Goal: Task Accomplishment & Management: Manage account settings

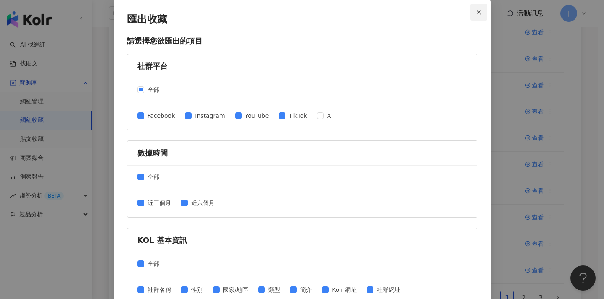
click at [477, 15] on icon "close" at bounding box center [478, 12] width 6 height 6
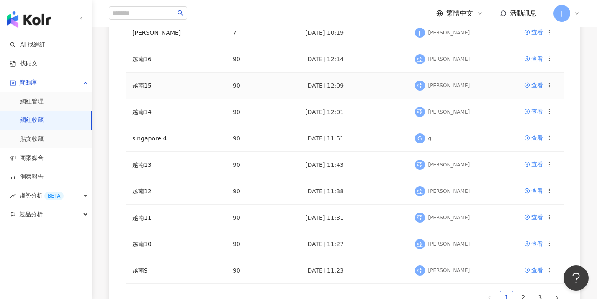
scroll to position [260, 0]
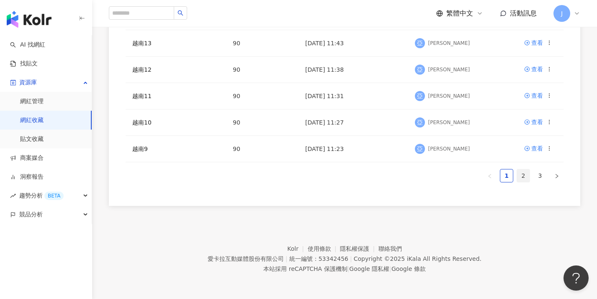
click at [529, 176] on link "2" at bounding box center [523, 175] width 13 height 13
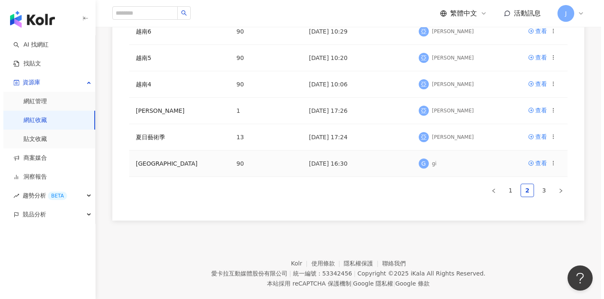
scroll to position [237, 0]
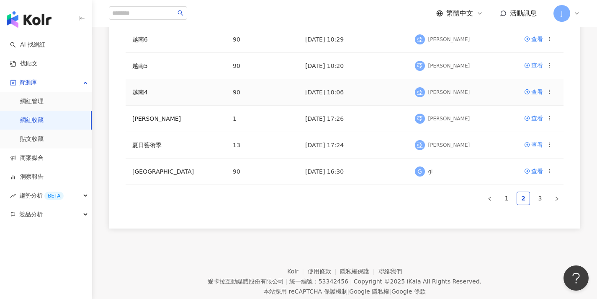
click at [549, 94] on icon at bounding box center [550, 92] width 6 height 6
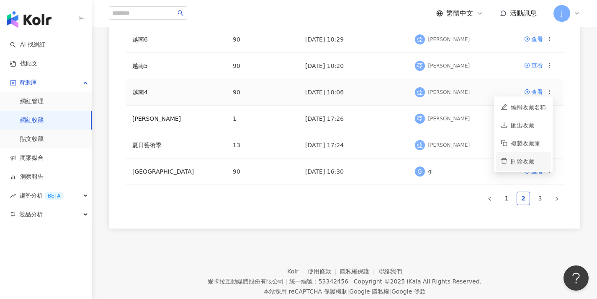
click at [534, 159] on div "刪除收藏" at bounding box center [528, 161] width 35 height 9
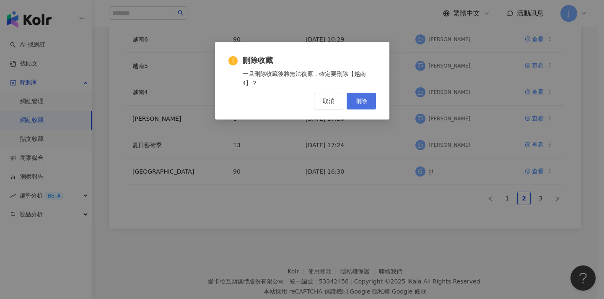
click at [361, 103] on span "刪除" at bounding box center [361, 101] width 12 height 7
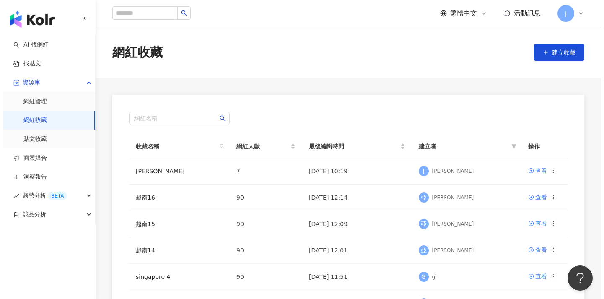
scroll to position [217, 0]
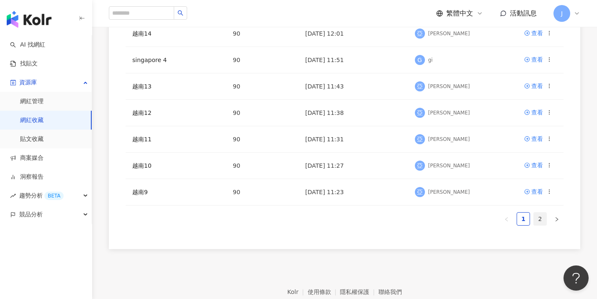
click at [539, 220] on link "2" at bounding box center [540, 218] width 13 height 13
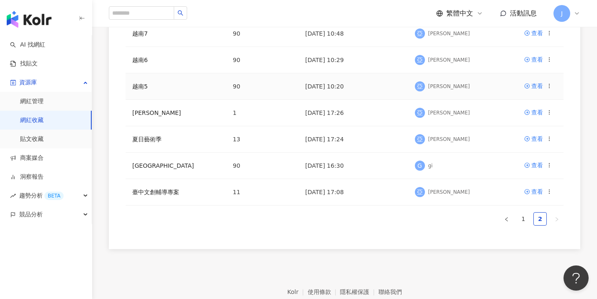
click at [551, 86] on icon at bounding box center [550, 86] width 6 height 6
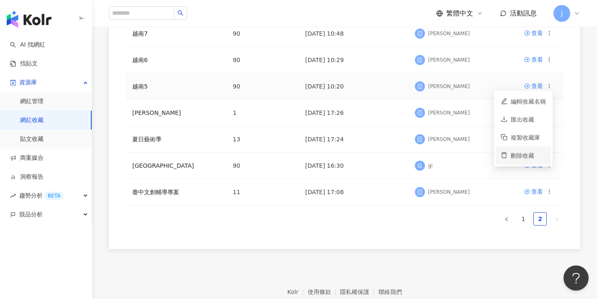
click at [518, 156] on div "刪除收藏" at bounding box center [528, 155] width 35 height 9
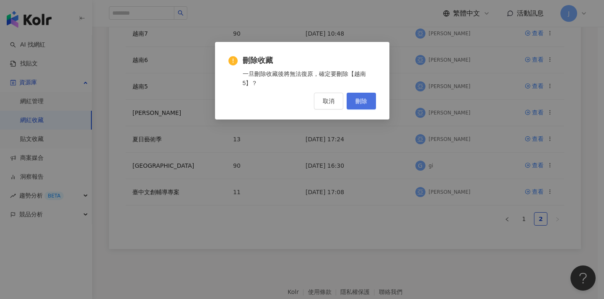
click at [358, 98] on span "刪除" at bounding box center [361, 101] width 12 height 7
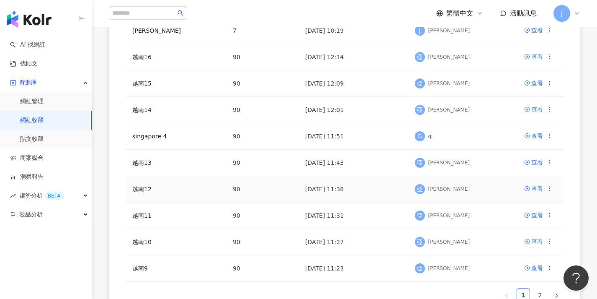
scroll to position [260, 0]
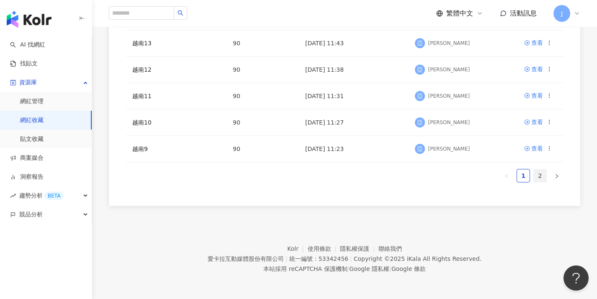
click at [540, 174] on link "2" at bounding box center [540, 175] width 13 height 13
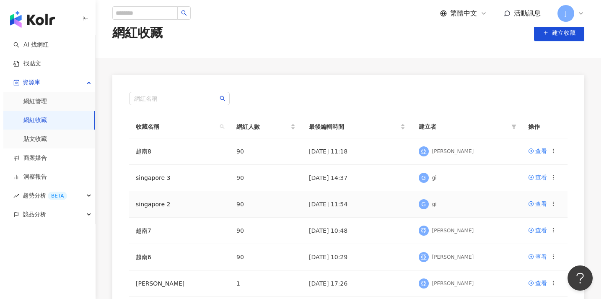
scroll to position [54, 0]
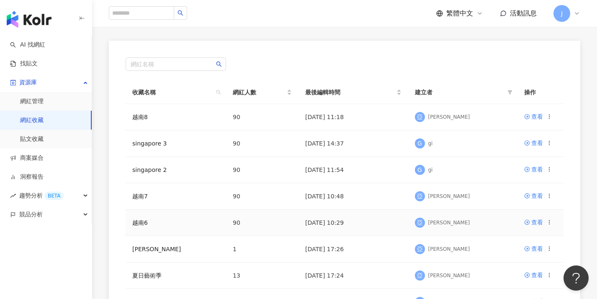
click at [549, 221] on icon at bounding box center [550, 222] width 6 height 6
click at [530, 201] on li "刪除收藏" at bounding box center [523, 207] width 55 height 18
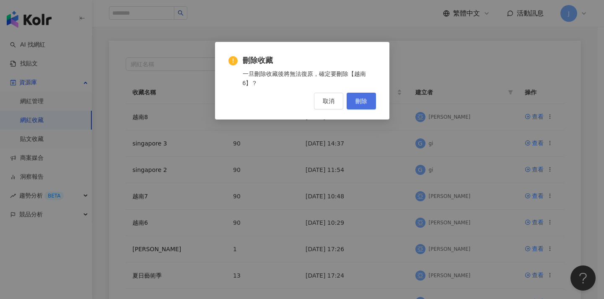
click at [361, 104] on button "刪除" at bounding box center [360, 101] width 29 height 17
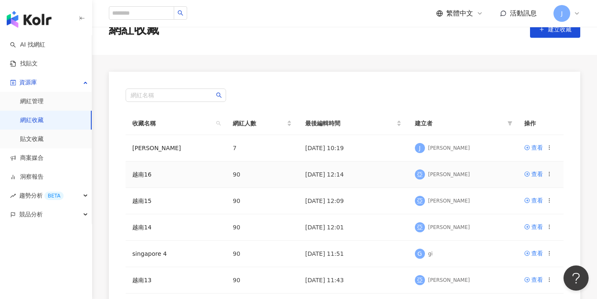
scroll to position [232, 0]
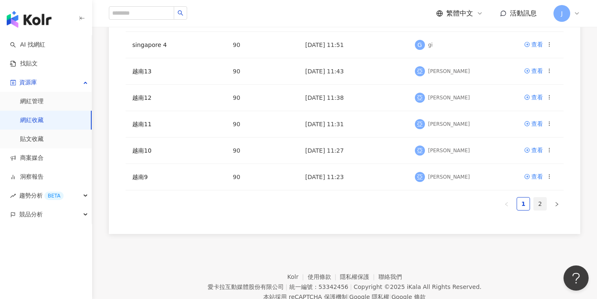
click at [536, 204] on link "2" at bounding box center [540, 203] width 13 height 13
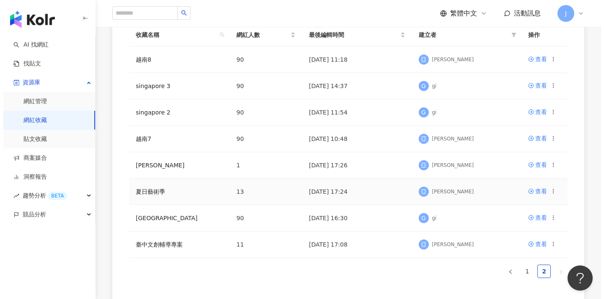
scroll to position [17, 0]
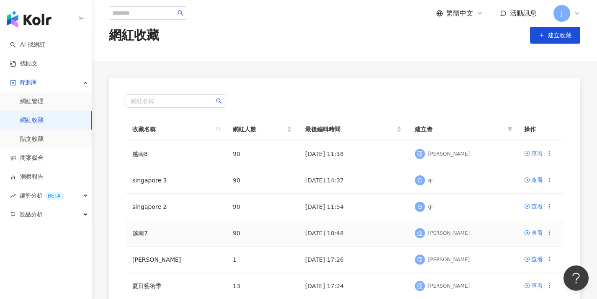
click at [550, 233] on icon at bounding box center [550, 233] width 6 height 6
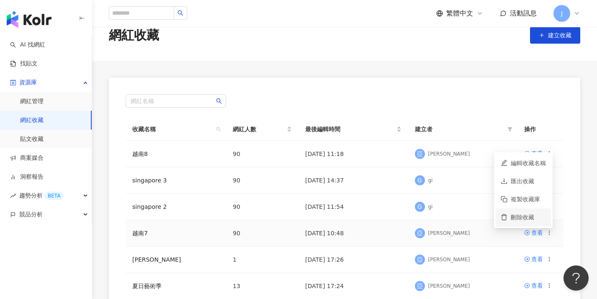
click at [524, 213] on div "刪除收藏" at bounding box center [528, 216] width 35 height 9
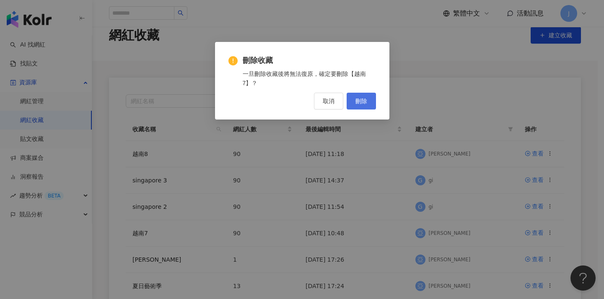
click at [370, 108] on button "刪除" at bounding box center [360, 101] width 29 height 17
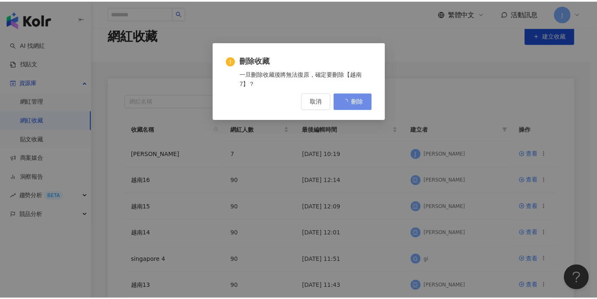
scroll to position [0, 0]
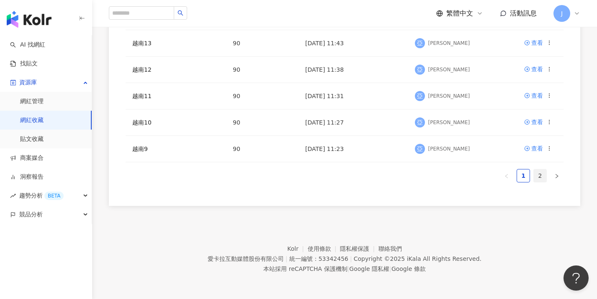
click at [539, 175] on link "2" at bounding box center [540, 175] width 13 height 13
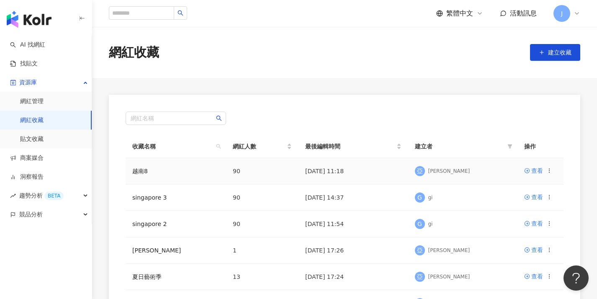
click at [549, 170] on circle at bounding box center [549, 170] width 0 height 0
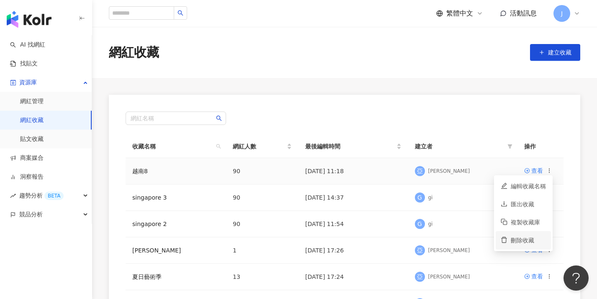
click at [521, 237] on div "刪除收藏" at bounding box center [528, 239] width 35 height 9
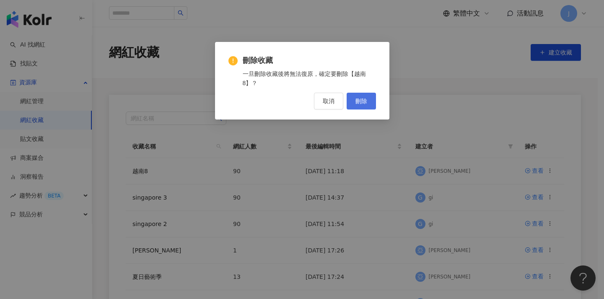
click at [364, 103] on span "刪除" at bounding box center [361, 101] width 12 height 7
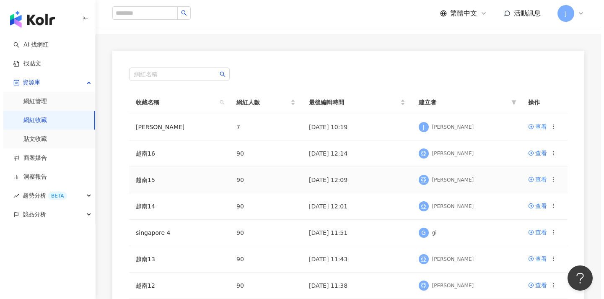
scroll to position [260, 0]
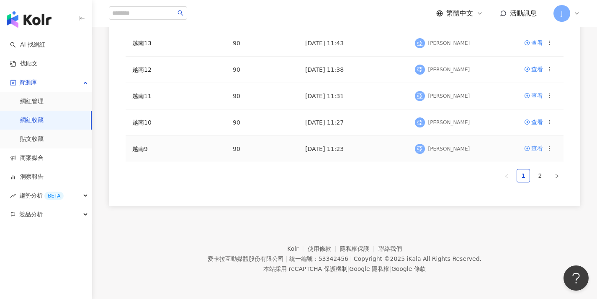
click at [548, 150] on icon at bounding box center [550, 148] width 6 height 6
click at [508, 212] on li "刪除收藏" at bounding box center [523, 218] width 55 height 18
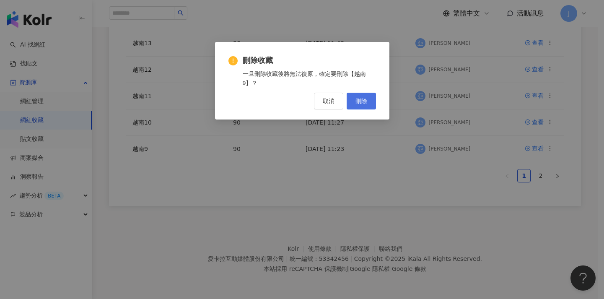
click at [370, 104] on button "刪除" at bounding box center [360, 101] width 29 height 17
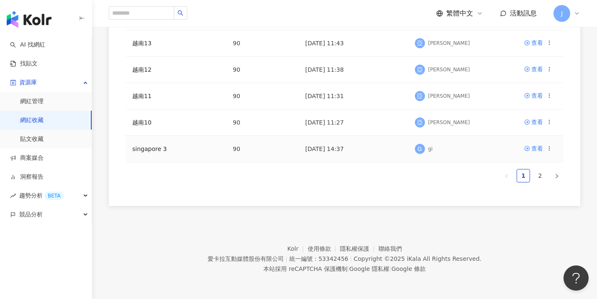
click at [550, 146] on icon at bounding box center [550, 148] width 6 height 6
click at [547, 123] on icon at bounding box center [550, 122] width 6 height 6
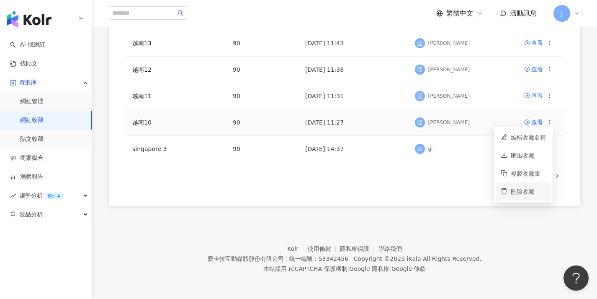
click at [520, 192] on div "刪除收藏" at bounding box center [528, 191] width 35 height 9
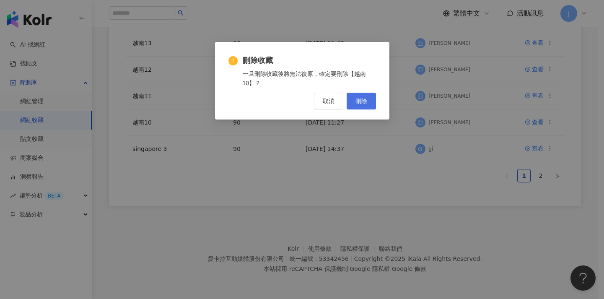
click at [361, 100] on span "刪除" at bounding box center [361, 101] width 12 height 7
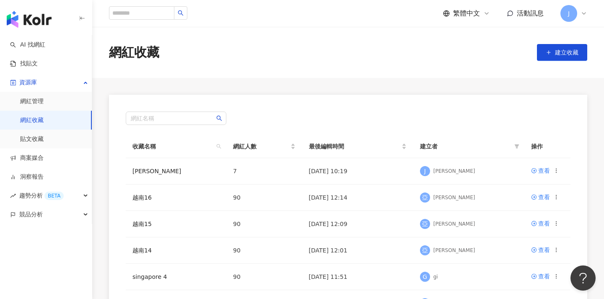
scroll to position [214, 0]
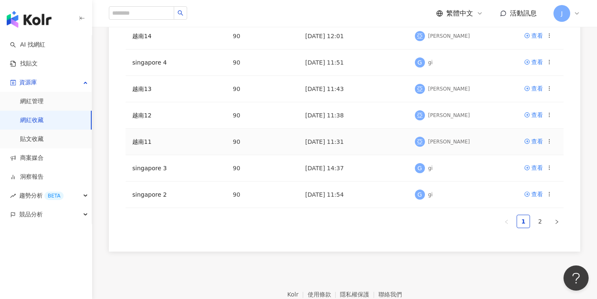
click at [549, 139] on circle at bounding box center [549, 139] width 0 height 0
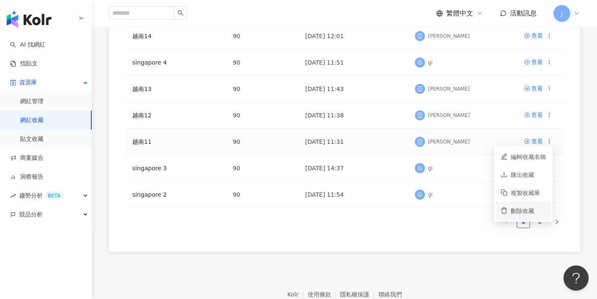
click at [521, 205] on li "刪除收藏" at bounding box center [523, 210] width 55 height 18
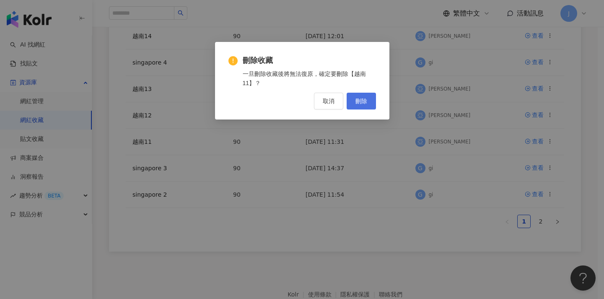
click at [374, 106] on button "刪除" at bounding box center [360, 101] width 29 height 17
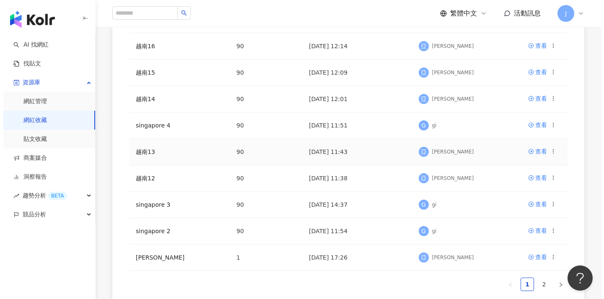
scroll to position [153, 0]
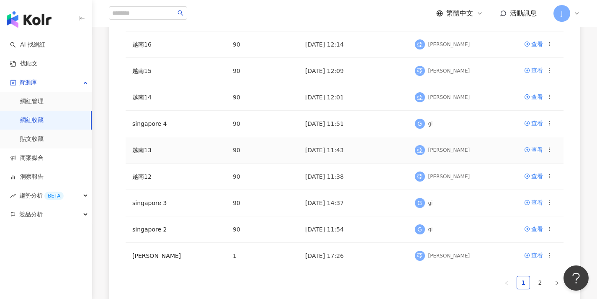
click at [551, 150] on icon at bounding box center [550, 150] width 6 height 6
click at [530, 217] on div "刪除收藏" at bounding box center [528, 218] width 35 height 9
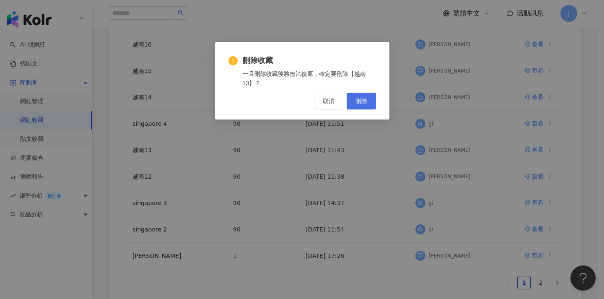
click at [360, 99] on span "刪除" at bounding box center [361, 101] width 12 height 7
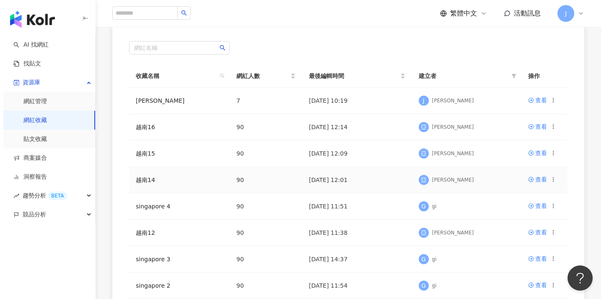
scroll to position [126, 0]
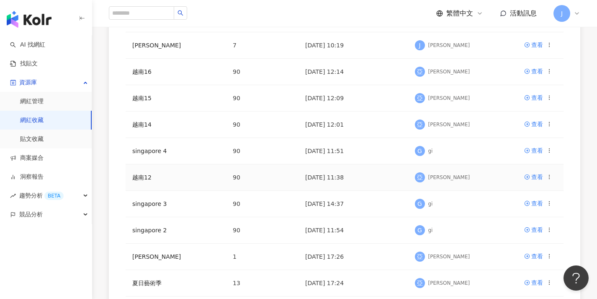
click at [552, 175] on icon at bounding box center [550, 177] width 6 height 6
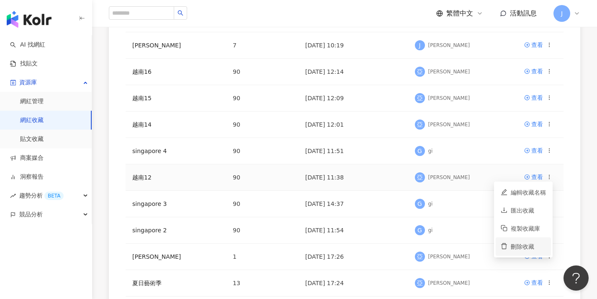
click at [529, 252] on li "刪除收藏" at bounding box center [523, 246] width 55 height 18
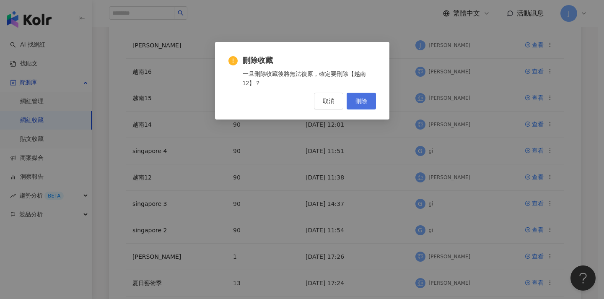
click at [360, 97] on button "刪除" at bounding box center [360, 101] width 29 height 17
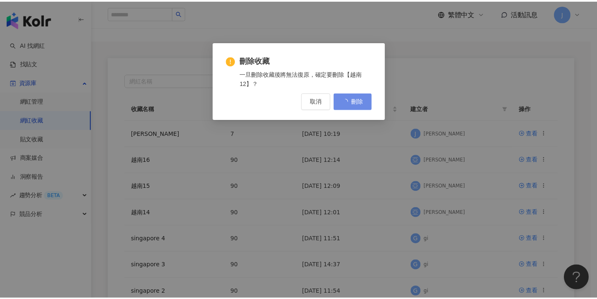
scroll to position [0, 0]
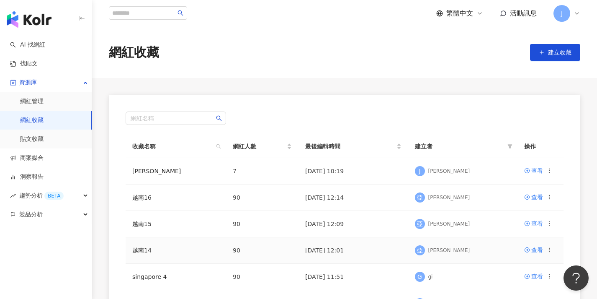
click at [548, 252] on icon at bounding box center [550, 250] width 6 height 6
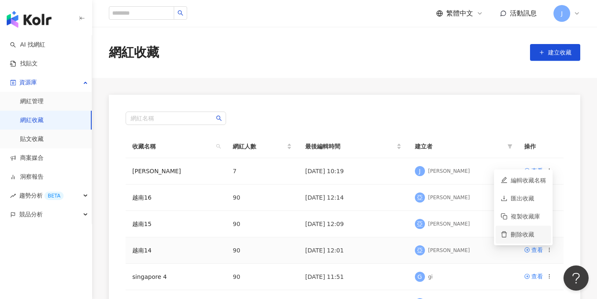
click at [533, 234] on div "刪除收藏" at bounding box center [528, 234] width 35 height 9
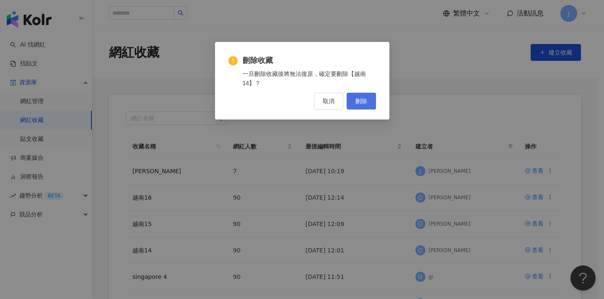
click at [365, 104] on span "刪除" at bounding box center [361, 101] width 12 height 7
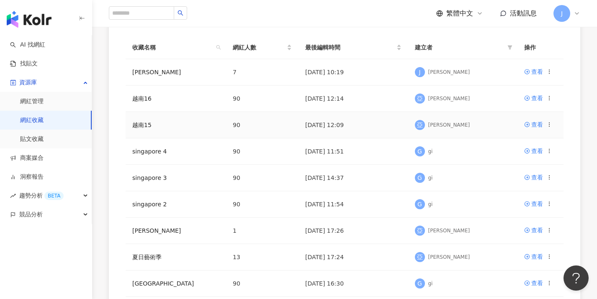
scroll to position [81, 0]
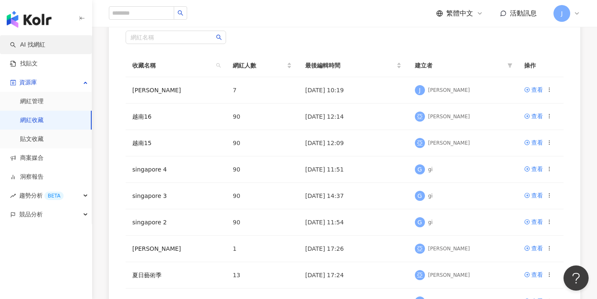
click at [45, 49] on link "AI 找網紅" at bounding box center [27, 45] width 35 height 8
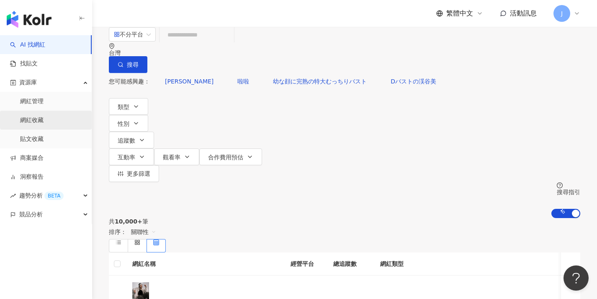
click at [44, 119] on link "網紅收藏" at bounding box center [31, 120] width 23 height 8
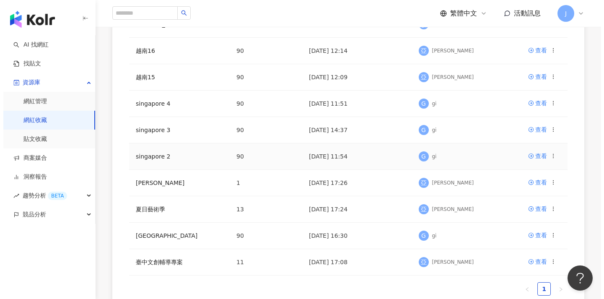
scroll to position [51, 0]
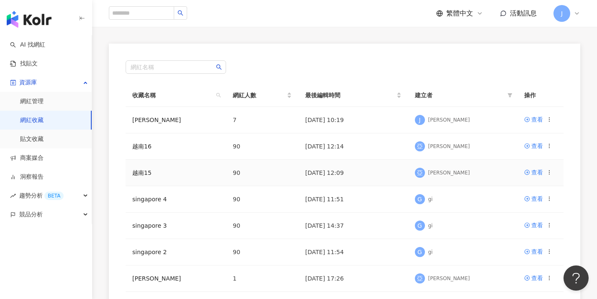
click at [549, 172] on circle at bounding box center [549, 172] width 0 height 0
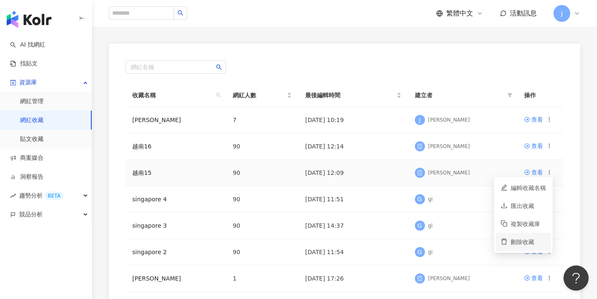
click at [534, 242] on div "刪除收藏" at bounding box center [528, 241] width 35 height 9
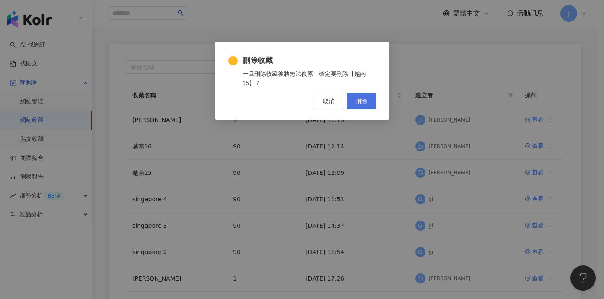
click at [361, 95] on button "刪除" at bounding box center [360, 101] width 29 height 17
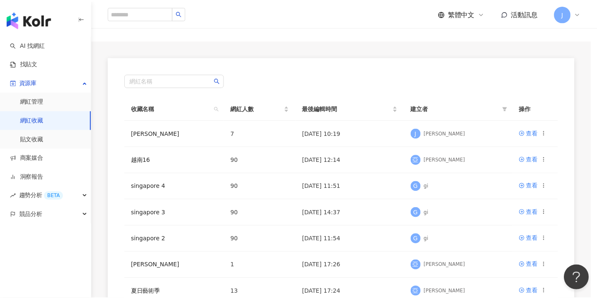
scroll to position [0, 0]
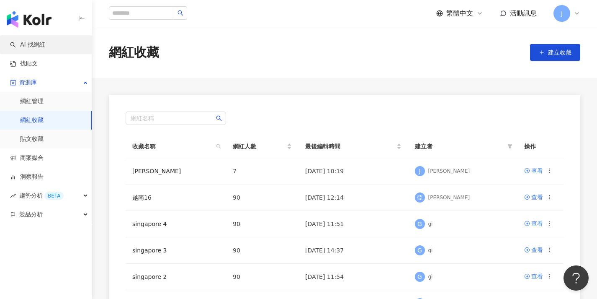
click at [45, 48] on link "AI 找網紅" at bounding box center [27, 45] width 35 height 8
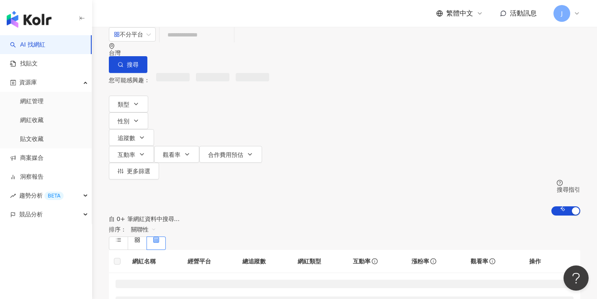
click at [231, 43] on input "search" at bounding box center [197, 35] width 68 height 16
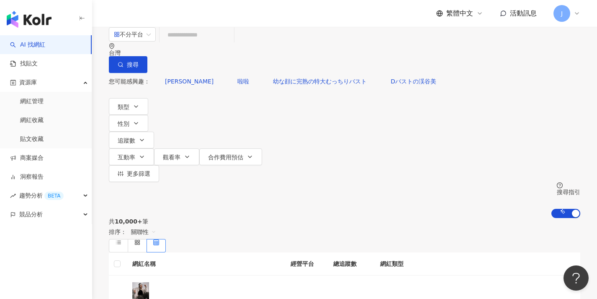
click at [525, 44] on div "台灣" at bounding box center [345, 49] width 472 height 13
click at [520, 49] on div "台灣" at bounding box center [345, 52] width 472 height 7
click at [518, 45] on div "台灣" at bounding box center [345, 49] width 472 height 13
click at [504, 143] on div "越南" at bounding box center [510, 138] width 12 height 9
click at [156, 225] on span "關聯性" at bounding box center [143, 231] width 25 height 13
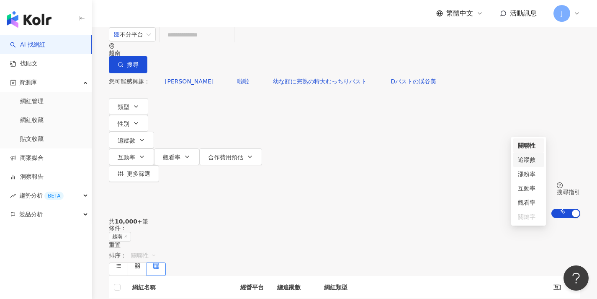
click at [531, 157] on div "追蹤數" at bounding box center [528, 159] width 21 height 9
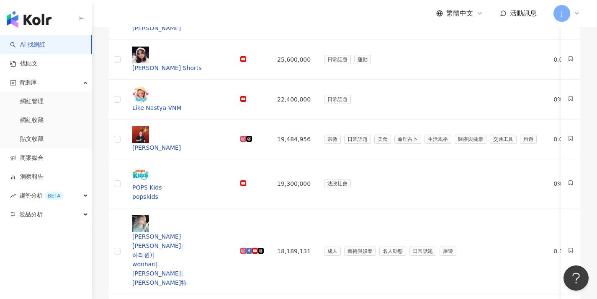
scroll to position [511, 0]
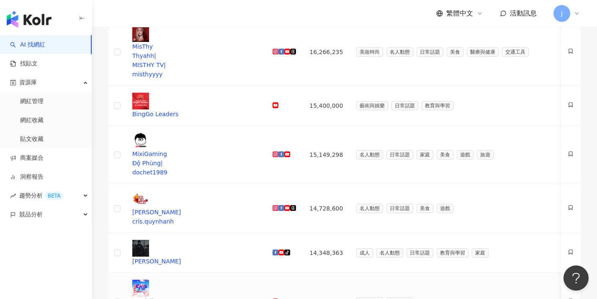
scroll to position [474, 0]
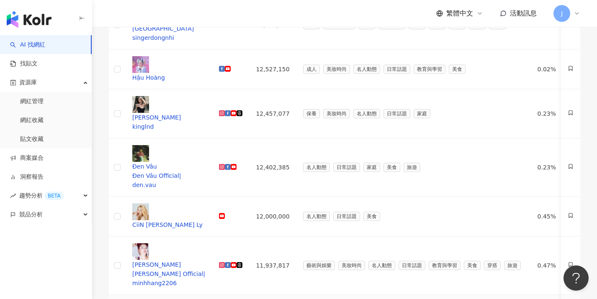
scroll to position [338, 0]
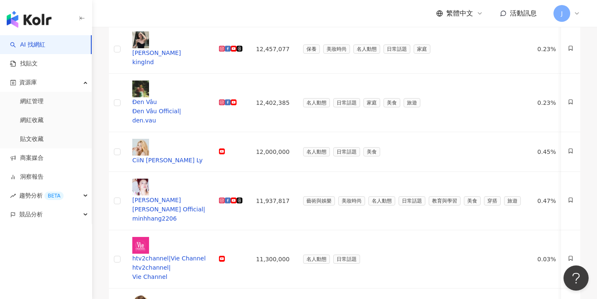
drag, startPoint x: 380, startPoint y: 253, endPoint x: 384, endPoint y: 246, distance: 8.5
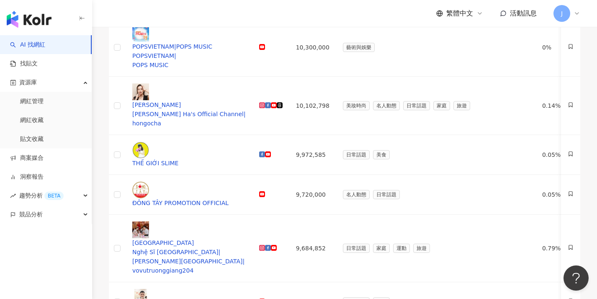
scroll to position [355, 0]
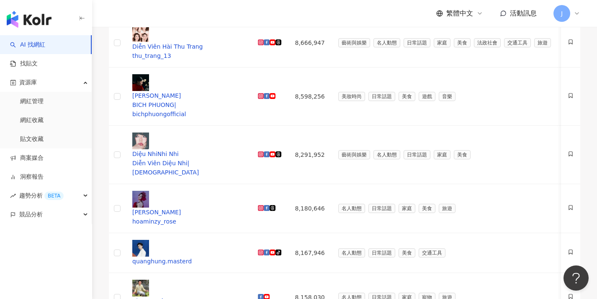
scroll to position [344, 0]
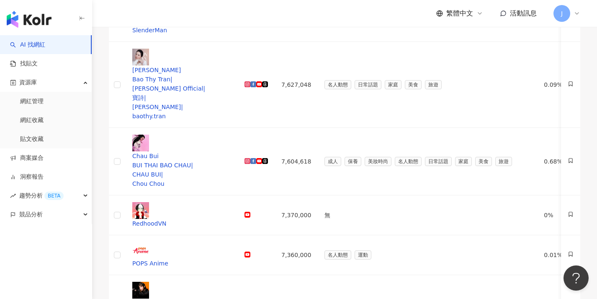
scroll to position [321, 0]
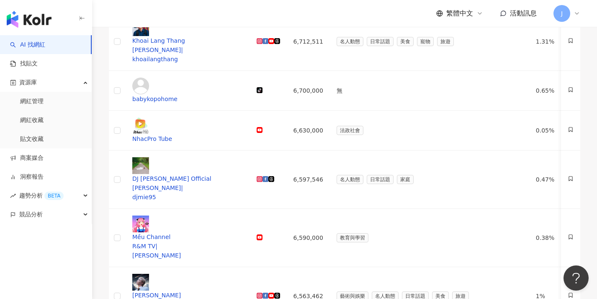
scroll to position [427, 0]
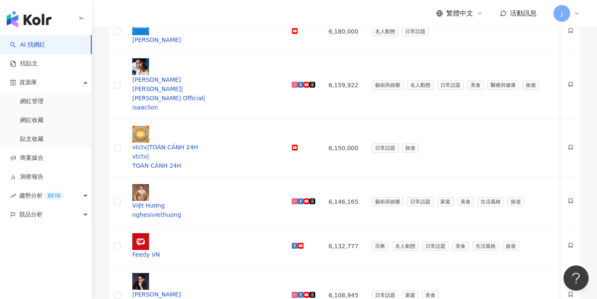
scroll to position [470, 0]
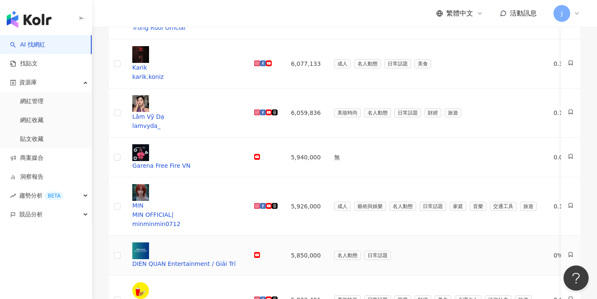
scroll to position [339, 0]
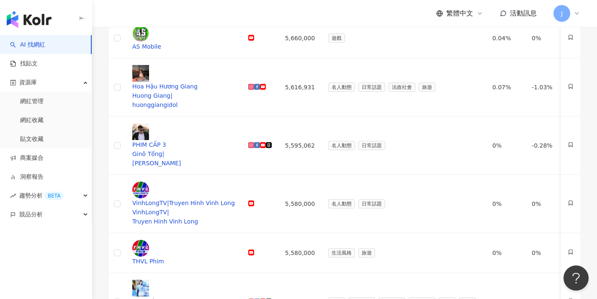
scroll to position [476, 0]
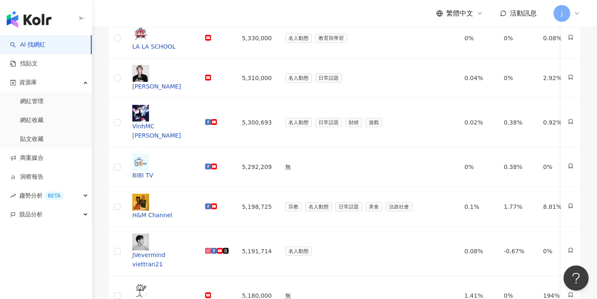
scroll to position [438, 0]
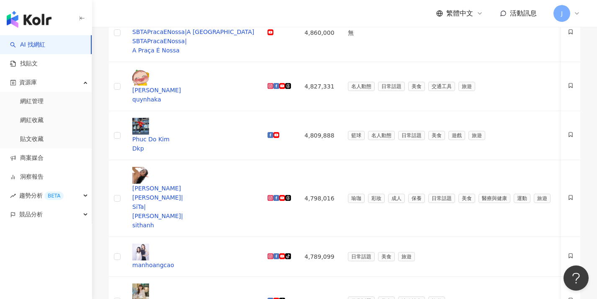
scroll to position [441, 0]
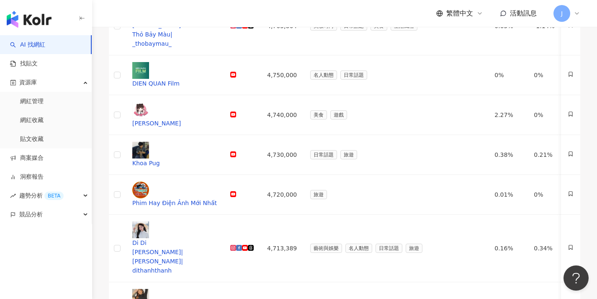
scroll to position [459, 0]
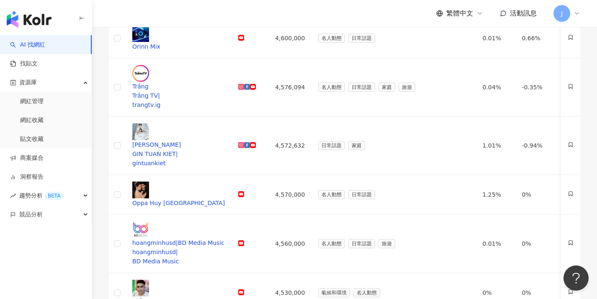
scroll to position [472, 0]
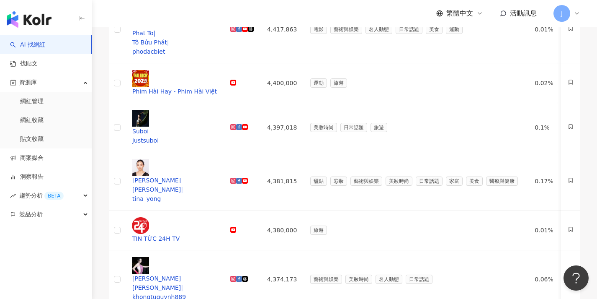
scroll to position [491, 0]
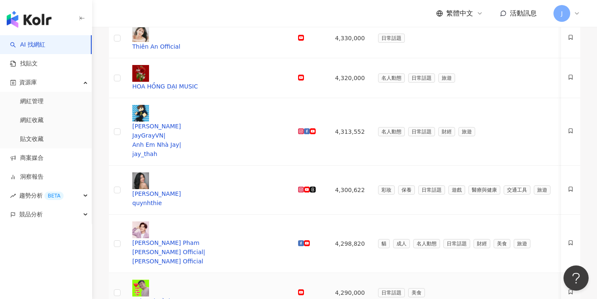
scroll to position [0, 0]
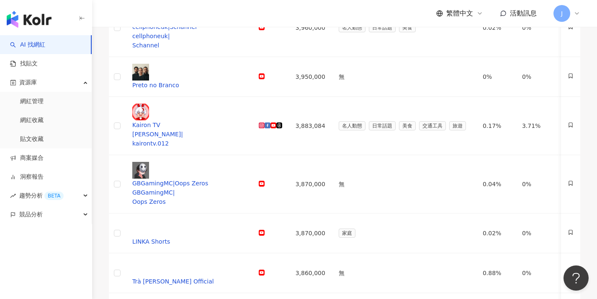
scroll to position [502, 0]
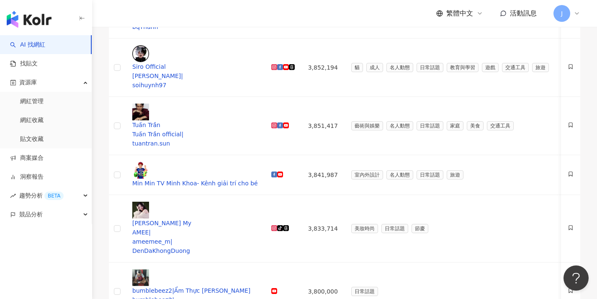
scroll to position [339, 0]
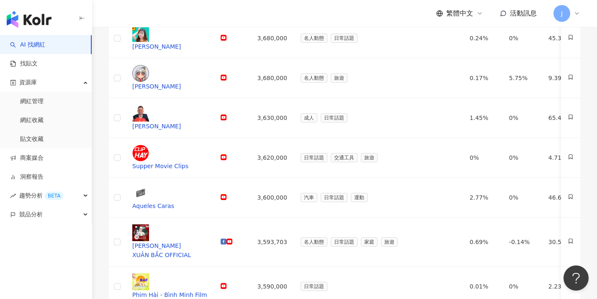
scroll to position [355, 0]
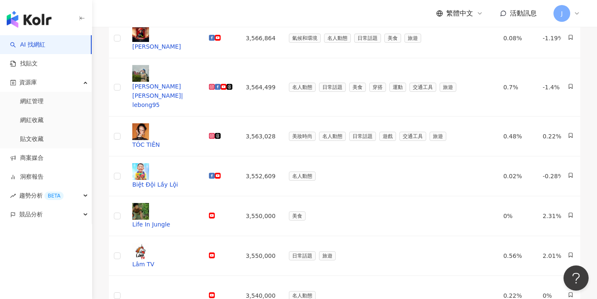
scroll to position [405, 0]
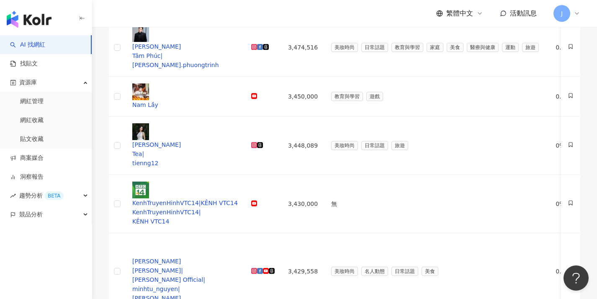
scroll to position [351, 0]
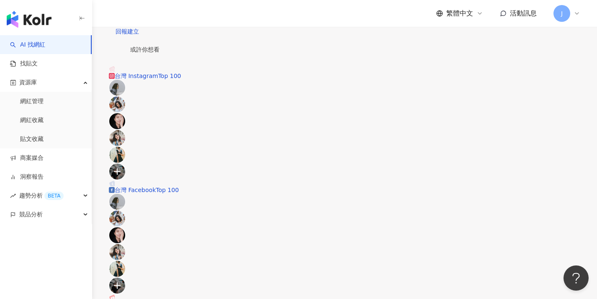
scroll to position [255, 0]
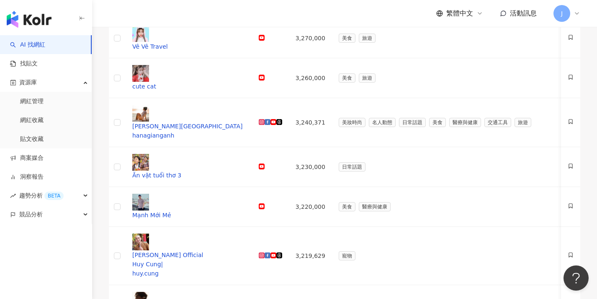
scroll to position [355, 0]
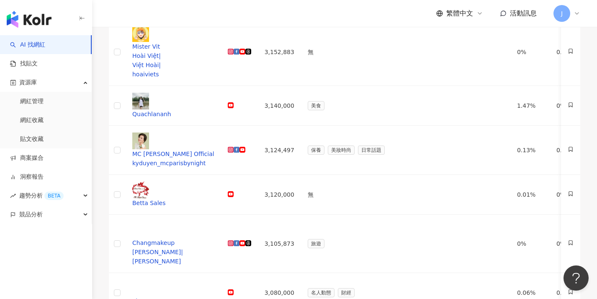
scroll to position [333, 0]
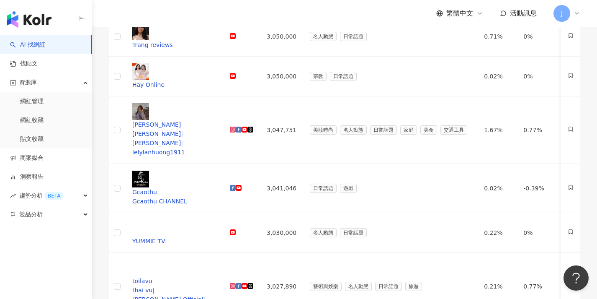
scroll to position [271, 0]
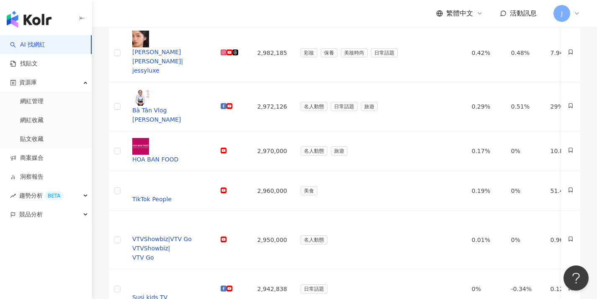
scroll to position [308, 0]
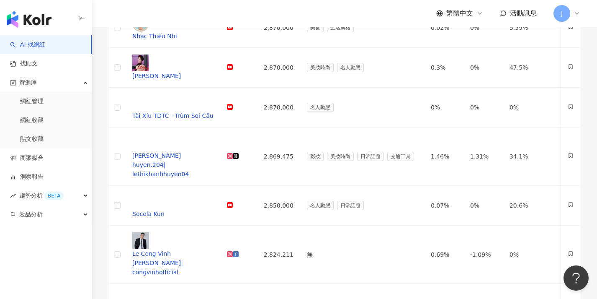
scroll to position [319, 0]
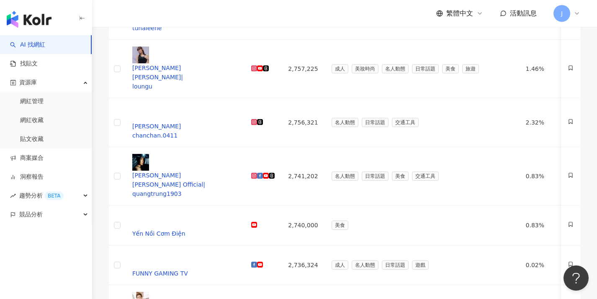
scroll to position [307, 0]
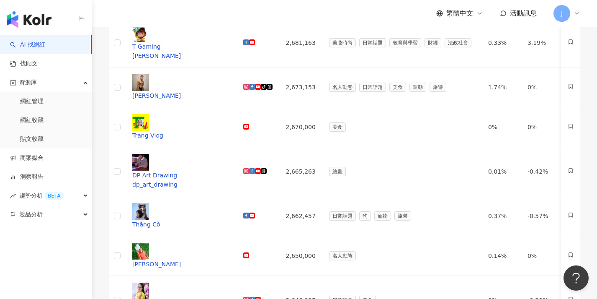
scroll to position [480, 0]
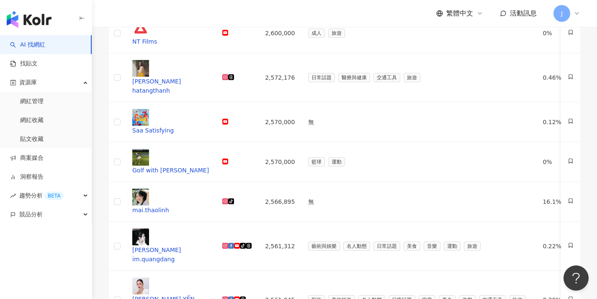
scroll to position [443, 0]
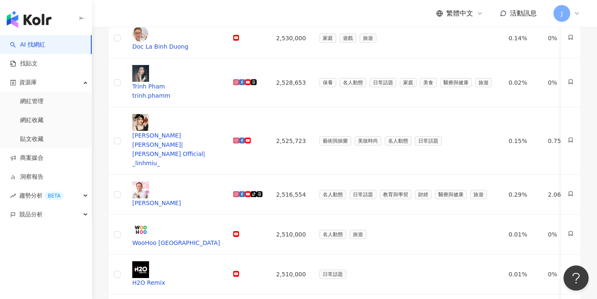
scroll to position [480, 0]
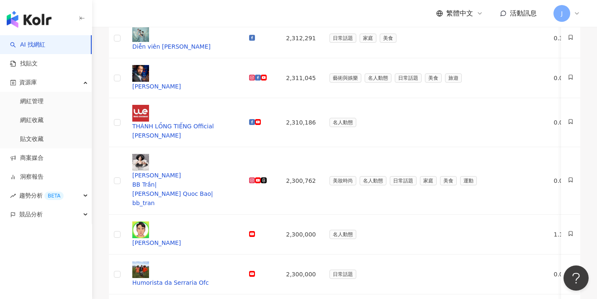
scroll to position [476, 0]
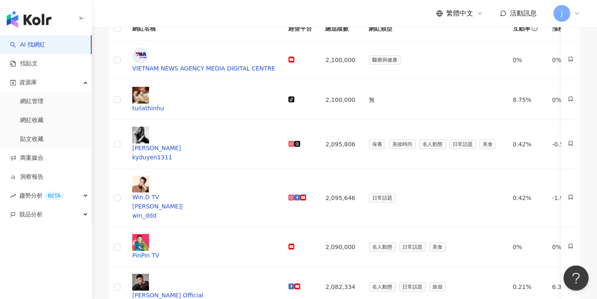
scroll to position [327, 0]
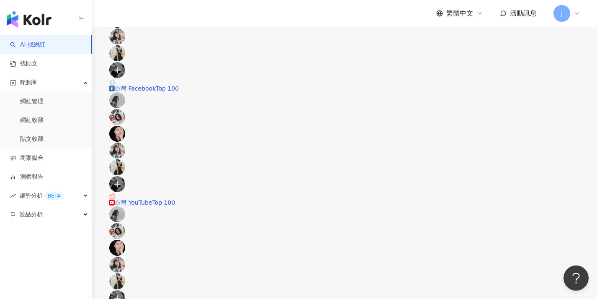
click at [181, 134] on div "或許你想看 台灣 Instagram Top 100 台灣 Facebook Top 100 台灣 YouTube Top 100" at bounding box center [145, 122] width 72 height 370
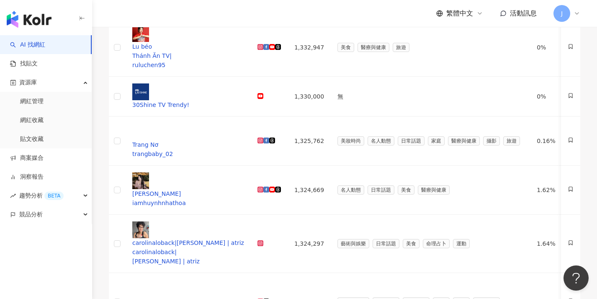
scroll to position [456, 0]
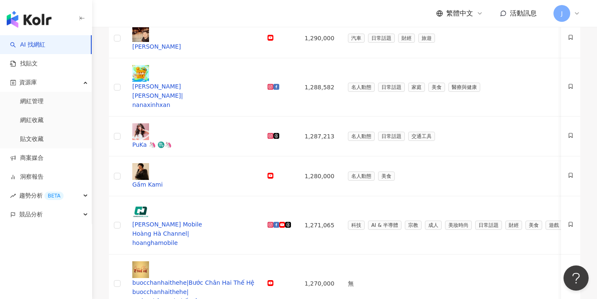
scroll to position [434, 0]
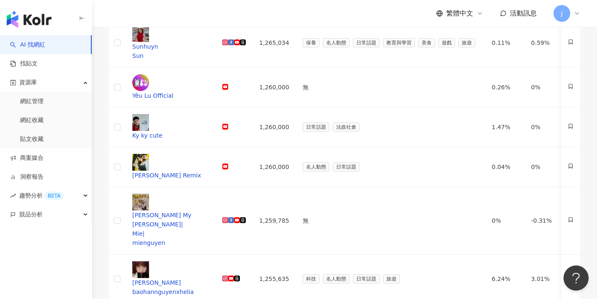
scroll to position [362, 0]
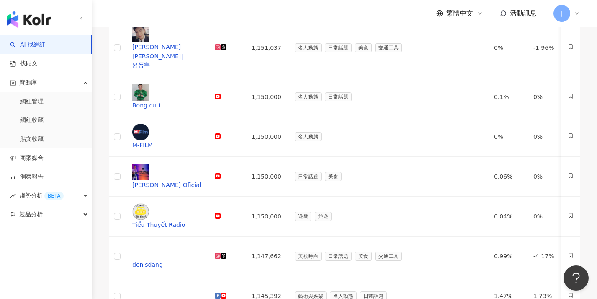
scroll to position [315, 0]
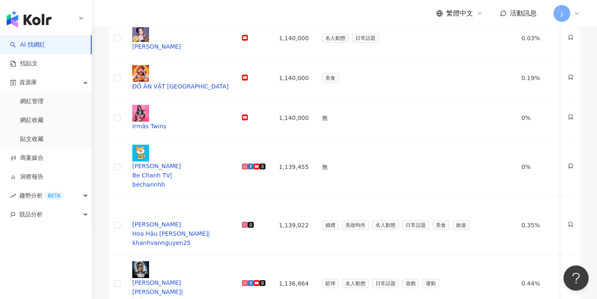
scroll to position [408, 0]
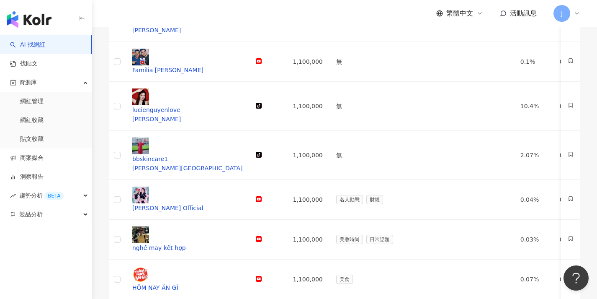
scroll to position [374, 0]
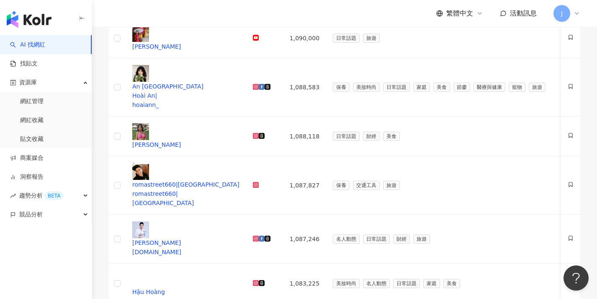
scroll to position [329, 0]
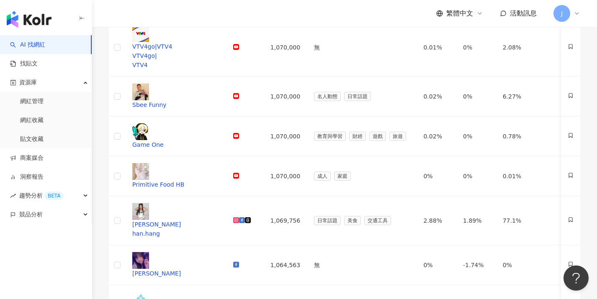
scroll to position [340, 0]
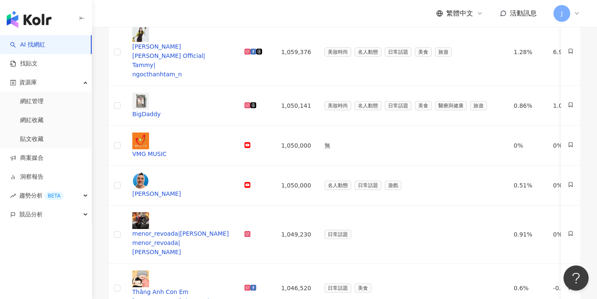
scroll to position [351, 0]
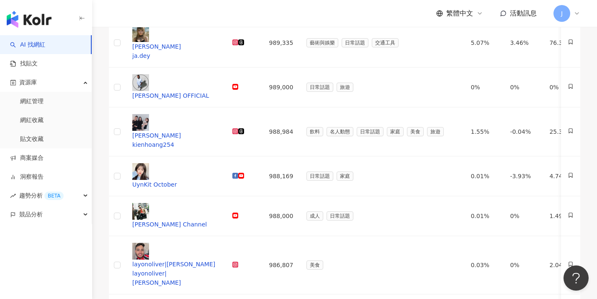
scroll to position [302, 0]
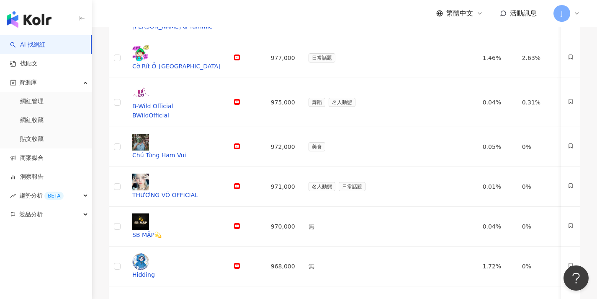
scroll to position [428, 0]
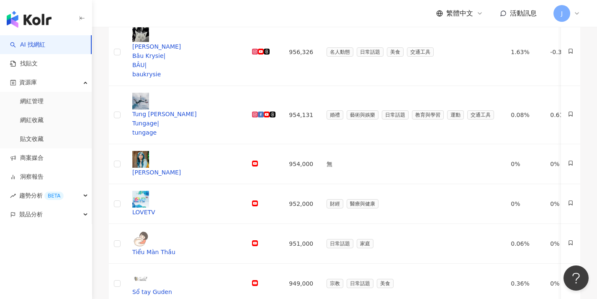
scroll to position [502, 0]
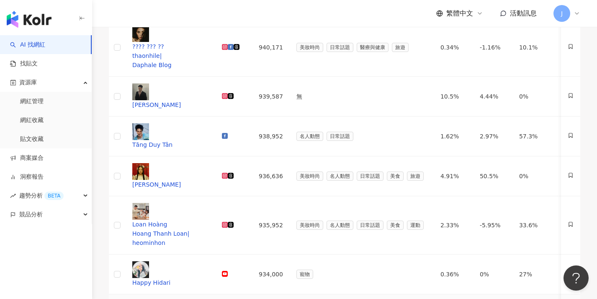
scroll to position [355, 0]
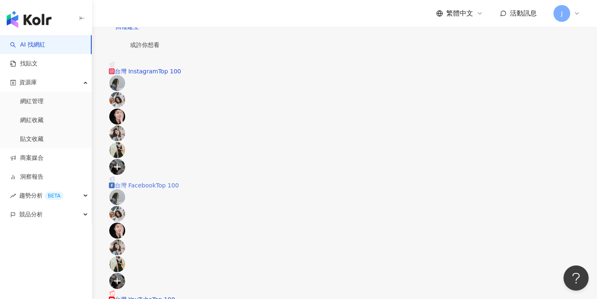
scroll to position [255, 0]
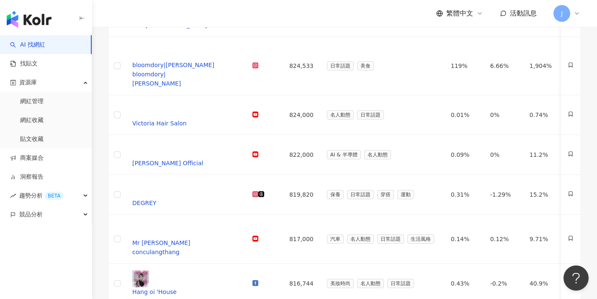
drag, startPoint x: 385, startPoint y: 257, endPoint x: 385, endPoint y: 247, distance: 9.6
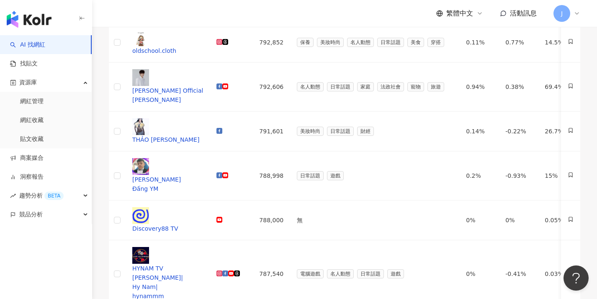
drag, startPoint x: 384, startPoint y: 255, endPoint x: 386, endPoint y: 250, distance: 4.9
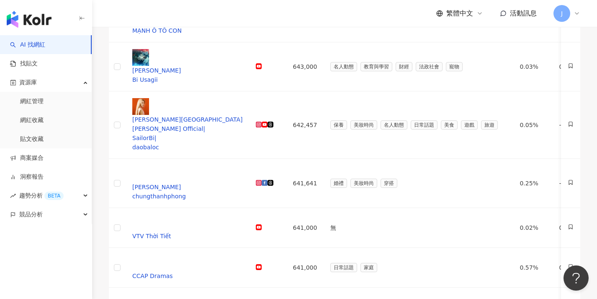
scroll to position [307, 0]
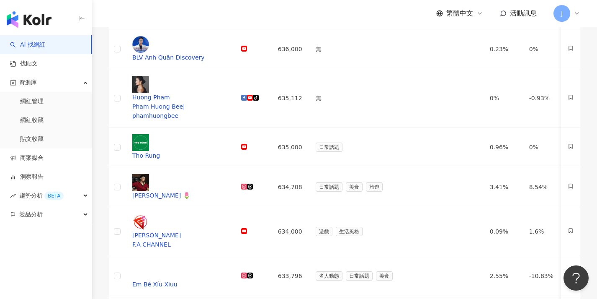
scroll to position [335, 0]
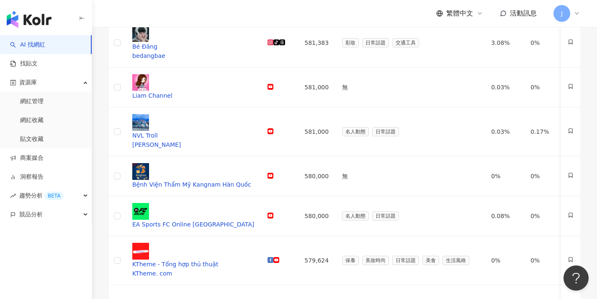
scroll to position [415, 0]
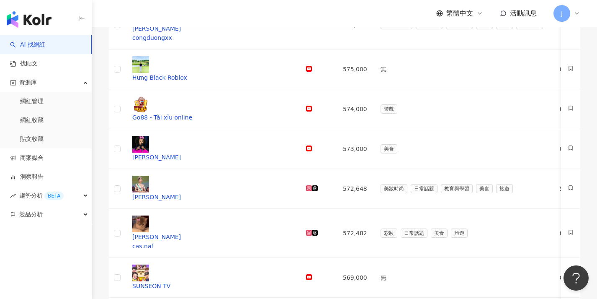
scroll to position [391, 0]
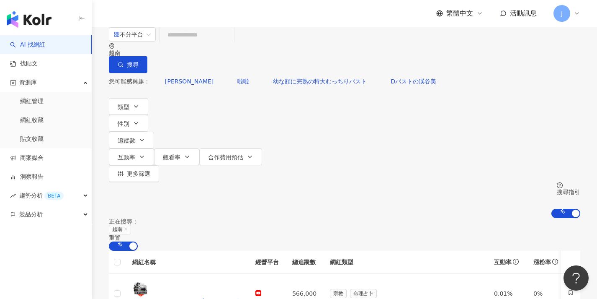
scroll to position [352, 0]
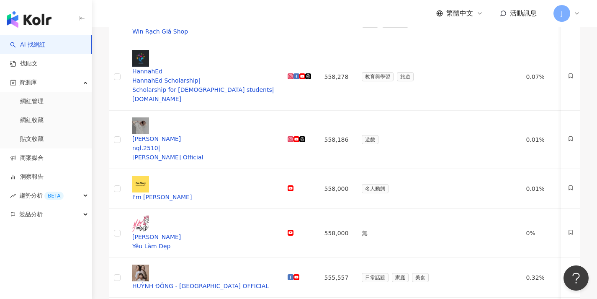
scroll to position [326, 0]
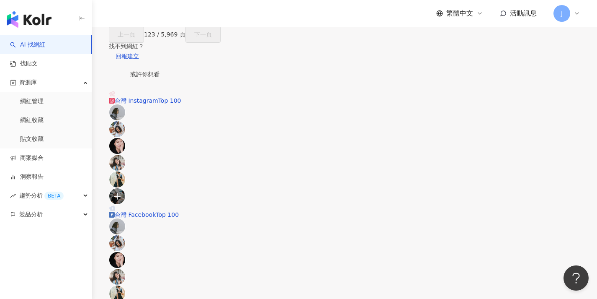
scroll to position [255, 0]
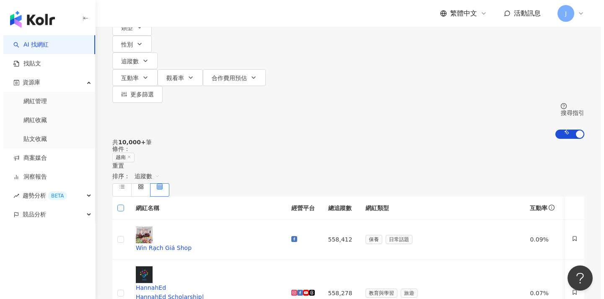
scroll to position [0, 0]
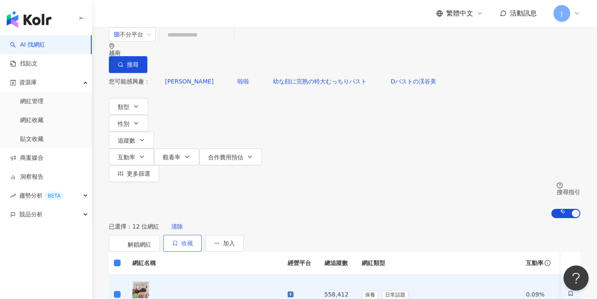
click at [193, 240] on span "收藏" at bounding box center [187, 243] width 12 height 7
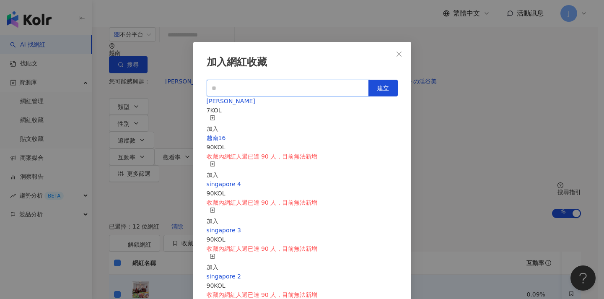
click at [294, 87] on input "text" at bounding box center [287, 88] width 162 height 17
drag, startPoint x: 239, startPoint y: 142, endPoint x: 209, endPoint y: 139, distance: 30.7
click at [209, 139] on div "越南16 90 KOL 收藏內網紅人選已達 90 人，目前無法新增 加入" at bounding box center [301, 156] width 191 height 46
copy span "越南16"
click at [275, 86] on input "text" at bounding box center [287, 88] width 162 height 17
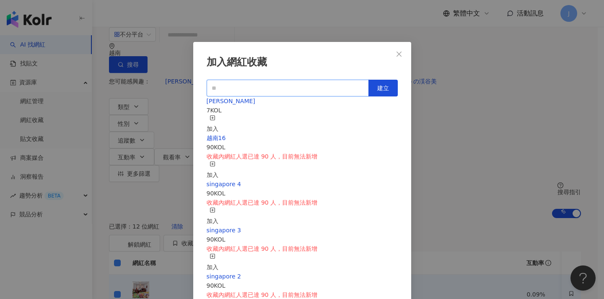
paste input "****"
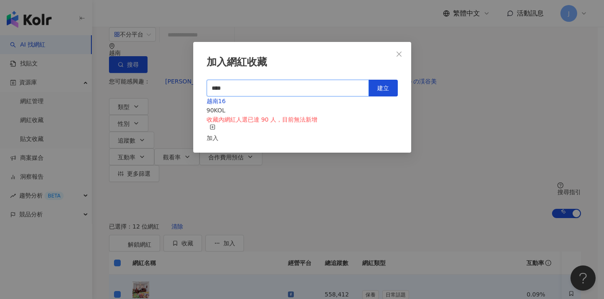
type input "****"
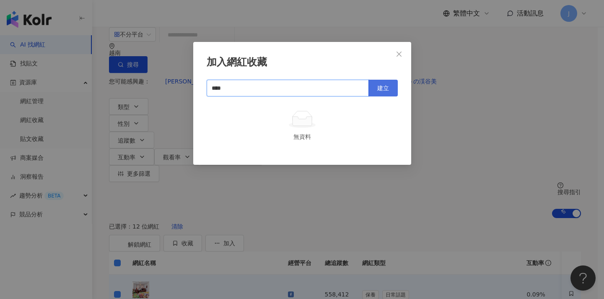
click at [388, 91] on button "建立" at bounding box center [382, 88] width 29 height 17
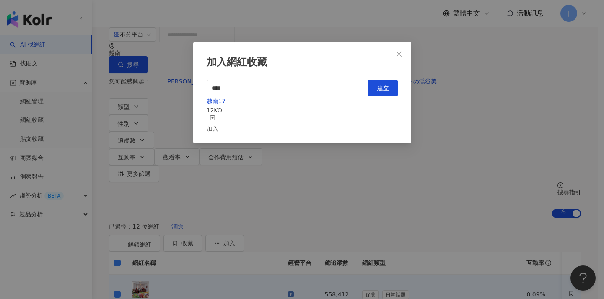
click at [473, 176] on div "加入網紅收藏 **** 建立 越南17 12 KOL 加入" at bounding box center [302, 149] width 604 height 299
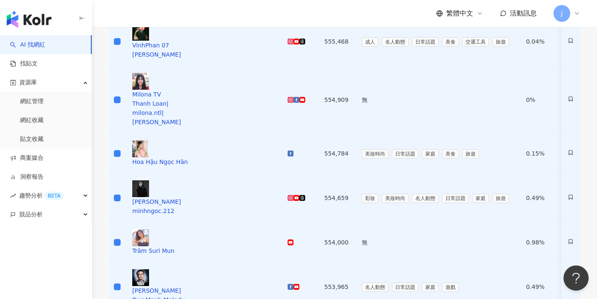
scroll to position [513, 0]
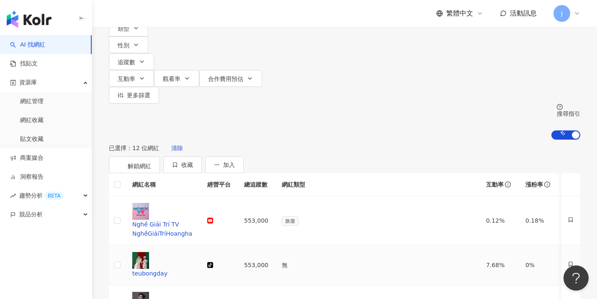
scroll to position [296, 0]
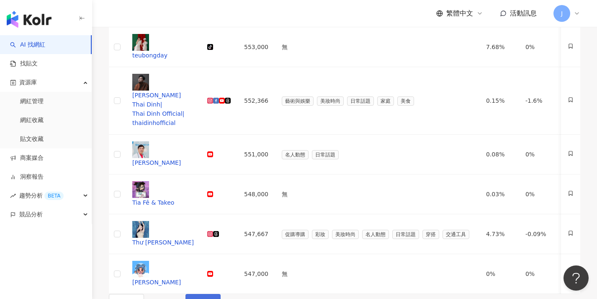
click at [212, 298] on span "下一頁" at bounding box center [203, 302] width 18 height 7
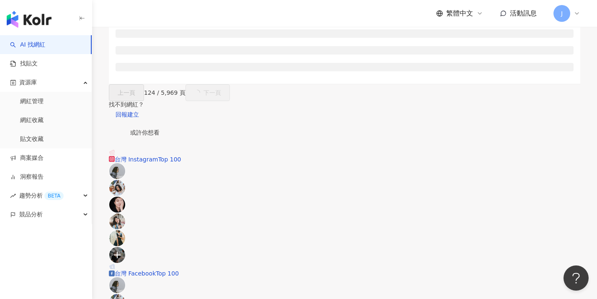
scroll to position [250, 0]
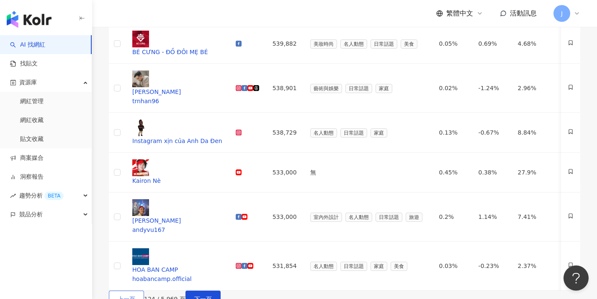
click at [135, 295] on span "上一頁" at bounding box center [127, 298] width 18 height 7
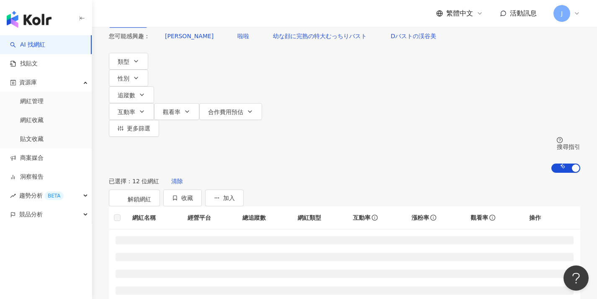
scroll to position [0, 0]
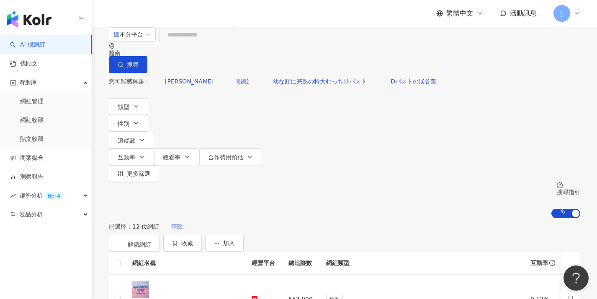
click at [183, 223] on span "清除" at bounding box center [177, 226] width 12 height 7
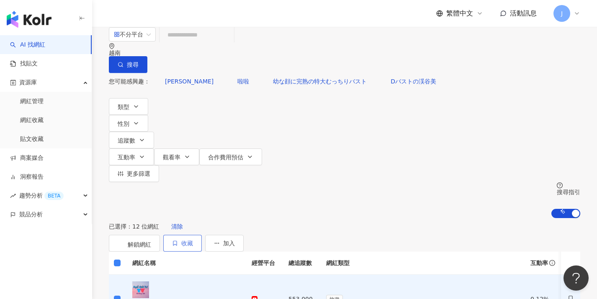
click at [193, 240] on span "收藏" at bounding box center [187, 243] width 12 height 7
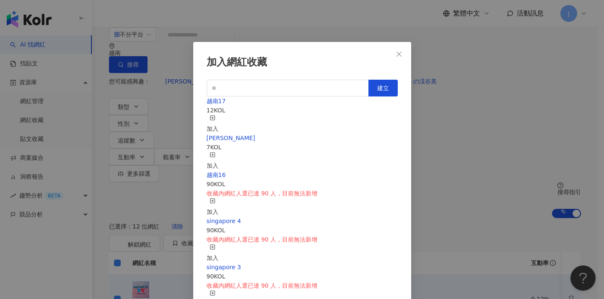
click at [218, 115] on div "加入" at bounding box center [212, 124] width 12 height 18
click at [441, 150] on div "加入網紅收藏 建立 越南17 24 KOL 加入 MERRELL 7 KOL 加入 越南16 90 KOL 收藏內網紅人選已達 90 人，目前無法新增 加入 …" at bounding box center [302, 149] width 604 height 299
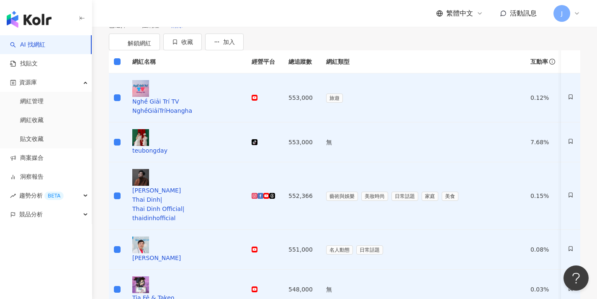
scroll to position [426, 0]
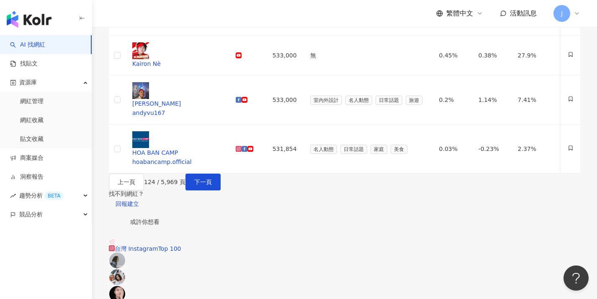
scroll to position [277, 0]
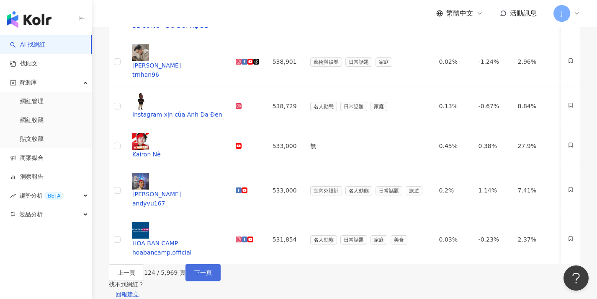
click at [212, 269] on span "下一頁" at bounding box center [203, 272] width 18 height 7
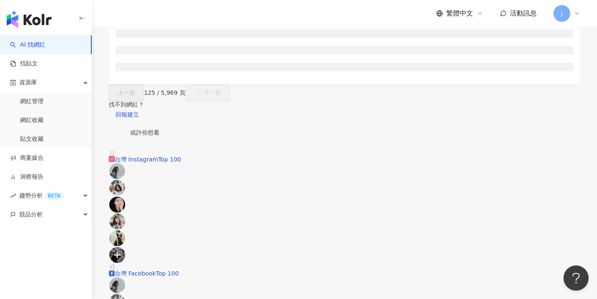
scroll to position [258, 0]
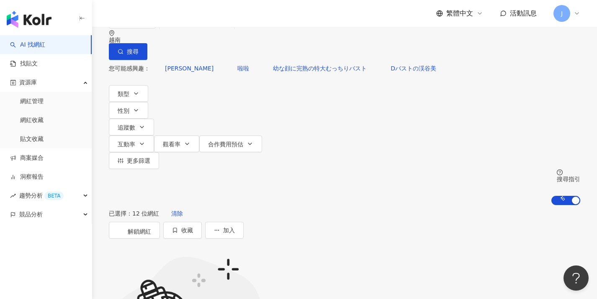
scroll to position [108, 0]
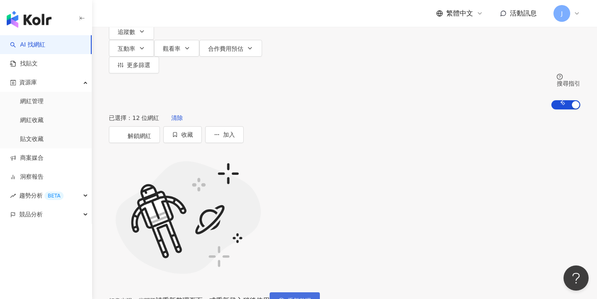
click at [311, 297] on span "重新整理" at bounding box center [299, 300] width 23 height 7
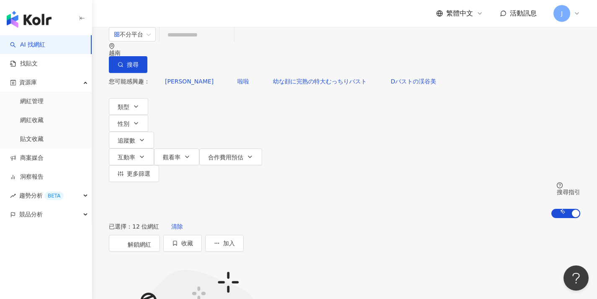
scroll to position [13, 0]
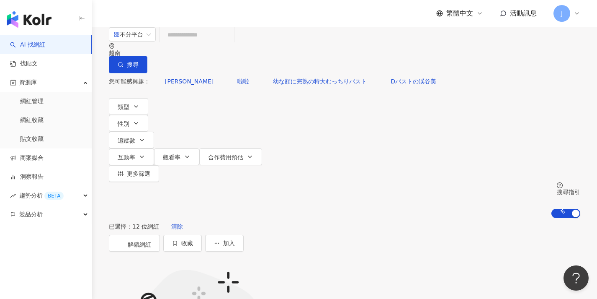
click at [183, 223] on span "清除" at bounding box center [177, 226] width 12 height 7
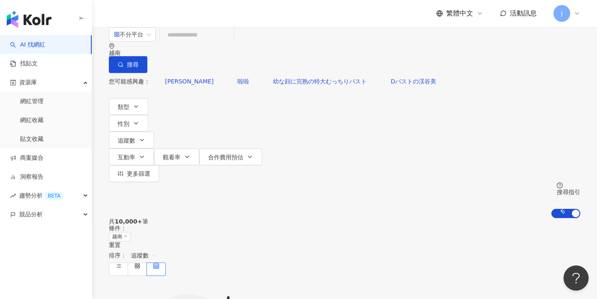
drag, startPoint x: 405, startPoint y: 276, endPoint x: 400, endPoint y: 275, distance: 5.2
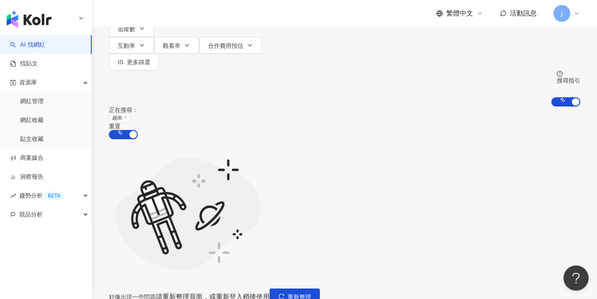
scroll to position [11, 0]
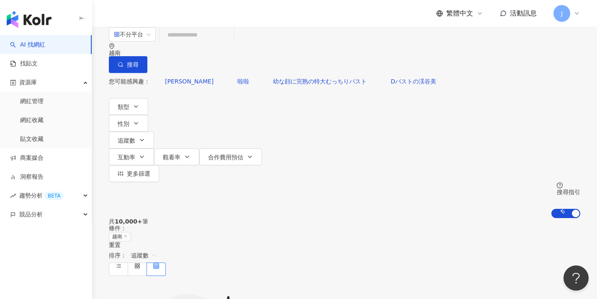
drag, startPoint x: 420, startPoint y: 268, endPoint x: 415, endPoint y: 272, distance: 6.9
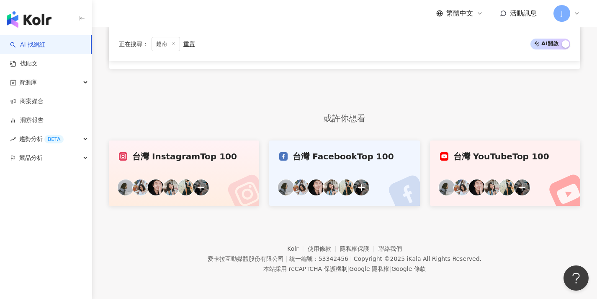
scroll to position [476, 0]
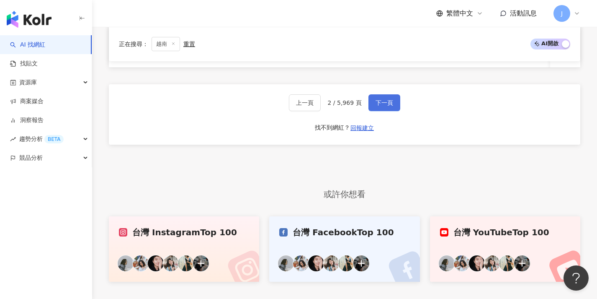
click at [390, 111] on button "下一頁" at bounding box center [385, 102] width 32 height 17
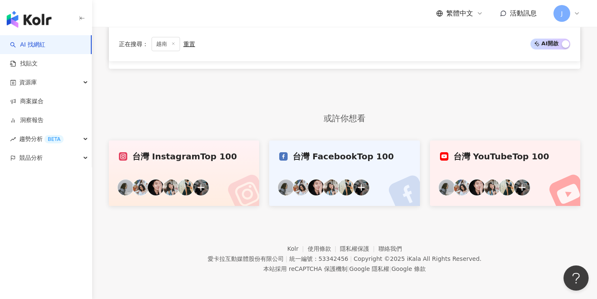
scroll to position [255, 0]
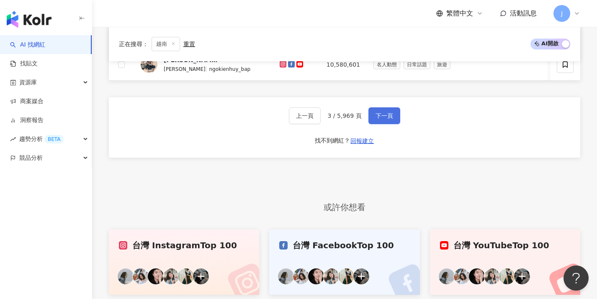
click at [389, 119] on span "下一頁" at bounding box center [385, 115] width 18 height 7
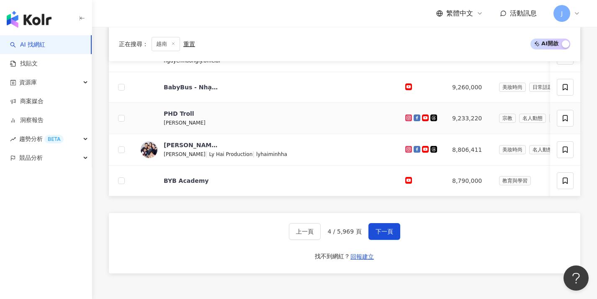
scroll to position [441, 0]
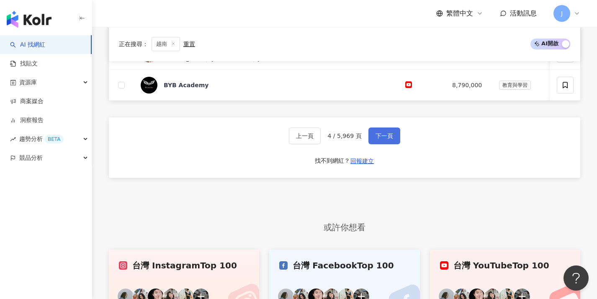
click at [389, 144] on button "下一頁" at bounding box center [385, 135] width 32 height 17
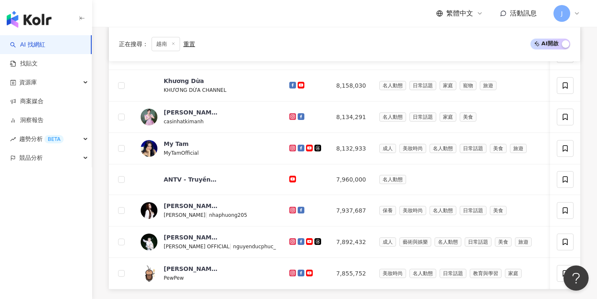
scroll to position [467, 0]
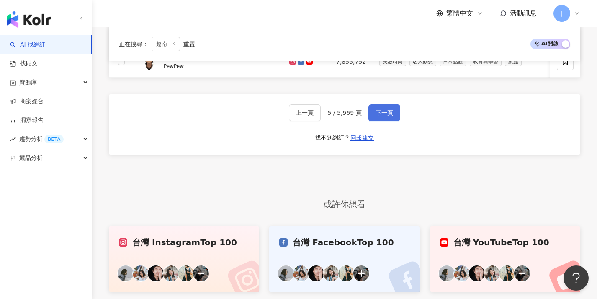
click at [390, 116] on span "下一頁" at bounding box center [385, 112] width 18 height 7
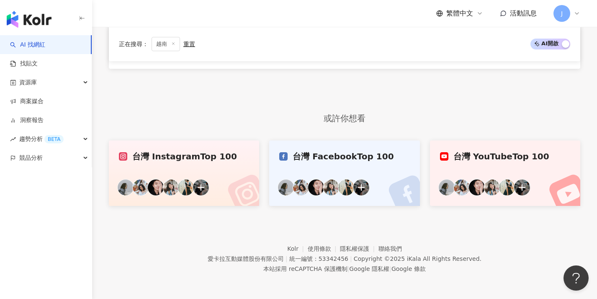
scroll to position [255, 0]
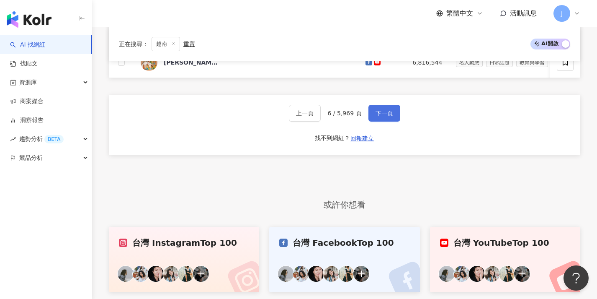
click at [389, 116] on span "下一頁" at bounding box center [385, 113] width 18 height 7
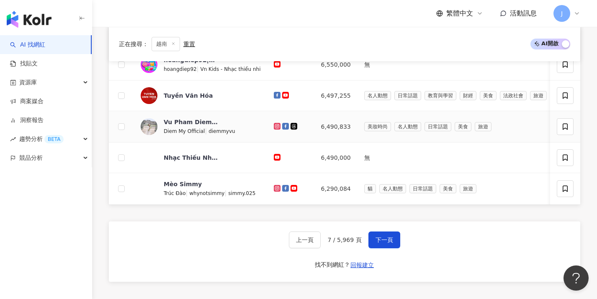
scroll to position [432, 0]
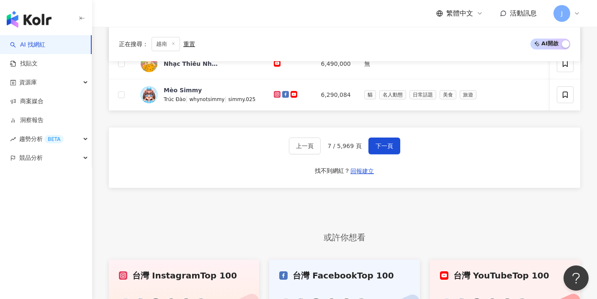
click at [389, 142] on div "上一頁 7 / 5,969 頁 下一頁 找不到網紅？ 回報建立" at bounding box center [345, 157] width 472 height 60
click at [389, 149] on span "下一頁" at bounding box center [385, 145] width 18 height 7
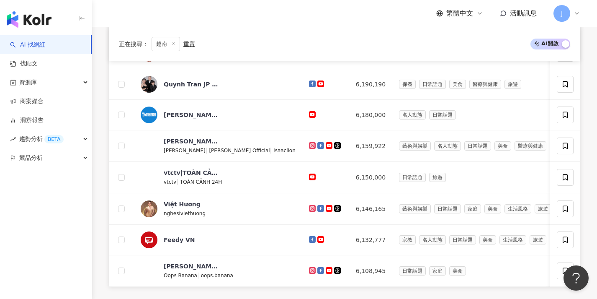
scroll to position [471, 0]
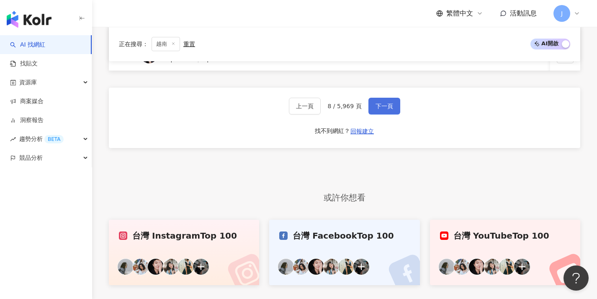
click at [389, 114] on button "下一頁" at bounding box center [385, 106] width 32 height 17
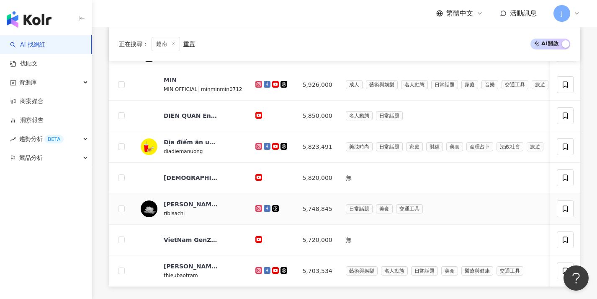
scroll to position [469, 0]
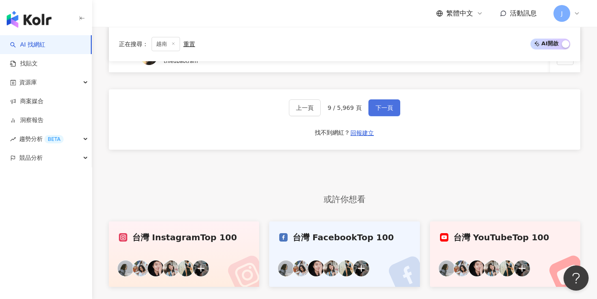
click at [391, 111] on span "下一頁" at bounding box center [385, 107] width 18 height 7
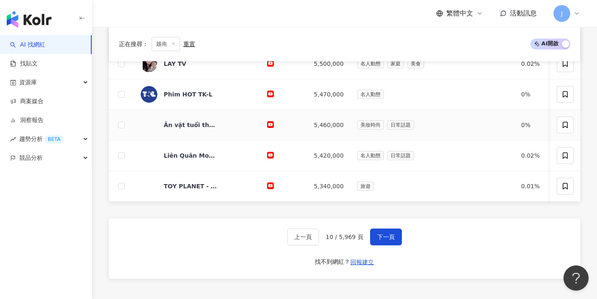
scroll to position [436, 0]
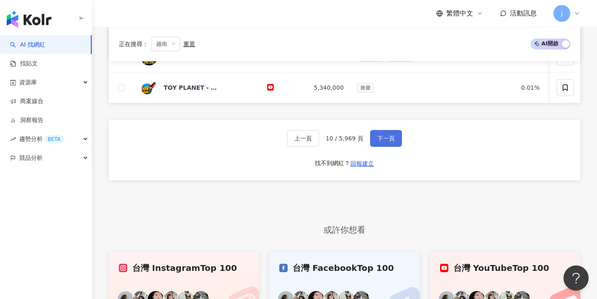
click at [385, 139] on button "下一頁" at bounding box center [386, 138] width 32 height 17
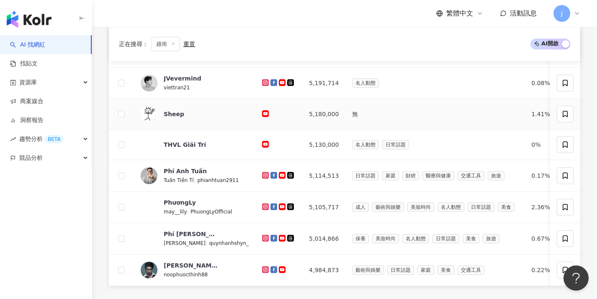
scroll to position [344, 0]
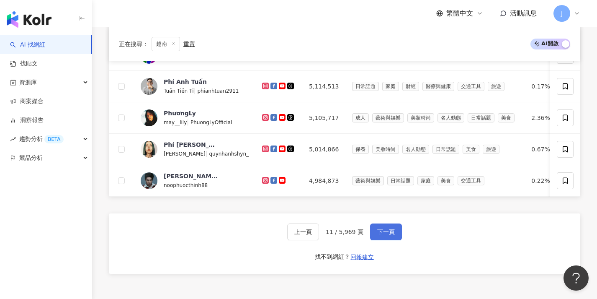
click at [397, 238] on button "下一頁" at bounding box center [386, 231] width 32 height 17
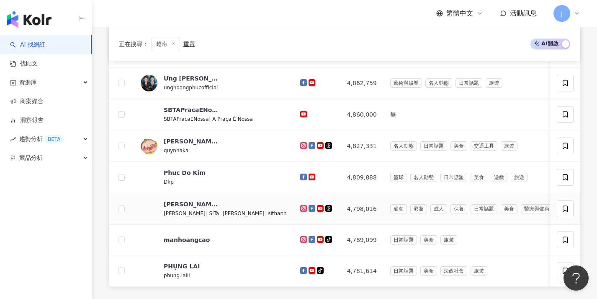
scroll to position [349, 0]
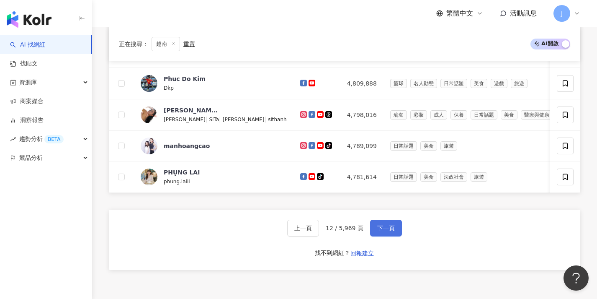
click at [384, 230] on span "下一頁" at bounding box center [386, 227] width 18 height 7
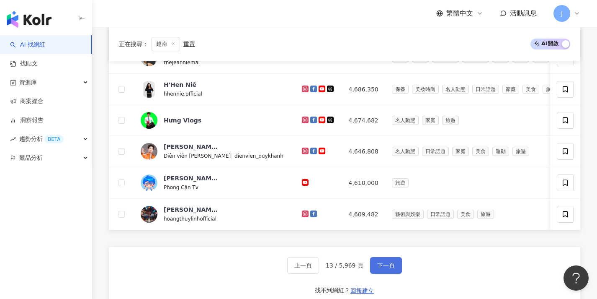
scroll to position [364, 0]
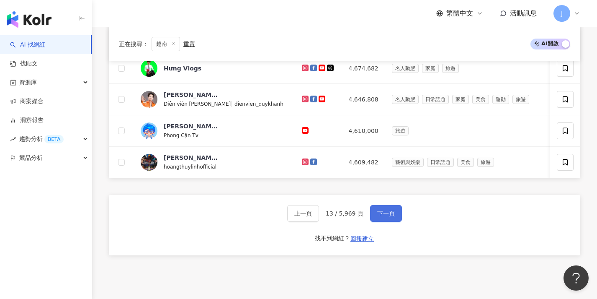
click at [384, 217] on span "下一頁" at bounding box center [386, 213] width 18 height 7
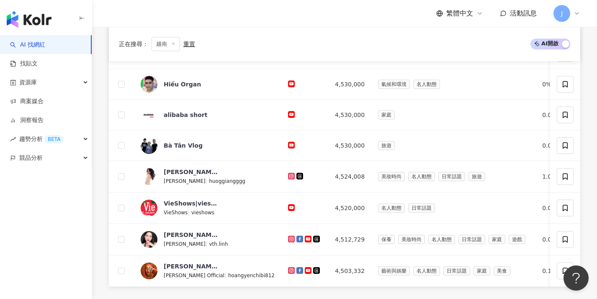
scroll to position [472, 0]
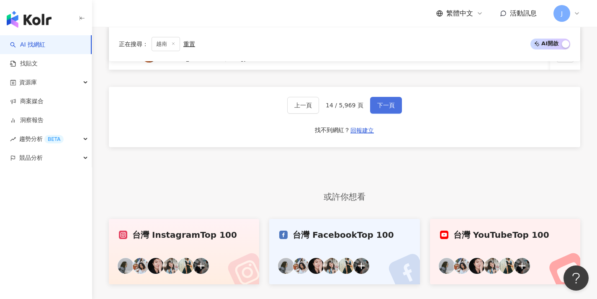
click at [398, 113] on button "下一頁" at bounding box center [386, 105] width 32 height 17
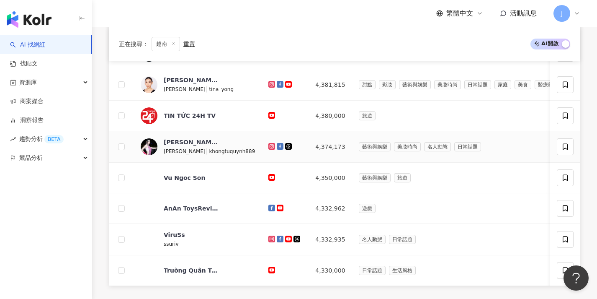
scroll to position [403, 0]
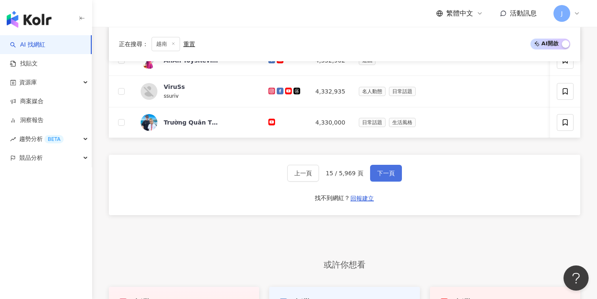
click at [389, 173] on button "下一頁" at bounding box center [386, 173] width 32 height 17
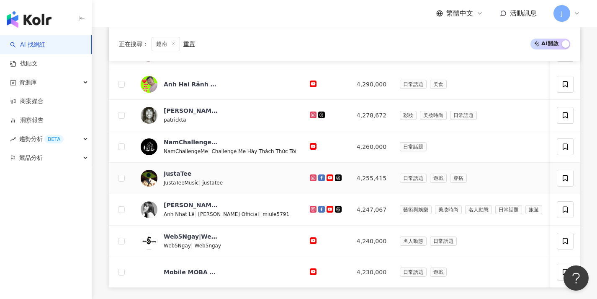
scroll to position [449, 0]
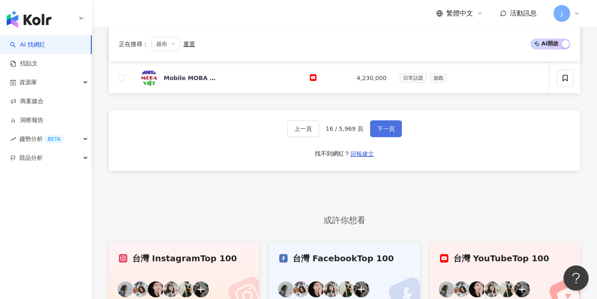
click at [395, 137] on button "下一頁" at bounding box center [386, 128] width 32 height 17
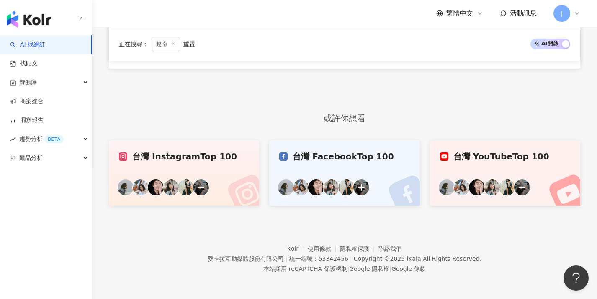
scroll to position [0, 0]
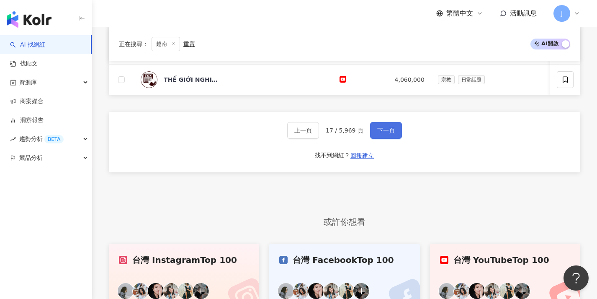
click at [391, 134] on span "下一頁" at bounding box center [386, 130] width 18 height 7
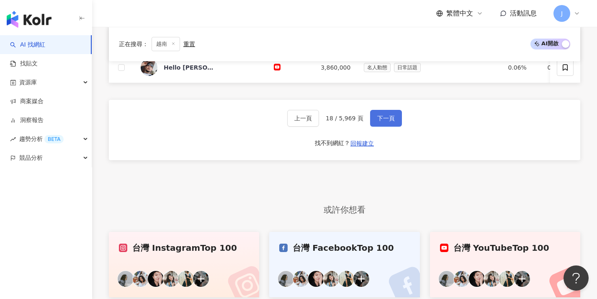
click at [393, 126] on button "下一頁" at bounding box center [386, 118] width 32 height 17
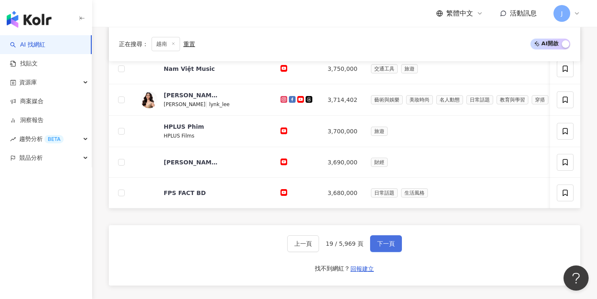
click at [380, 247] on span "下一頁" at bounding box center [386, 243] width 18 height 7
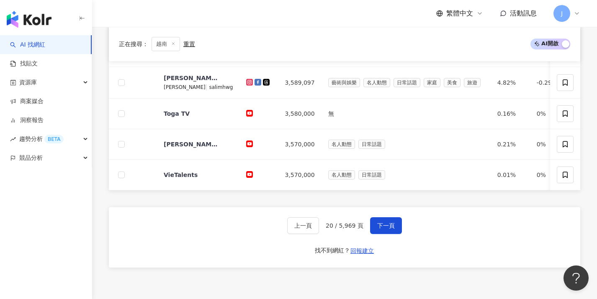
drag, startPoint x: 395, startPoint y: 245, endPoint x: 391, endPoint y: 221, distance: 23.8
click at [395, 244] on div "上一頁 20 / 5,969 頁 下一頁 找不到網紅？ 回報建立" at bounding box center [345, 237] width 472 height 60
drag, startPoint x: 390, startPoint y: 219, endPoint x: 391, endPoint y: 224, distance: 4.6
click at [390, 220] on div "上一頁 20 / 5,969 頁 下一頁 找不到網紅？ 回報建立" at bounding box center [345, 237] width 472 height 60
click at [390, 225] on button "下一頁" at bounding box center [386, 225] width 32 height 17
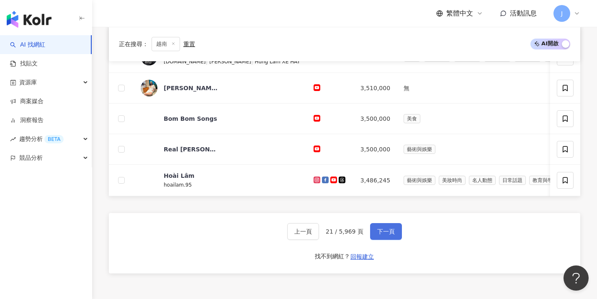
click at [391, 235] on span "下一頁" at bounding box center [386, 231] width 18 height 7
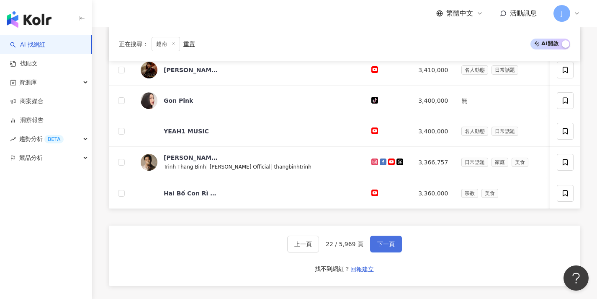
click at [382, 247] on span "下一頁" at bounding box center [386, 243] width 18 height 7
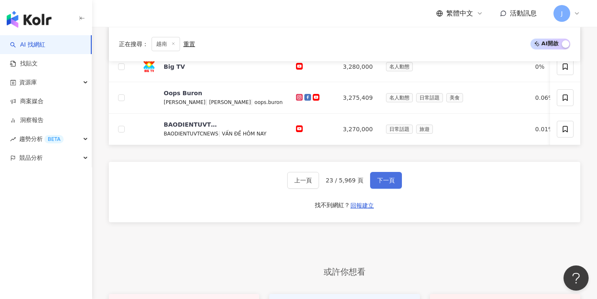
click at [389, 183] on span "下一頁" at bounding box center [386, 180] width 18 height 7
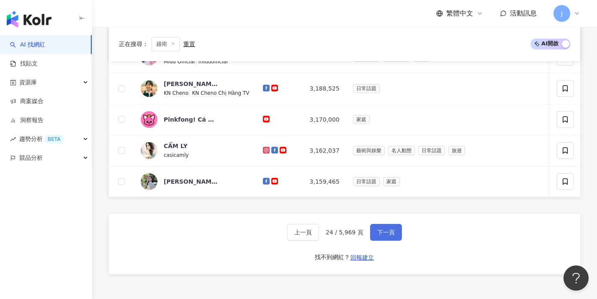
click at [378, 240] on button "下一頁" at bounding box center [386, 232] width 32 height 17
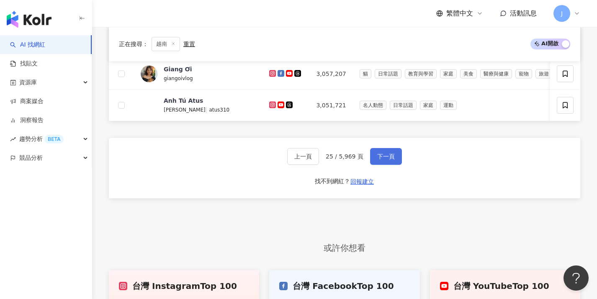
click at [395, 162] on button "下一頁" at bounding box center [386, 156] width 32 height 17
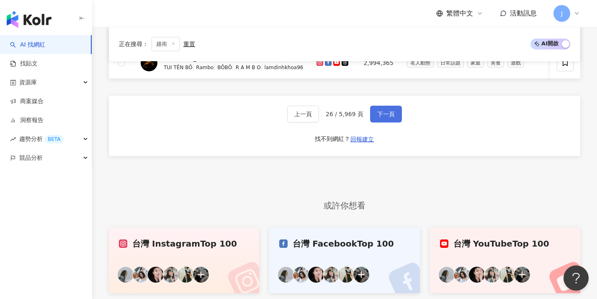
click at [398, 120] on button "下一頁" at bounding box center [386, 114] width 32 height 17
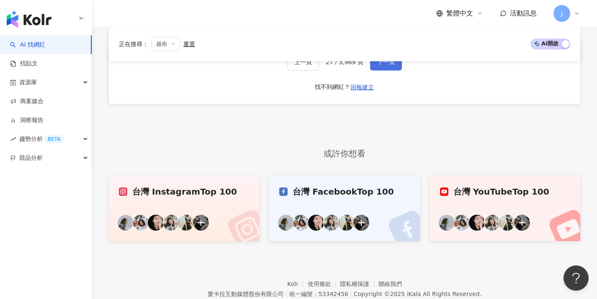
click at [396, 70] on button "下一頁" at bounding box center [386, 62] width 32 height 17
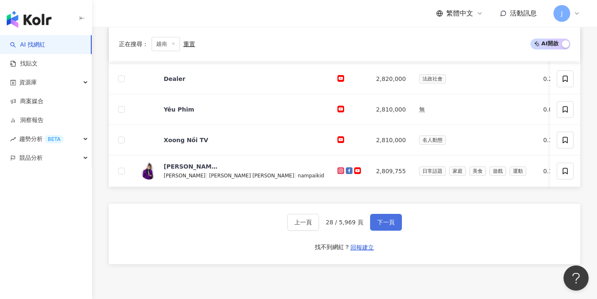
click at [394, 223] on button "下一頁" at bounding box center [386, 222] width 32 height 17
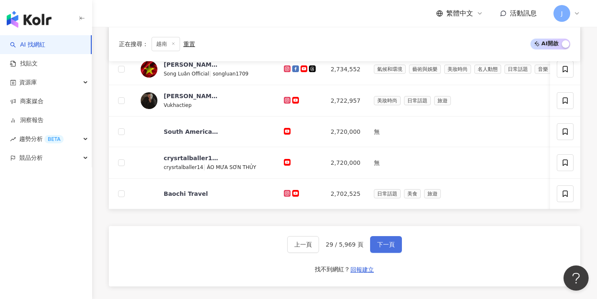
click at [386, 248] on span "下一頁" at bounding box center [386, 244] width 18 height 7
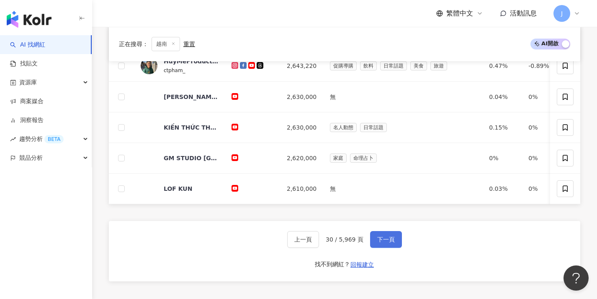
click at [384, 242] on span "下一頁" at bounding box center [386, 239] width 18 height 7
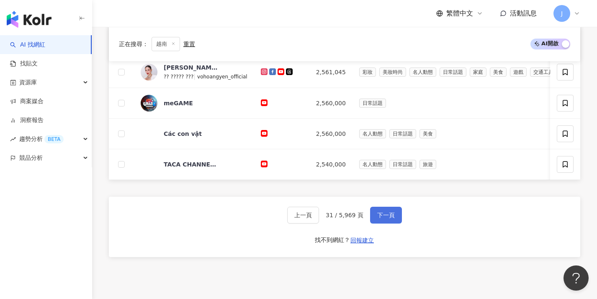
click at [392, 218] on span "下一頁" at bounding box center [386, 214] width 18 height 7
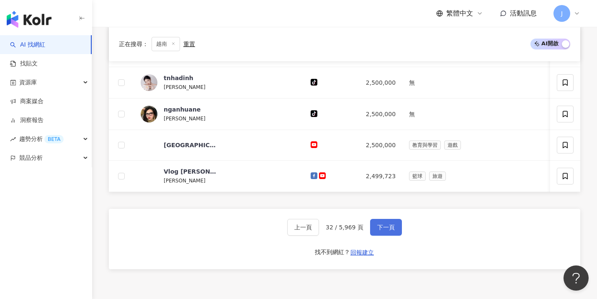
click at [387, 228] on button "下一頁" at bounding box center [386, 227] width 32 height 17
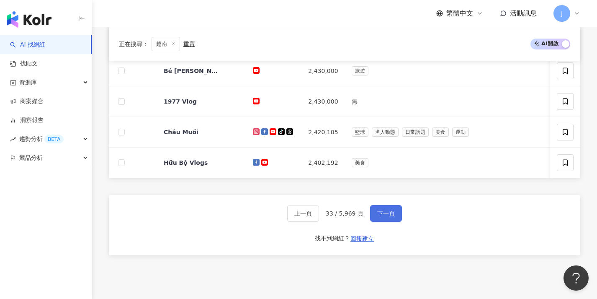
click at [386, 217] on span "下一頁" at bounding box center [386, 213] width 18 height 7
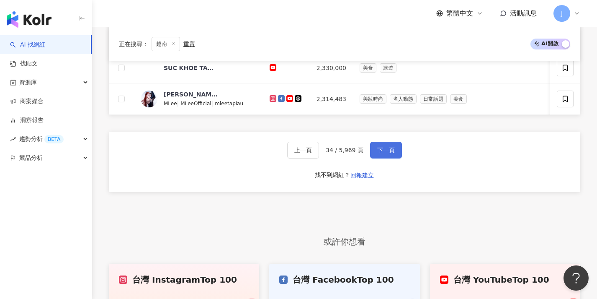
click at [389, 153] on span "下一頁" at bounding box center [386, 150] width 18 height 7
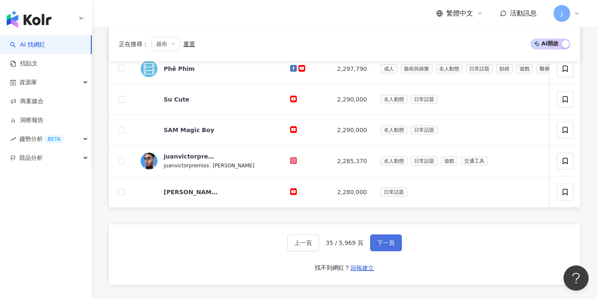
click at [382, 246] on span "下一頁" at bounding box center [386, 242] width 18 height 7
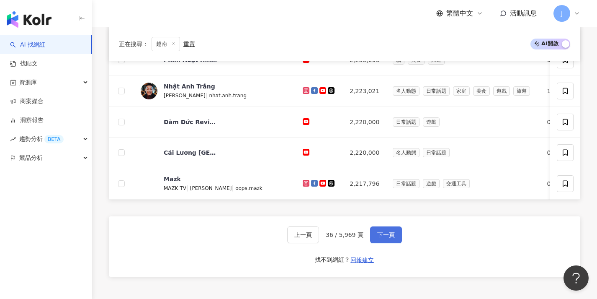
click at [386, 238] on span "下一頁" at bounding box center [386, 234] width 18 height 7
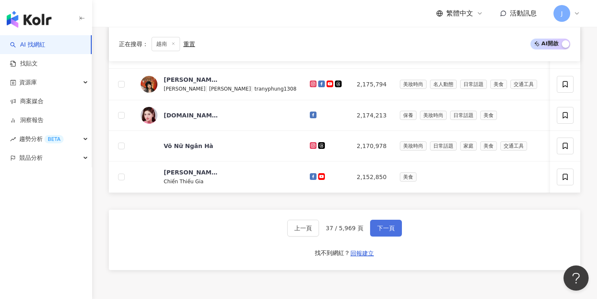
click at [386, 236] on button "下一頁" at bounding box center [386, 227] width 32 height 17
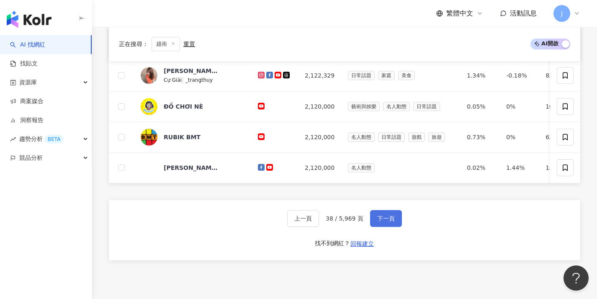
click at [390, 227] on button "下一頁" at bounding box center [386, 218] width 32 height 17
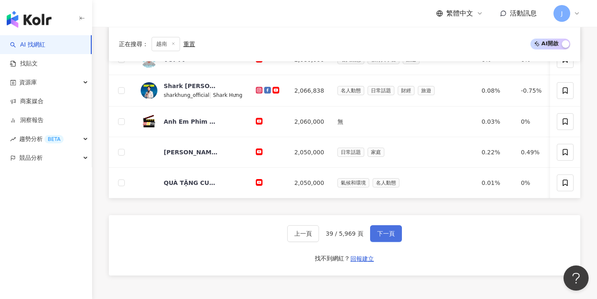
click at [388, 234] on button "下一頁" at bounding box center [386, 233] width 32 height 17
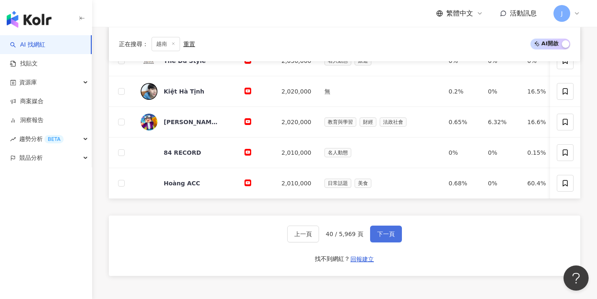
click at [386, 237] on span "下一頁" at bounding box center [386, 233] width 18 height 7
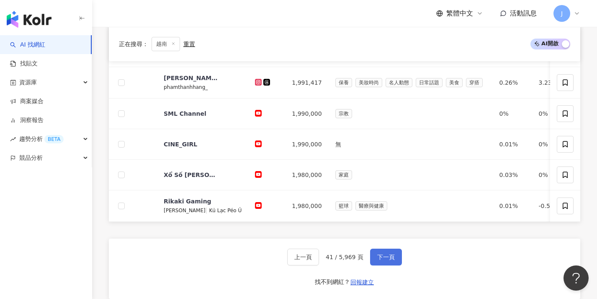
click at [387, 255] on button "下一頁" at bounding box center [386, 256] width 32 height 17
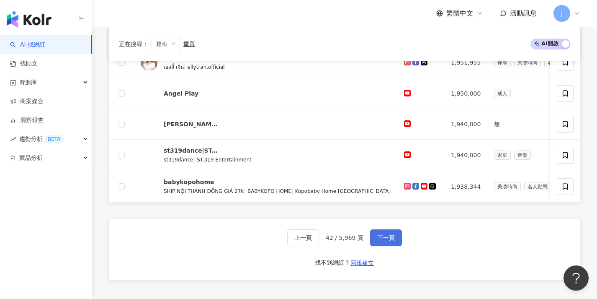
click at [391, 246] on button "下一頁" at bounding box center [386, 237] width 32 height 17
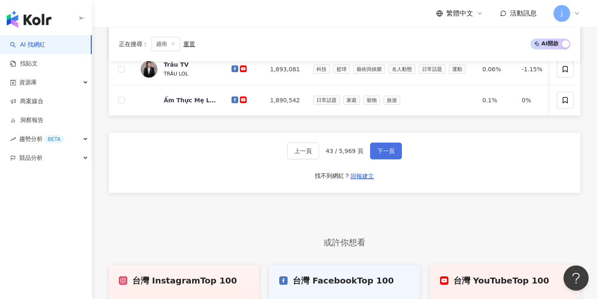
click at [389, 154] on span "下一頁" at bounding box center [386, 150] width 18 height 7
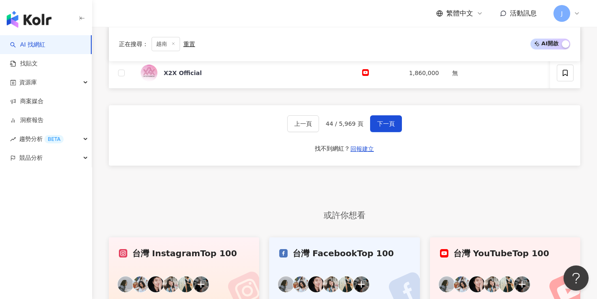
click at [385, 120] on div "上一頁 44 / 5,969 頁 下一頁 找不到網紅？ 回報建立" at bounding box center [345, 135] width 472 height 60
click at [384, 126] on span "下一頁" at bounding box center [386, 123] width 18 height 7
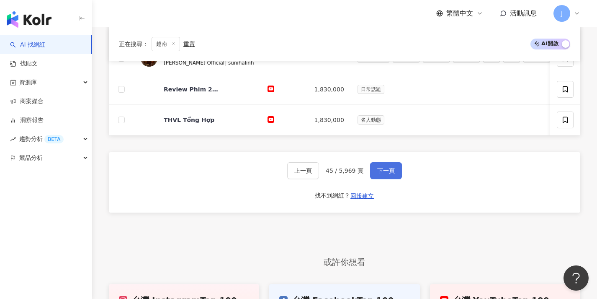
click at [383, 174] on span "下一頁" at bounding box center [386, 170] width 18 height 7
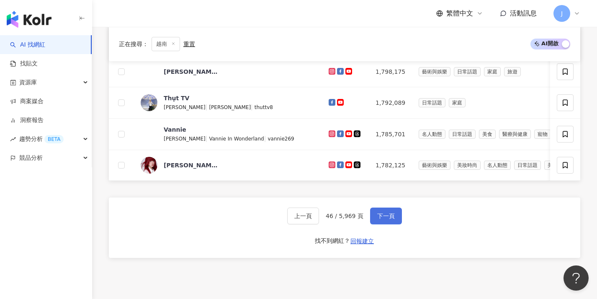
click at [385, 218] on span "下一頁" at bounding box center [386, 215] width 18 height 7
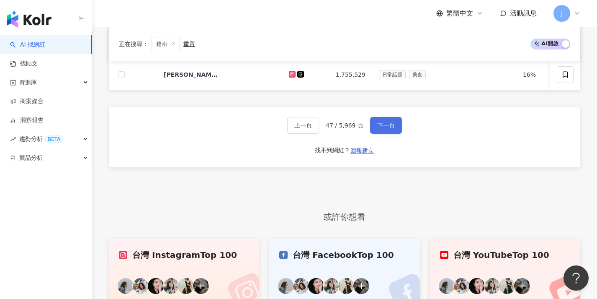
click at [380, 124] on button "下一頁" at bounding box center [386, 125] width 32 height 17
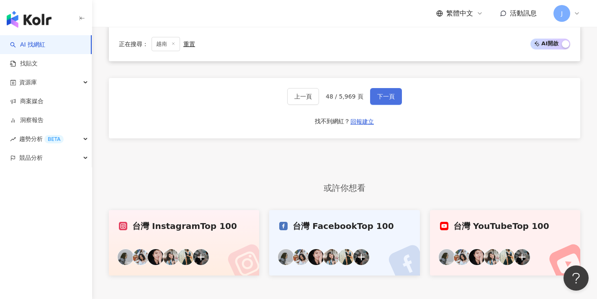
click at [392, 99] on span "下一頁" at bounding box center [386, 96] width 18 height 7
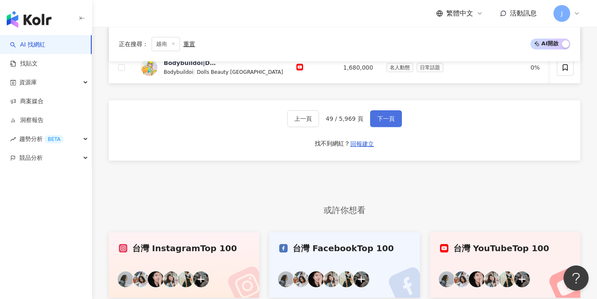
click at [387, 122] on span "下一頁" at bounding box center [386, 118] width 18 height 7
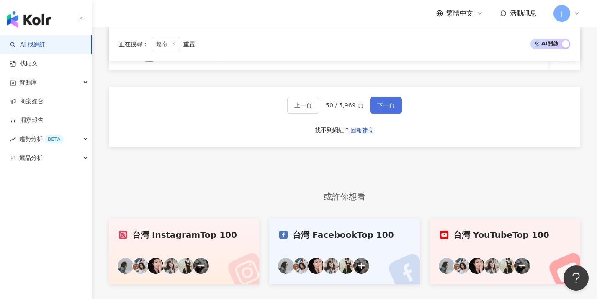
click at [392, 105] on button "下一頁" at bounding box center [386, 105] width 32 height 17
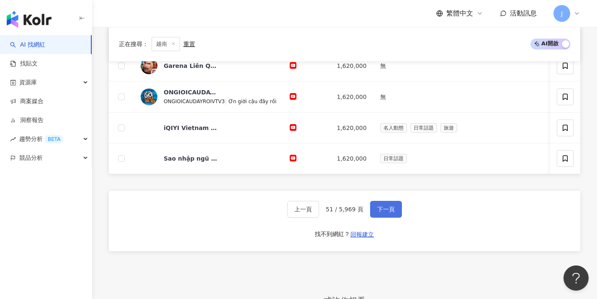
click at [379, 207] on button "下一頁" at bounding box center [386, 209] width 32 height 17
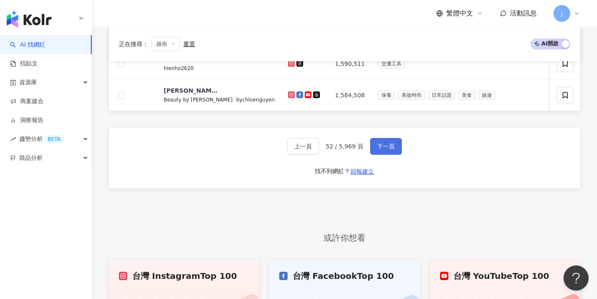
click at [374, 149] on button "下一頁" at bounding box center [386, 146] width 32 height 17
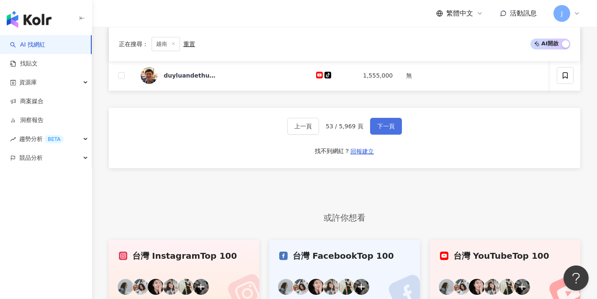
click at [398, 134] on button "下一頁" at bounding box center [386, 126] width 32 height 17
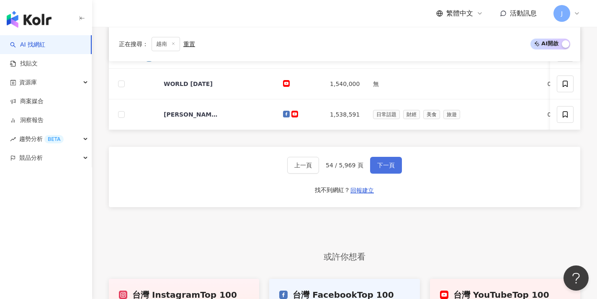
click at [389, 168] on span "下一頁" at bounding box center [386, 165] width 18 height 7
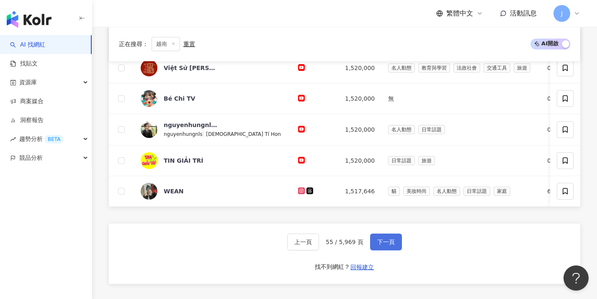
click at [385, 245] on span "下一頁" at bounding box center [386, 241] width 18 height 7
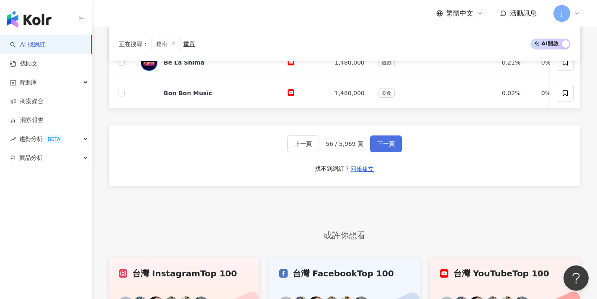
click at [395, 150] on button "下一頁" at bounding box center [386, 143] width 32 height 17
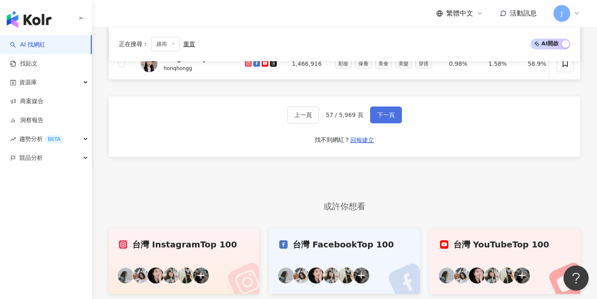
click at [394, 123] on button "下一頁" at bounding box center [386, 114] width 32 height 17
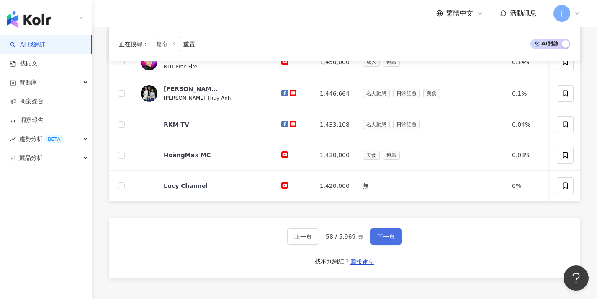
click at [385, 237] on button "下一頁" at bounding box center [386, 236] width 32 height 17
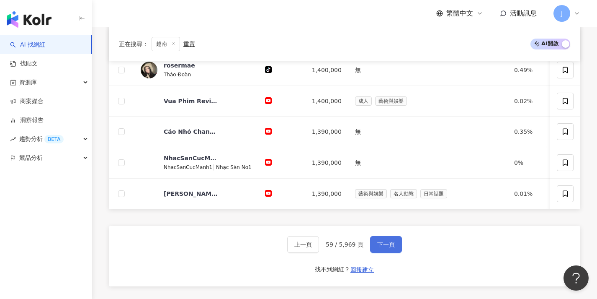
click at [381, 246] on span "下一頁" at bounding box center [386, 244] width 18 height 7
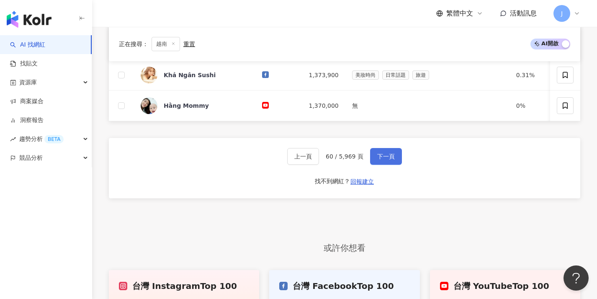
click at [386, 158] on span "下一頁" at bounding box center [386, 156] width 18 height 7
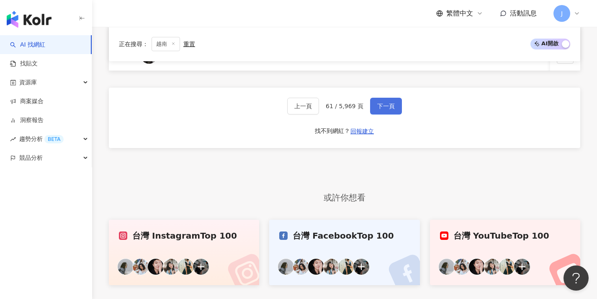
click at [394, 112] on button "下一頁" at bounding box center [386, 106] width 32 height 17
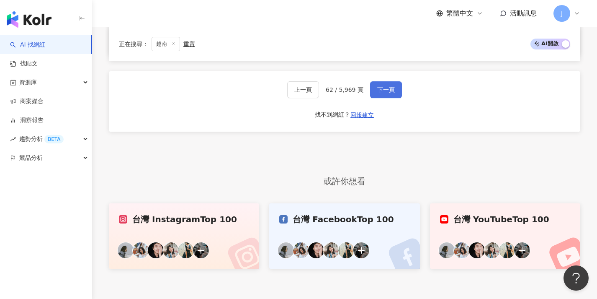
click at [397, 98] on button "下一頁" at bounding box center [386, 89] width 32 height 17
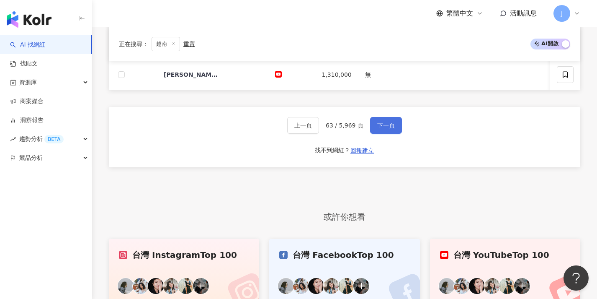
click at [379, 129] on span "下一頁" at bounding box center [386, 125] width 18 height 7
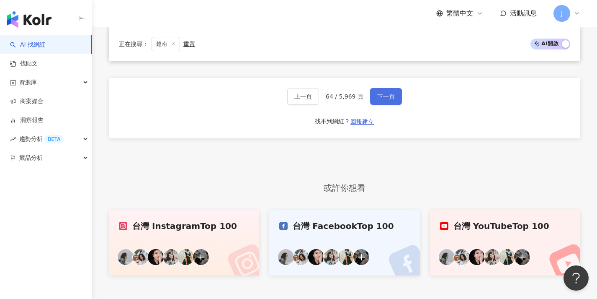
click at [386, 100] on span "下一頁" at bounding box center [386, 96] width 18 height 7
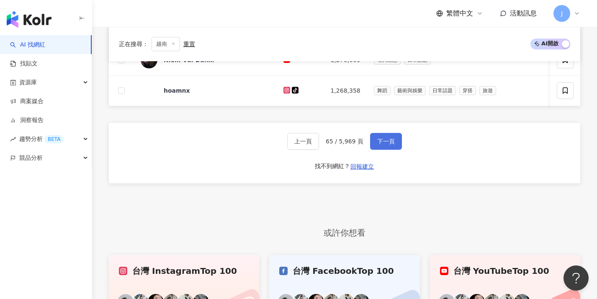
click at [386, 139] on button "下一頁" at bounding box center [386, 141] width 32 height 17
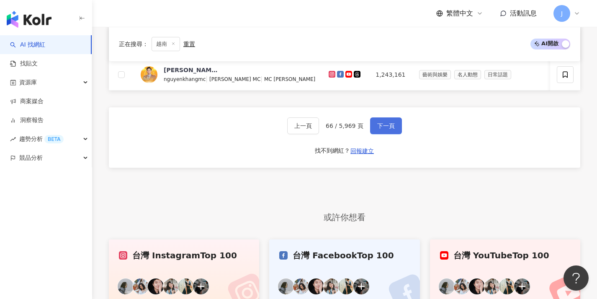
click at [392, 134] on button "下一頁" at bounding box center [386, 125] width 32 height 17
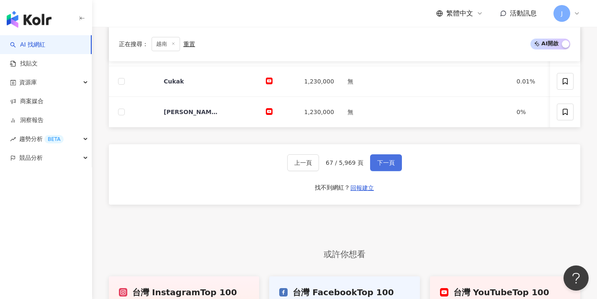
click at [390, 166] on span "下一頁" at bounding box center [386, 162] width 18 height 7
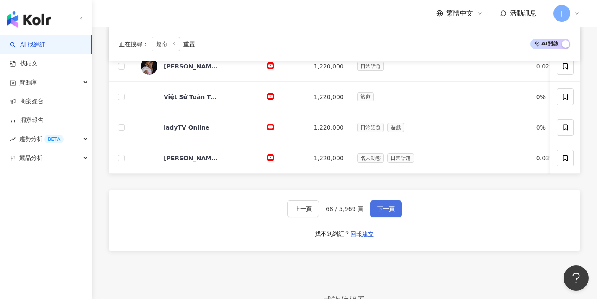
click at [378, 212] on span "下一頁" at bounding box center [386, 208] width 18 height 7
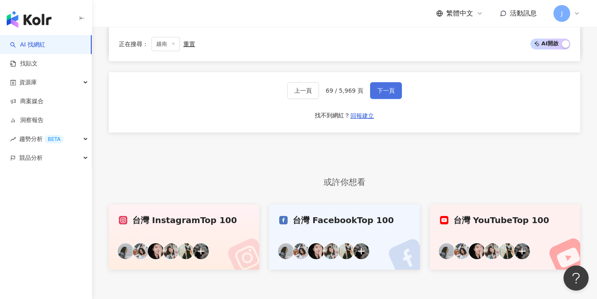
click at [387, 94] on span "下一頁" at bounding box center [386, 90] width 18 height 7
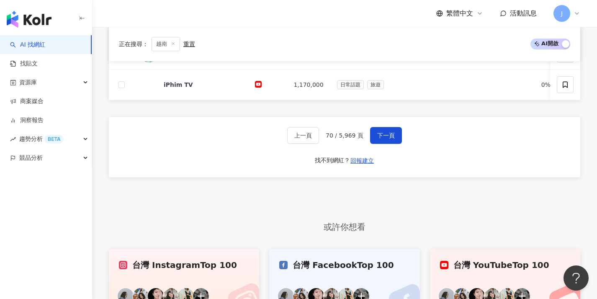
click at [396, 153] on div "上一頁 70 / 5,969 頁 下一頁 找不到網紅？ 回報建立" at bounding box center [345, 147] width 472 height 60
click at [395, 144] on button "下一頁" at bounding box center [386, 135] width 32 height 17
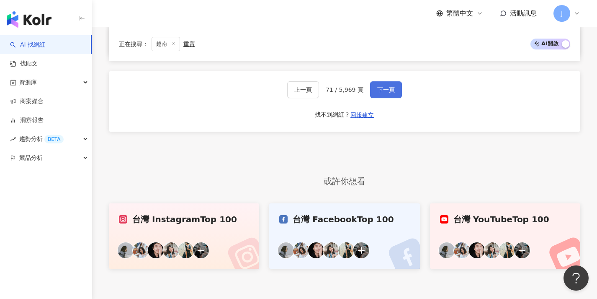
click at [389, 93] on span "下一頁" at bounding box center [386, 89] width 18 height 7
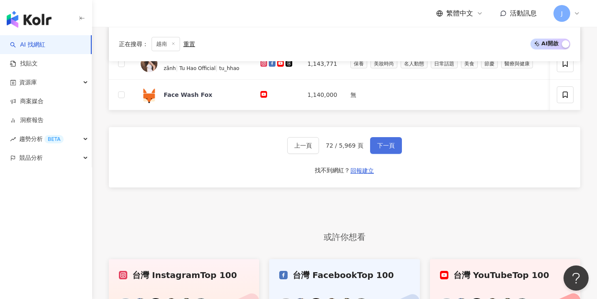
click at [384, 149] on span "下一頁" at bounding box center [386, 145] width 18 height 7
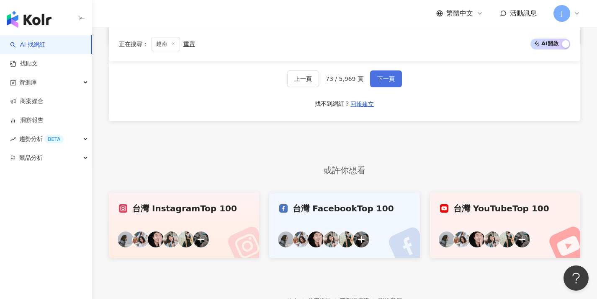
click at [389, 82] on span "下一頁" at bounding box center [386, 78] width 18 height 7
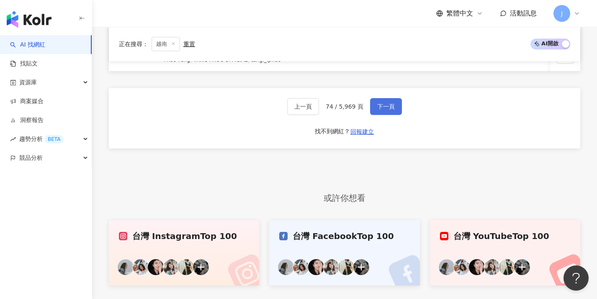
click at [399, 114] on button "下一頁" at bounding box center [386, 106] width 32 height 17
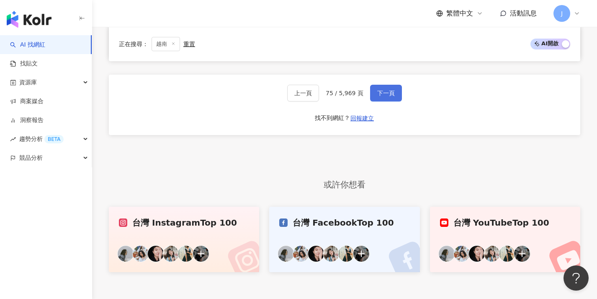
click at [388, 96] on span "下一頁" at bounding box center [386, 93] width 18 height 7
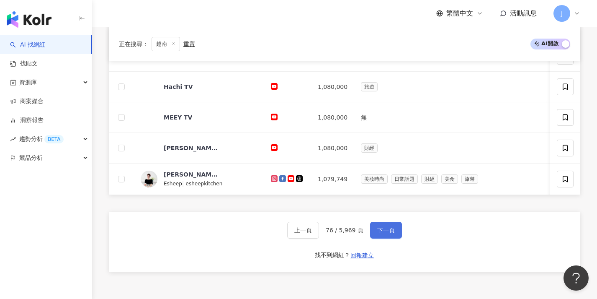
click at [373, 236] on button "下一頁" at bounding box center [386, 230] width 32 height 17
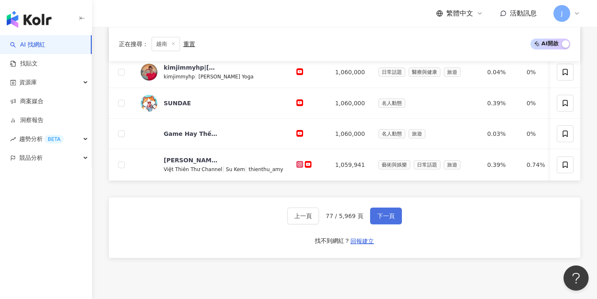
click at [379, 218] on span "下一頁" at bounding box center [386, 215] width 18 height 7
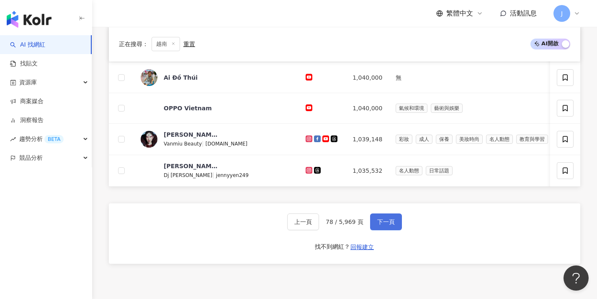
click at [386, 225] on span "下一頁" at bounding box center [386, 221] width 18 height 7
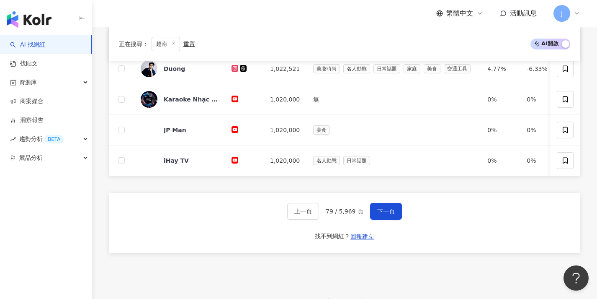
click at [390, 206] on div "上一頁 79 / 5,969 頁 下一頁 找不到網紅？ 回報建立" at bounding box center [345, 223] width 472 height 60
click at [392, 210] on button "下一頁" at bounding box center [386, 211] width 32 height 17
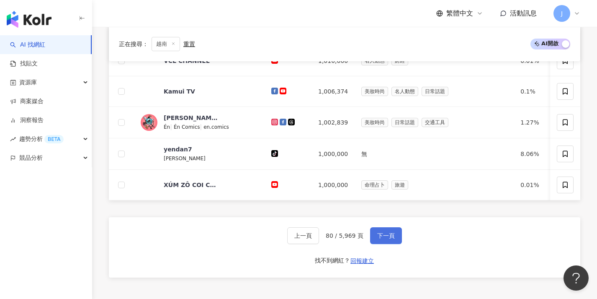
click at [382, 236] on button "下一頁" at bounding box center [386, 235] width 32 height 17
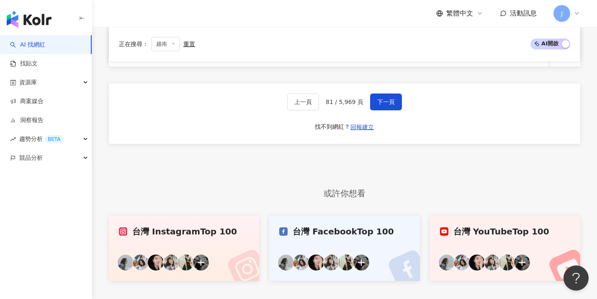
click at [392, 120] on div "上一頁 81 / 5,969 頁 下一頁 找不到網紅？ 回報建立" at bounding box center [345, 113] width 472 height 60
click at [394, 110] on button "下一頁" at bounding box center [386, 101] width 32 height 17
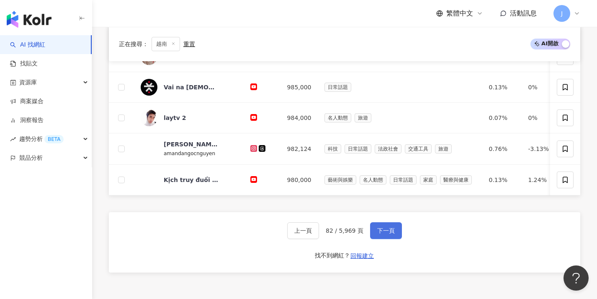
click at [377, 239] on button "下一頁" at bounding box center [386, 230] width 32 height 17
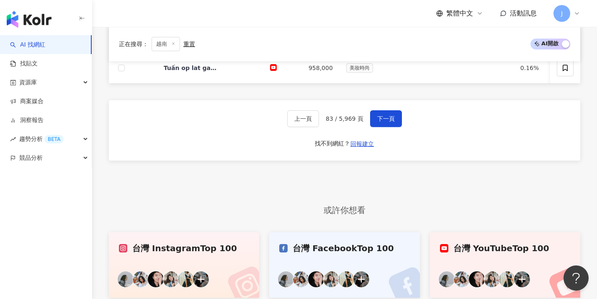
click at [402, 121] on div "上一頁 83 / 5,969 頁 下一頁 找不到網紅？ 回報建立" at bounding box center [345, 130] width 472 height 60
click at [397, 122] on button "下一頁" at bounding box center [386, 118] width 32 height 17
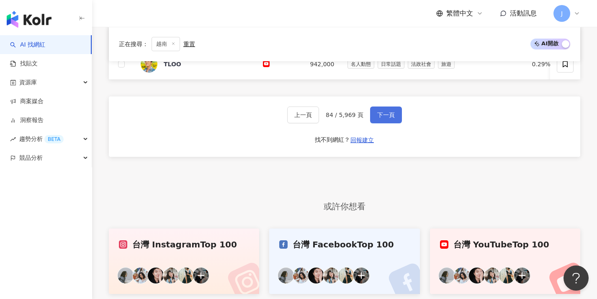
click at [392, 118] on span "下一頁" at bounding box center [386, 114] width 18 height 7
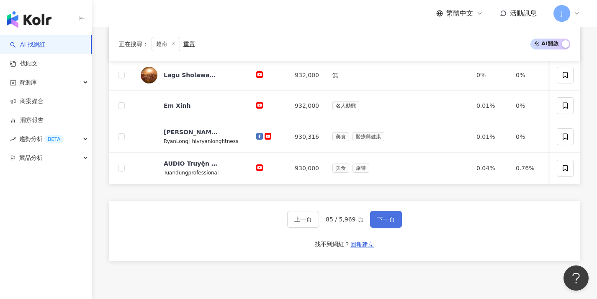
click at [377, 222] on span "下一頁" at bounding box center [386, 219] width 18 height 7
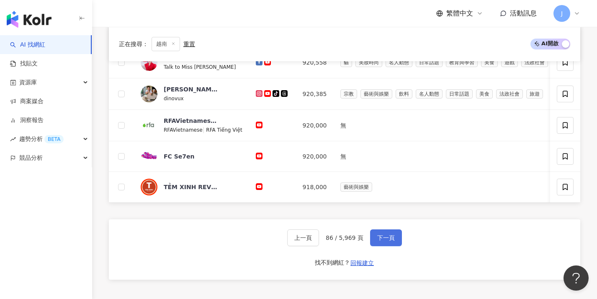
click at [383, 246] on button "下一頁" at bounding box center [386, 237] width 32 height 17
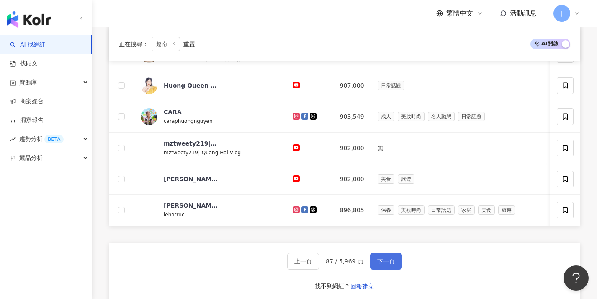
click at [389, 269] on button "下一頁" at bounding box center [386, 261] width 32 height 17
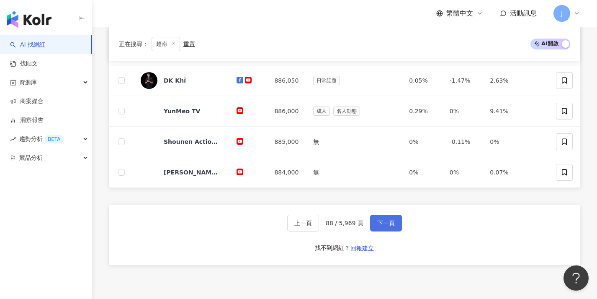
click at [386, 216] on button "下一頁" at bounding box center [386, 222] width 32 height 17
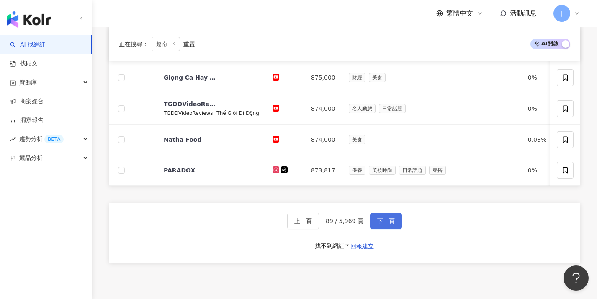
click at [383, 222] on button "下一頁" at bounding box center [386, 220] width 32 height 17
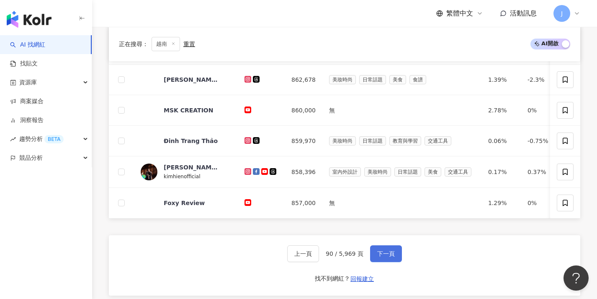
click at [386, 257] on span "下一頁" at bounding box center [386, 253] width 18 height 7
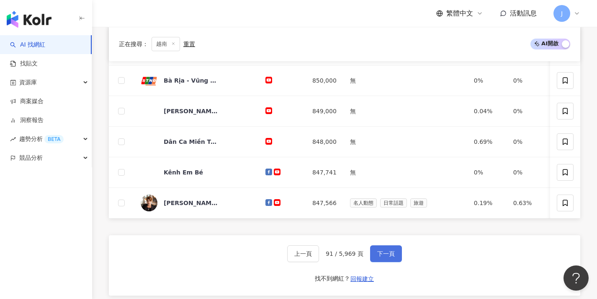
click at [386, 255] on button "下一頁" at bounding box center [386, 253] width 32 height 17
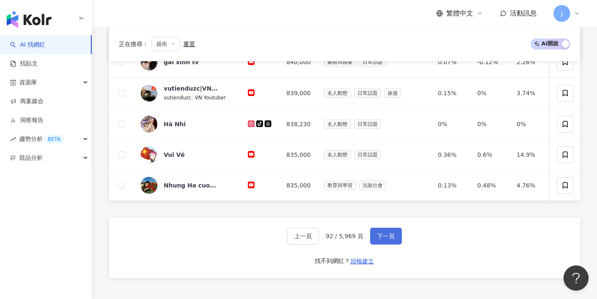
click at [384, 244] on button "下一頁" at bounding box center [386, 235] width 32 height 17
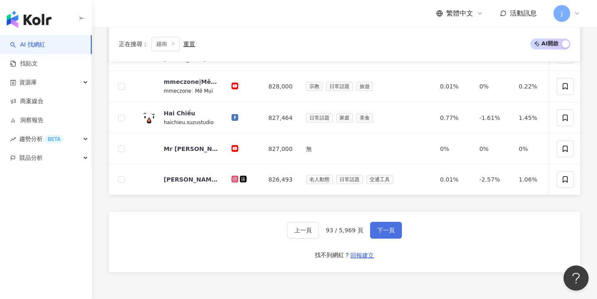
click at [382, 233] on span "下一頁" at bounding box center [386, 230] width 18 height 7
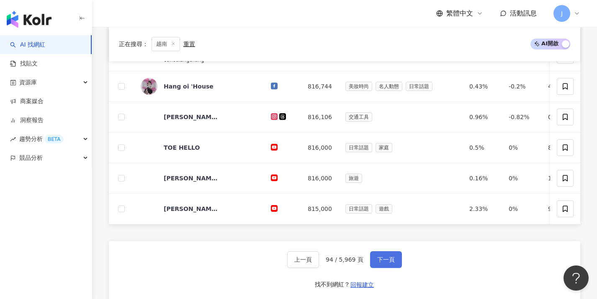
click at [392, 263] on span "下一頁" at bounding box center [386, 259] width 18 height 7
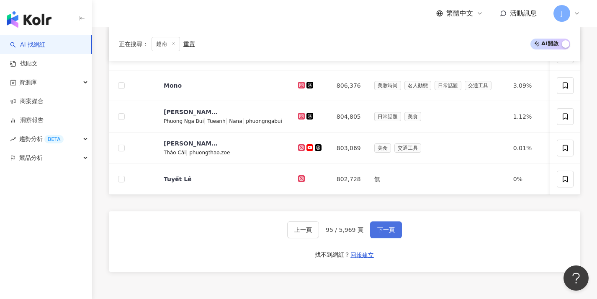
click at [395, 238] on button "下一頁" at bounding box center [386, 229] width 32 height 17
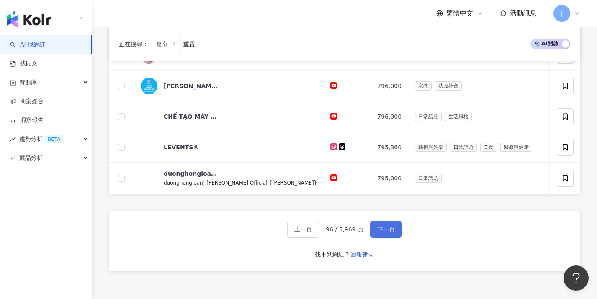
click at [387, 232] on span "下一頁" at bounding box center [386, 229] width 18 height 7
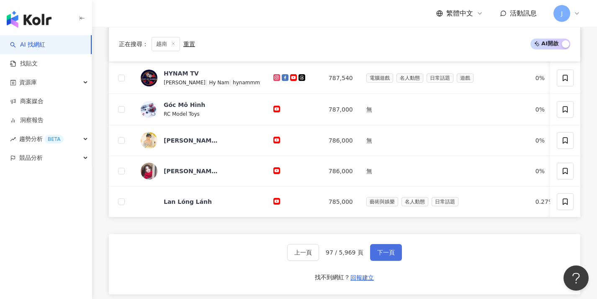
click at [387, 260] on button "下一頁" at bounding box center [386, 252] width 32 height 17
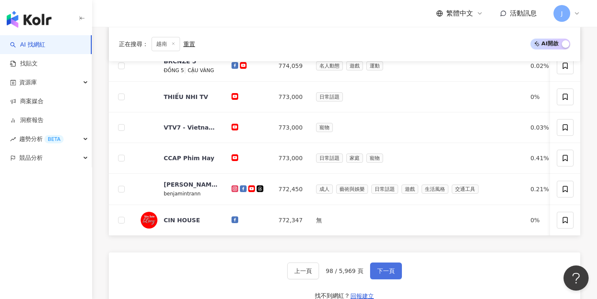
click at [386, 271] on button "下一頁" at bounding box center [386, 270] width 32 height 17
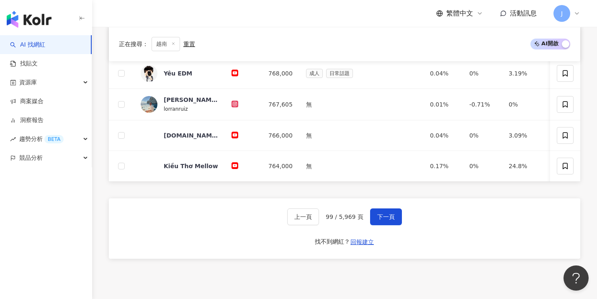
click at [403, 225] on div "上一頁 99 / 5,969 頁 下一頁 找不到網紅？ 回報建立" at bounding box center [345, 228] width 472 height 60
click at [398, 222] on button "下一頁" at bounding box center [386, 216] width 32 height 17
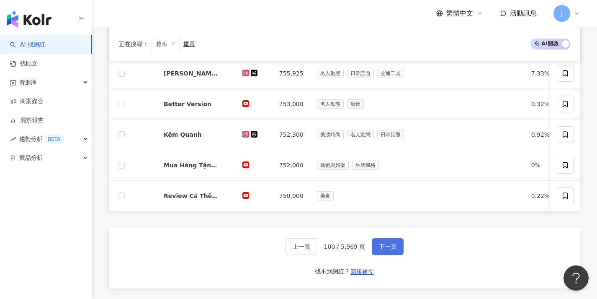
click at [382, 250] on span "下一頁" at bounding box center [388, 246] width 18 height 7
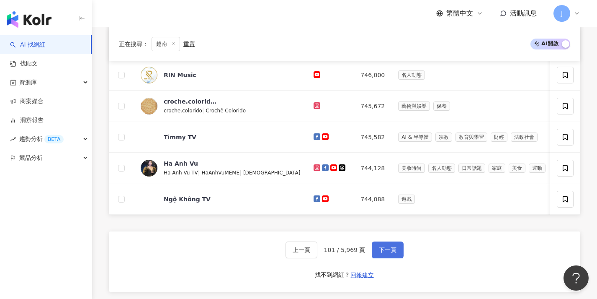
click at [391, 253] on span "下一頁" at bounding box center [388, 249] width 18 height 7
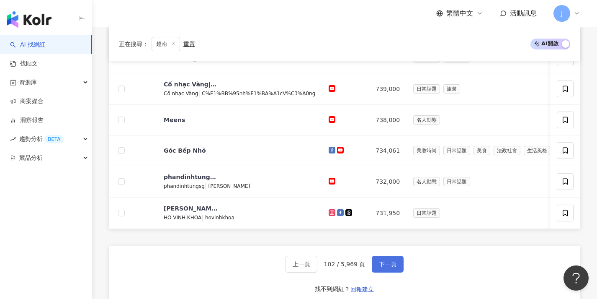
click at [387, 263] on button "下一頁" at bounding box center [388, 263] width 32 height 17
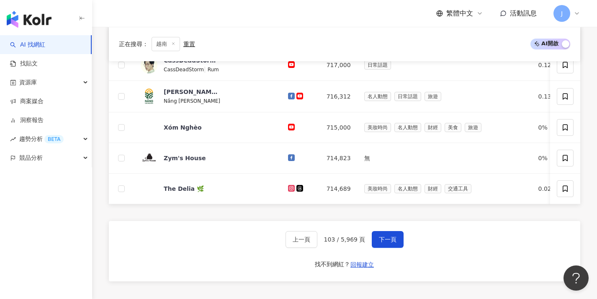
click at [389, 254] on div "上一頁 103 / 5,969 頁 下一頁 找不到網紅？ 回報建立" at bounding box center [345, 251] width 472 height 60
click at [387, 242] on span "下一頁" at bounding box center [388, 239] width 18 height 7
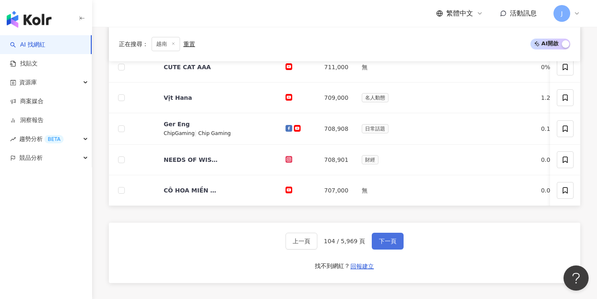
click at [389, 244] on span "下一頁" at bounding box center [388, 240] width 18 height 7
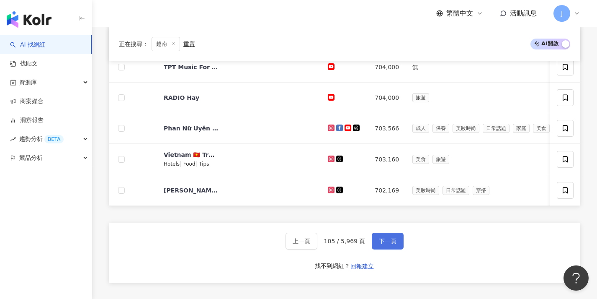
click at [389, 244] on span "下一頁" at bounding box center [388, 240] width 18 height 7
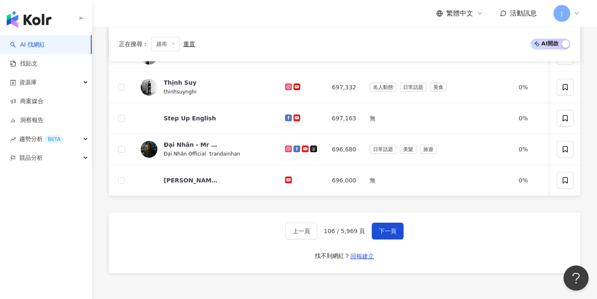
click at [389, 247] on div "上一頁 106 / 5,969 頁 下一頁 找不到網紅？ 回報建立" at bounding box center [345, 242] width 472 height 60
click at [391, 234] on span "下一頁" at bounding box center [388, 230] width 18 height 7
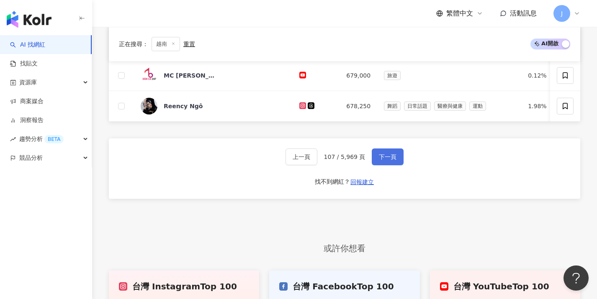
click at [388, 160] on span "下一頁" at bounding box center [388, 156] width 18 height 7
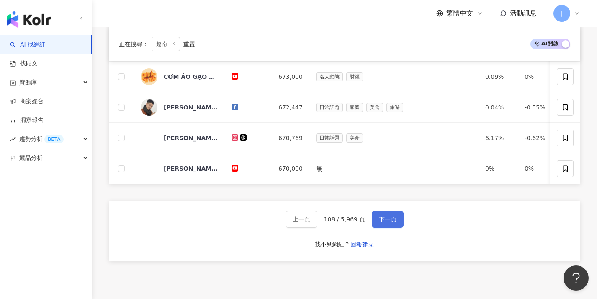
click at [375, 225] on button "下一頁" at bounding box center [388, 219] width 32 height 17
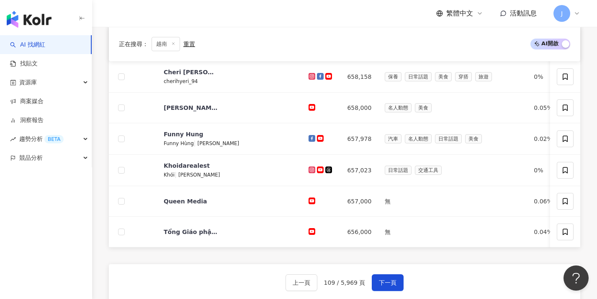
scroll to position [382, 0]
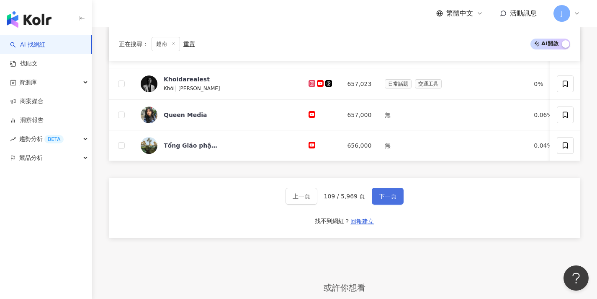
click at [384, 194] on button "下一頁" at bounding box center [388, 196] width 32 height 17
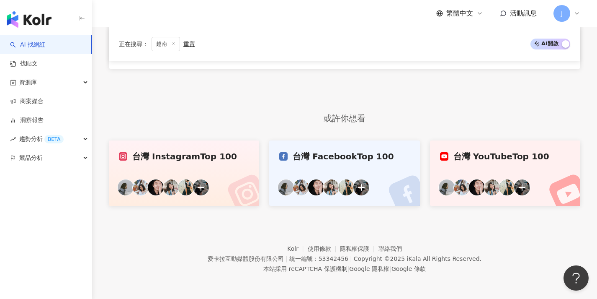
scroll to position [255, 0]
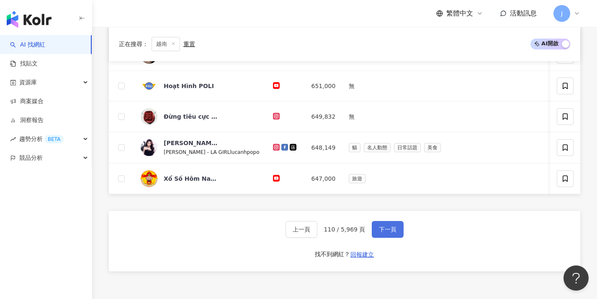
click at [376, 232] on button "下一頁" at bounding box center [388, 229] width 32 height 17
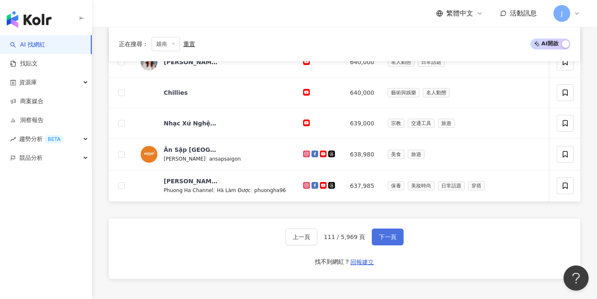
click at [384, 240] on span "下一頁" at bounding box center [388, 236] width 18 height 7
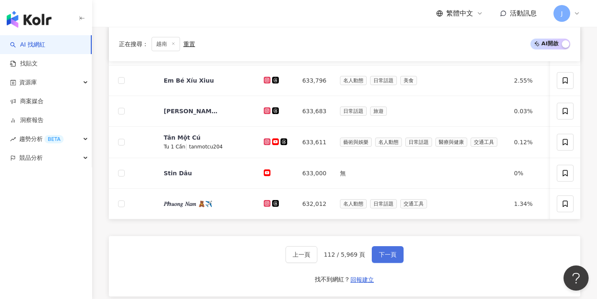
click at [384, 253] on button "下一頁" at bounding box center [388, 254] width 32 height 17
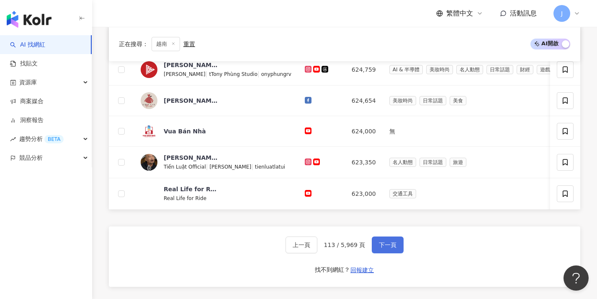
click at [381, 248] on span "下一頁" at bounding box center [388, 244] width 18 height 7
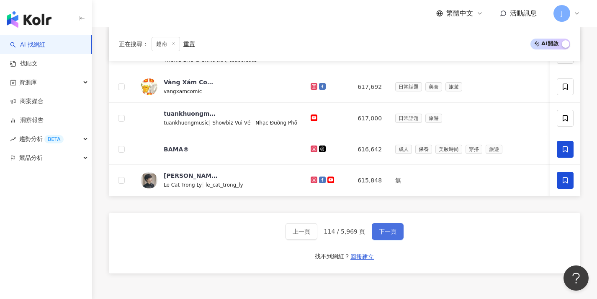
click at [382, 235] on span "下一頁" at bounding box center [388, 231] width 18 height 7
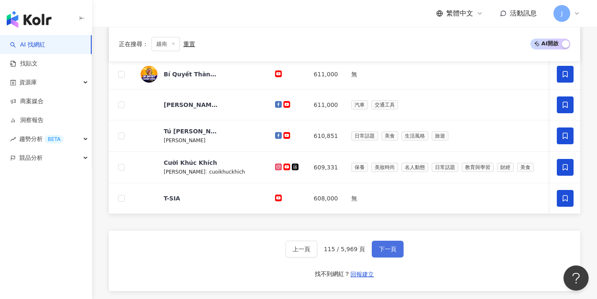
click at [382, 252] on span "下一頁" at bounding box center [388, 248] width 18 height 7
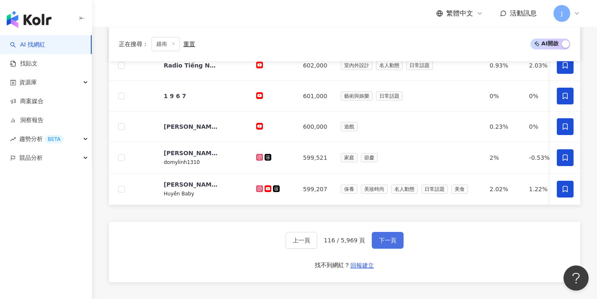
click at [380, 248] on button "下一頁" at bounding box center [388, 240] width 32 height 17
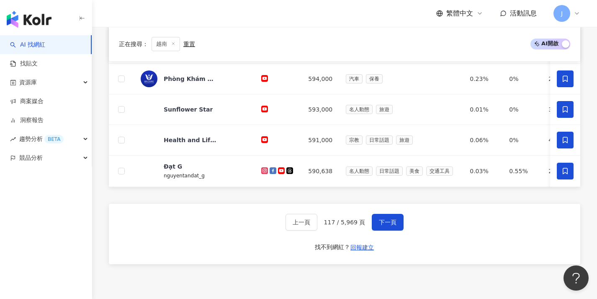
click at [384, 241] on div "上一頁 117 / 5,969 頁 下一頁 找不到網紅？ 回報建立" at bounding box center [345, 234] width 472 height 60
click at [385, 225] on span "下一頁" at bounding box center [388, 222] width 18 height 7
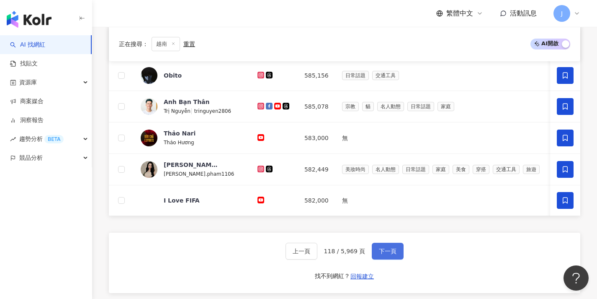
click at [384, 252] on button "下一頁" at bounding box center [388, 250] width 32 height 17
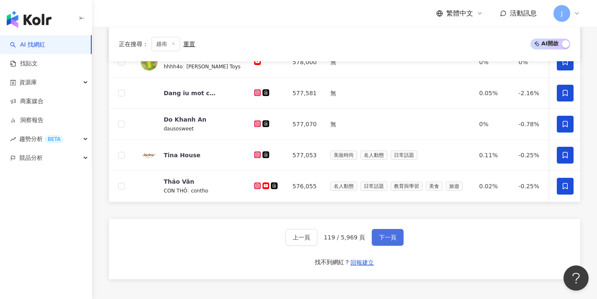
click at [383, 245] on button "下一頁" at bounding box center [388, 237] width 32 height 17
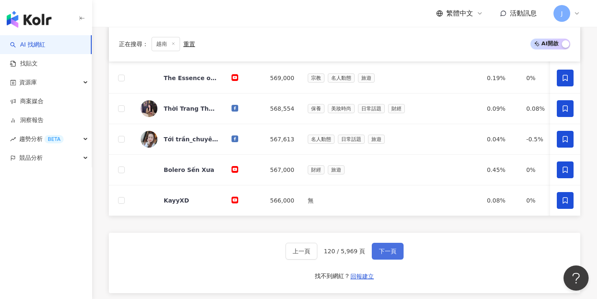
click at [385, 252] on button "下一頁" at bounding box center [388, 250] width 32 height 17
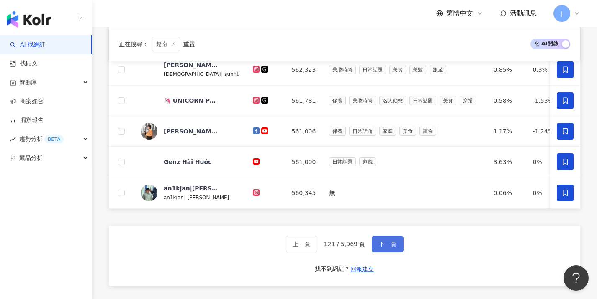
click at [384, 252] on button "下一頁" at bounding box center [388, 243] width 32 height 17
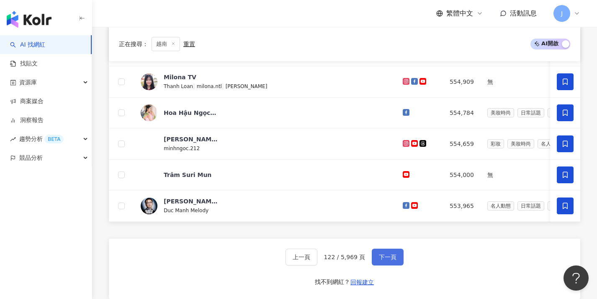
click at [384, 258] on button "下一頁" at bounding box center [388, 256] width 32 height 17
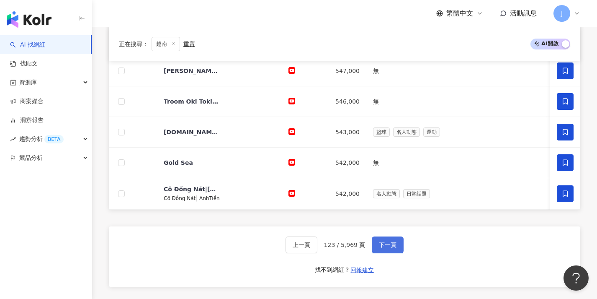
click at [384, 253] on button "下一頁" at bounding box center [388, 244] width 32 height 17
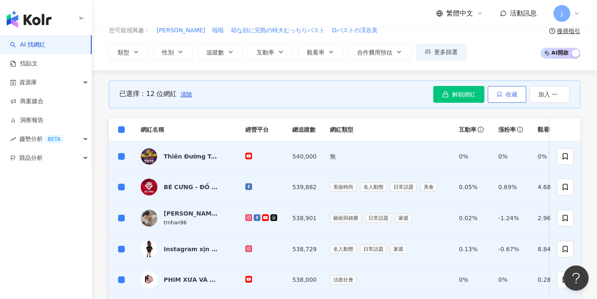
click at [502, 95] on button "收藏" at bounding box center [507, 94] width 39 height 17
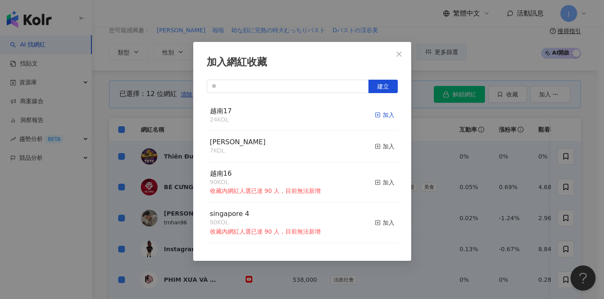
click at [378, 113] on div "加入" at bounding box center [384, 114] width 20 height 9
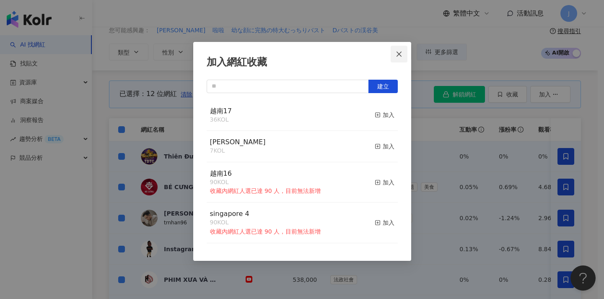
click at [401, 58] on button "Close" at bounding box center [398, 54] width 17 height 17
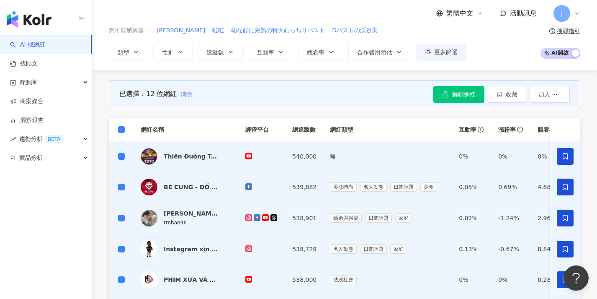
click at [186, 93] on span "清除" at bounding box center [187, 94] width 12 height 7
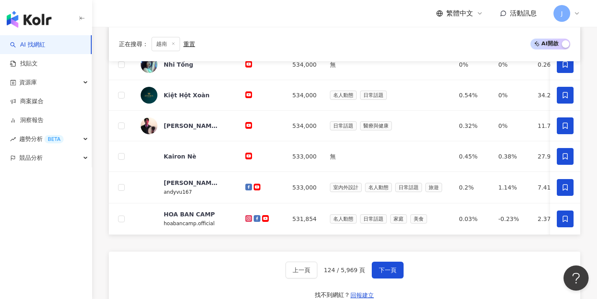
scroll to position [367, 0]
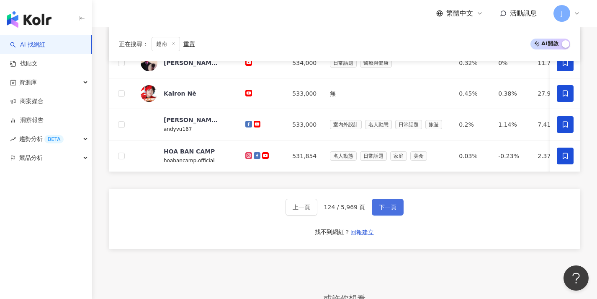
click at [397, 215] on button "下一頁" at bounding box center [388, 207] width 32 height 17
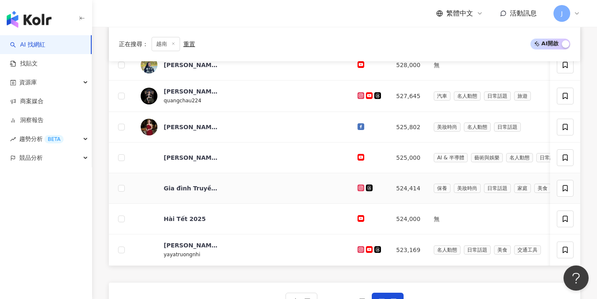
scroll to position [57, 0]
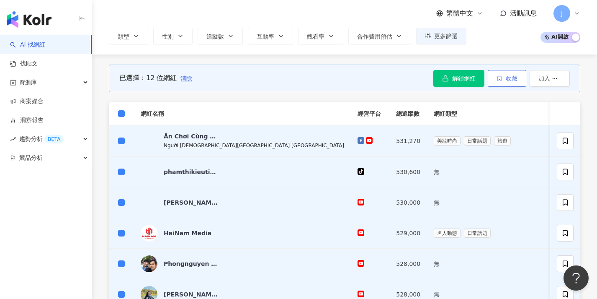
click at [519, 77] on button "收藏" at bounding box center [507, 78] width 39 height 17
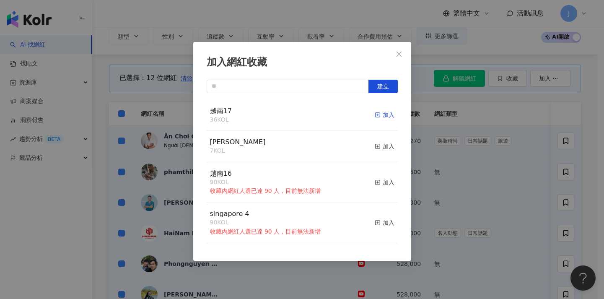
click at [381, 112] on div "加入" at bounding box center [384, 114] width 20 height 9
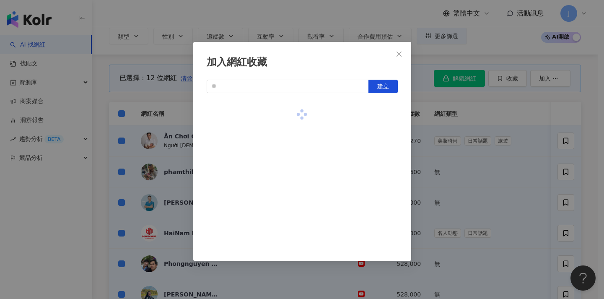
click at [420, 114] on div "加入網紅收藏 建立" at bounding box center [302, 149] width 604 height 299
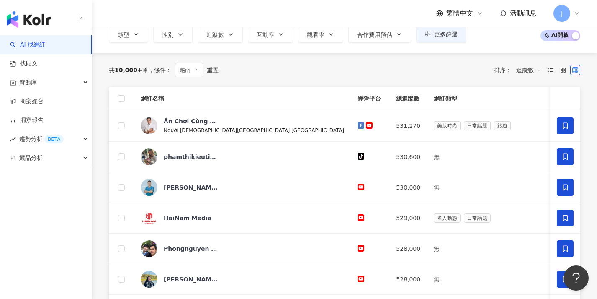
scroll to position [385, 0]
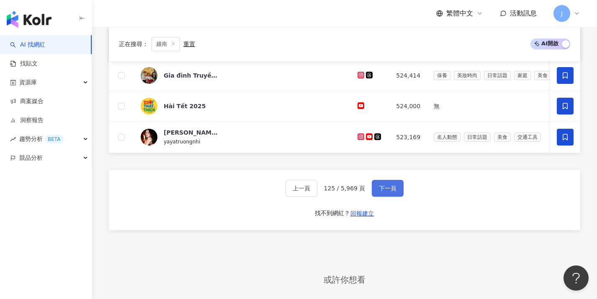
click at [395, 191] on span "下一頁" at bounding box center [388, 188] width 18 height 7
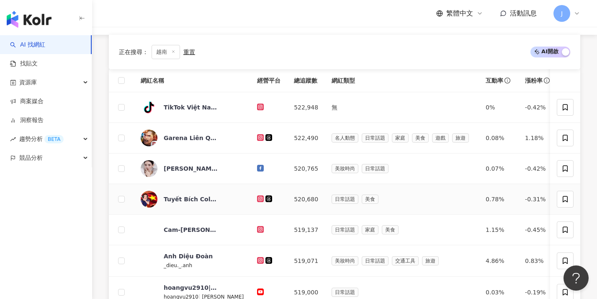
scroll to position [275, 0]
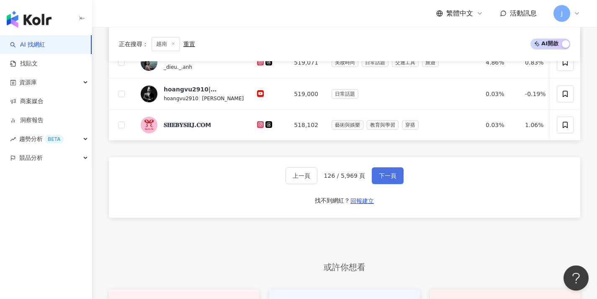
click at [389, 179] on span "下一頁" at bounding box center [388, 175] width 18 height 7
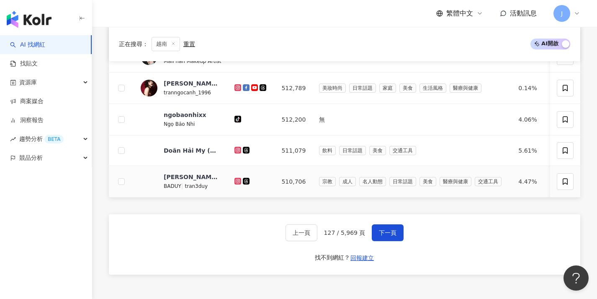
scroll to position [245, 0]
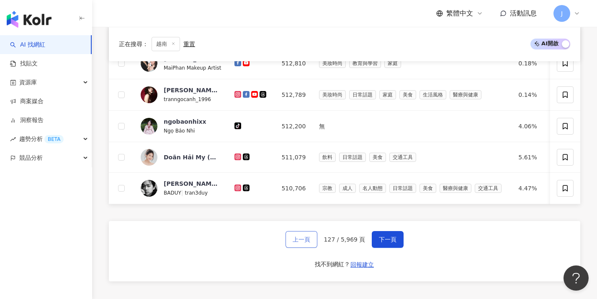
click at [310, 242] on span "上一頁" at bounding box center [302, 239] width 18 height 7
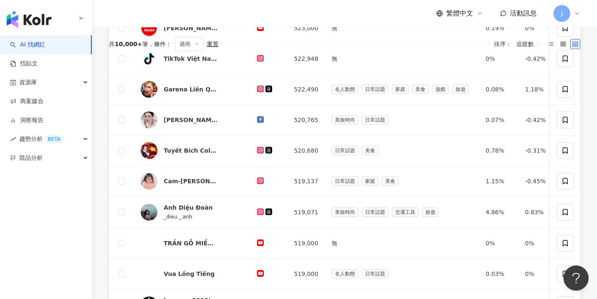
scroll to position [82, 0]
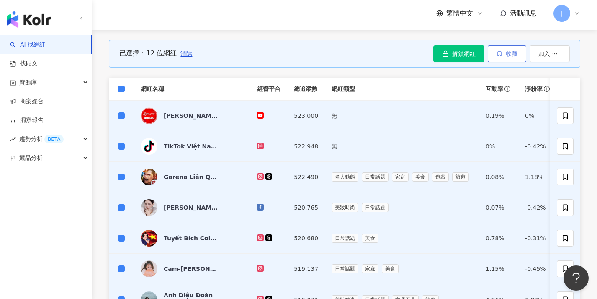
click at [510, 51] on span "收藏" at bounding box center [512, 53] width 12 height 7
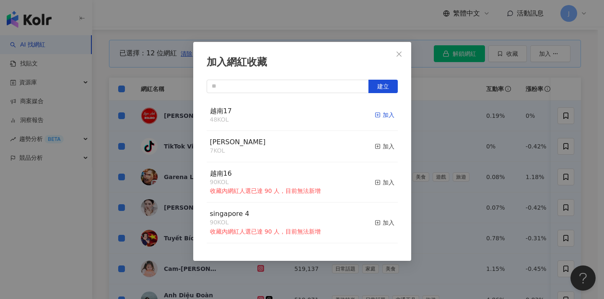
click at [376, 112] on div "加入" at bounding box center [384, 114] width 20 height 9
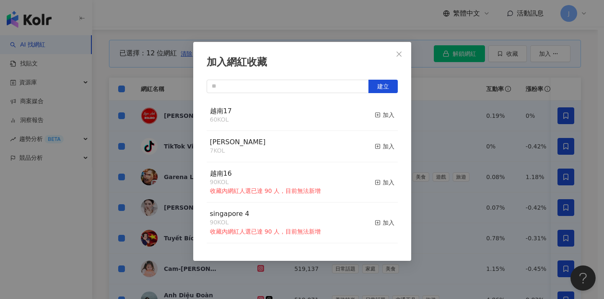
click at [433, 121] on div "加入網紅收藏 建立 越南17 60 KOL 加入 MERRELL 7 KOL 加入 越南16 90 KOL 收藏內網紅人選已達 90 人，目前無法新增 加入 …" at bounding box center [302, 149] width 604 height 299
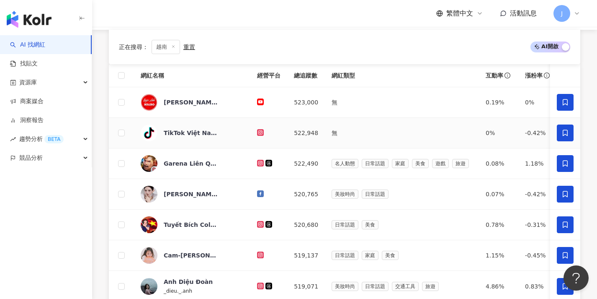
scroll to position [391, 0]
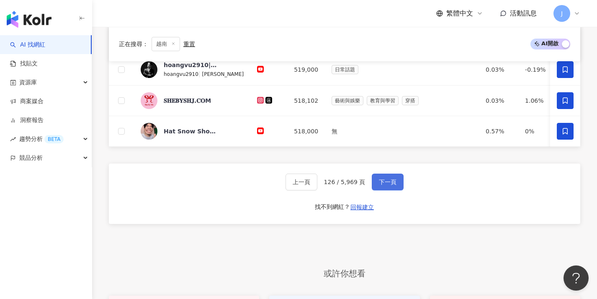
click at [387, 185] on span "下一頁" at bounding box center [388, 181] width 18 height 7
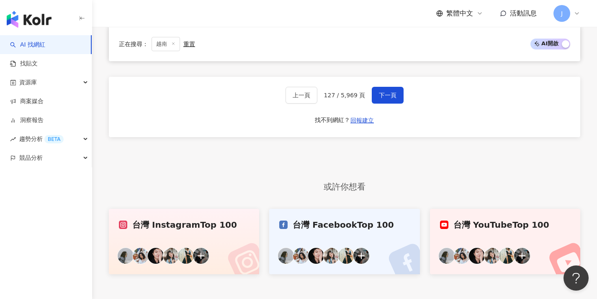
scroll to position [376, 0]
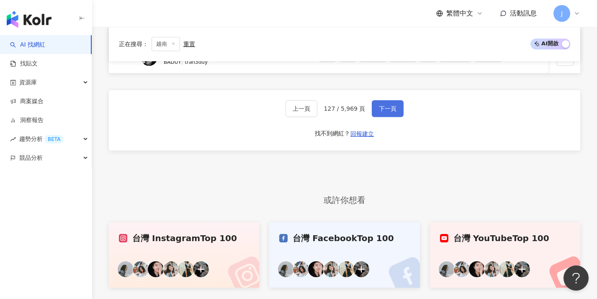
click at [380, 112] on span "下一頁" at bounding box center [388, 108] width 18 height 7
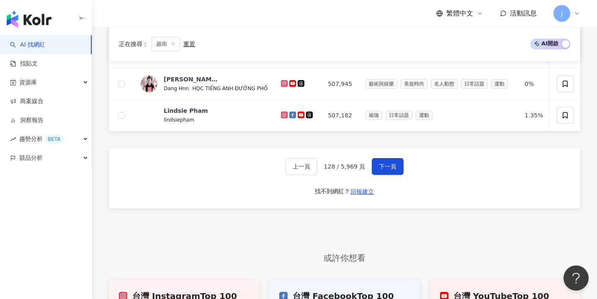
scroll to position [160, 0]
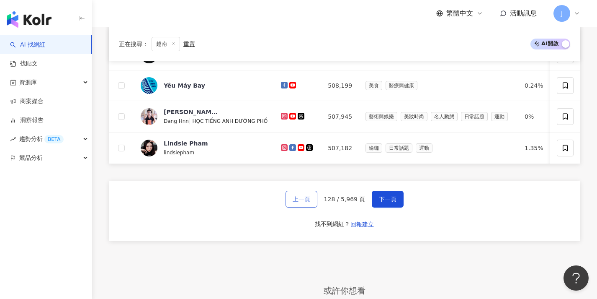
click at [310, 201] on span "上一頁" at bounding box center [302, 199] width 18 height 7
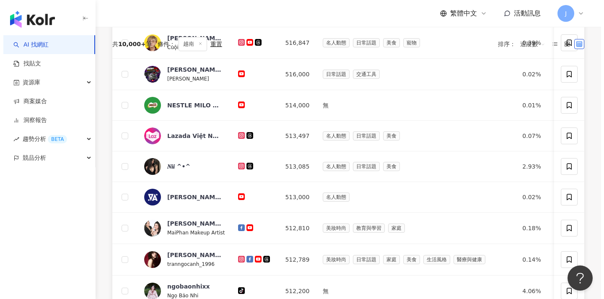
scroll to position [0, 0]
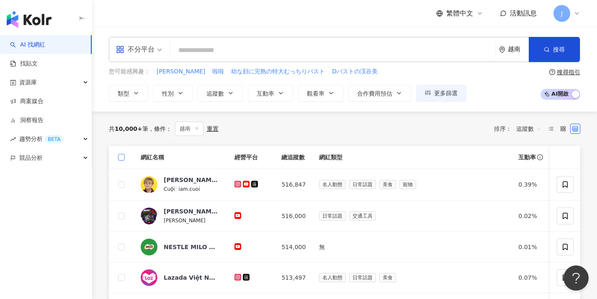
click at [120, 153] on label at bounding box center [121, 156] width 7 height 9
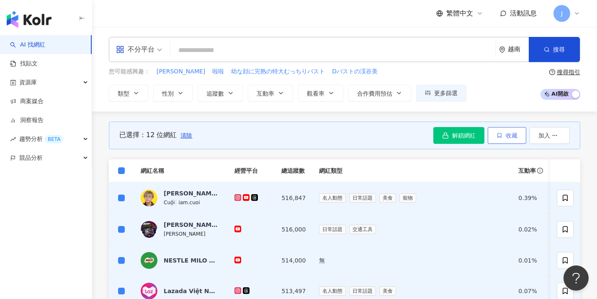
click at [498, 136] on icon "button" at bounding box center [500, 135] width 6 height 6
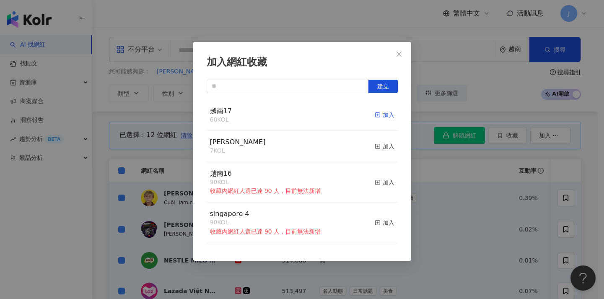
click at [374, 111] on span "button" at bounding box center [377, 114] width 6 height 7
click at [418, 154] on div "加入網紅收藏 建立 越南17 72 KOL 加入 MERRELL 7 KOL 加入 越南16 90 KOL 收藏內網紅人選已達 90 人，目前無法新增 加入 …" at bounding box center [302, 149] width 604 height 299
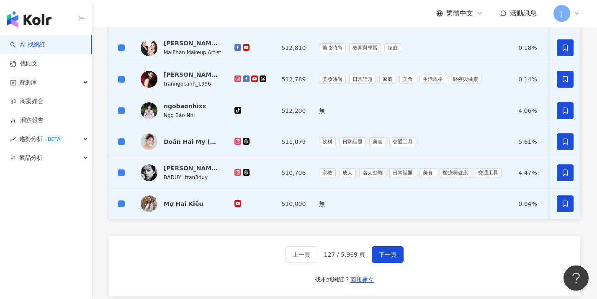
scroll to position [446, 0]
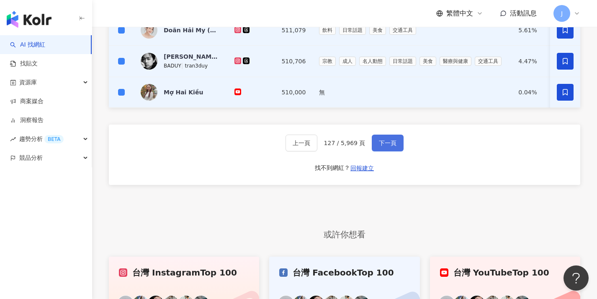
click at [389, 144] on button "下一頁" at bounding box center [388, 142] width 32 height 17
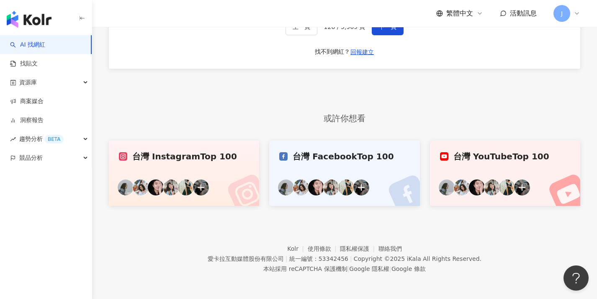
scroll to position [267, 0]
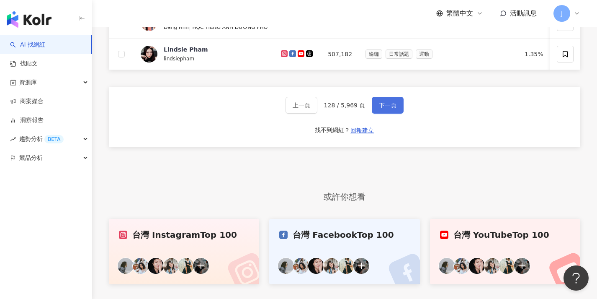
click at [388, 108] on span "下一頁" at bounding box center [388, 105] width 18 height 7
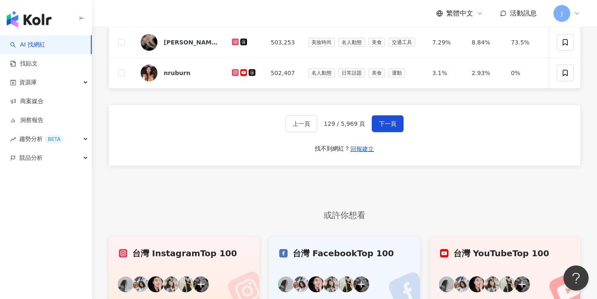
scroll to position [246, 0]
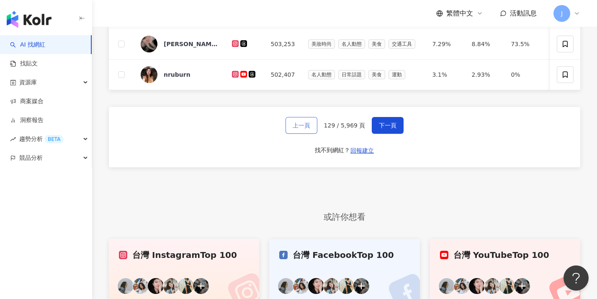
click at [310, 129] on span "上一頁" at bounding box center [302, 125] width 18 height 7
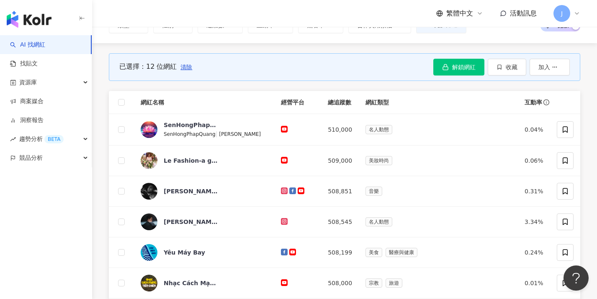
scroll to position [0, 0]
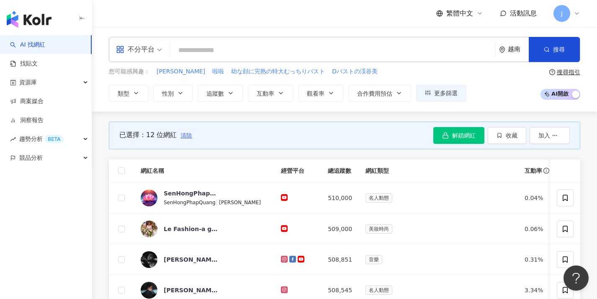
click at [189, 134] on span "清除" at bounding box center [187, 135] width 12 height 7
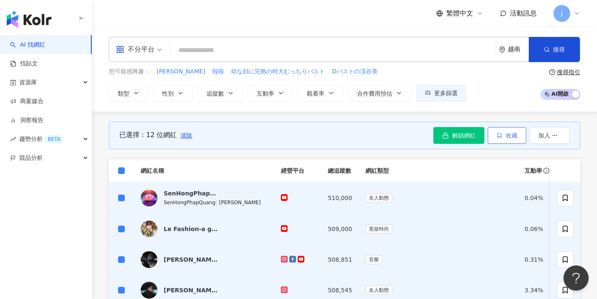
click at [501, 137] on icon "button" at bounding box center [500, 135] width 6 height 6
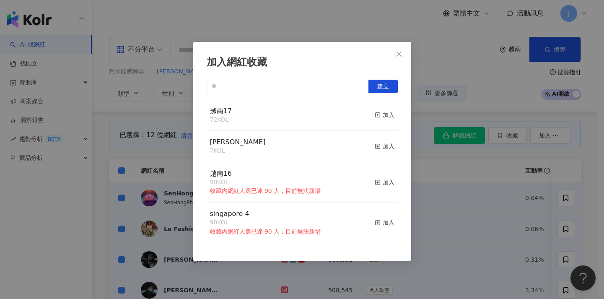
click at [374, 109] on button "加入" at bounding box center [384, 115] width 20 height 18
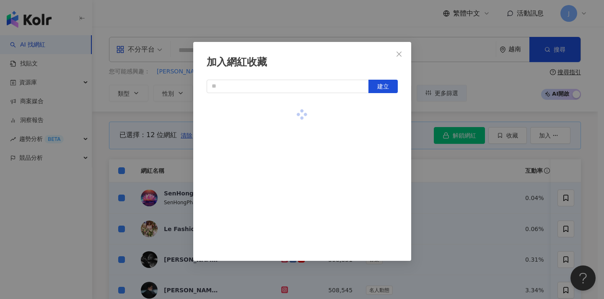
click at [374, 113] on div at bounding box center [301, 115] width 191 height 30
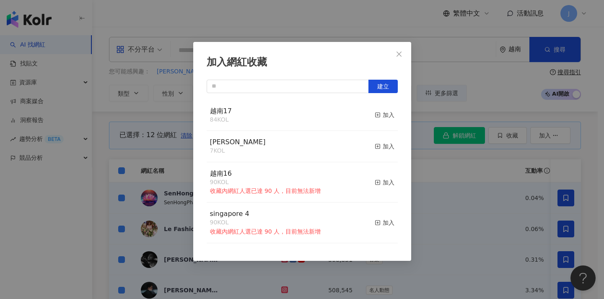
click at [440, 163] on div "加入網紅收藏 建立 越南17 84 KOL 加入 MERRELL 7 KOL 加入 越南16 90 KOL 收藏內網紅人選已達 90 人，目前無法新增 加入 …" at bounding box center [302, 149] width 604 height 299
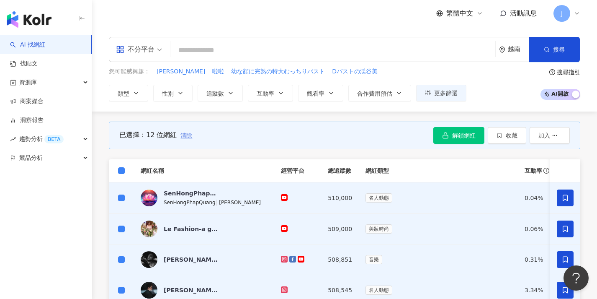
click at [182, 134] on span "清除" at bounding box center [187, 135] width 12 height 7
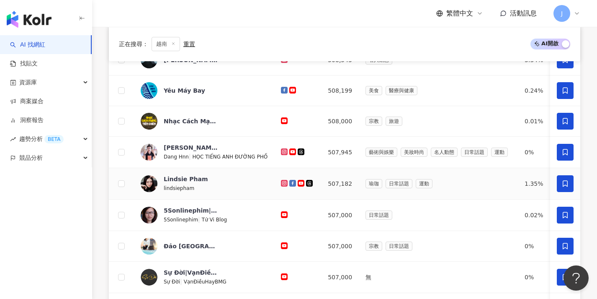
scroll to position [437, 0]
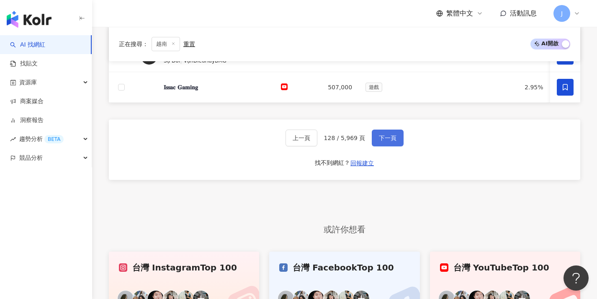
click at [392, 146] on button "下一頁" at bounding box center [388, 137] width 32 height 17
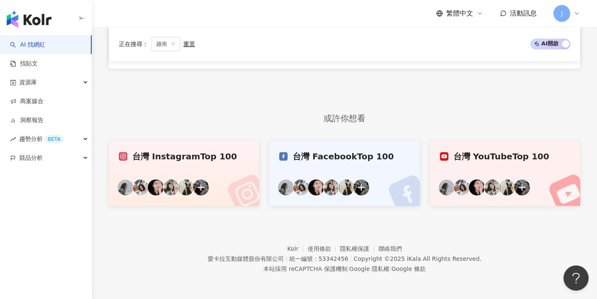
scroll to position [237, 0]
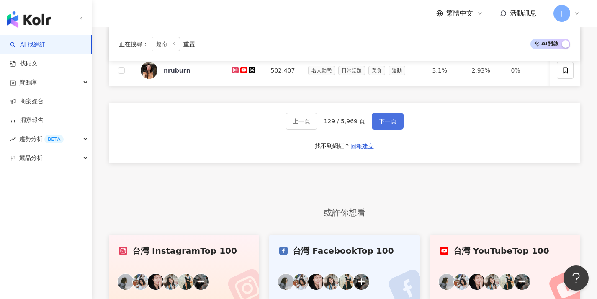
click at [379, 129] on button "下一頁" at bounding box center [388, 121] width 32 height 17
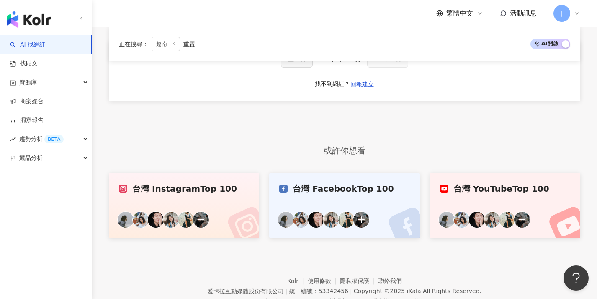
scroll to position [185, 0]
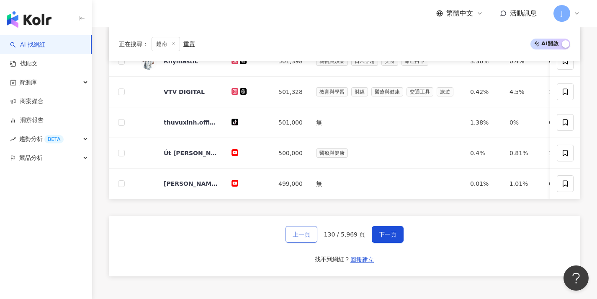
click at [296, 237] on span "上一頁" at bounding box center [302, 234] width 18 height 7
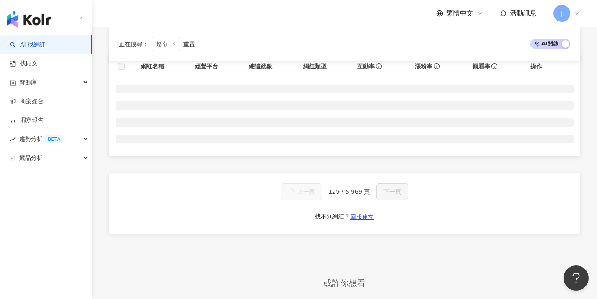
scroll to position [0, 0]
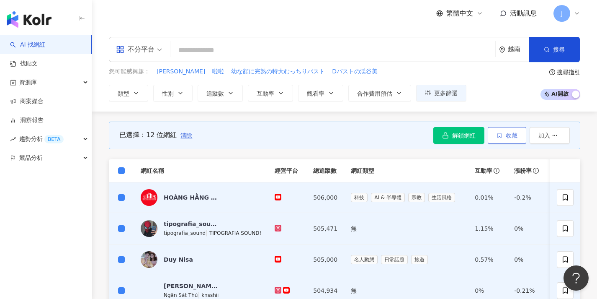
click at [518, 137] on button "收藏" at bounding box center [507, 135] width 39 height 17
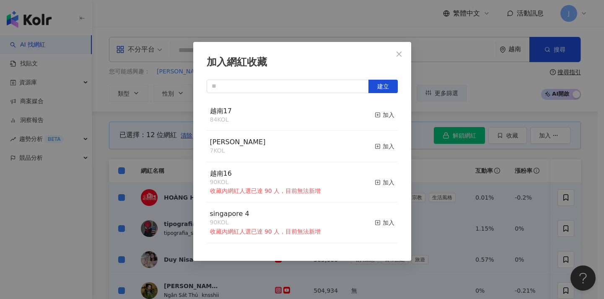
click at [364, 113] on div "越南17 84 KOL 加入" at bounding box center [301, 115] width 191 height 31
click at [374, 113] on icon "button" at bounding box center [377, 115] width 6 height 6
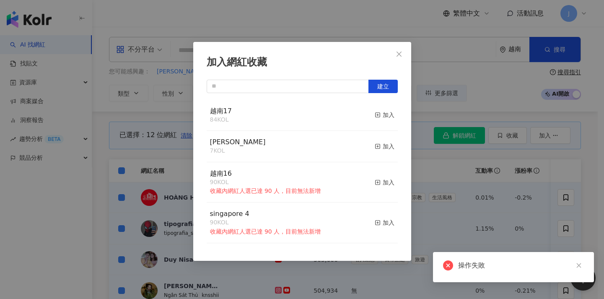
click at [438, 155] on div "加入網紅收藏 建立 越南17 84 KOL 加入 MERRELL 7 KOL 加入 越南16 90 KOL 收藏內網紅人選已達 90 人，目前無法新增 加入 …" at bounding box center [302, 149] width 604 height 299
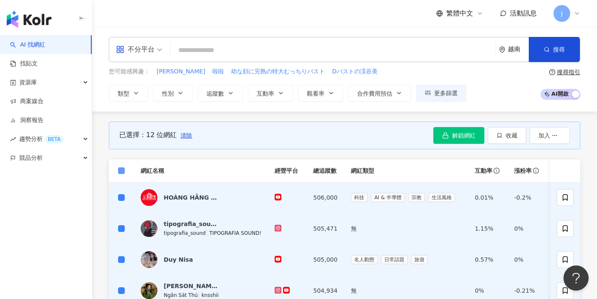
click at [124, 171] on span at bounding box center [121, 170] width 7 height 7
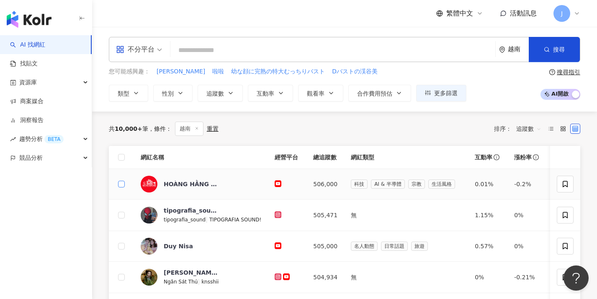
click at [124, 185] on span at bounding box center [121, 184] width 7 height 7
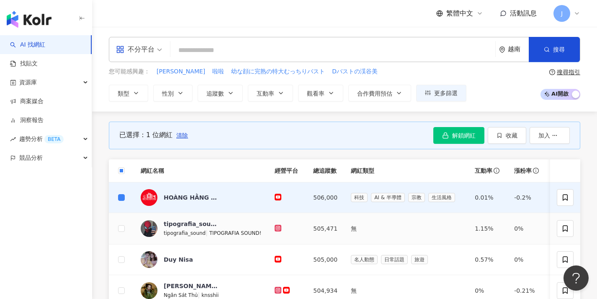
click at [122, 215] on td at bounding box center [121, 228] width 25 height 31
click at [124, 227] on span at bounding box center [121, 228] width 7 height 7
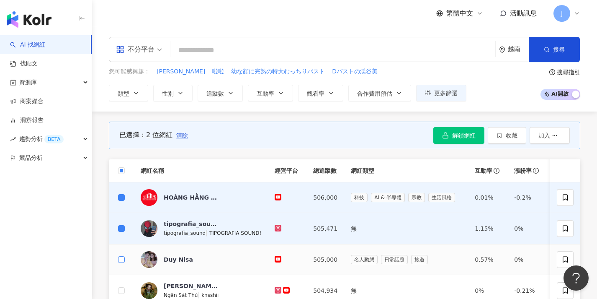
click at [119, 260] on span at bounding box center [121, 259] width 7 height 7
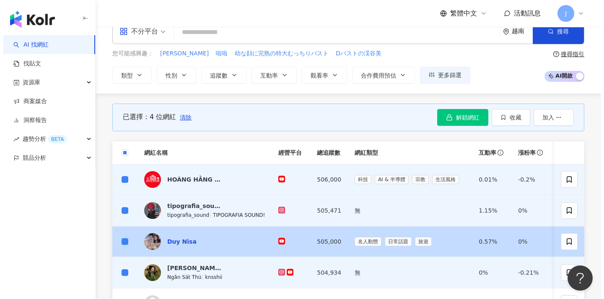
scroll to position [71, 0]
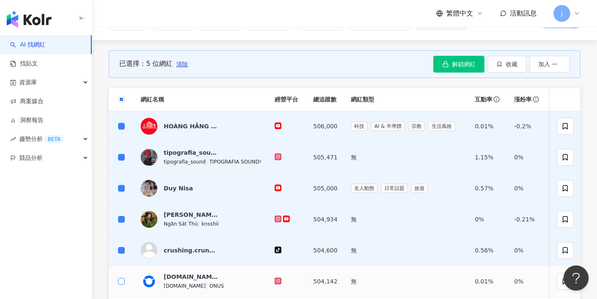
click at [123, 279] on span at bounding box center [121, 281] width 7 height 7
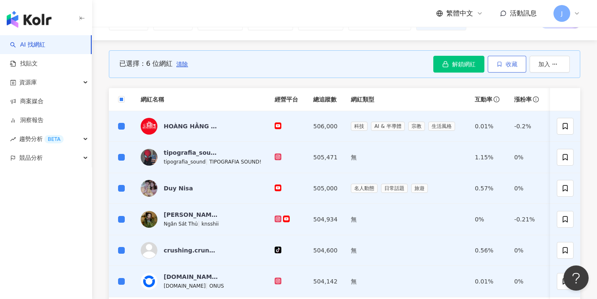
click at [513, 64] on span "收藏" at bounding box center [512, 64] width 12 height 7
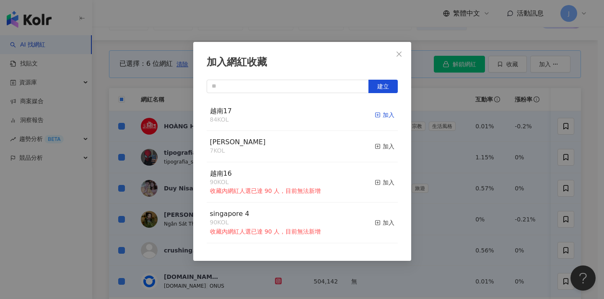
click at [379, 116] on div "加入" at bounding box center [384, 114] width 20 height 9
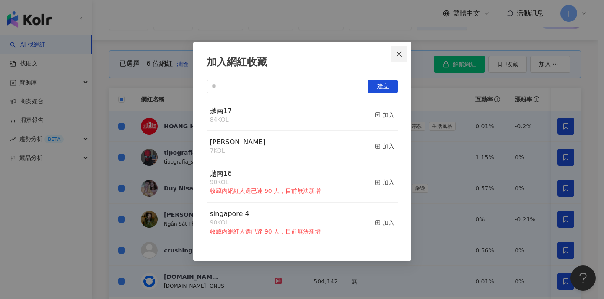
click at [397, 59] on button "Close" at bounding box center [398, 54] width 17 height 17
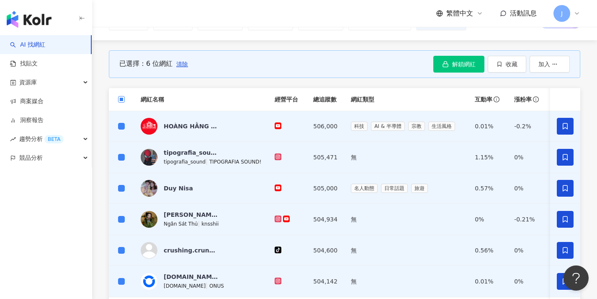
click at [123, 97] on span at bounding box center [121, 99] width 7 height 7
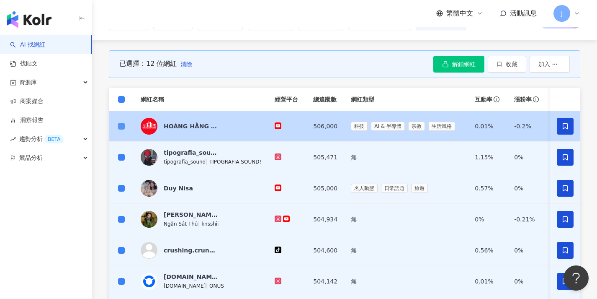
click at [121, 129] on span at bounding box center [121, 126] width 7 height 7
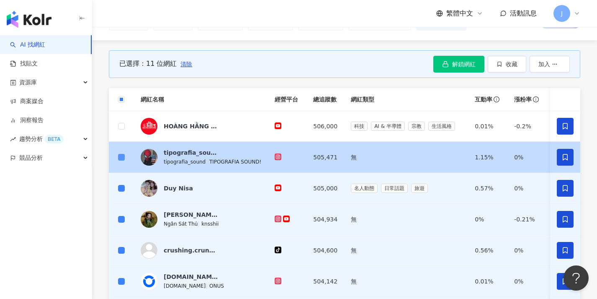
click at [119, 159] on span at bounding box center [121, 157] width 7 height 7
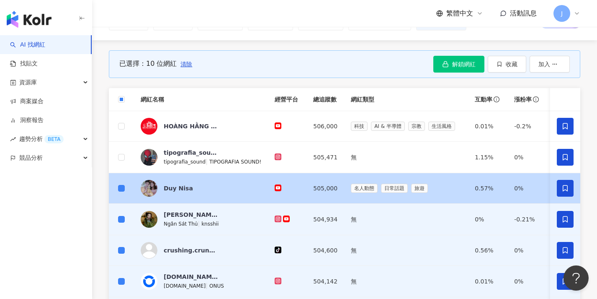
click at [116, 191] on td at bounding box center [121, 188] width 25 height 31
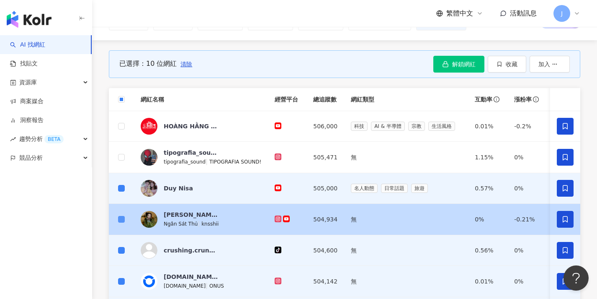
click at [121, 220] on span at bounding box center [121, 219] width 7 height 7
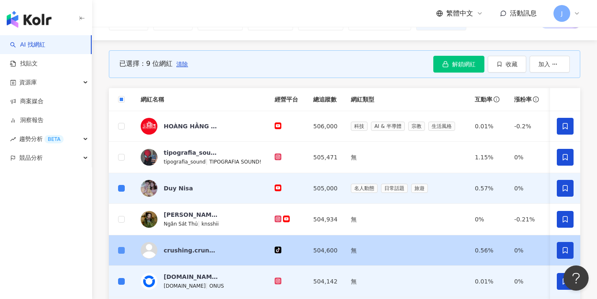
click at [119, 253] on span at bounding box center [121, 250] width 7 height 7
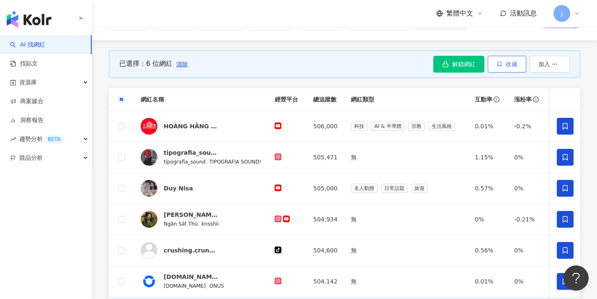
click at [497, 64] on icon "button" at bounding box center [500, 64] width 6 height 6
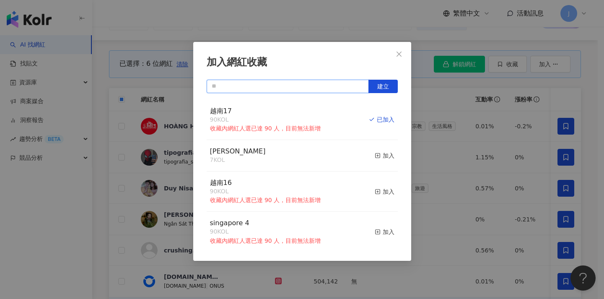
click at [247, 92] on input "text" at bounding box center [287, 86] width 162 height 13
paste input "****"
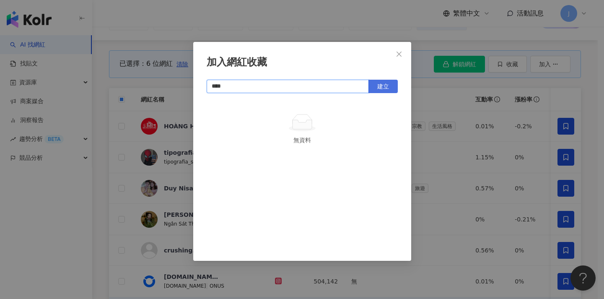
click at [375, 84] on button "建立" at bounding box center [382, 86] width 29 height 13
type input "****"
click at [400, 59] on button "Close" at bounding box center [398, 54] width 17 height 17
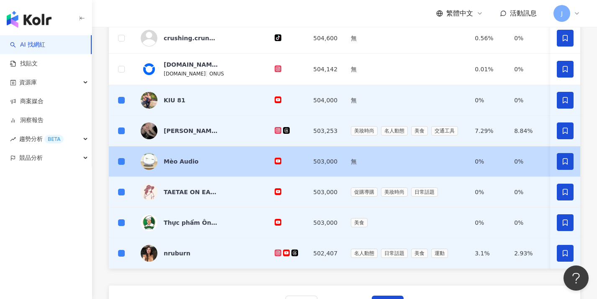
scroll to position [385, 0]
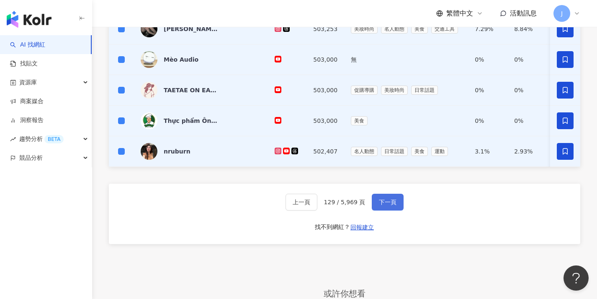
click at [380, 205] on span "下一頁" at bounding box center [388, 202] width 18 height 7
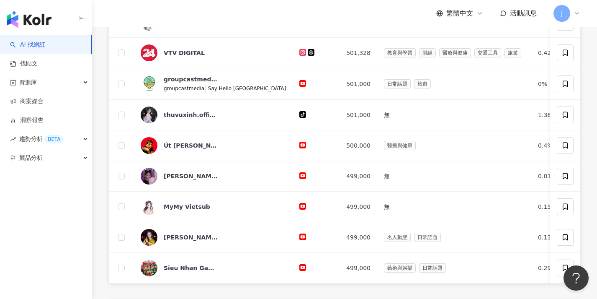
scroll to position [365, 0]
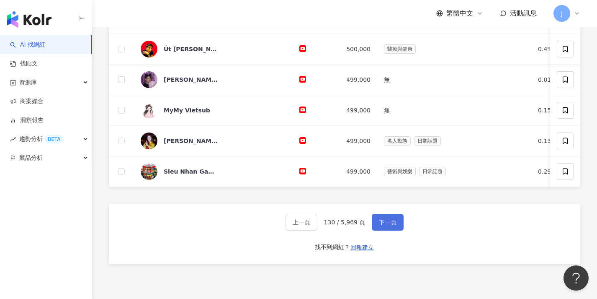
click at [385, 230] on button "下一頁" at bounding box center [388, 222] width 32 height 17
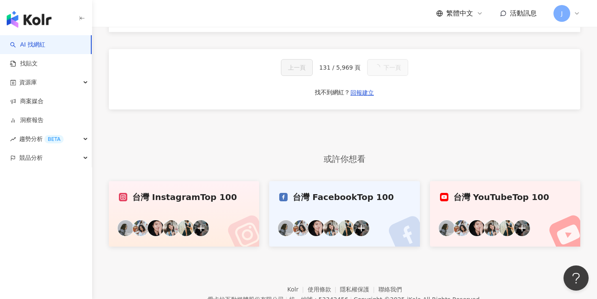
scroll to position [206, 0]
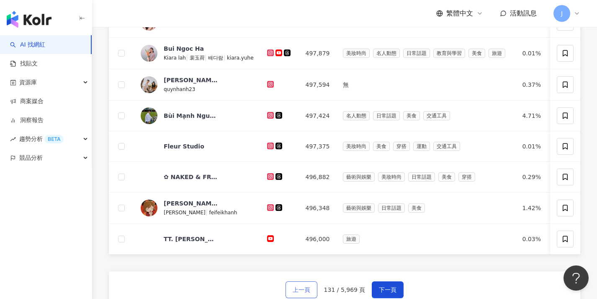
click at [308, 290] on button "上一頁" at bounding box center [302, 289] width 32 height 17
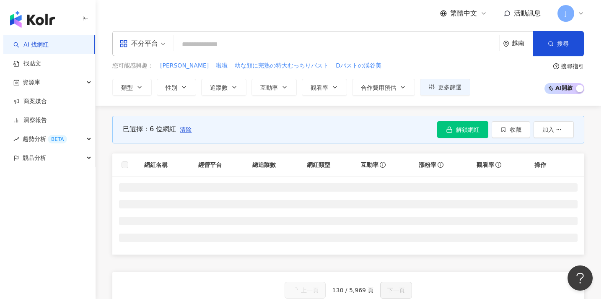
scroll to position [0, 0]
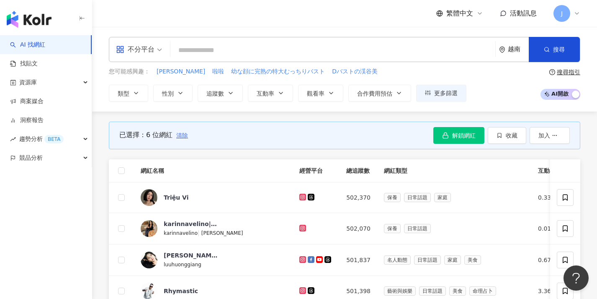
click at [181, 133] on span "清除" at bounding box center [182, 135] width 12 height 7
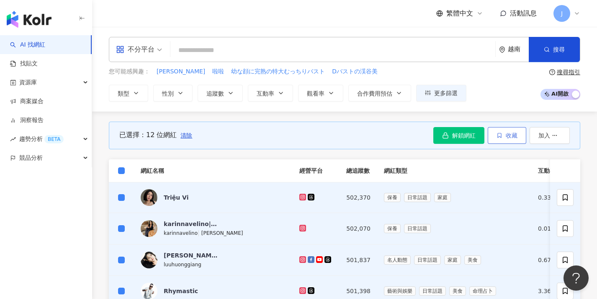
click at [505, 135] on button "收藏" at bounding box center [507, 135] width 39 height 17
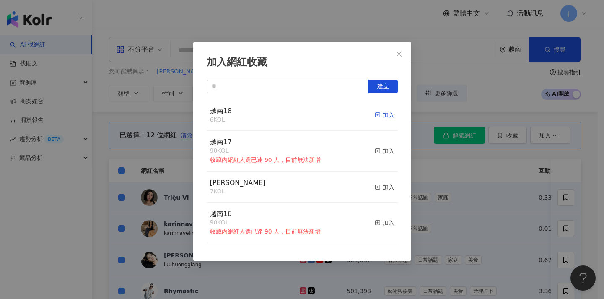
click at [384, 112] on div "加入" at bounding box center [384, 114] width 20 height 9
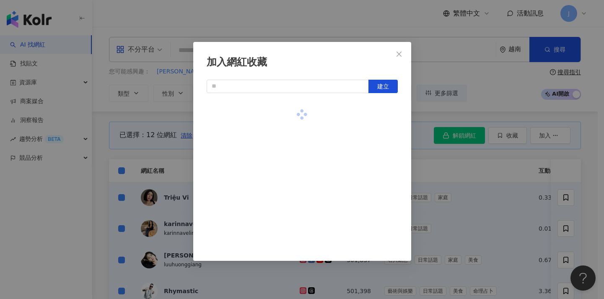
click at [434, 168] on div "加入網紅收藏 建立" at bounding box center [302, 149] width 604 height 299
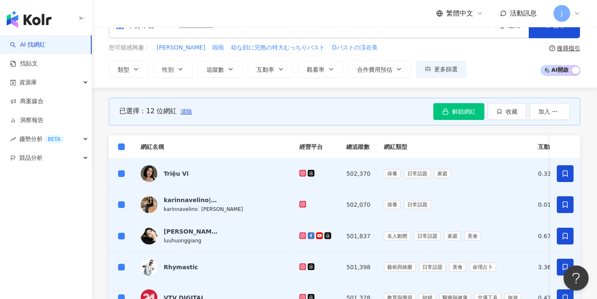
scroll to position [415, 0]
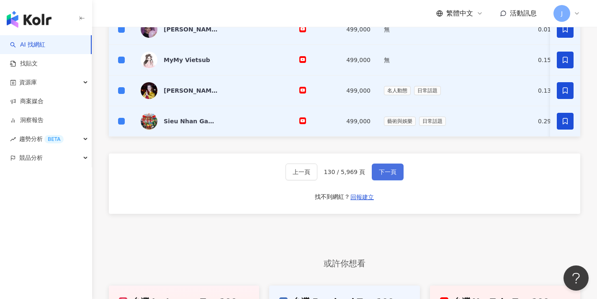
click at [395, 180] on button "下一頁" at bounding box center [388, 171] width 32 height 17
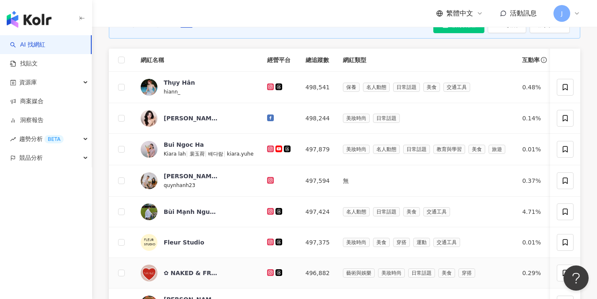
scroll to position [20, 0]
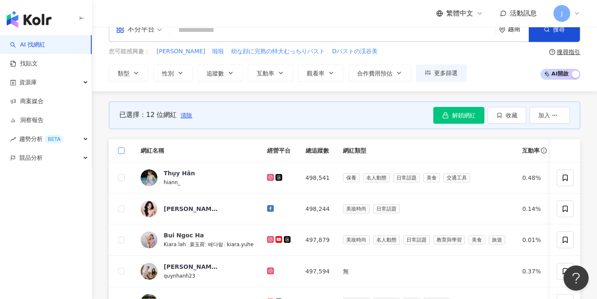
click at [124, 146] on label at bounding box center [121, 150] width 7 height 9
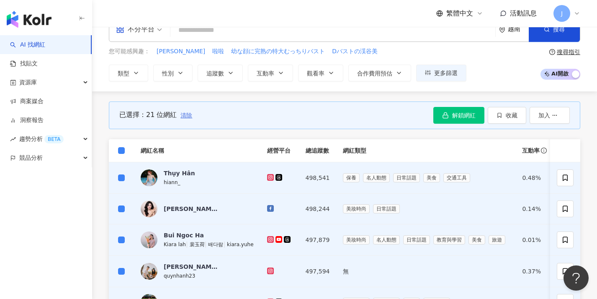
click at [183, 119] on button "清除" at bounding box center [186, 115] width 13 height 17
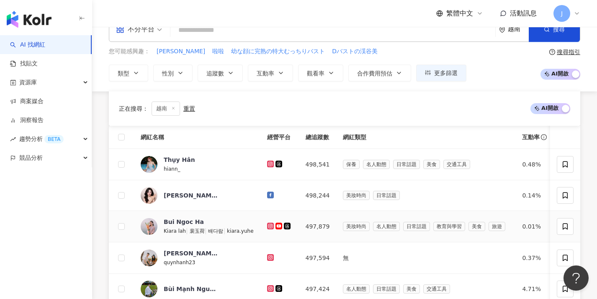
scroll to position [224, 0]
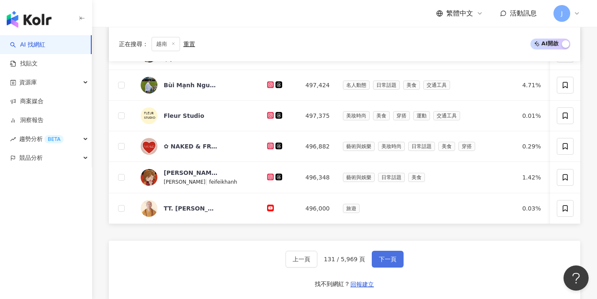
click at [389, 267] on button "下一頁" at bounding box center [388, 258] width 32 height 17
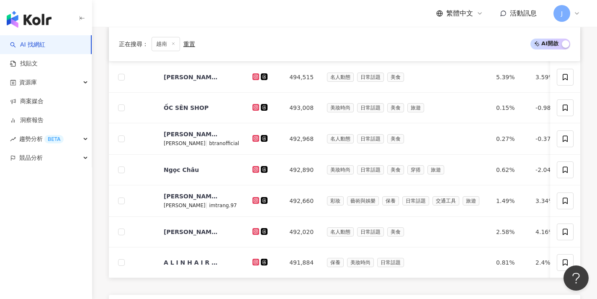
scroll to position [227, 0]
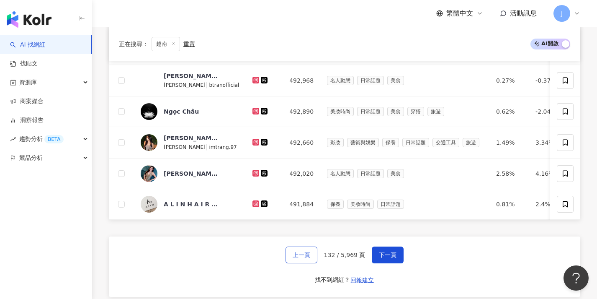
click at [304, 258] on span "上一頁" at bounding box center [302, 254] width 18 height 7
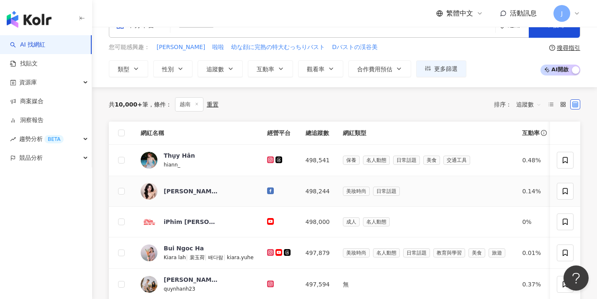
scroll to position [0, 0]
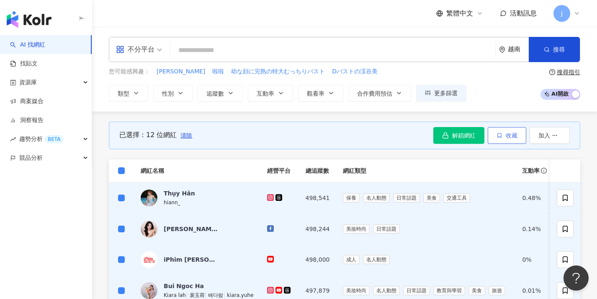
click at [505, 139] on button "收藏" at bounding box center [507, 135] width 39 height 17
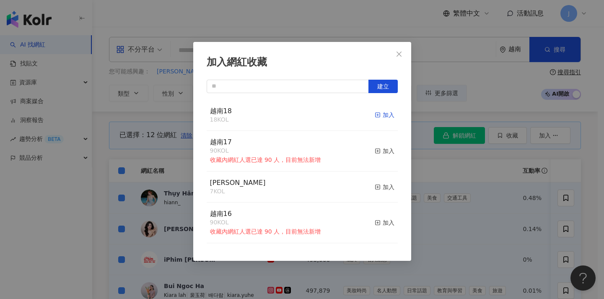
click at [376, 115] on div "加入" at bounding box center [384, 114] width 20 height 9
click at [444, 176] on div "加入網紅收藏 建立 越南18 30 KOL 加入 越南17 90 KOL 收藏內網紅人選已達 90 人，目前無法新增 加入 MERRELL 7 KOL 加入 …" at bounding box center [302, 149] width 604 height 299
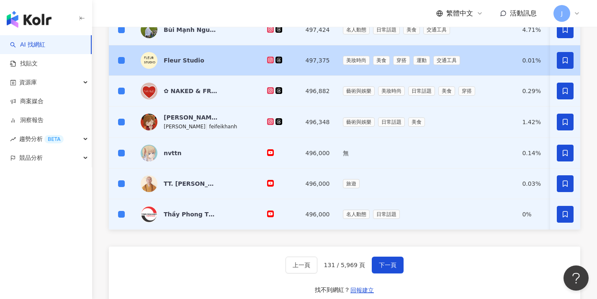
scroll to position [447, 0]
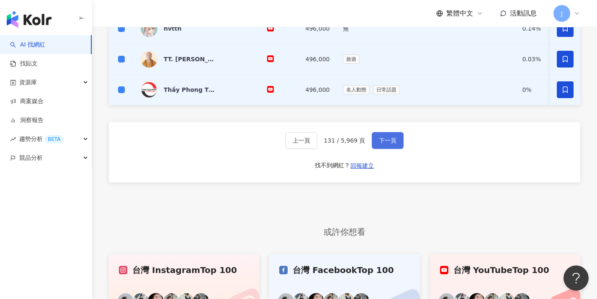
click at [389, 141] on button "下一頁" at bounding box center [388, 140] width 32 height 17
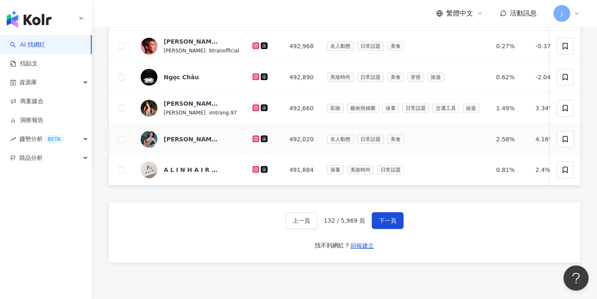
scroll to position [63, 0]
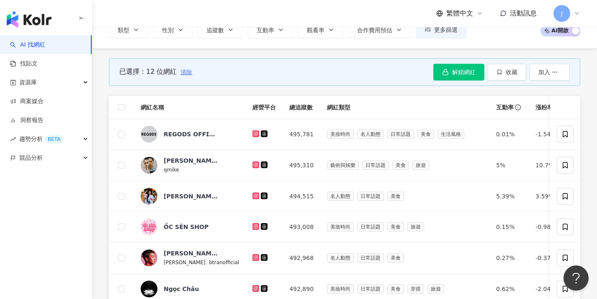
click at [188, 69] on span "清除" at bounding box center [187, 72] width 12 height 7
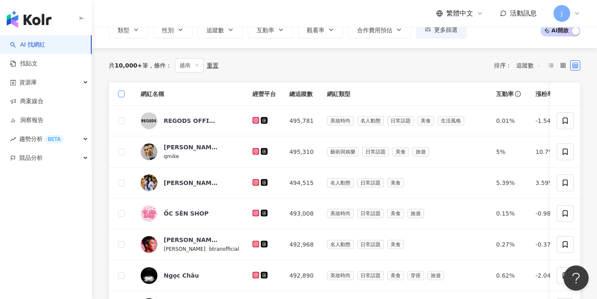
click at [123, 97] on label at bounding box center [121, 93] width 7 height 9
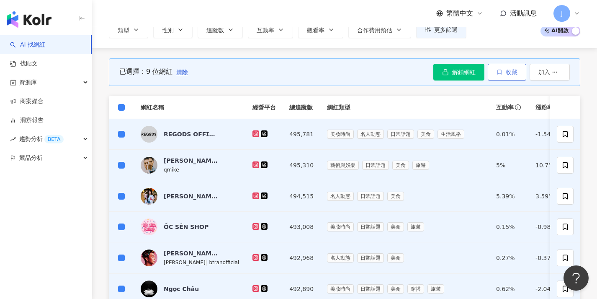
click at [512, 73] on span "收藏" at bounding box center [512, 72] width 12 height 7
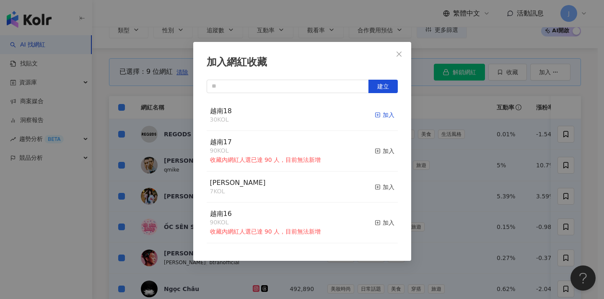
click at [374, 114] on icon "button" at bounding box center [377, 115] width 6 height 6
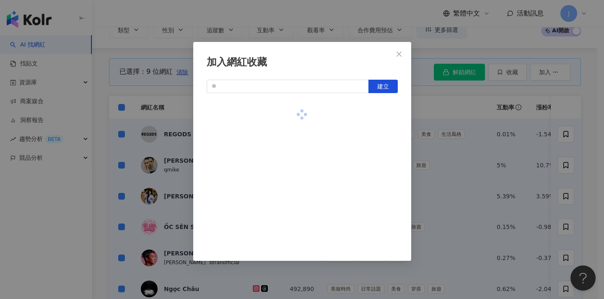
click at [445, 121] on div "加入網紅收藏 建立" at bounding box center [302, 149] width 604 height 299
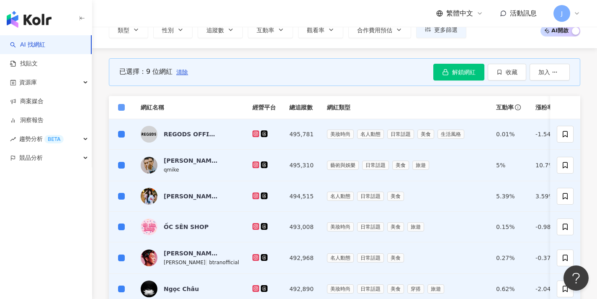
click at [124, 108] on span at bounding box center [121, 107] width 7 height 7
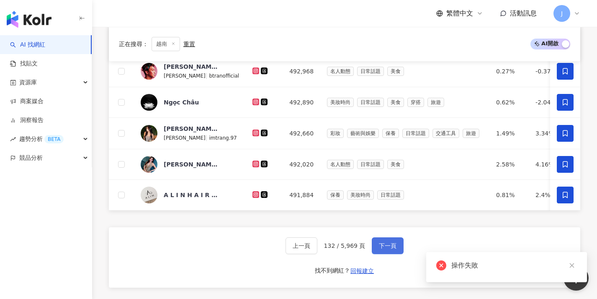
scroll to position [330, 0]
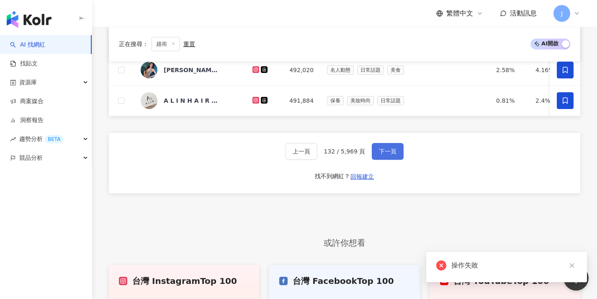
click at [382, 153] on button "下一頁" at bounding box center [388, 151] width 32 height 17
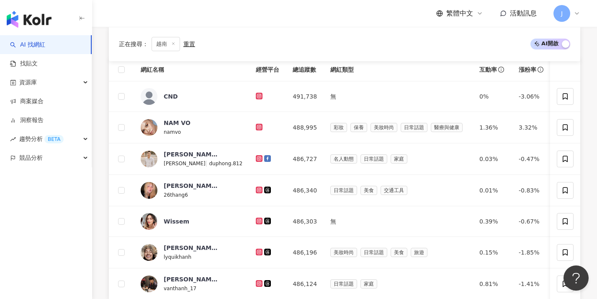
scroll to position [309, 0]
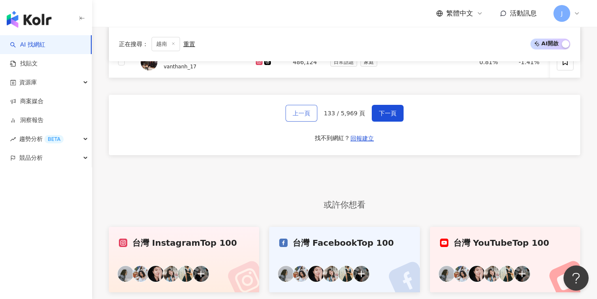
click at [301, 116] on span "上一頁" at bounding box center [302, 113] width 18 height 7
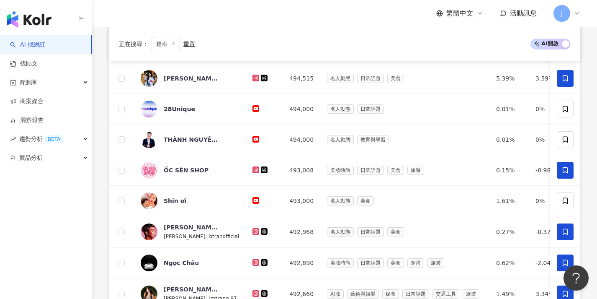
scroll to position [69, 0]
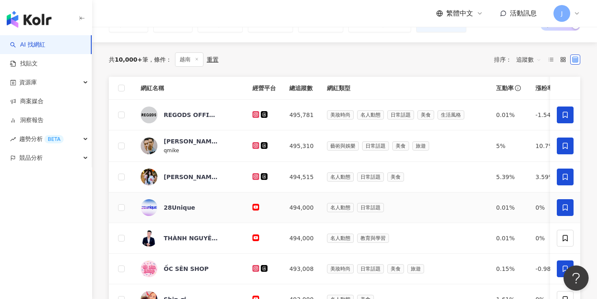
click at [560, 206] on span at bounding box center [565, 207] width 17 height 17
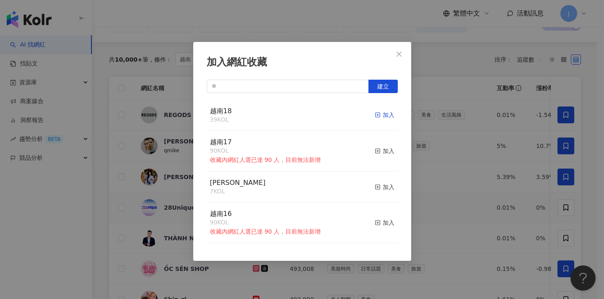
click at [381, 115] on div "加入" at bounding box center [384, 114] width 20 height 9
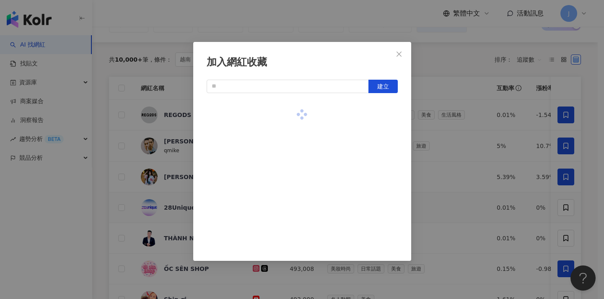
click at [456, 134] on div "加入網紅收藏 建立" at bounding box center [302, 149] width 604 height 299
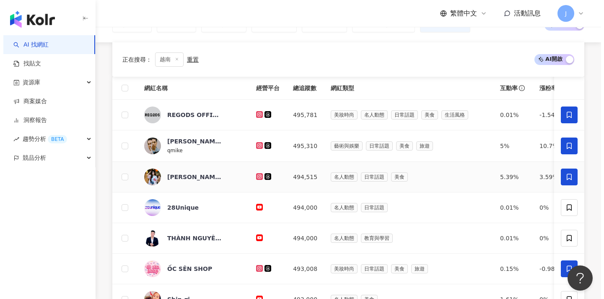
scroll to position [89, 0]
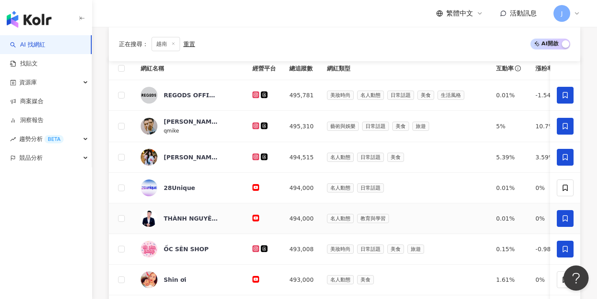
click at [560, 215] on span at bounding box center [565, 218] width 17 height 17
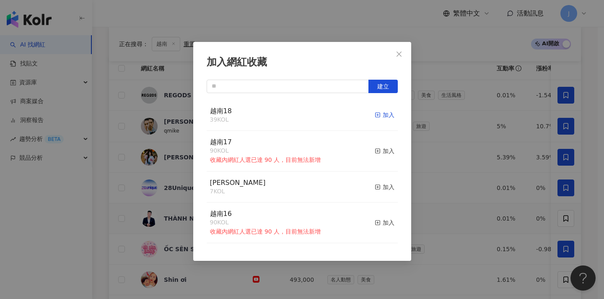
click at [378, 116] on div "加入" at bounding box center [384, 114] width 20 height 9
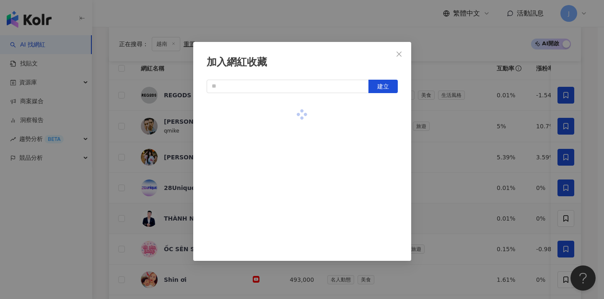
click at [473, 148] on div "加入網紅收藏 建立" at bounding box center [302, 149] width 604 height 299
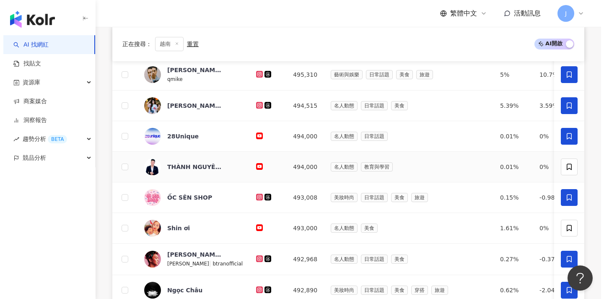
scroll to position [185, 0]
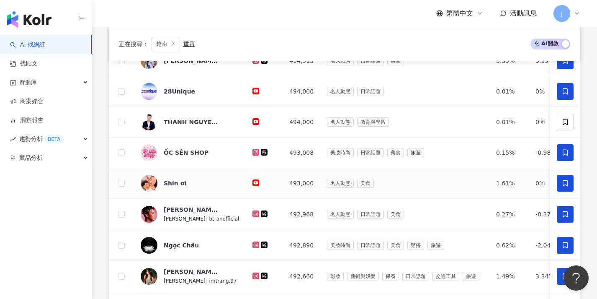
click at [571, 183] on span at bounding box center [565, 183] width 17 height 17
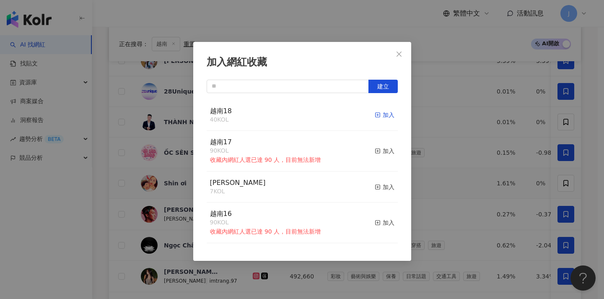
click at [377, 113] on div "加入" at bounding box center [384, 114] width 20 height 9
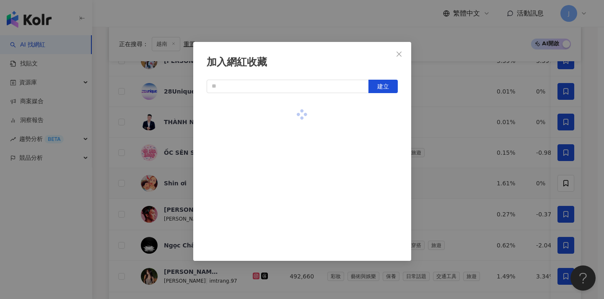
click at [464, 139] on div "加入網紅收藏 建立" at bounding box center [302, 149] width 604 height 299
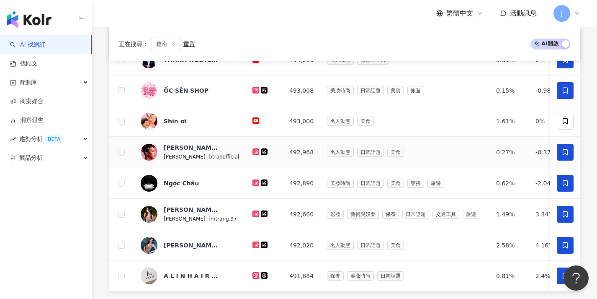
scroll to position [310, 0]
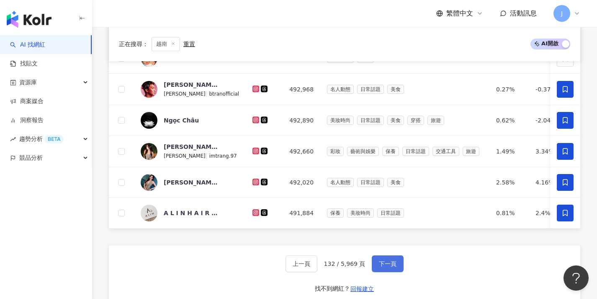
click at [389, 267] on span "下一頁" at bounding box center [388, 263] width 18 height 7
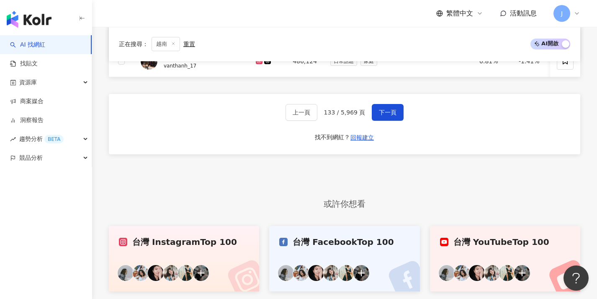
scroll to position [210, 0]
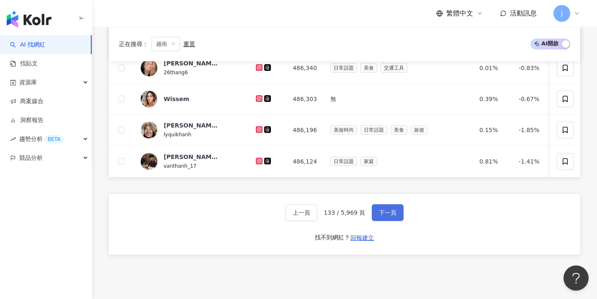
click at [398, 219] on button "下一頁" at bounding box center [388, 212] width 32 height 17
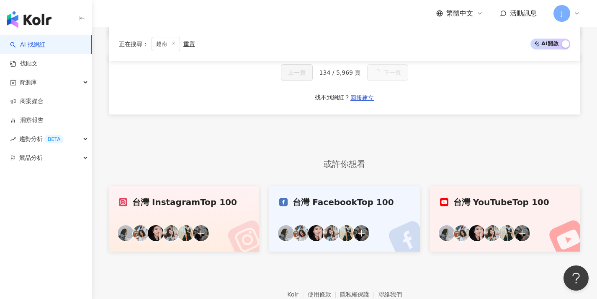
scroll to position [151, 0]
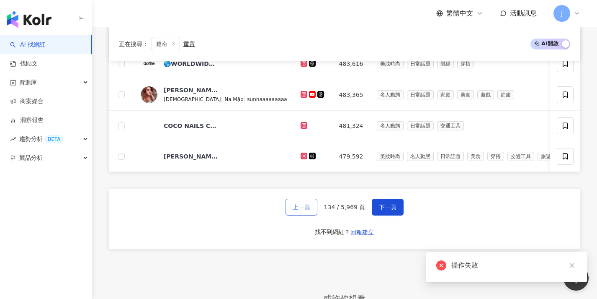
click at [313, 215] on button "上一頁" at bounding box center [302, 207] width 32 height 17
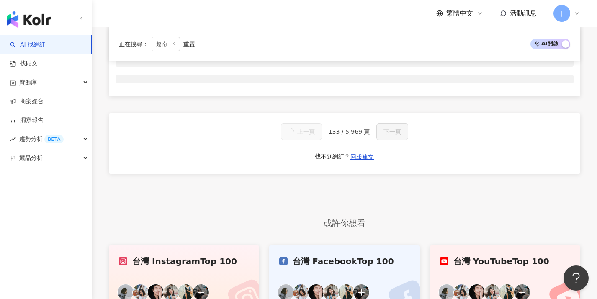
scroll to position [0, 0]
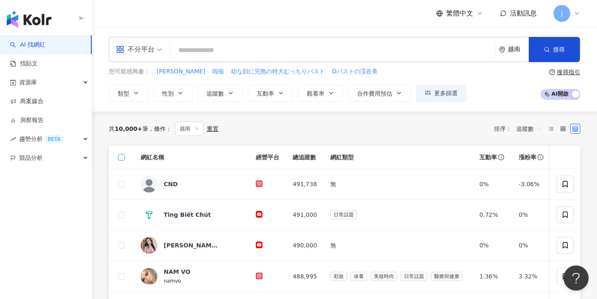
click at [123, 158] on span at bounding box center [121, 157] width 7 height 7
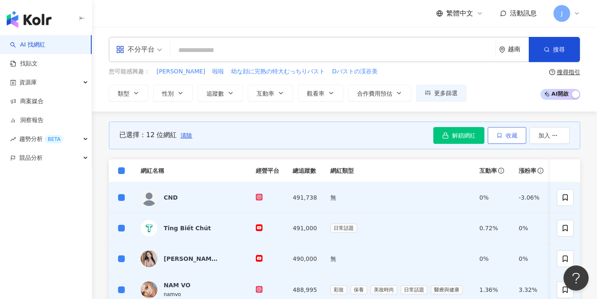
click at [511, 137] on span "收藏" at bounding box center [512, 135] width 12 height 7
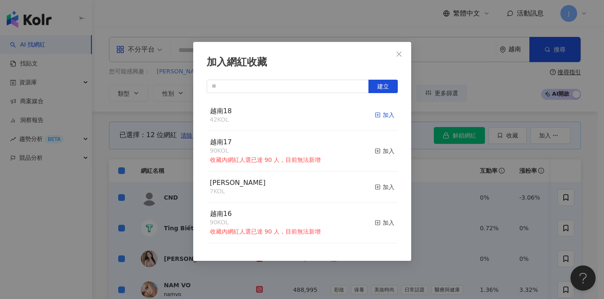
click at [382, 113] on div "加入" at bounding box center [384, 114] width 20 height 9
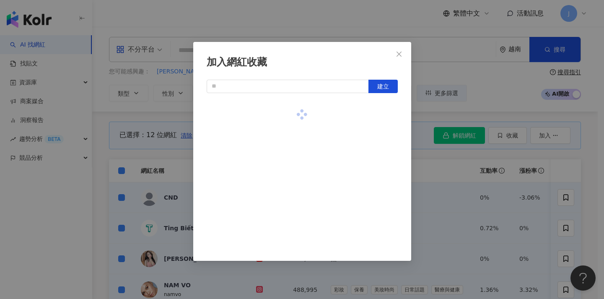
click at [443, 173] on div "加入網紅收藏 建立" at bounding box center [302, 149] width 604 height 299
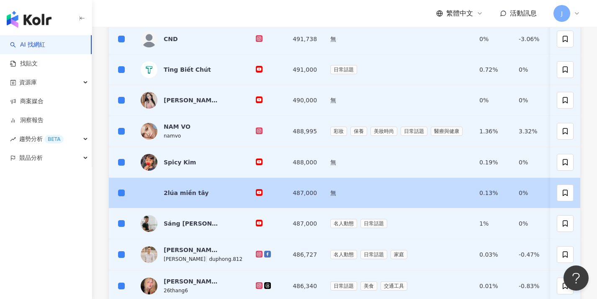
scroll to position [370, 0]
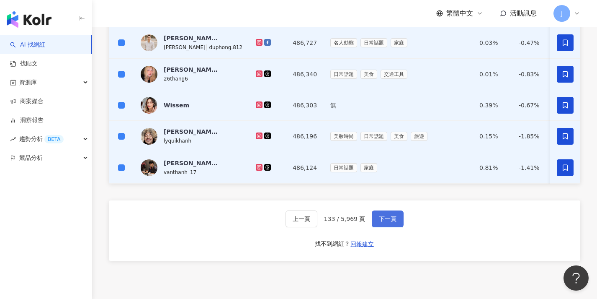
click at [396, 223] on button "下一頁" at bounding box center [388, 218] width 32 height 17
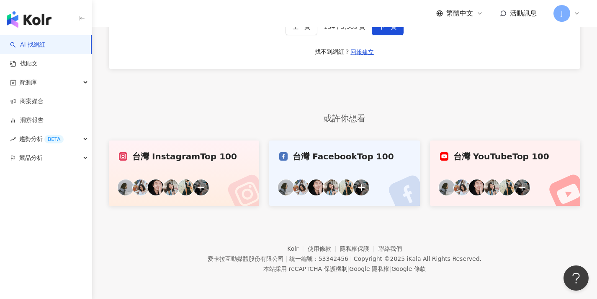
scroll to position [289, 0]
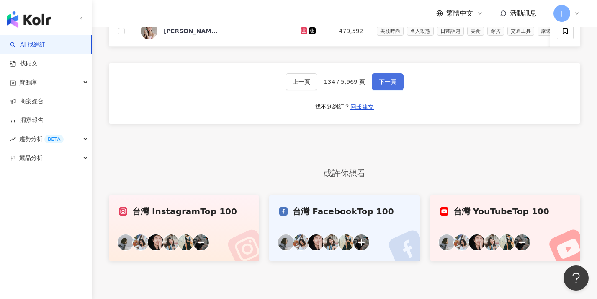
click at [397, 90] on button "下一頁" at bounding box center [388, 81] width 32 height 17
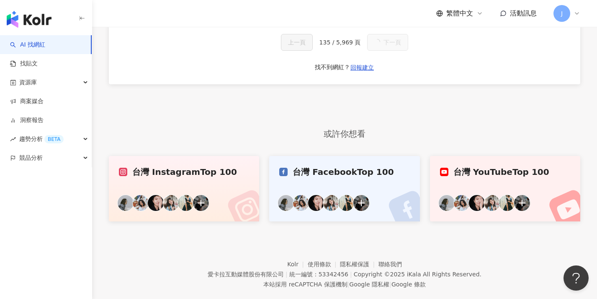
scroll to position [234, 0]
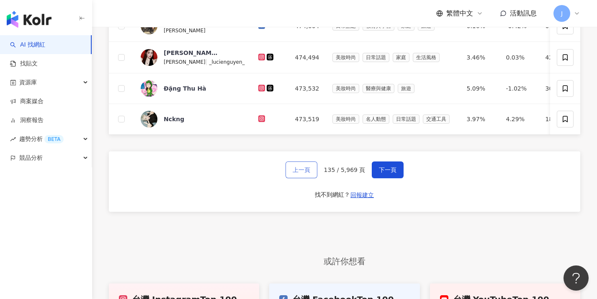
click at [308, 173] on span "上一頁" at bounding box center [302, 169] width 18 height 7
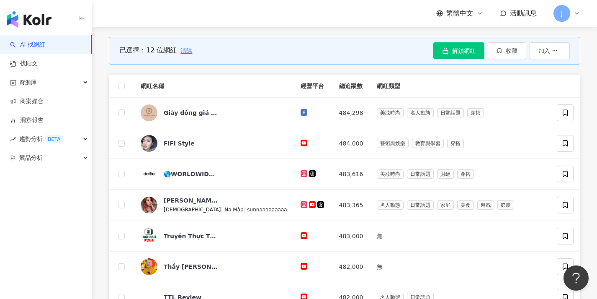
scroll to position [73, 0]
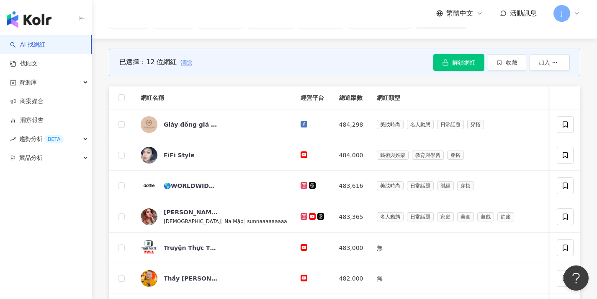
click at [190, 64] on span "清除" at bounding box center [187, 62] width 12 height 7
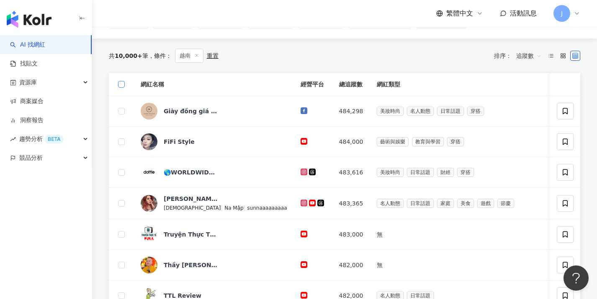
click at [124, 83] on span at bounding box center [121, 84] width 7 height 7
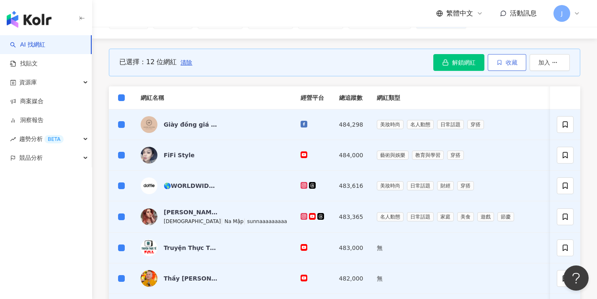
click at [521, 59] on button "收藏" at bounding box center [507, 62] width 39 height 17
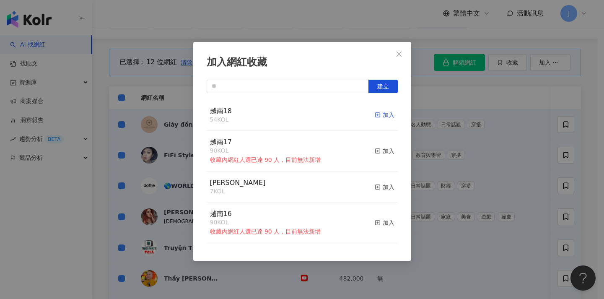
click at [379, 113] on div "加入" at bounding box center [384, 114] width 20 height 9
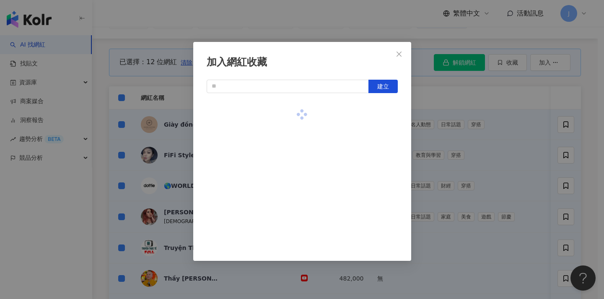
click at [429, 127] on div "加入網紅收藏 建立" at bounding box center [302, 149] width 604 height 299
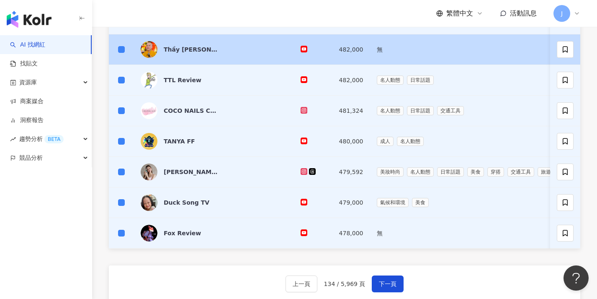
scroll to position [380, 0]
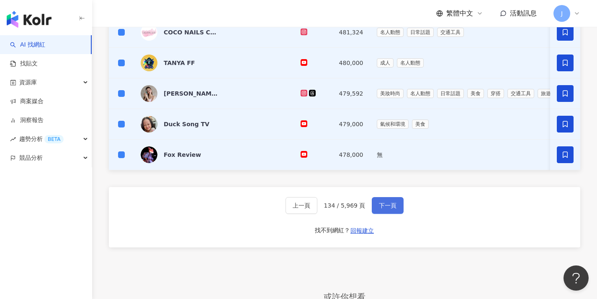
click at [390, 206] on button "下一頁" at bounding box center [388, 205] width 32 height 17
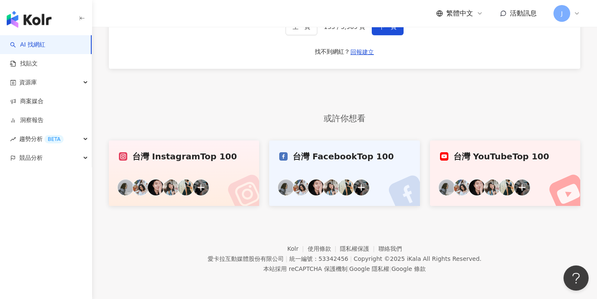
scroll to position [304, 0]
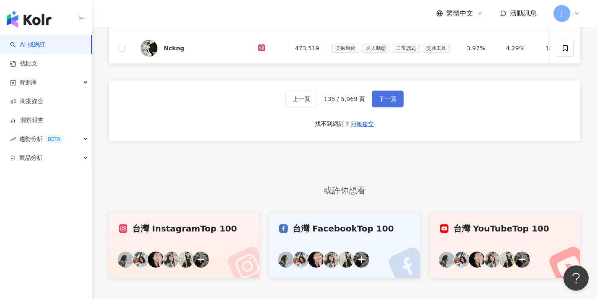
click at [387, 107] on button "下一頁" at bounding box center [388, 98] width 32 height 17
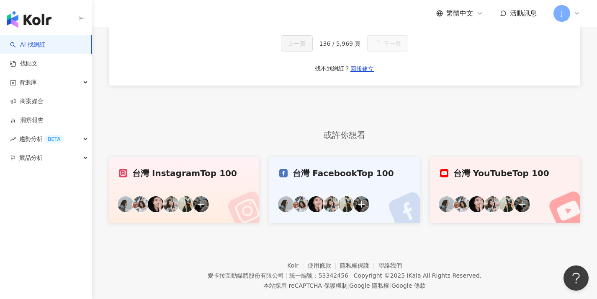
scroll to position [201, 0]
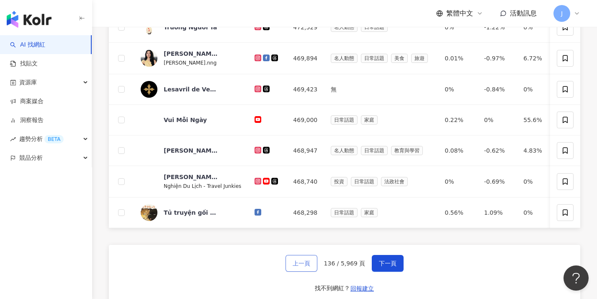
click at [304, 266] on span "上一頁" at bounding box center [302, 263] width 18 height 7
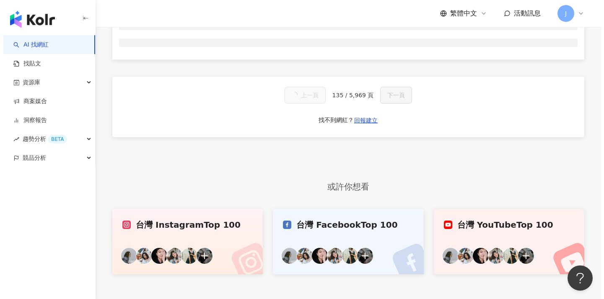
scroll to position [0, 0]
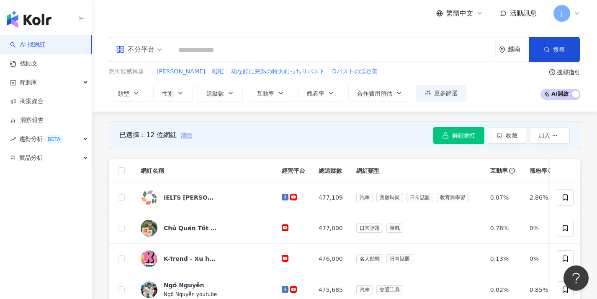
click at [189, 135] on span "清除" at bounding box center [187, 135] width 12 height 7
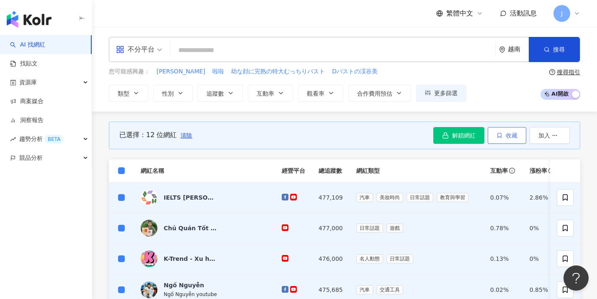
click at [500, 140] on button "收藏" at bounding box center [507, 135] width 39 height 17
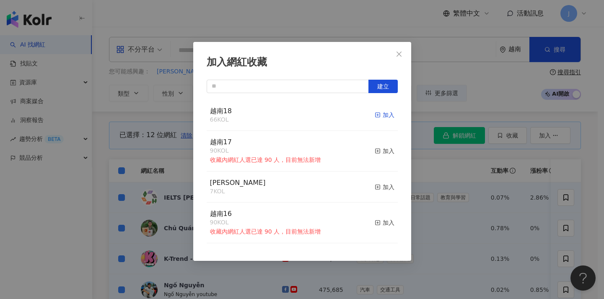
click at [378, 114] on div "加入" at bounding box center [384, 114] width 20 height 9
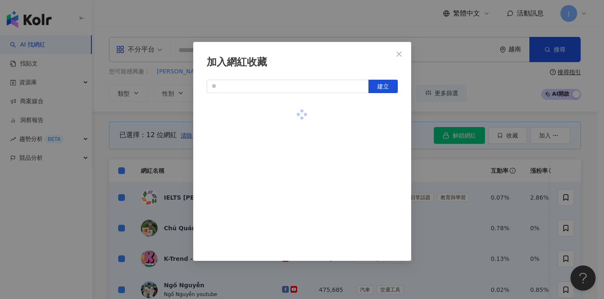
click at [470, 183] on div "加入網紅收藏 建立" at bounding box center [302, 149] width 604 height 299
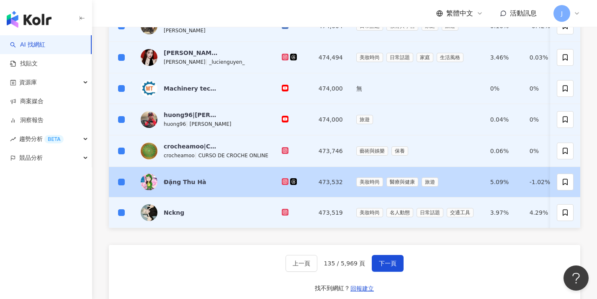
scroll to position [372, 0]
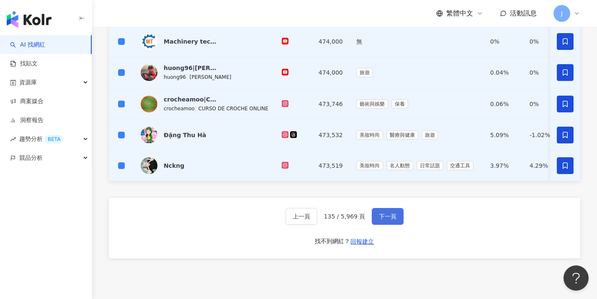
click at [397, 218] on button "下一頁" at bounding box center [388, 216] width 32 height 17
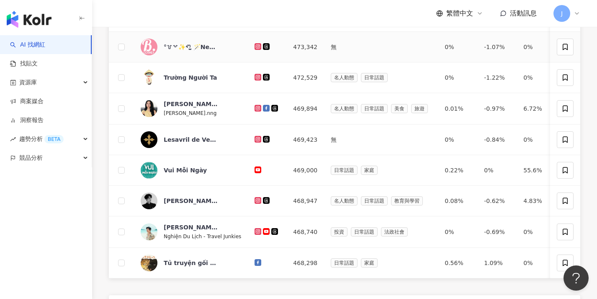
scroll to position [0, 0]
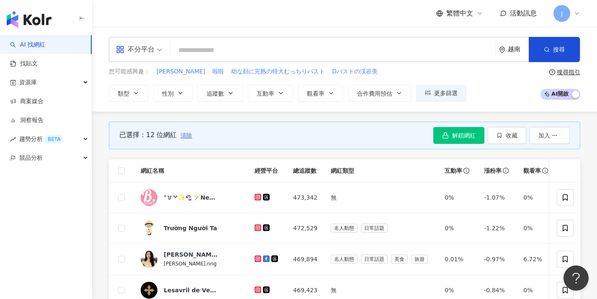
click at [186, 136] on span "清除" at bounding box center [187, 135] width 12 height 7
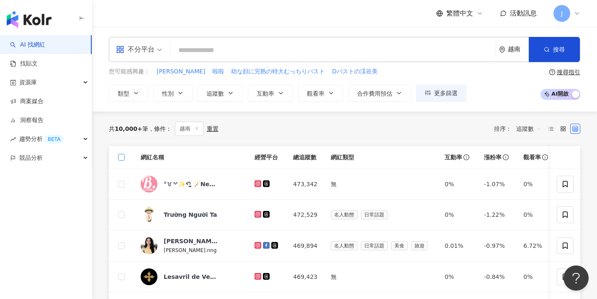
click at [124, 156] on th at bounding box center [121, 157] width 25 height 23
click at [123, 157] on span at bounding box center [121, 157] width 7 height 7
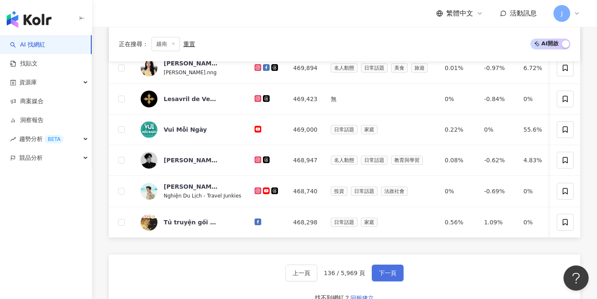
click at [380, 276] on span "下一頁" at bounding box center [388, 272] width 18 height 7
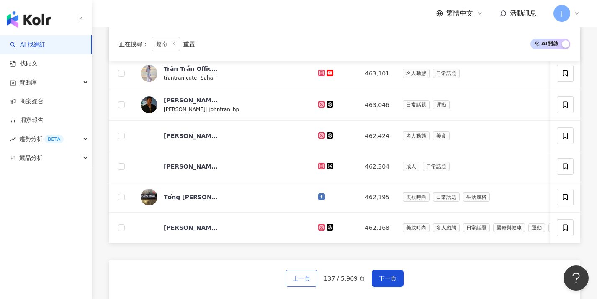
scroll to position [337, 0]
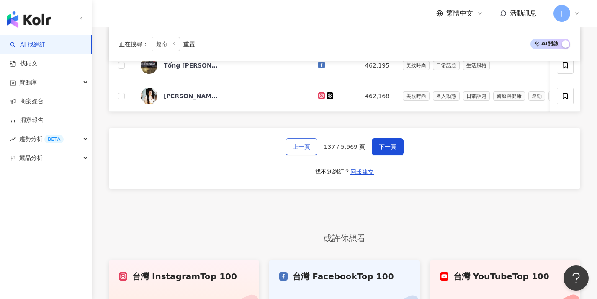
click at [297, 148] on button "上一頁" at bounding box center [302, 146] width 32 height 17
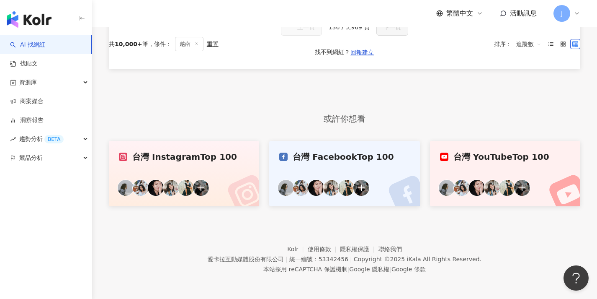
scroll to position [28, 0]
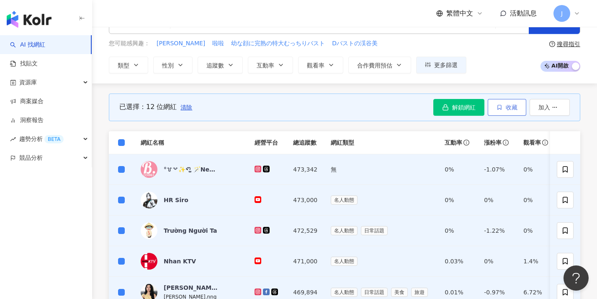
click at [497, 108] on icon "button" at bounding box center [500, 107] width 6 height 6
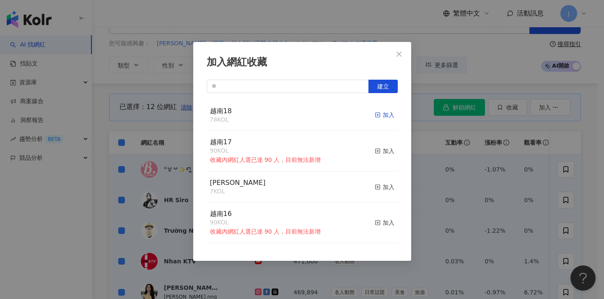
click at [379, 113] on div "加入" at bounding box center [384, 114] width 20 height 9
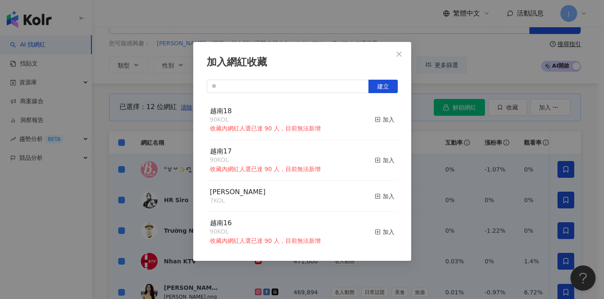
click at [427, 126] on div "加入網紅收藏 建立 越南18 90 KOL 收藏內網紅人選已達 90 人，目前無法新增 加入 越南17 90 KOL 收藏內網紅人選已達 90 人，目前無法新…" at bounding box center [302, 149] width 604 height 299
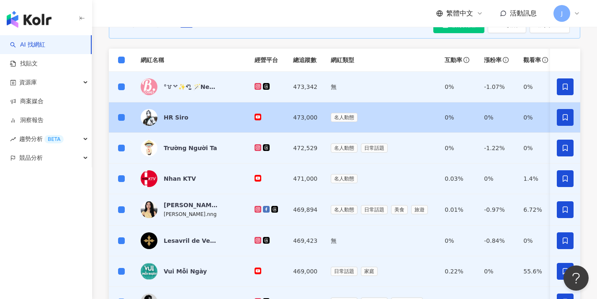
scroll to position [479, 0]
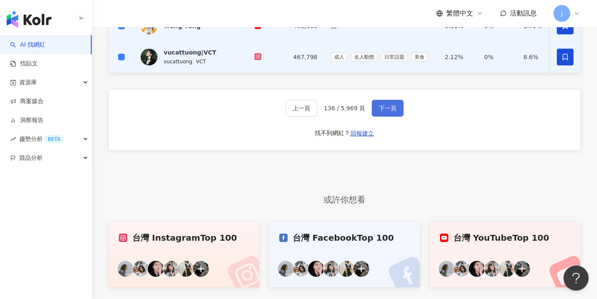
click at [399, 116] on button "下一頁" at bounding box center [388, 108] width 32 height 17
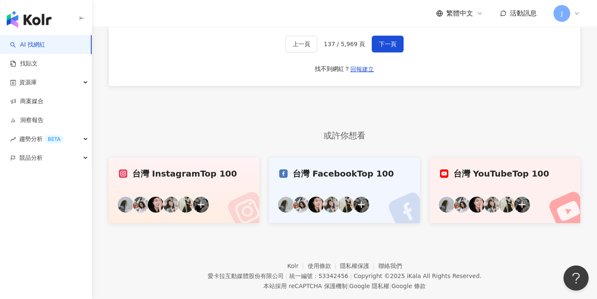
scroll to position [249, 0]
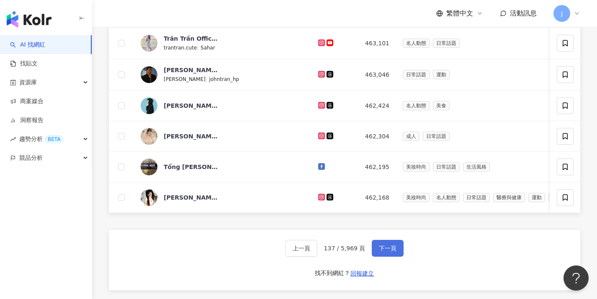
click at [398, 253] on button "下一頁" at bounding box center [388, 248] width 32 height 17
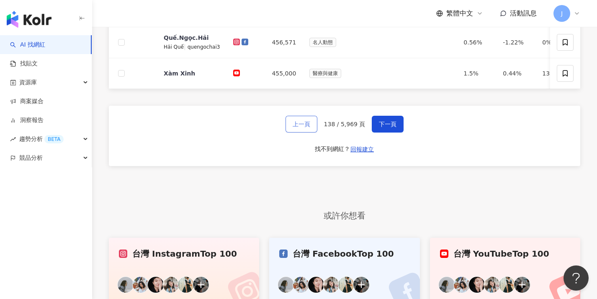
click at [307, 132] on button "上一頁" at bounding box center [302, 124] width 32 height 17
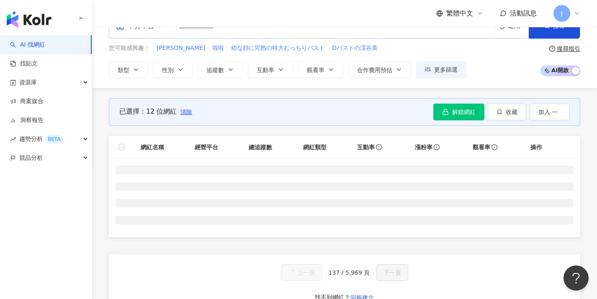
scroll to position [0, 0]
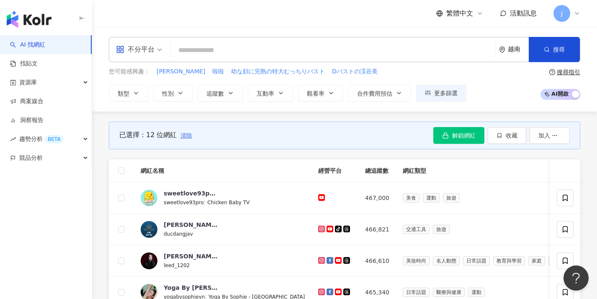
click at [188, 136] on span "清除" at bounding box center [187, 135] width 12 height 7
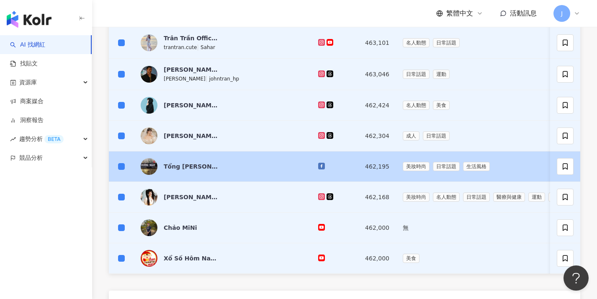
scroll to position [374, 0]
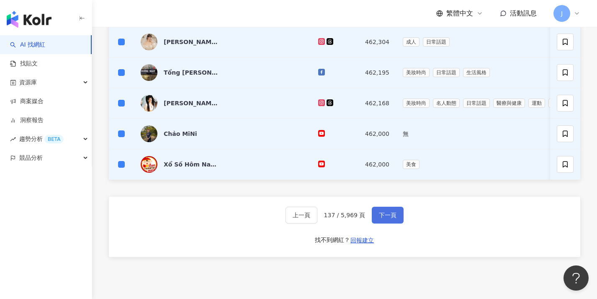
click at [384, 218] on span "下一頁" at bounding box center [388, 214] width 18 height 7
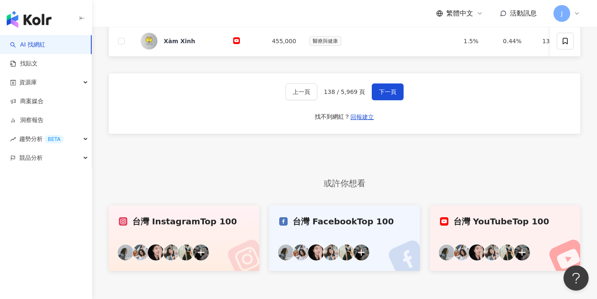
scroll to position [279, 0]
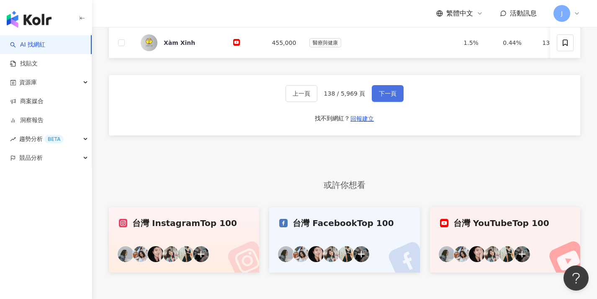
click at [384, 97] on span "下一頁" at bounding box center [388, 93] width 18 height 7
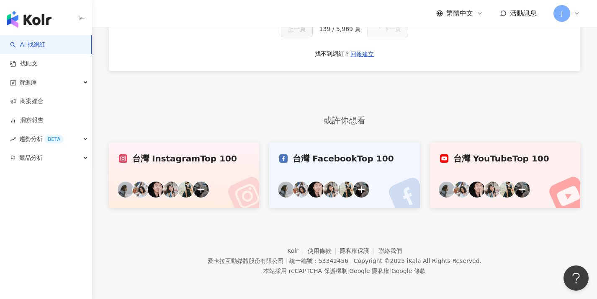
scroll to position [195, 0]
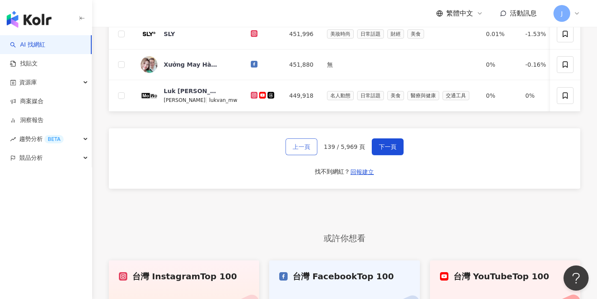
click at [307, 147] on button "上一頁" at bounding box center [302, 146] width 32 height 17
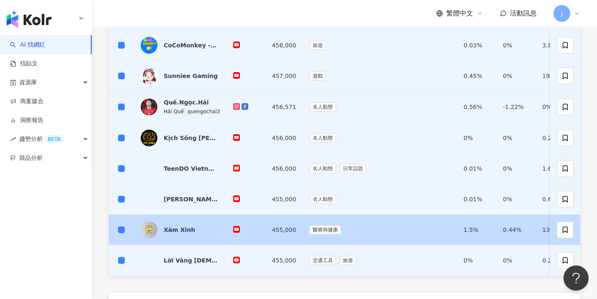
scroll to position [367, 0]
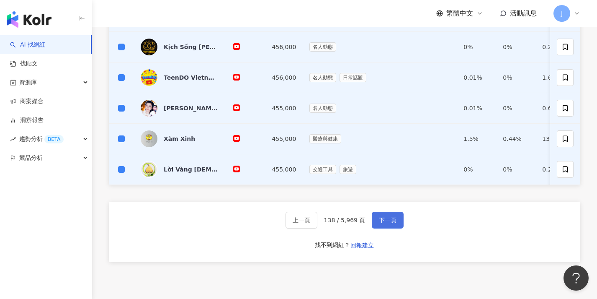
click at [387, 221] on button "下一頁" at bounding box center [388, 219] width 32 height 17
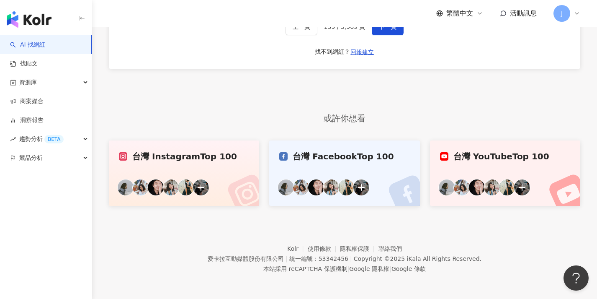
scroll to position [251, 0]
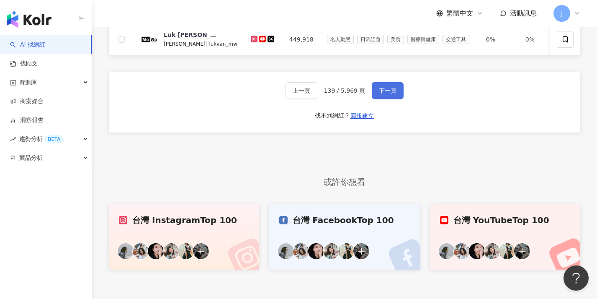
click at [375, 93] on button "下一頁" at bounding box center [388, 90] width 32 height 17
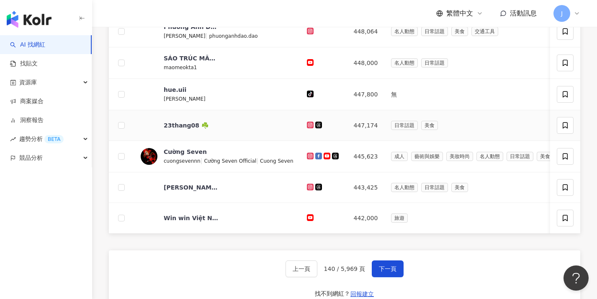
scroll to position [231, 0]
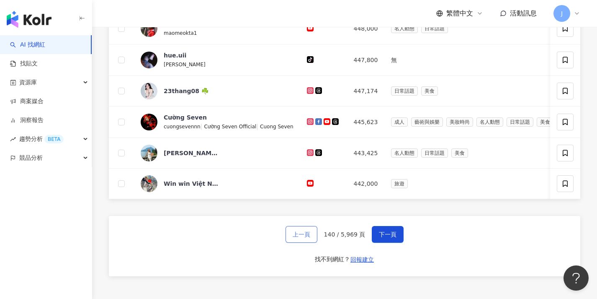
click at [306, 235] on button "上一頁" at bounding box center [302, 234] width 32 height 17
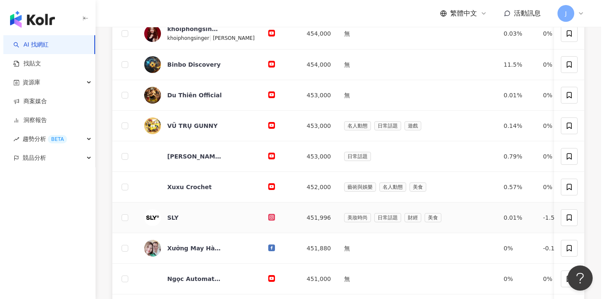
scroll to position [0, 0]
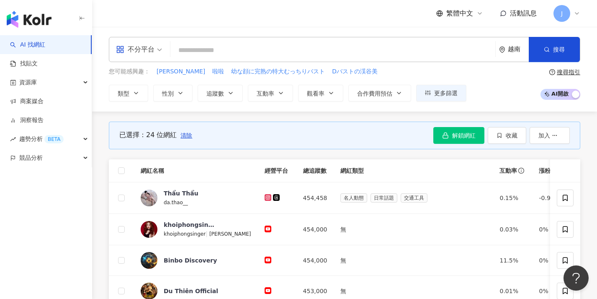
click at [125, 168] on th at bounding box center [121, 170] width 25 height 23
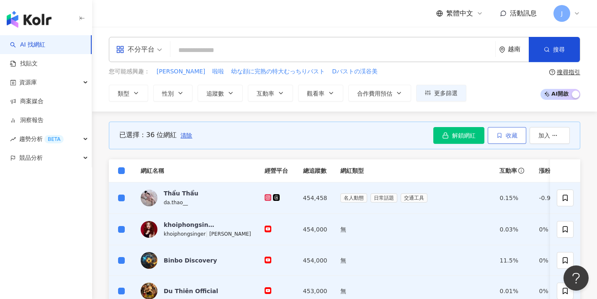
click at [500, 136] on icon "button" at bounding box center [500, 135] width 6 height 6
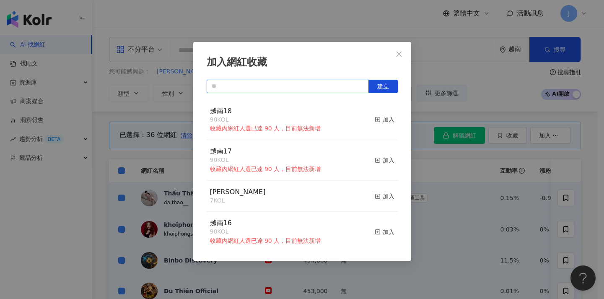
click at [294, 89] on input "text" at bounding box center [287, 86] width 162 height 13
paste input "****"
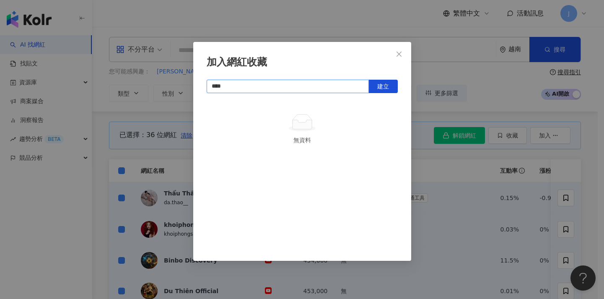
type input "****"
click at [377, 85] on span "建立" at bounding box center [383, 86] width 12 height 7
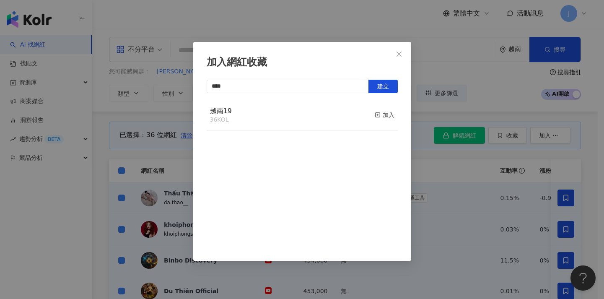
click at [458, 186] on div "加入網紅收藏 **** 建立 越南19 36 KOL 加入" at bounding box center [302, 149] width 604 height 299
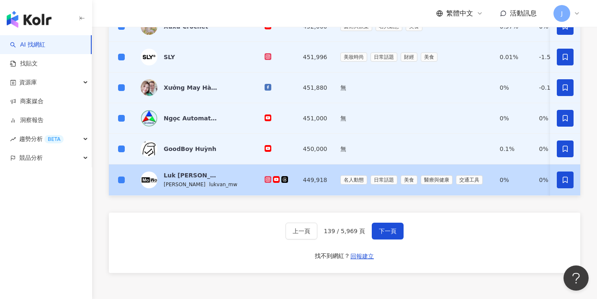
scroll to position [446, 0]
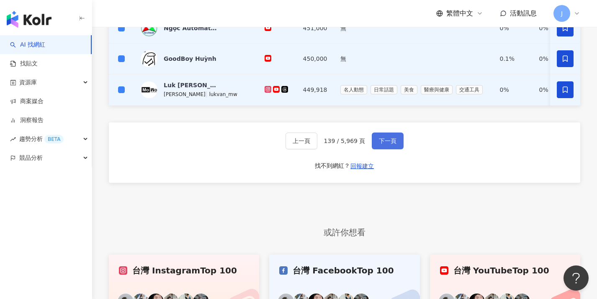
click at [395, 149] on button "下一頁" at bounding box center [388, 140] width 32 height 17
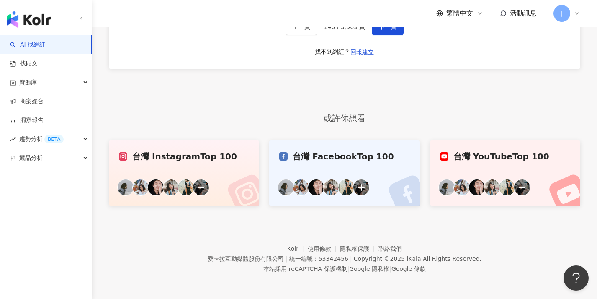
scroll to position [444, 0]
click at [396, 33] on button "下一頁" at bounding box center [388, 26] width 32 height 17
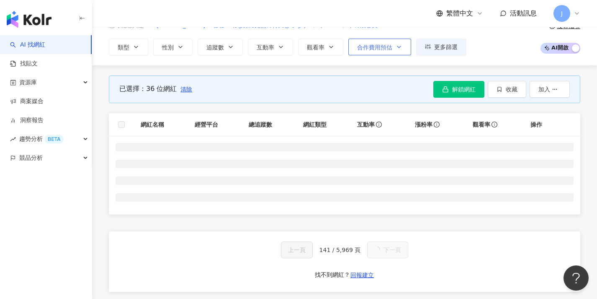
scroll to position [0, 0]
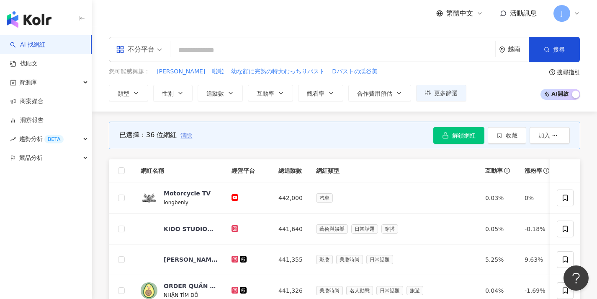
click at [185, 137] on span "清除" at bounding box center [187, 135] width 12 height 7
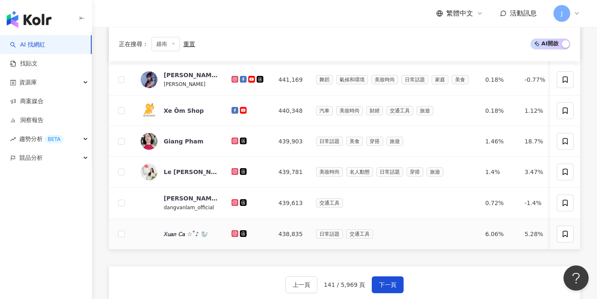
scroll to position [246, 0]
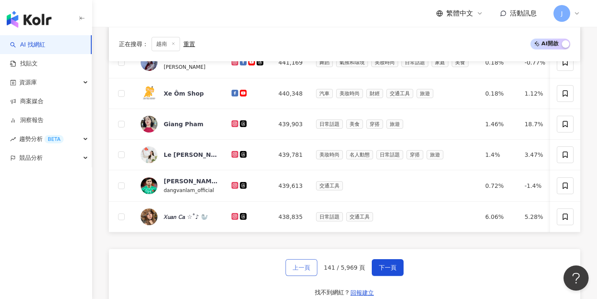
click at [302, 271] on span "上一頁" at bounding box center [302, 267] width 18 height 7
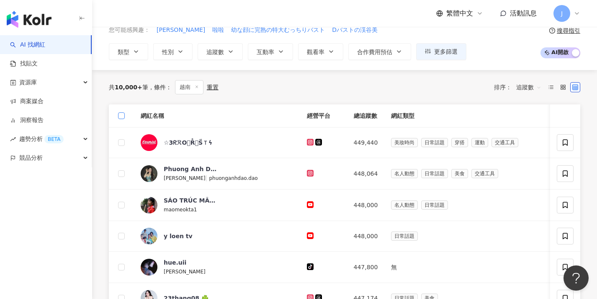
scroll to position [0, 0]
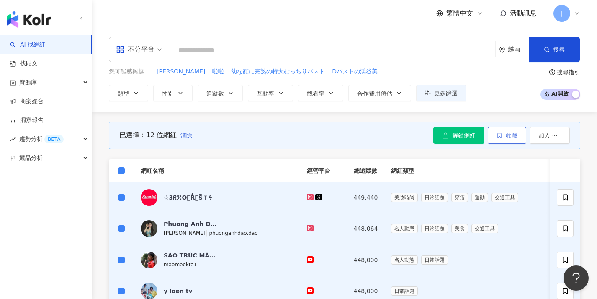
click at [512, 137] on span "收藏" at bounding box center [512, 135] width 12 height 7
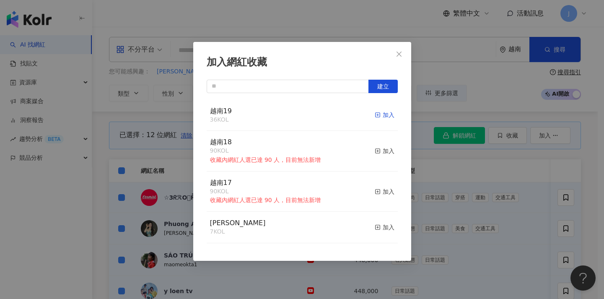
click at [375, 114] on rect "button" at bounding box center [377, 115] width 5 height 5
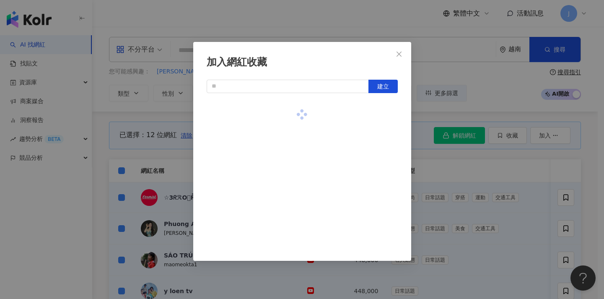
click at [479, 181] on div "加入網紅收藏 建立" at bounding box center [302, 149] width 604 height 299
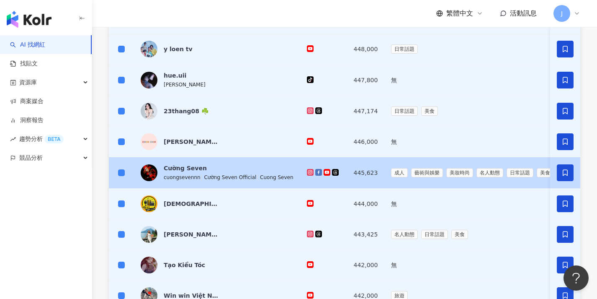
scroll to position [334, 0]
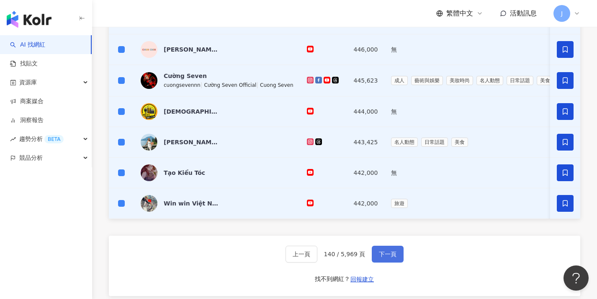
click at [393, 257] on span "下一頁" at bounding box center [388, 253] width 18 height 7
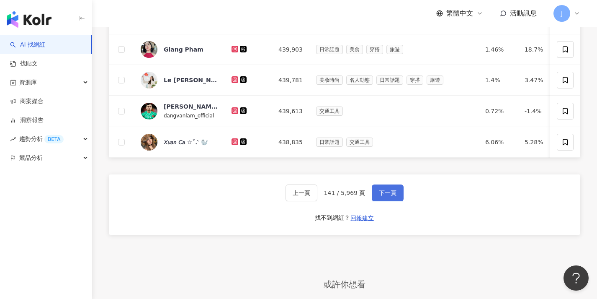
click at [389, 201] on button "下一頁" at bounding box center [388, 192] width 32 height 17
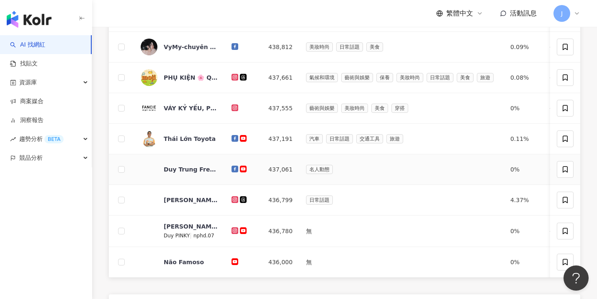
scroll to position [215, 0]
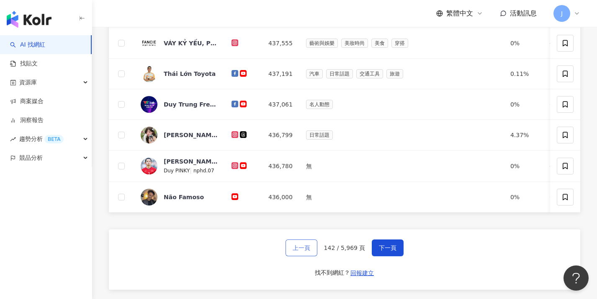
click at [304, 251] on span "上一頁" at bounding box center [302, 247] width 18 height 7
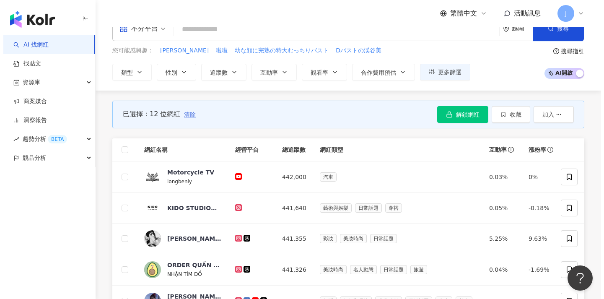
scroll to position [1, 0]
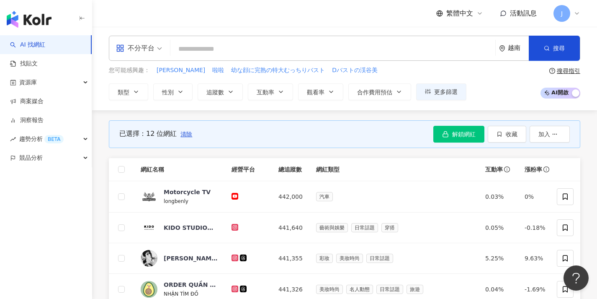
drag, startPoint x: 184, startPoint y: 135, endPoint x: 139, endPoint y: 151, distance: 47.9
click at [184, 135] on span "清除" at bounding box center [187, 134] width 12 height 7
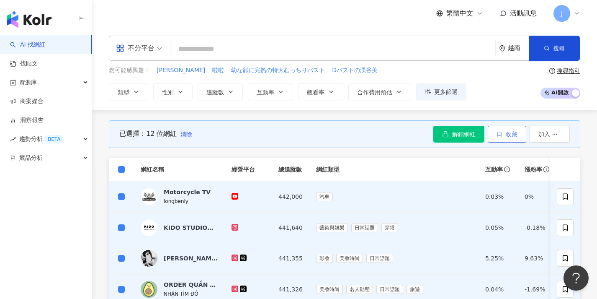
click at [508, 136] on span "收藏" at bounding box center [512, 134] width 12 height 7
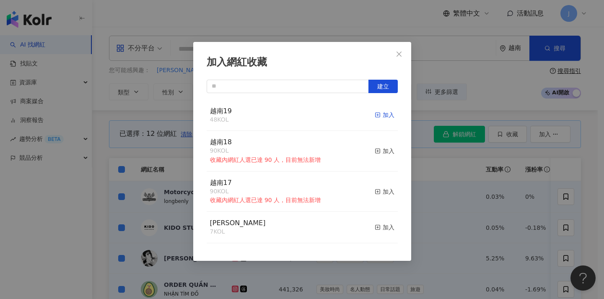
click at [377, 111] on div "加入" at bounding box center [384, 114] width 20 height 9
click at [437, 176] on div "加入網紅收藏 建立 越南19 60 KOL 加入 越南18 90 KOL 收藏內網紅人選已達 90 人，目前無法新增 加入 越南17 90 KOL 收藏內網紅…" at bounding box center [302, 149] width 604 height 299
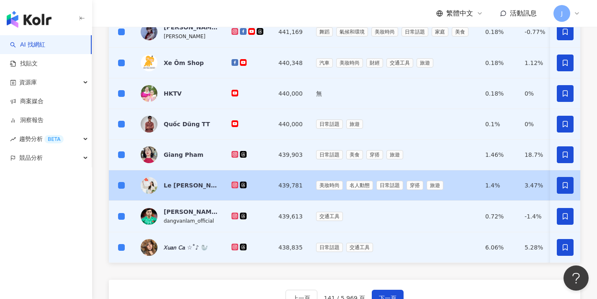
scroll to position [385, 0]
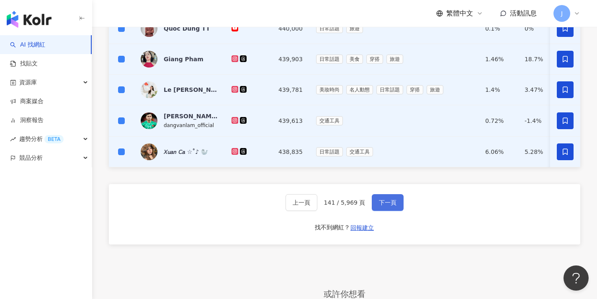
click at [393, 205] on span "下一頁" at bounding box center [388, 202] width 18 height 7
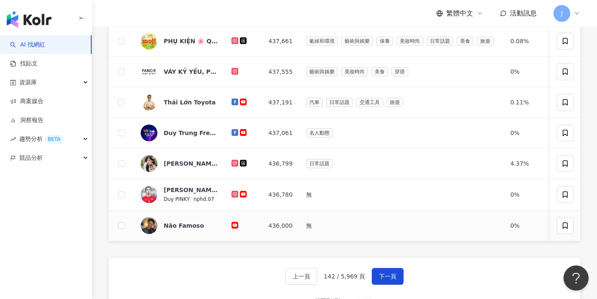
scroll to position [282, 0]
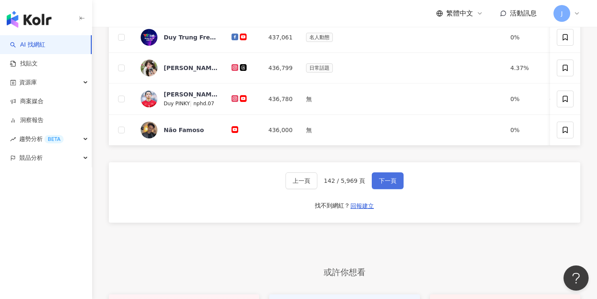
click at [388, 184] on span "下一頁" at bounding box center [388, 180] width 18 height 7
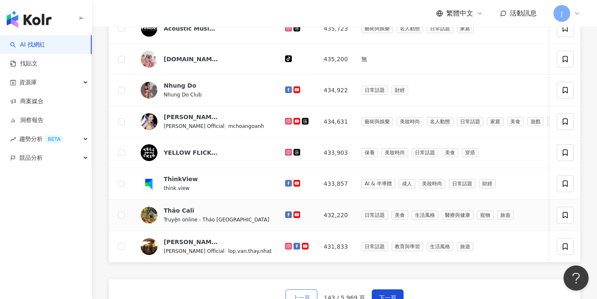
scroll to position [284, 0]
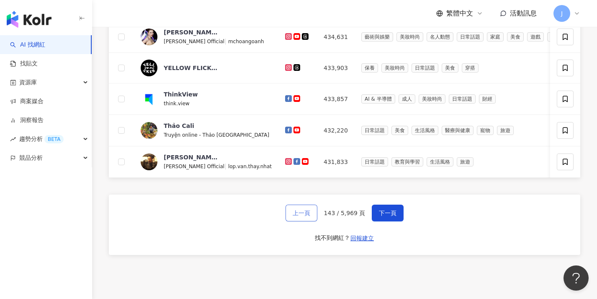
click at [307, 213] on button "上一頁" at bounding box center [302, 212] width 32 height 17
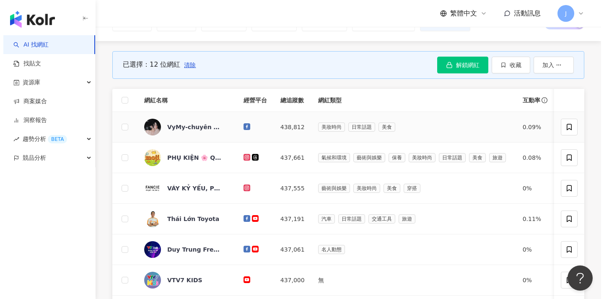
scroll to position [0, 0]
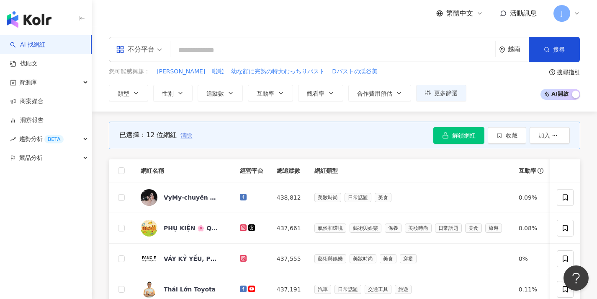
click at [185, 136] on span "清除" at bounding box center [187, 135] width 12 height 7
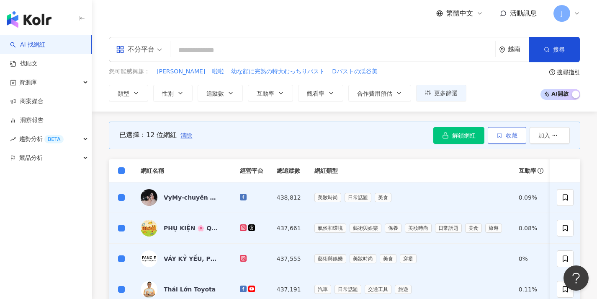
click at [507, 136] on span "收藏" at bounding box center [512, 135] width 12 height 7
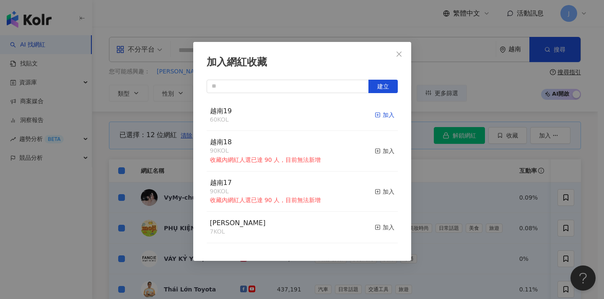
click at [378, 113] on div "加入" at bounding box center [384, 114] width 20 height 9
click at [436, 185] on div "加入網紅收藏 建立 越南19 72 KOL 加入 越南18 90 KOL 收藏內網紅人選已達 90 人，目前無法新增 加入 越南17 90 KOL 收藏內網紅…" at bounding box center [302, 149] width 604 height 299
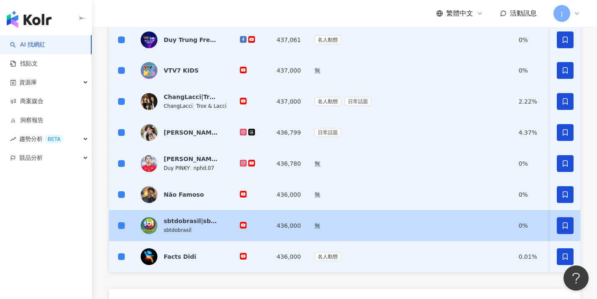
scroll to position [380, 0]
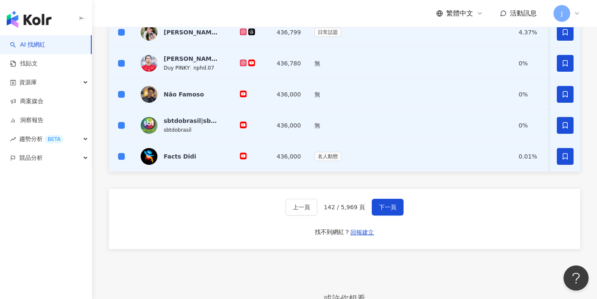
click at [403, 211] on div "上一頁 142 / 5,969 頁 下一頁 找不到網紅？ 回報建立" at bounding box center [345, 218] width 472 height 60
click at [397, 212] on button "下一頁" at bounding box center [388, 207] width 32 height 17
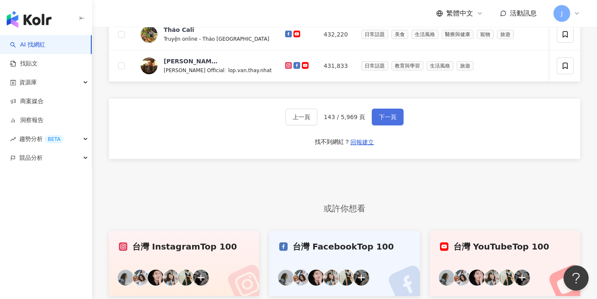
click at [384, 125] on button "下一頁" at bounding box center [388, 116] width 32 height 17
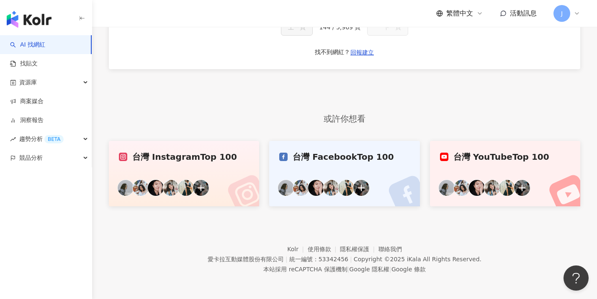
scroll to position [209, 0]
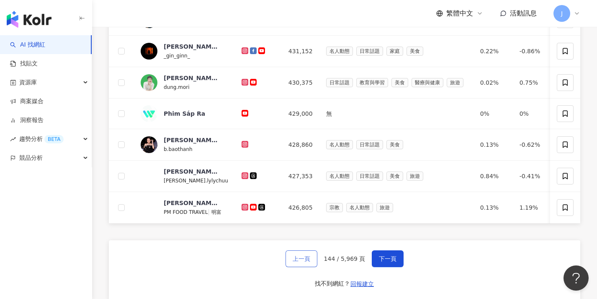
click at [300, 262] on span "上一頁" at bounding box center [302, 258] width 18 height 7
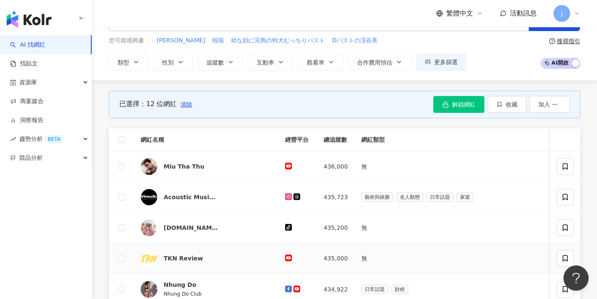
scroll to position [15, 0]
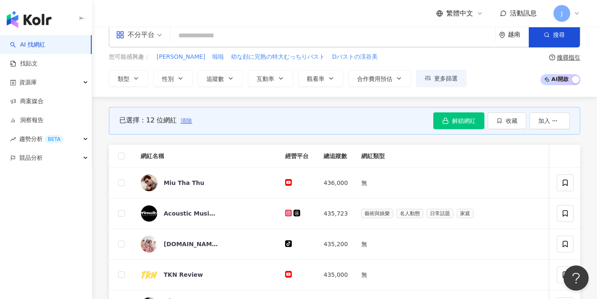
click at [185, 120] on span "清除" at bounding box center [187, 120] width 12 height 7
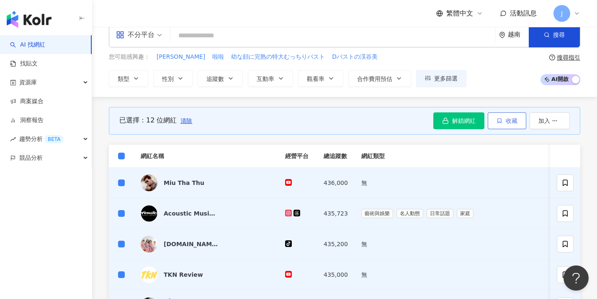
click at [513, 117] on span "收藏" at bounding box center [512, 120] width 12 height 7
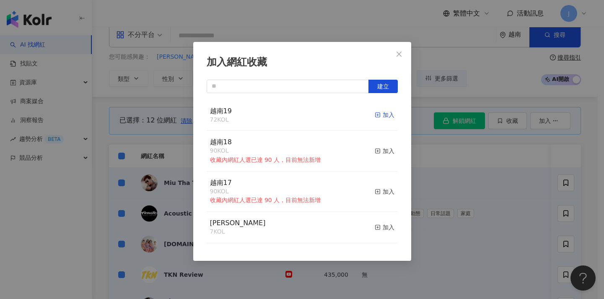
click at [377, 116] on line "button" at bounding box center [377, 115] width 0 height 2
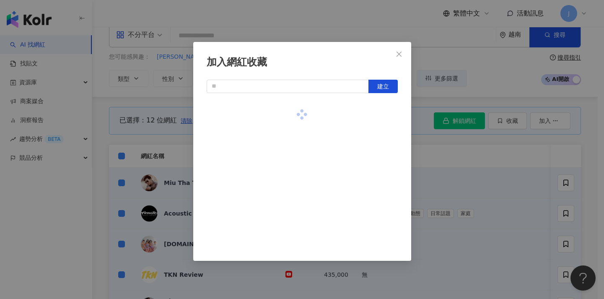
click at [450, 157] on div "加入網紅收藏 建立" at bounding box center [302, 149] width 604 height 299
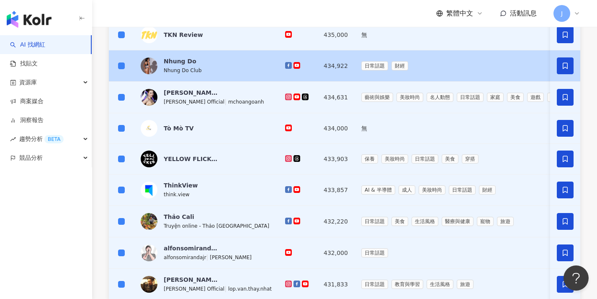
scroll to position [464, 0]
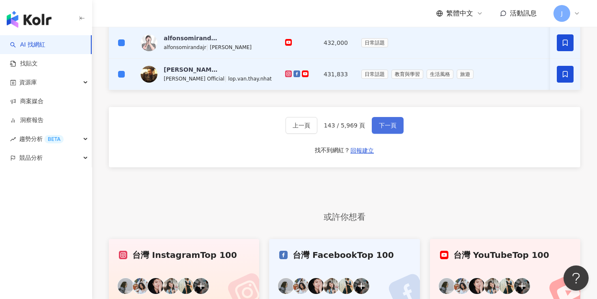
click at [392, 126] on button "下一頁" at bounding box center [388, 125] width 32 height 17
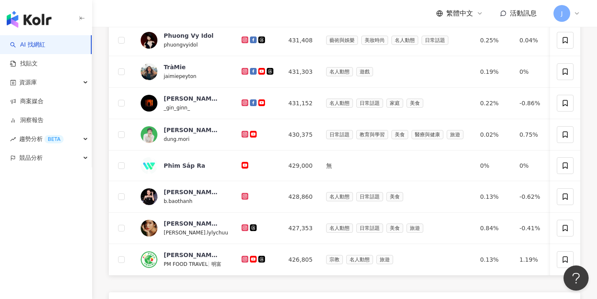
scroll to position [0, 0]
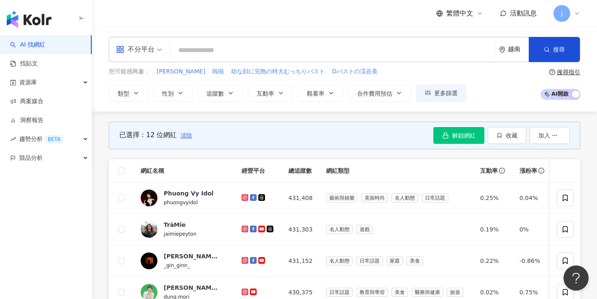
click at [186, 134] on span "清除" at bounding box center [187, 135] width 12 height 7
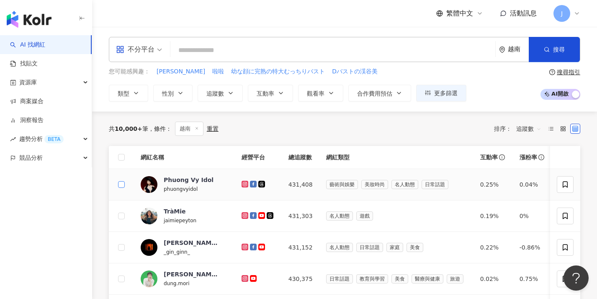
click at [124, 183] on span at bounding box center [121, 184] width 7 height 7
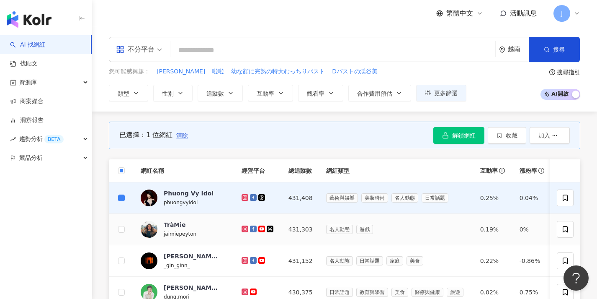
click at [121, 217] on td at bounding box center [121, 229] width 25 height 31
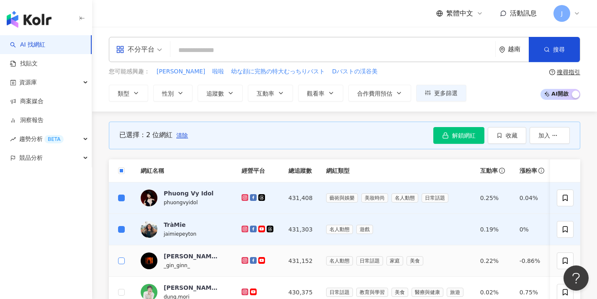
click at [124, 259] on td at bounding box center [121, 260] width 25 height 31
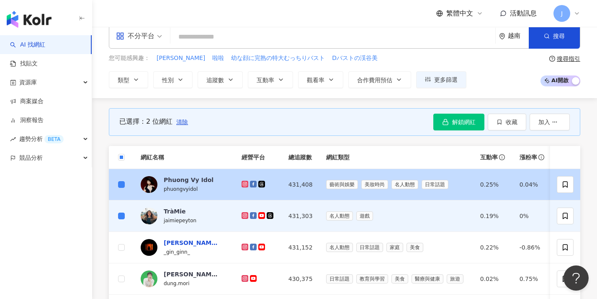
scroll to position [56, 0]
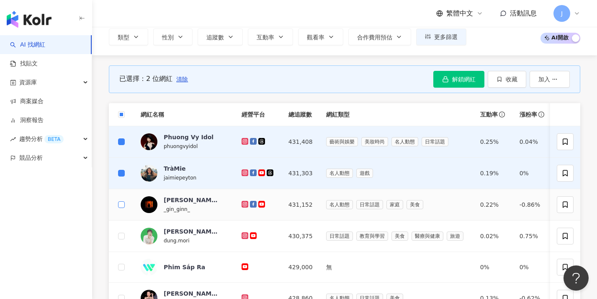
click at [120, 206] on span at bounding box center [121, 204] width 7 height 7
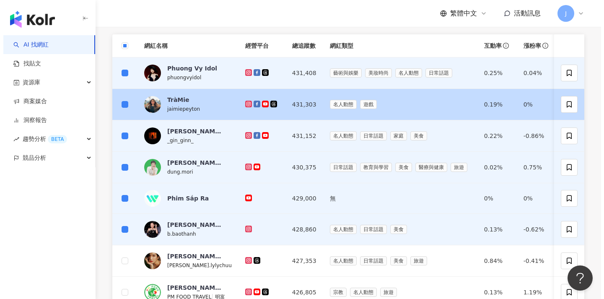
scroll to position [0, 0]
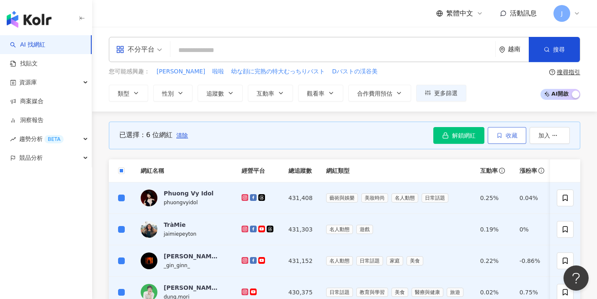
click at [514, 134] on span "收藏" at bounding box center [512, 135] width 12 height 7
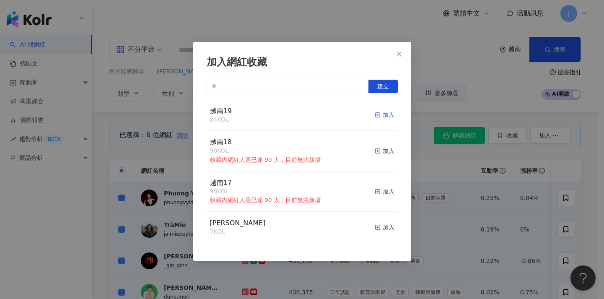
click at [375, 116] on div "加入" at bounding box center [384, 114] width 20 height 9
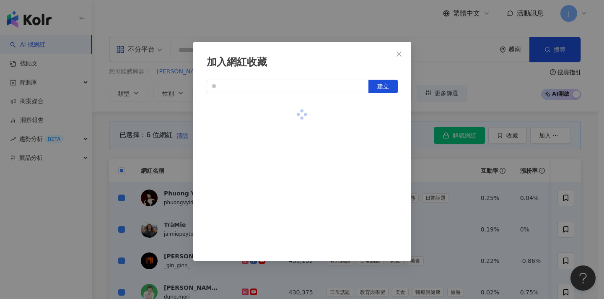
click at [444, 167] on div "加入網紅收藏 建立" at bounding box center [302, 149] width 604 height 299
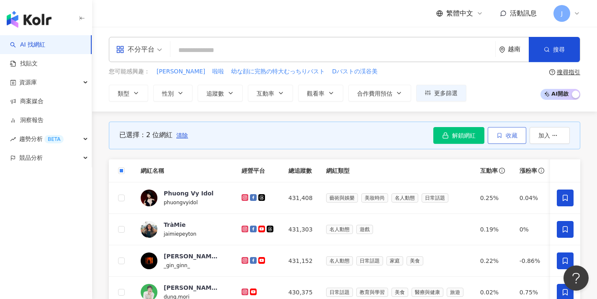
click at [522, 130] on button "收藏" at bounding box center [507, 135] width 39 height 17
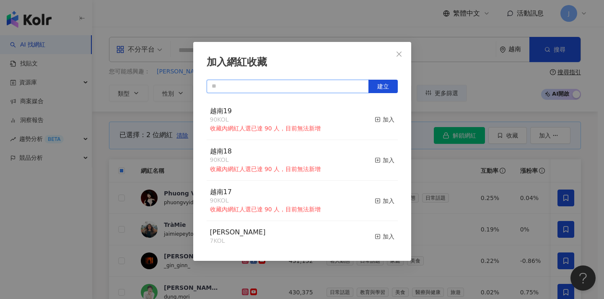
click at [293, 88] on input "text" at bounding box center [287, 86] width 162 height 13
paste input "****"
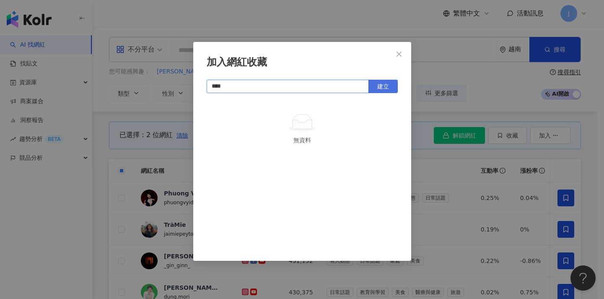
click at [387, 84] on span "建立" at bounding box center [383, 86] width 12 height 7
type input "****"
click at [454, 215] on div "加入網紅收藏 **** 建立 越南20 2 KOL 加入" at bounding box center [302, 149] width 604 height 299
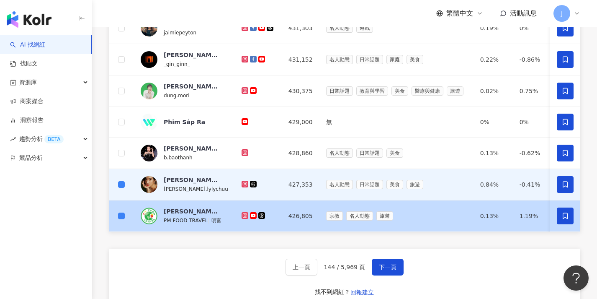
scroll to position [291, 0]
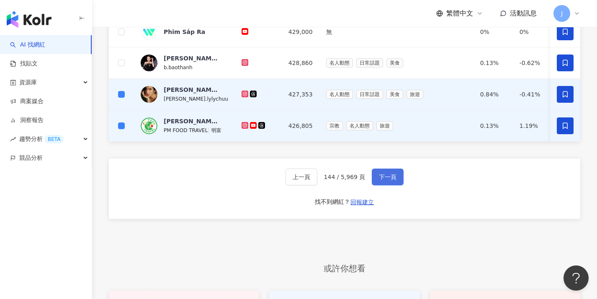
click at [385, 180] on span "下一頁" at bounding box center [388, 176] width 18 height 7
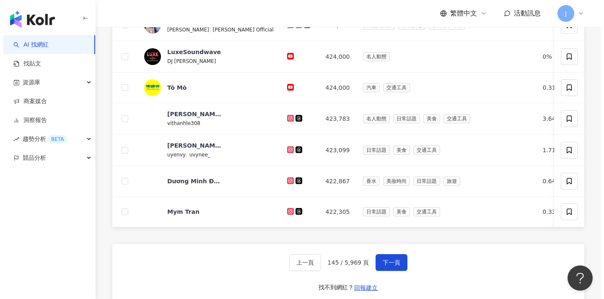
scroll to position [42, 0]
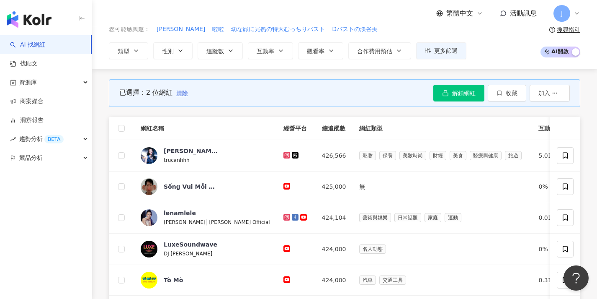
click at [187, 91] on span "清除" at bounding box center [182, 93] width 12 height 7
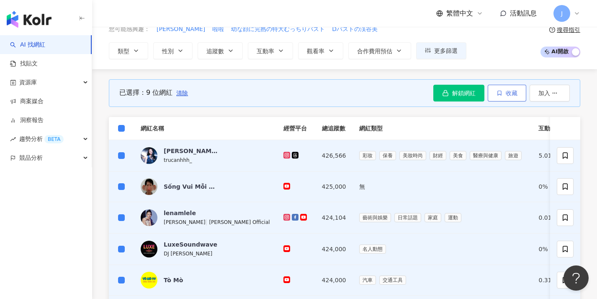
click at [501, 91] on icon "button" at bounding box center [500, 93] width 6 height 6
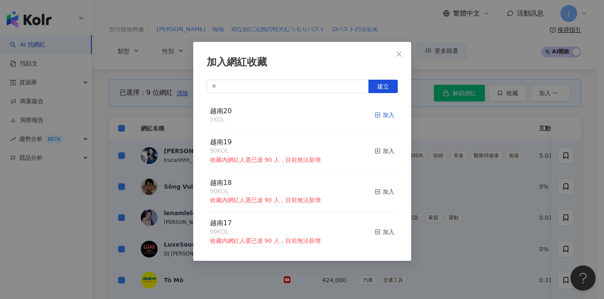
click at [374, 114] on icon "button" at bounding box center [377, 115] width 6 height 6
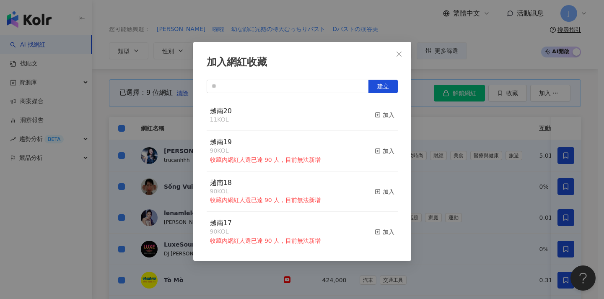
click at [464, 142] on div "加入網紅收藏 建立 越南20 11 KOL 加入 越南19 90 KOL 收藏內網紅人選已達 90 人，目前無法新增 加入 越南18 90 KOL 收藏內網紅…" at bounding box center [302, 149] width 604 height 299
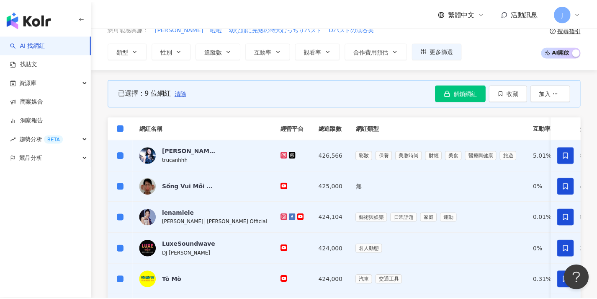
scroll to position [233, 0]
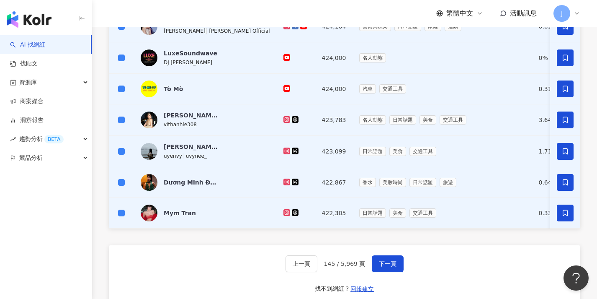
click at [379, 281] on div "上一頁 145 / 5,969 頁 下一頁 找不到網紅？ 回報建立" at bounding box center [345, 275] width 472 height 60
click at [383, 272] on button "下一頁" at bounding box center [388, 263] width 32 height 17
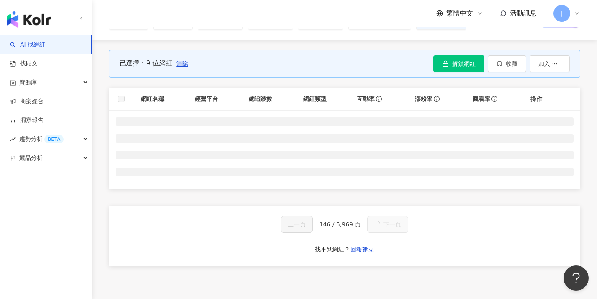
scroll to position [57, 0]
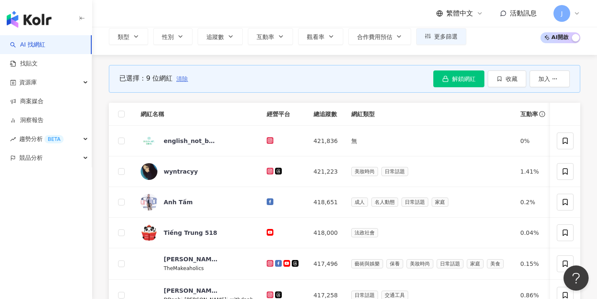
click at [186, 78] on span "清除" at bounding box center [182, 78] width 12 height 7
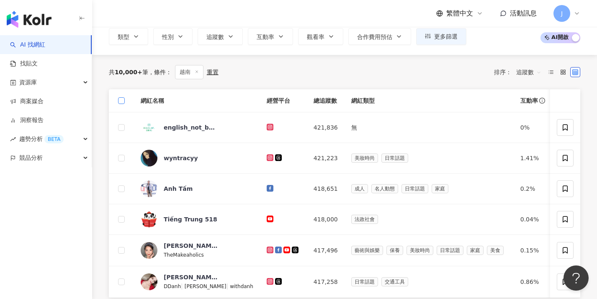
click at [124, 99] on span at bounding box center [121, 100] width 7 height 7
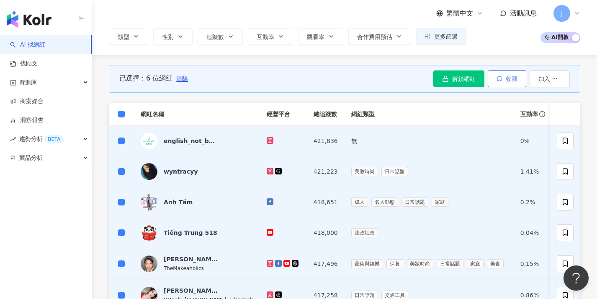
click at [499, 76] on icon "button" at bounding box center [500, 79] width 6 height 6
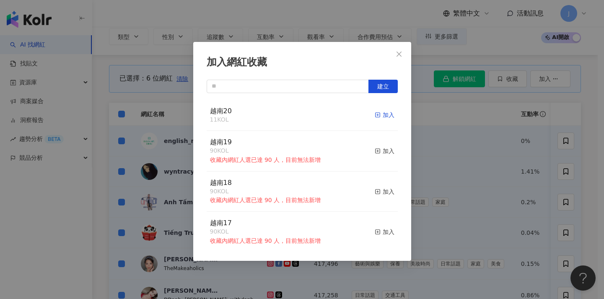
click at [374, 114] on div "加入" at bounding box center [384, 114] width 20 height 9
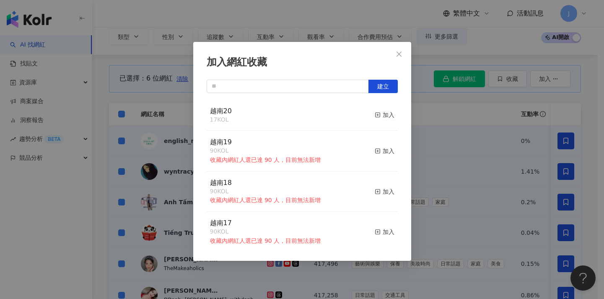
click at [423, 124] on div "加入網紅收藏 建立 越南20 17 KOL 加入 越南19 90 KOL 收藏內網紅人選已達 90 人，目前無法新增 加入 越南18 90 KOL 收藏內網紅…" at bounding box center [302, 149] width 604 height 299
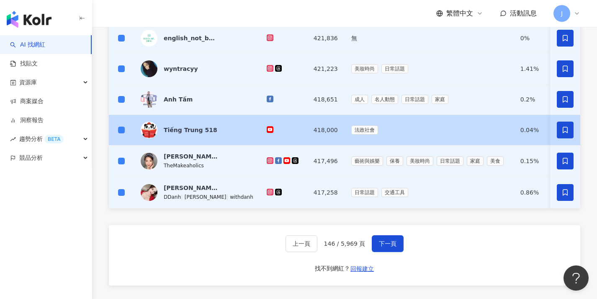
scroll to position [177, 0]
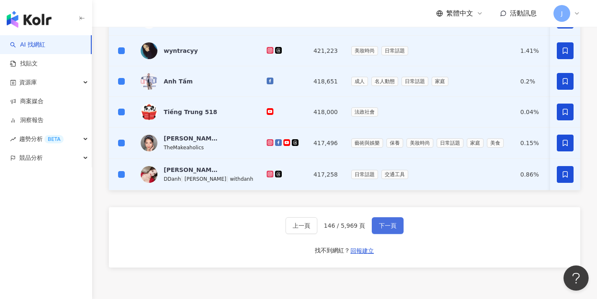
click at [395, 229] on span "下一頁" at bounding box center [388, 225] width 18 height 7
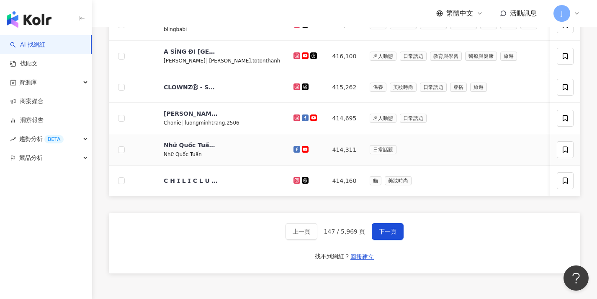
scroll to position [347, 0]
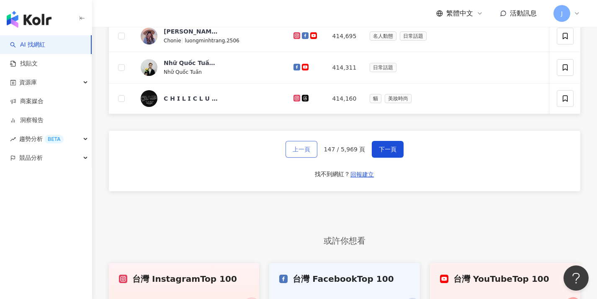
click at [307, 152] on span "上一頁" at bounding box center [302, 149] width 18 height 7
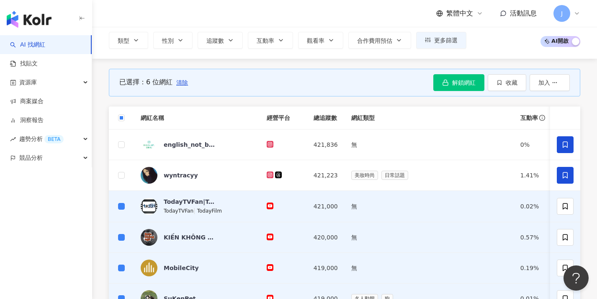
scroll to position [0, 0]
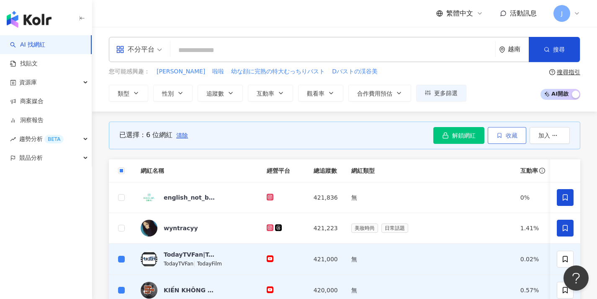
click at [514, 137] on span "收藏" at bounding box center [512, 135] width 12 height 7
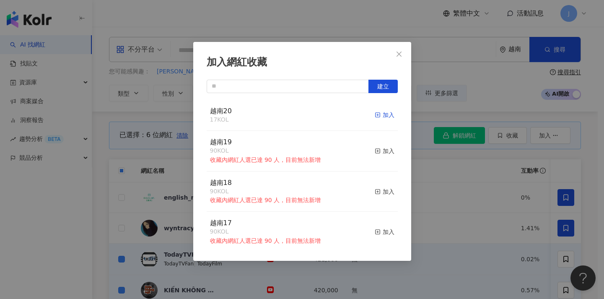
click at [377, 112] on div "加入" at bounding box center [384, 114] width 20 height 9
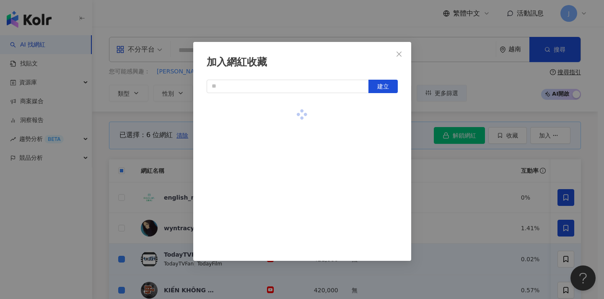
click at [453, 163] on div "加入網紅收藏 建立" at bounding box center [302, 149] width 604 height 299
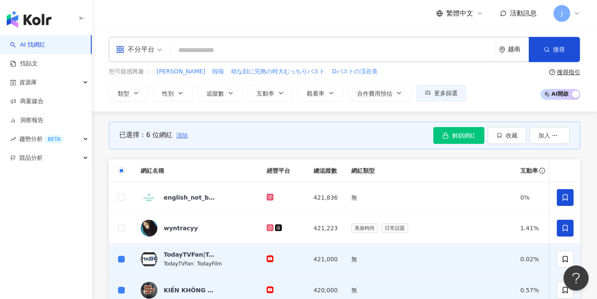
click at [184, 134] on span "清除" at bounding box center [182, 135] width 12 height 7
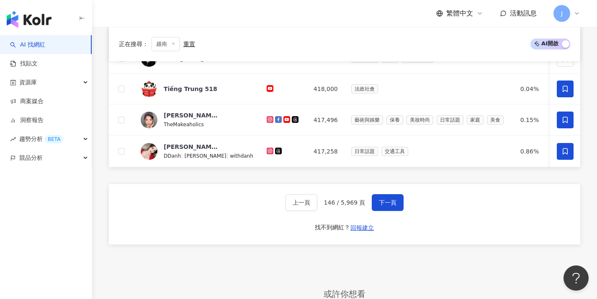
scroll to position [333, 0]
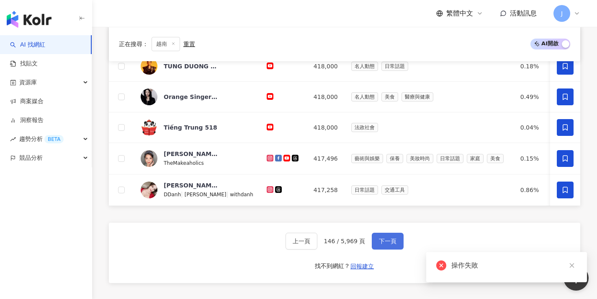
click at [396, 249] on button "下一頁" at bounding box center [388, 240] width 32 height 17
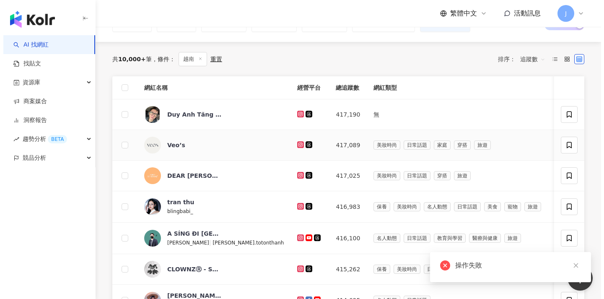
scroll to position [0, 0]
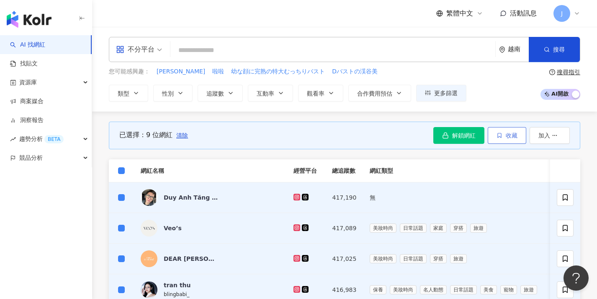
click at [506, 134] on span "收藏" at bounding box center [512, 135] width 12 height 7
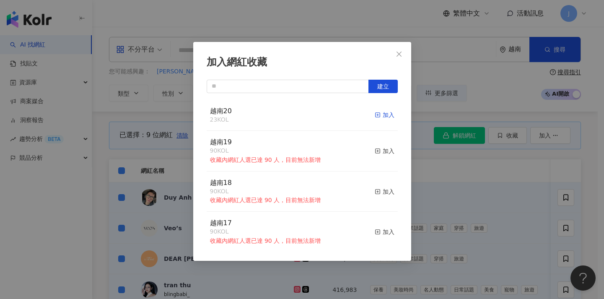
click at [374, 111] on span "button" at bounding box center [377, 114] width 6 height 7
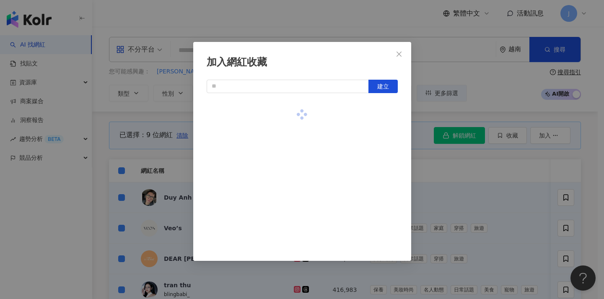
click at [448, 144] on div "加入網紅收藏 建立" at bounding box center [302, 149] width 604 height 299
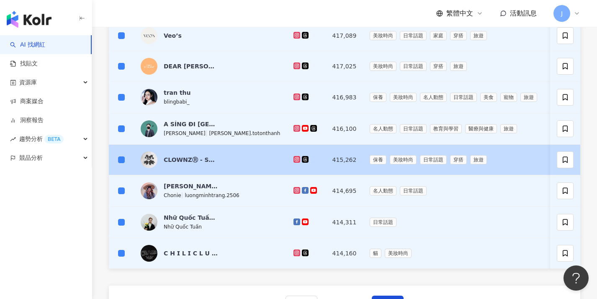
scroll to position [288, 0]
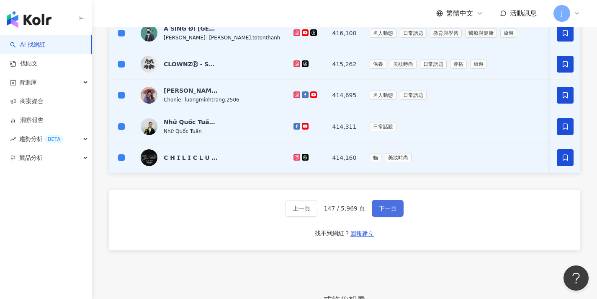
click at [388, 211] on span "下一頁" at bounding box center [388, 208] width 18 height 7
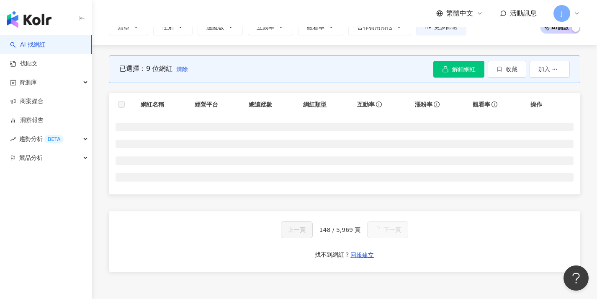
scroll to position [0, 0]
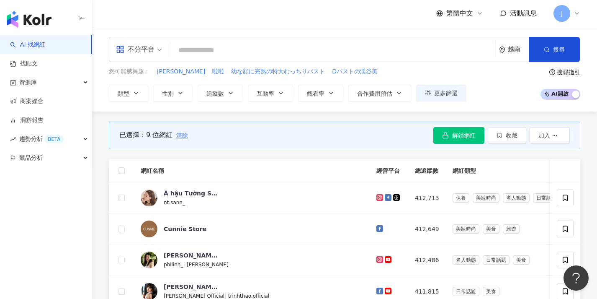
click at [181, 135] on span "清除" at bounding box center [182, 135] width 12 height 7
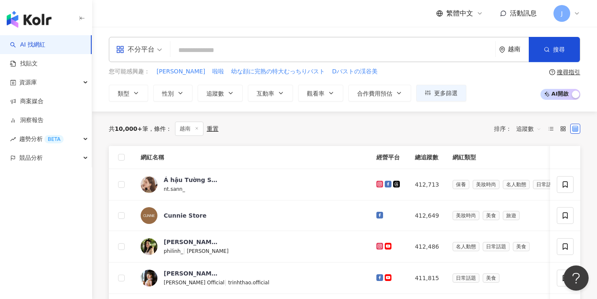
click at [116, 155] on th at bounding box center [121, 157] width 25 height 23
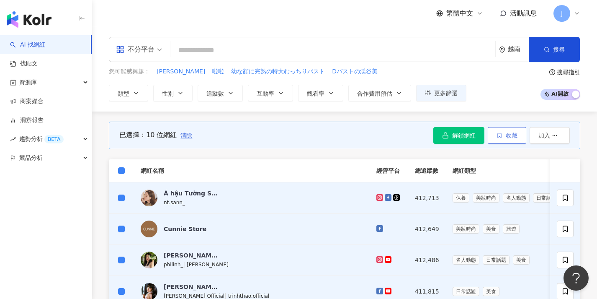
click at [501, 137] on icon "button" at bounding box center [499, 135] width 3 height 5
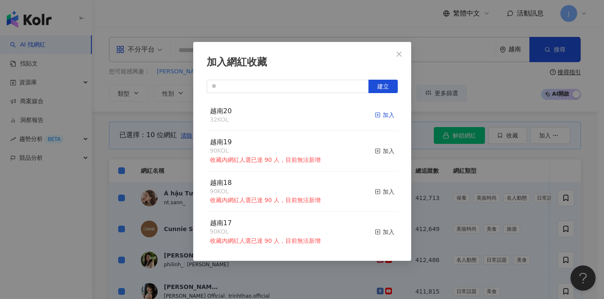
click at [386, 115] on div "加入" at bounding box center [384, 114] width 20 height 9
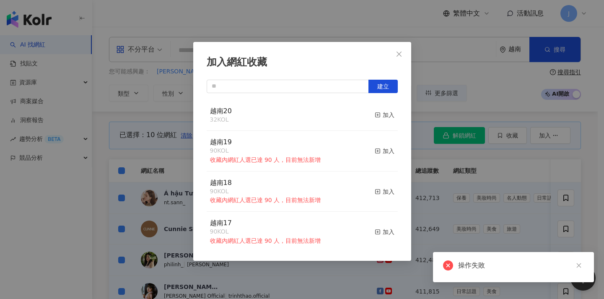
click at [437, 159] on div "加入網紅收藏 建立 越南20 32 KOL 加入 越南19 90 KOL 收藏內網紅人選已達 90 人，目前無法新增 加入 越南18 90 KOL 收藏內網紅…" at bounding box center [302, 149] width 604 height 299
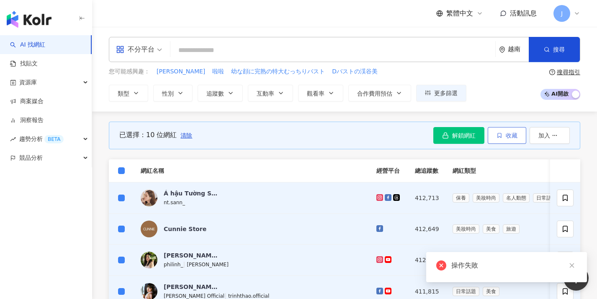
click at [503, 138] on button "收藏" at bounding box center [507, 135] width 39 height 17
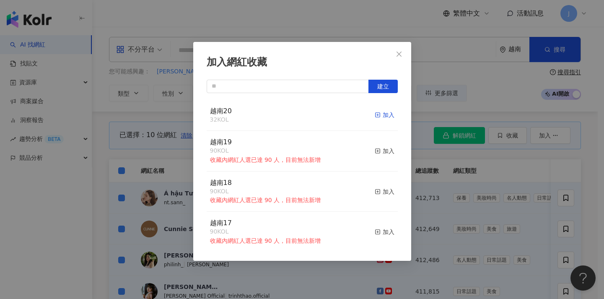
click at [385, 112] on div "加入" at bounding box center [384, 114] width 20 height 9
click at [464, 175] on div "加入網紅收藏 建立 越南20 42 KOL 加入 越南19 90 KOL 收藏內網紅人選已達 90 人，目前無法新增 加入 越南18 90 KOL 收藏內網紅…" at bounding box center [302, 149] width 604 height 299
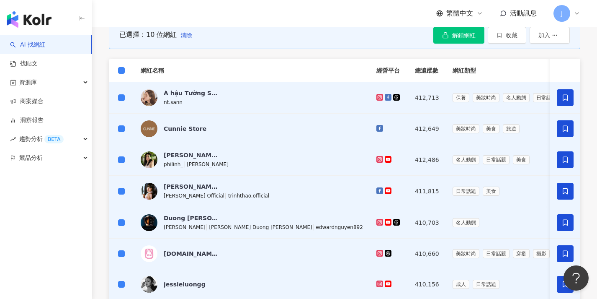
scroll to position [324, 0]
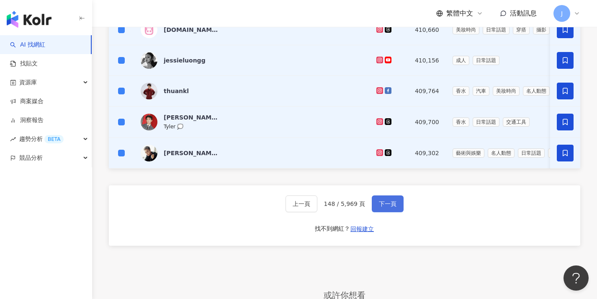
click at [398, 209] on button "下一頁" at bounding box center [388, 203] width 32 height 17
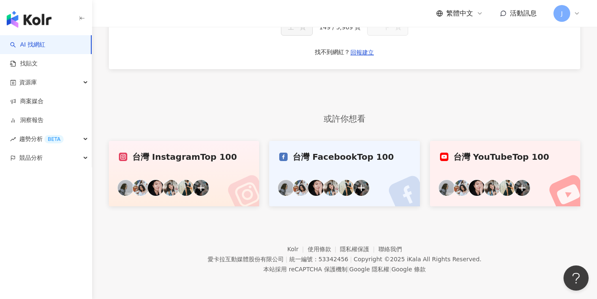
scroll to position [59, 0]
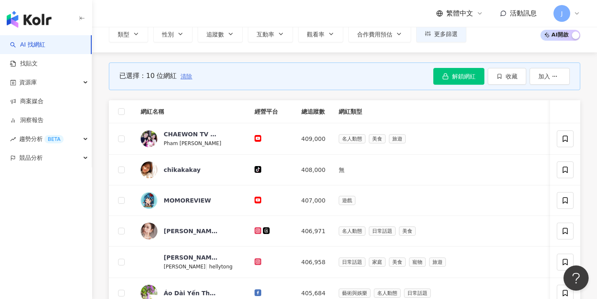
click at [191, 77] on span "清除" at bounding box center [187, 76] width 12 height 7
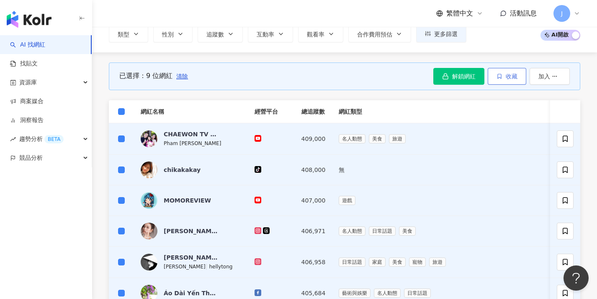
click at [511, 77] on span "收藏" at bounding box center [512, 76] width 12 height 7
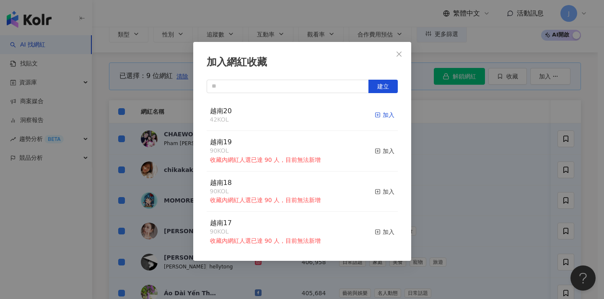
click at [377, 111] on div "加入" at bounding box center [384, 114] width 20 height 9
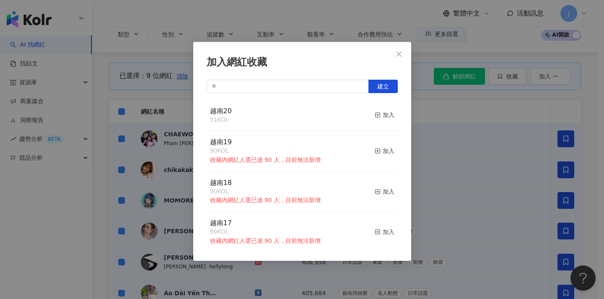
click at [445, 136] on div "加入網紅收藏 建立 越南20 51 KOL 加入 越南19 90 KOL 收藏內網紅人選已達 90 人，目前無法新增 加入 越南18 90 KOL 收藏內網紅…" at bounding box center [302, 149] width 604 height 299
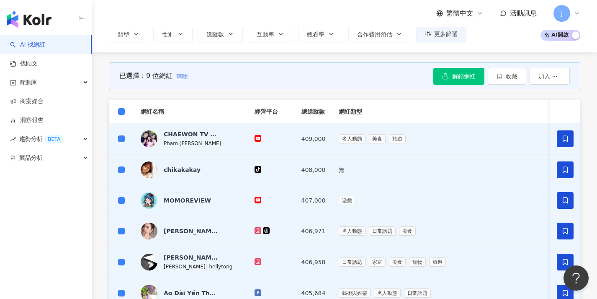
click at [184, 74] on span "清除" at bounding box center [182, 76] width 12 height 7
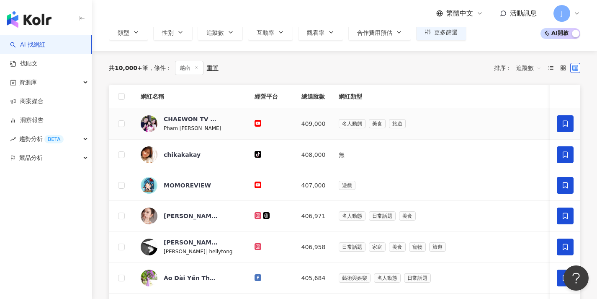
scroll to position [271, 0]
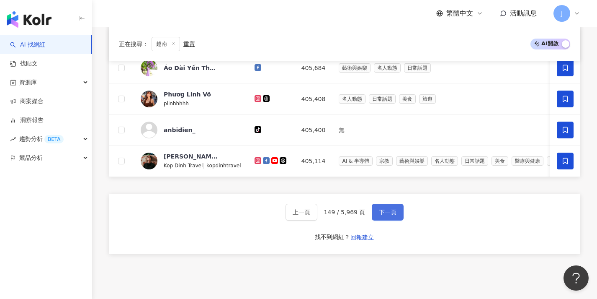
click at [396, 220] on button "下一頁" at bounding box center [388, 212] width 32 height 17
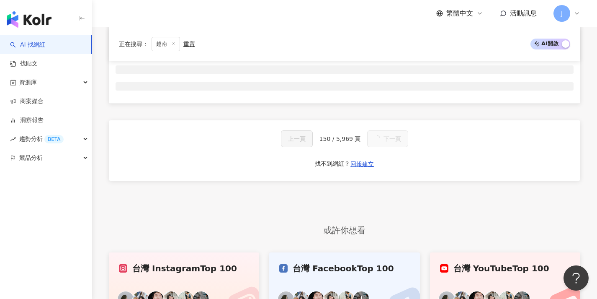
scroll to position [0, 0]
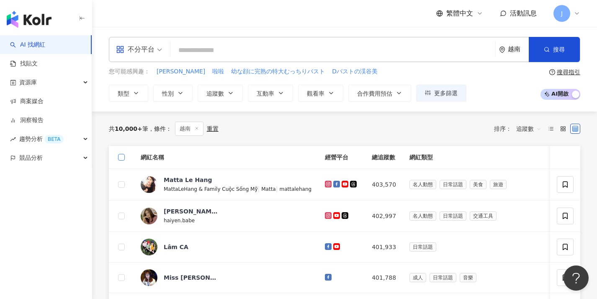
click at [123, 156] on span at bounding box center [121, 157] width 7 height 7
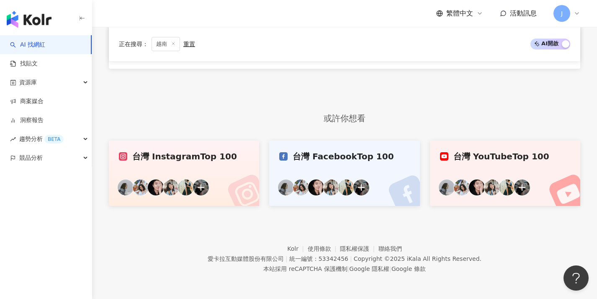
scroll to position [278, 0]
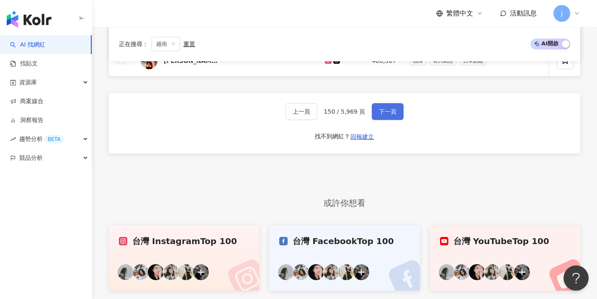
click at [378, 113] on button "下一頁" at bounding box center [388, 111] width 32 height 17
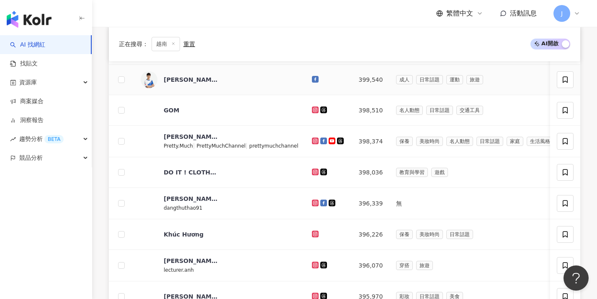
scroll to position [426, 0]
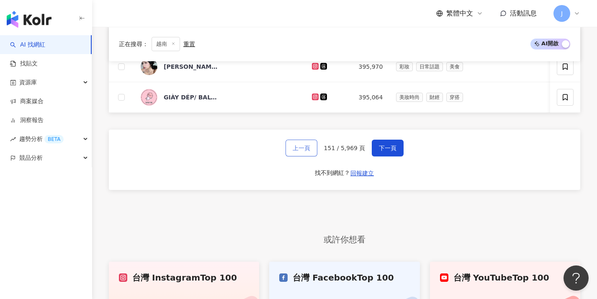
click at [303, 151] on span "上一頁" at bounding box center [302, 147] width 18 height 7
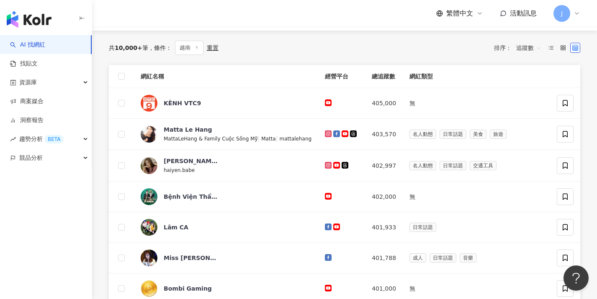
scroll to position [0, 0]
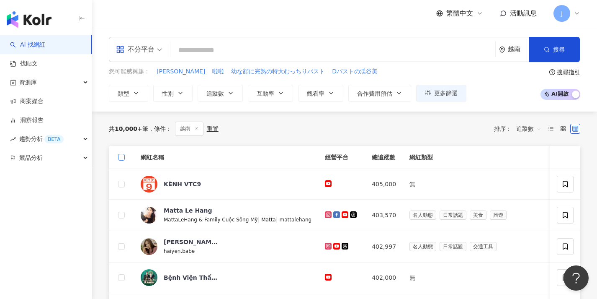
click at [124, 159] on span at bounding box center [121, 157] width 7 height 7
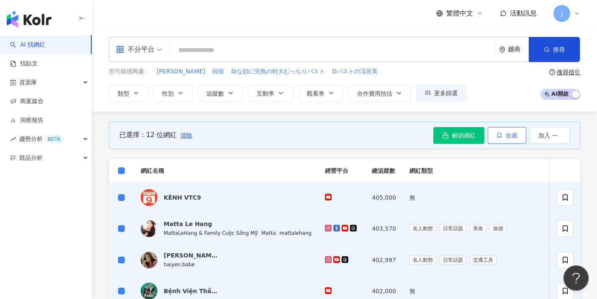
click at [506, 136] on span "收藏" at bounding box center [512, 135] width 12 height 7
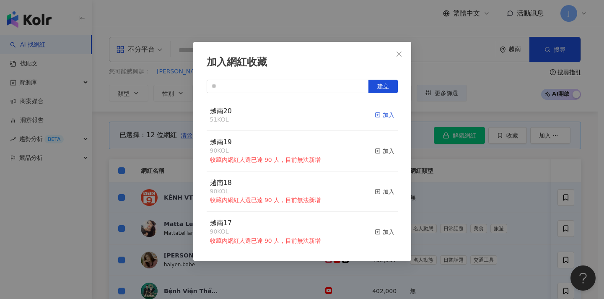
click at [374, 114] on div "加入" at bounding box center [384, 114] width 20 height 9
click at [511, 196] on div "加入網紅收藏 建立 越南20 63 KOL 加入 越南19 90 KOL 收藏內網紅人選已達 90 人，目前無法新增 加入 越南18 90 KOL 收藏內網紅…" at bounding box center [302, 149] width 604 height 299
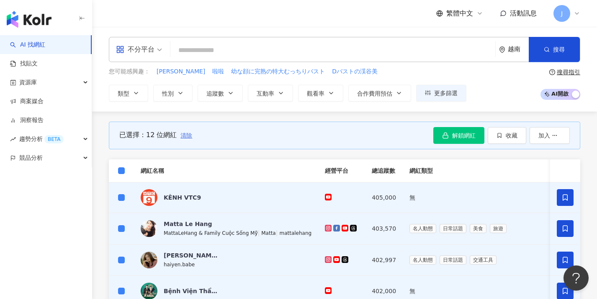
click at [182, 137] on span "清除" at bounding box center [187, 135] width 12 height 7
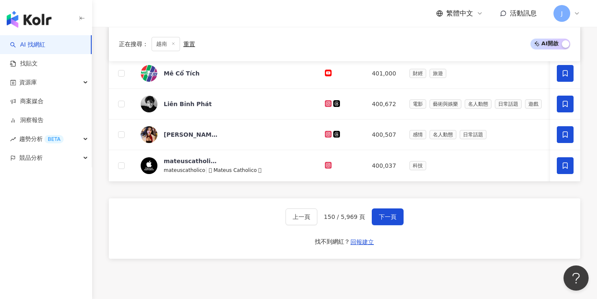
scroll to position [371, 0]
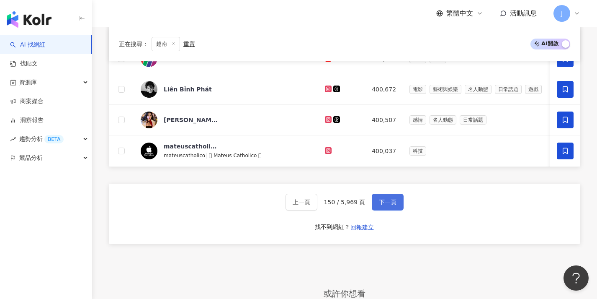
click at [390, 205] on span "下一頁" at bounding box center [388, 202] width 18 height 7
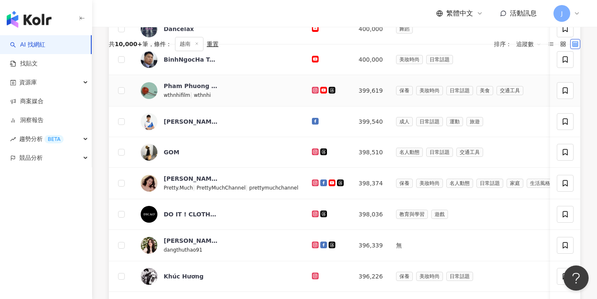
scroll to position [55, 0]
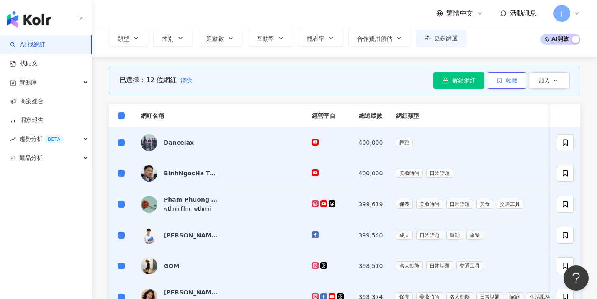
click at [500, 85] on button "收藏" at bounding box center [507, 80] width 39 height 17
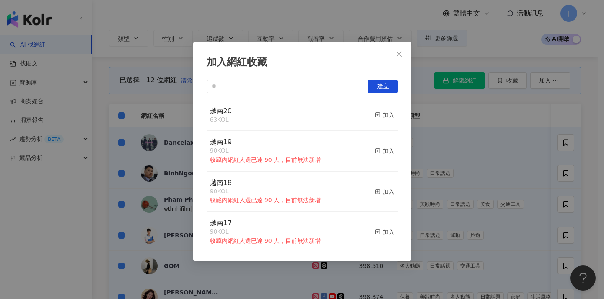
click at [391, 113] on div "越南20 63 KOL 加入" at bounding box center [301, 115] width 191 height 31
click at [380, 116] on div "加入" at bounding box center [384, 114] width 20 height 9
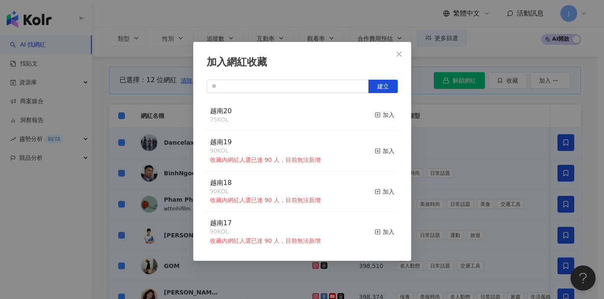
click at [414, 145] on div "加入網紅收藏 建立 越南20 75 KOL 加入 越南19 90 KOL 收藏內網紅人選已達 90 人，目前無法新增 加入 越南18 90 KOL 收藏內網紅…" at bounding box center [302, 149] width 604 height 299
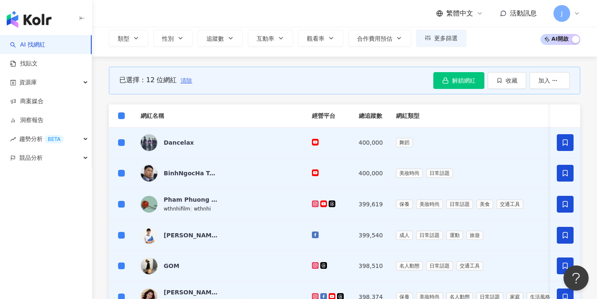
click at [188, 83] on button "清除" at bounding box center [186, 80] width 13 height 17
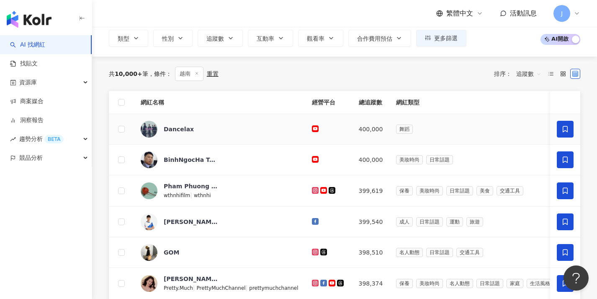
scroll to position [356, 0]
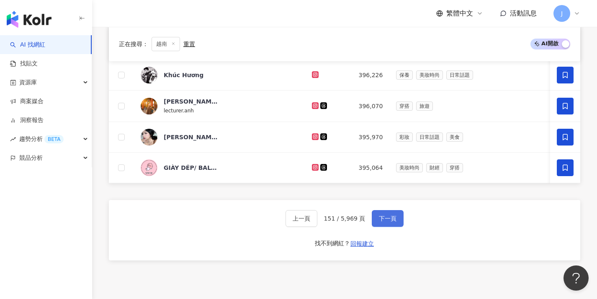
click at [387, 222] on span "下一頁" at bounding box center [388, 218] width 18 height 7
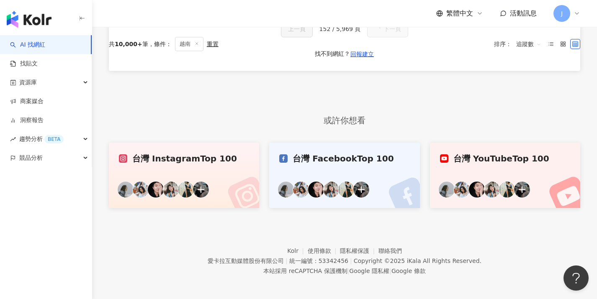
scroll to position [0, 0]
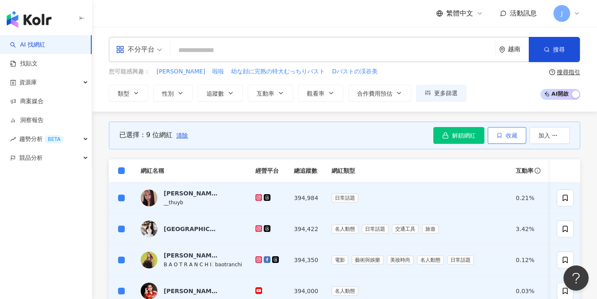
click at [518, 141] on button "收藏" at bounding box center [507, 135] width 39 height 17
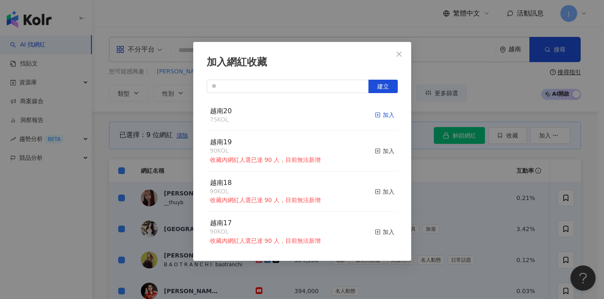
click at [377, 115] on div "加入" at bounding box center [384, 114] width 20 height 9
click at [429, 149] on div "加入網紅收藏 建立 越南20 84 KOL 加入 越南19 90 KOL 收藏內網紅人選已達 90 人，目前無法新增 加入 越南18 90 KOL 收藏內網紅…" at bounding box center [302, 149] width 604 height 299
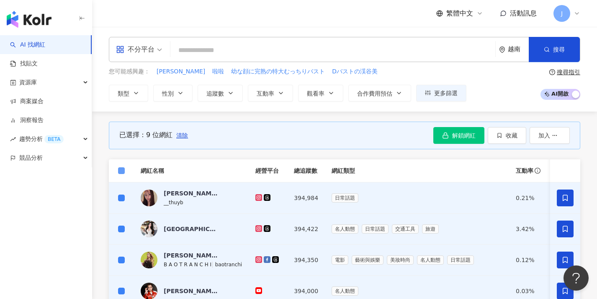
click at [124, 171] on span at bounding box center [121, 170] width 7 height 7
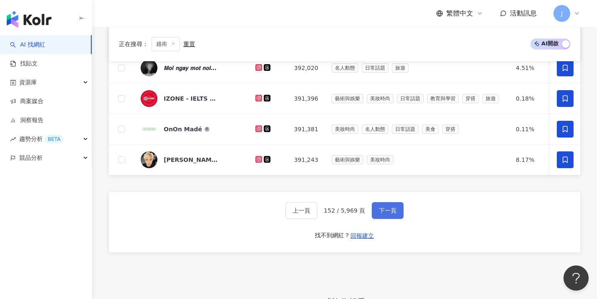
click at [385, 209] on button "下一頁" at bounding box center [388, 210] width 32 height 17
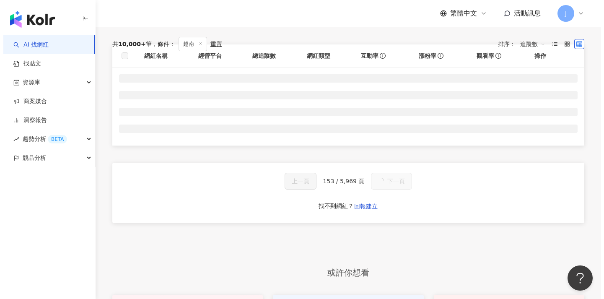
scroll to position [1, 0]
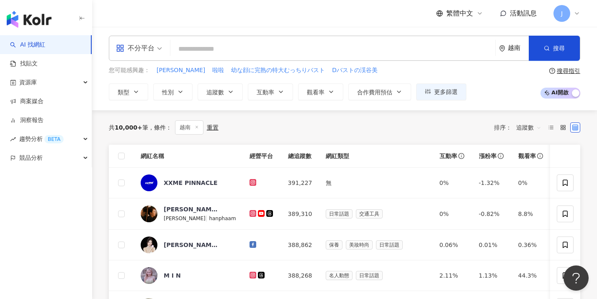
click at [125, 155] on th at bounding box center [121, 155] width 25 height 23
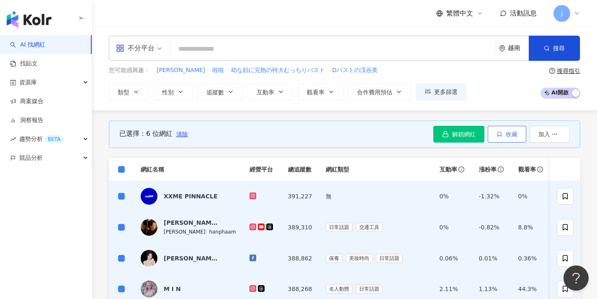
click at [503, 133] on button "收藏" at bounding box center [507, 134] width 39 height 17
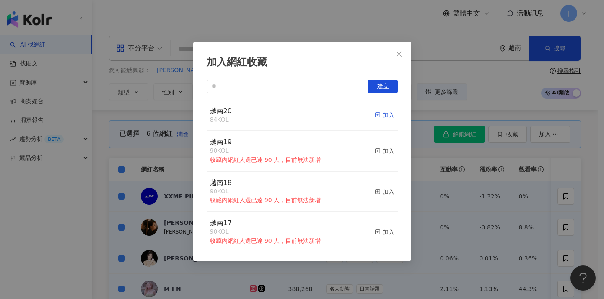
click at [374, 112] on icon "button" at bounding box center [377, 115] width 6 height 6
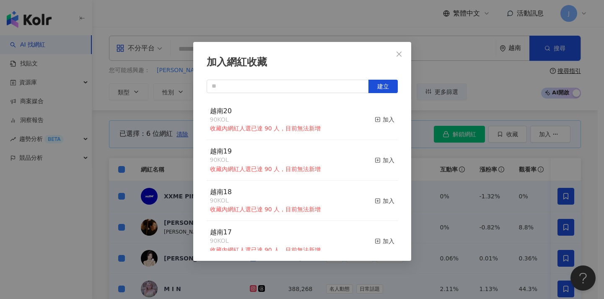
click at [473, 187] on div "加入網紅收藏 建立 越南20 90 KOL 收藏內網紅人選已達 90 人，目前無法新增 加入 越南19 90 KOL 收藏內網紅人選已達 90 人，目前無法新…" at bounding box center [302, 149] width 604 height 299
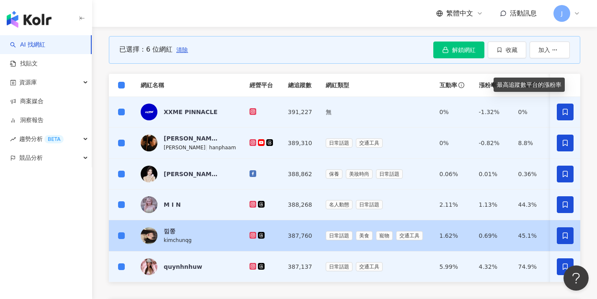
scroll to position [152, 0]
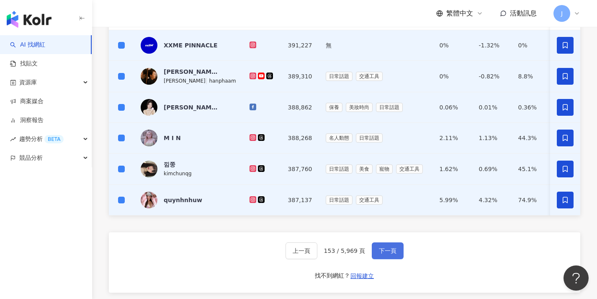
click at [393, 254] on span "下一頁" at bounding box center [388, 250] width 18 height 7
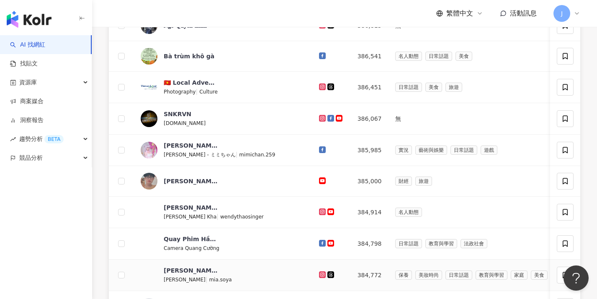
scroll to position [241, 0]
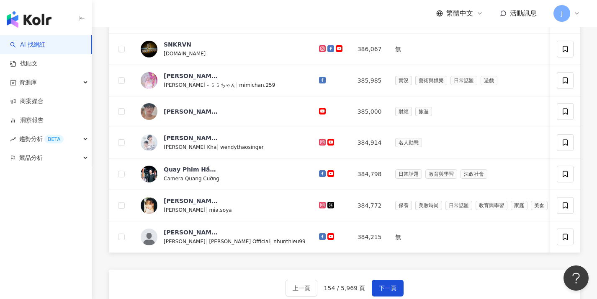
click at [307, 287] on button "上一頁" at bounding box center [302, 287] width 32 height 17
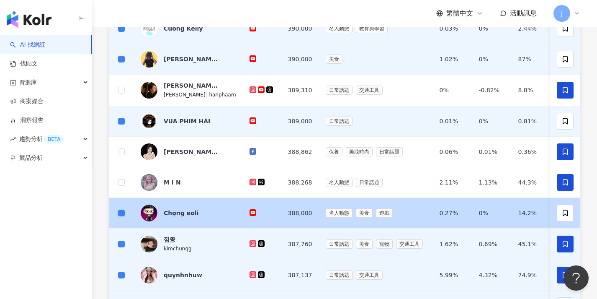
scroll to position [292, 0]
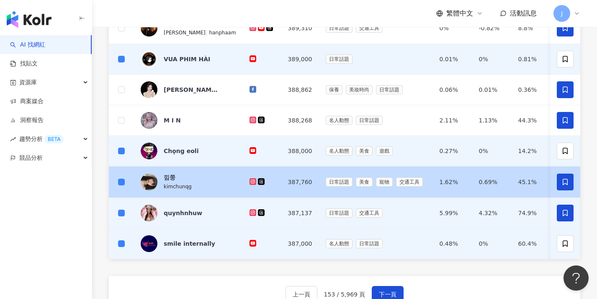
click at [117, 180] on td at bounding box center [121, 181] width 25 height 31
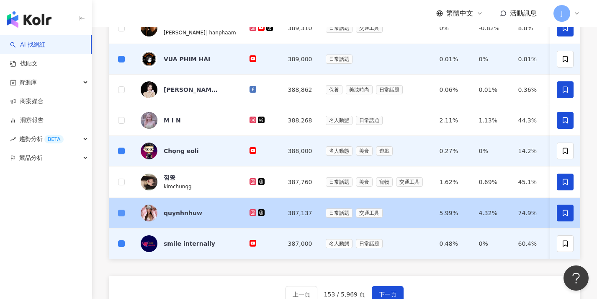
click at [124, 215] on span at bounding box center [121, 212] width 7 height 7
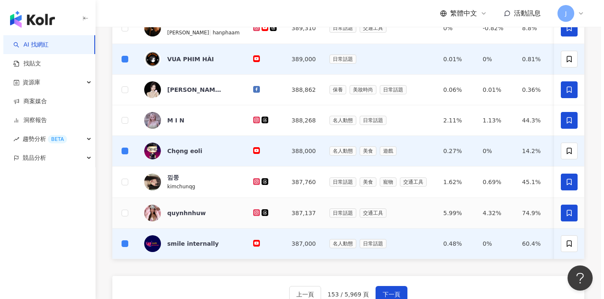
scroll to position [0, 0]
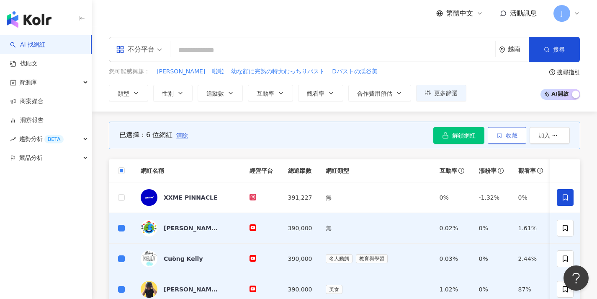
click at [504, 140] on button "收藏" at bounding box center [507, 135] width 39 height 17
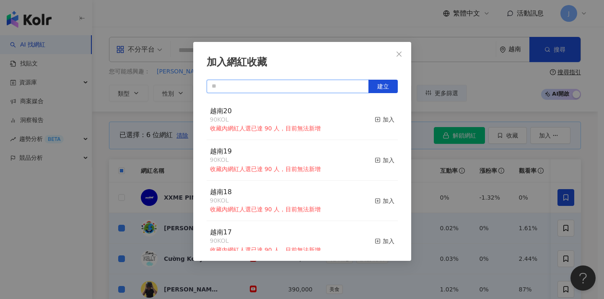
click at [252, 80] on input "text" at bounding box center [287, 86] width 162 height 13
paste input "****"
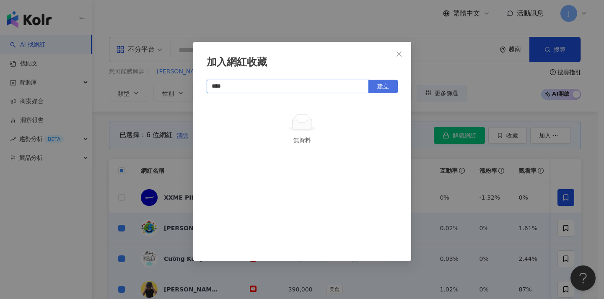
click at [391, 83] on button "建立" at bounding box center [382, 86] width 29 height 13
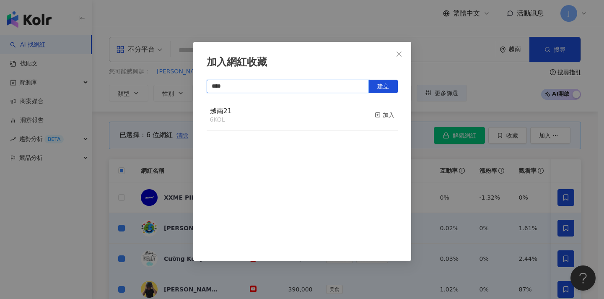
type input "****"
click at [462, 194] on div "加入網紅收藏 **** 建立 越南21 6 KOL 加入" at bounding box center [302, 149] width 604 height 299
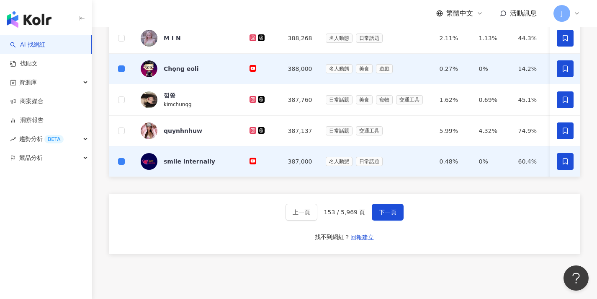
scroll to position [376, 0]
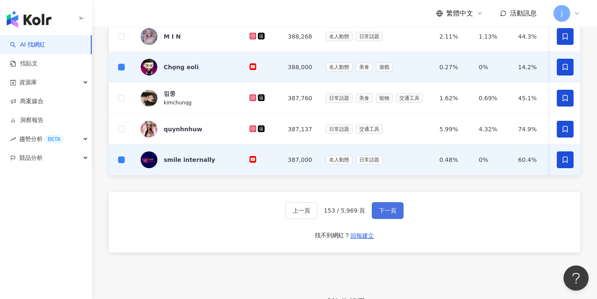
click at [392, 214] on span "下一頁" at bounding box center [388, 210] width 18 height 7
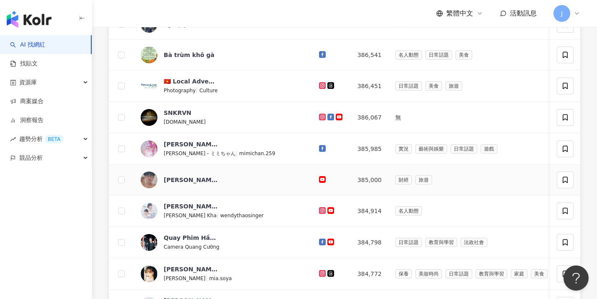
scroll to position [0, 0]
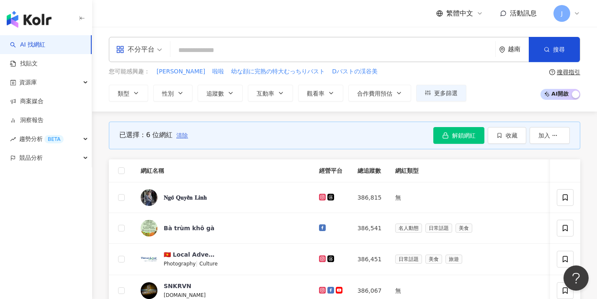
click at [185, 136] on span "清除" at bounding box center [182, 135] width 12 height 7
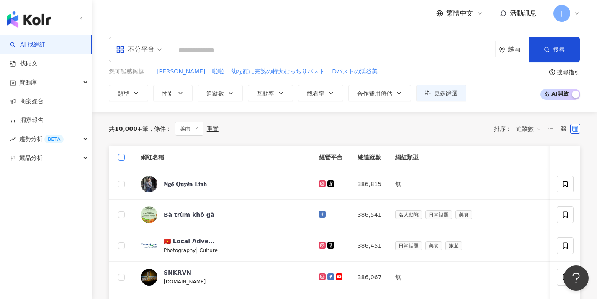
click at [124, 158] on span at bounding box center [121, 157] width 7 height 7
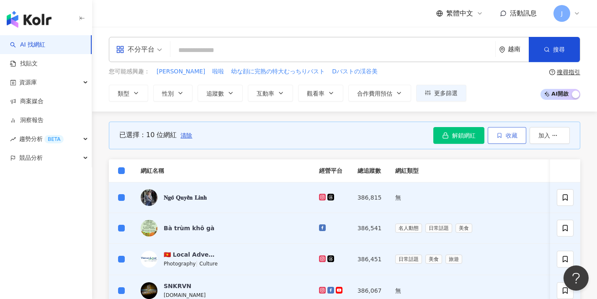
click at [500, 134] on icon "button" at bounding box center [500, 135] width 6 height 6
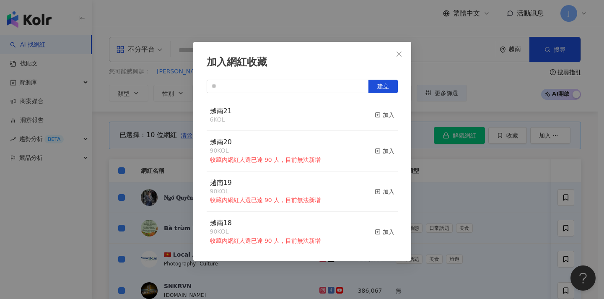
drag, startPoint x: 384, startPoint y: 112, endPoint x: 401, endPoint y: 122, distance: 20.3
click at [384, 112] on div "加入" at bounding box center [384, 114] width 20 height 9
click at [495, 184] on div "加入網紅收藏 建立 越南21 16 KOL 加入 越南20 90 KOL 收藏內網紅人選已達 90 人，目前無法新增 加入 越南19 90 KOL 收藏內網紅…" at bounding box center [302, 149] width 604 height 299
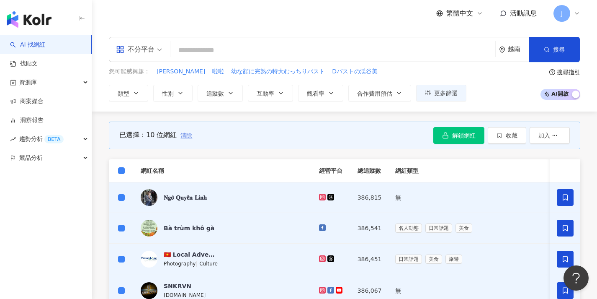
click at [189, 133] on span "清除" at bounding box center [187, 135] width 12 height 7
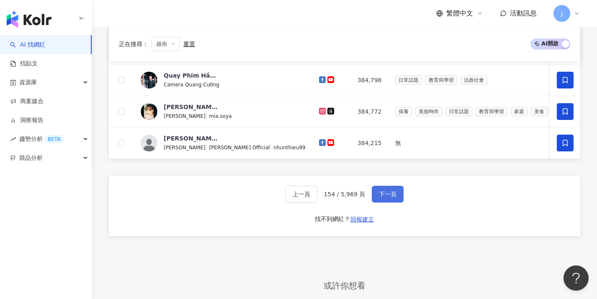
click at [385, 202] on button "下一頁" at bounding box center [388, 194] width 32 height 17
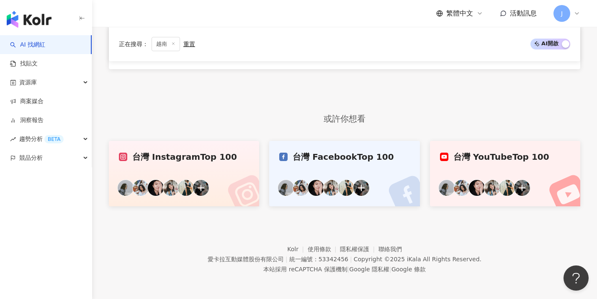
scroll to position [57, 0]
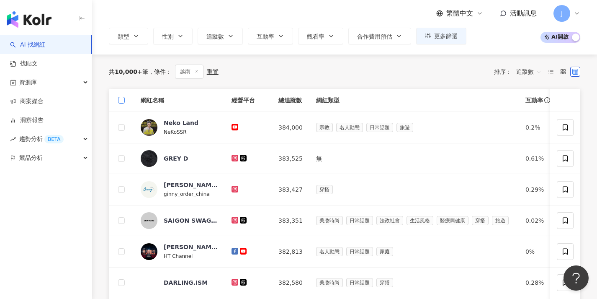
click at [121, 101] on span at bounding box center [121, 100] width 7 height 7
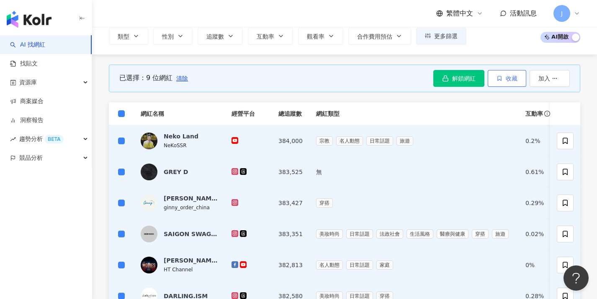
click at [511, 72] on button "收藏" at bounding box center [507, 78] width 39 height 17
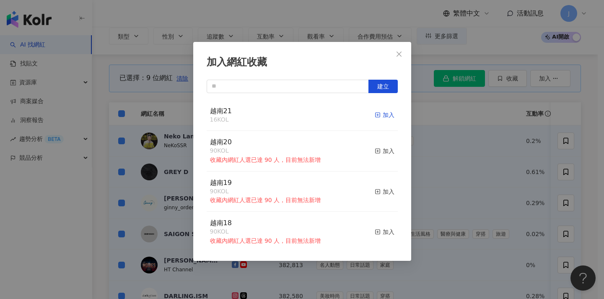
click at [374, 117] on div "加入" at bounding box center [384, 114] width 20 height 9
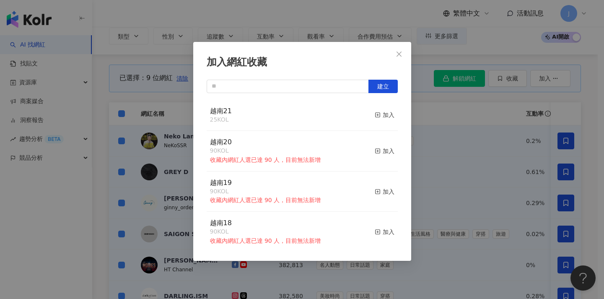
click at [436, 125] on div "加入網紅收藏 建立 越南21 25 KOL 加入 越南20 90 KOL 收藏內網紅人選已達 90 人，目前無法新增 加入 越南19 90 KOL 收藏內網紅…" at bounding box center [302, 149] width 604 height 299
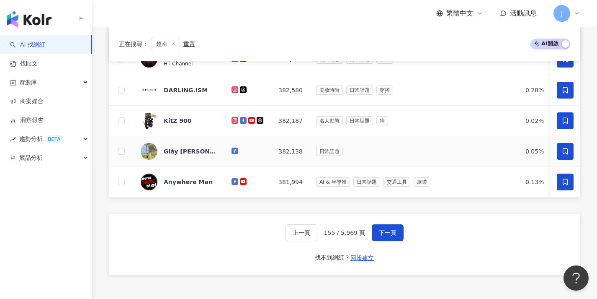
scroll to position [323, 0]
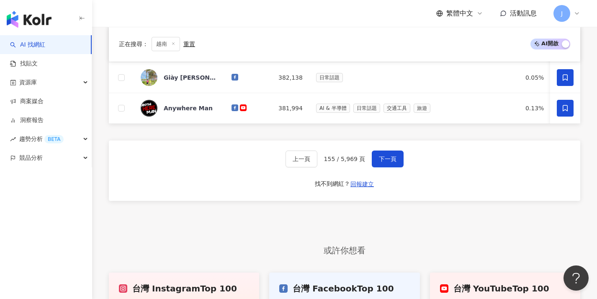
click at [368, 161] on div "上一頁 155 / 5,969 頁 下一頁" at bounding box center [345, 158] width 119 height 17
click at [379, 162] on span "下一頁" at bounding box center [388, 158] width 18 height 7
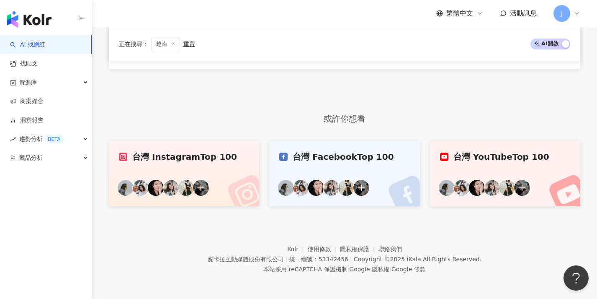
scroll to position [180, 0]
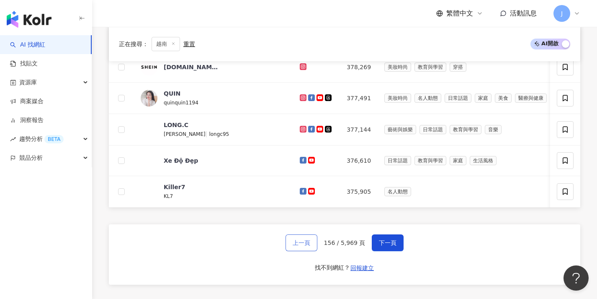
click at [303, 246] on span "上一頁" at bounding box center [302, 242] width 18 height 7
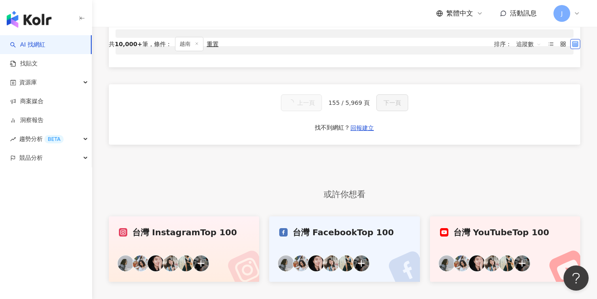
scroll to position [0, 0]
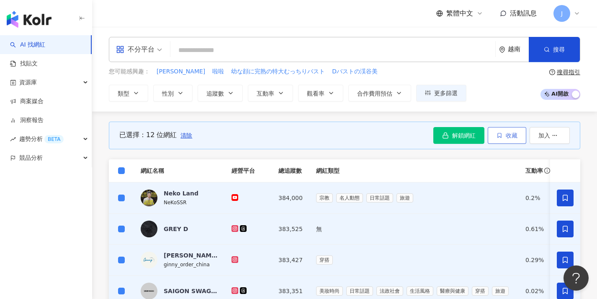
click at [506, 135] on span "收藏" at bounding box center [512, 135] width 12 height 7
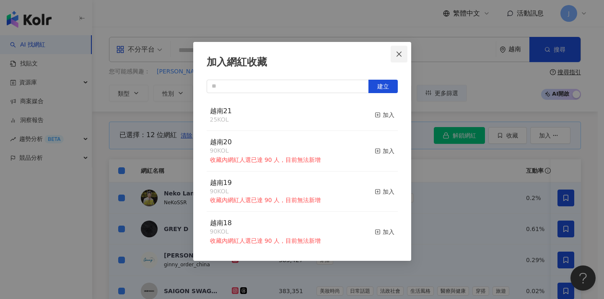
click at [400, 51] on icon "close" at bounding box center [398, 54] width 7 height 7
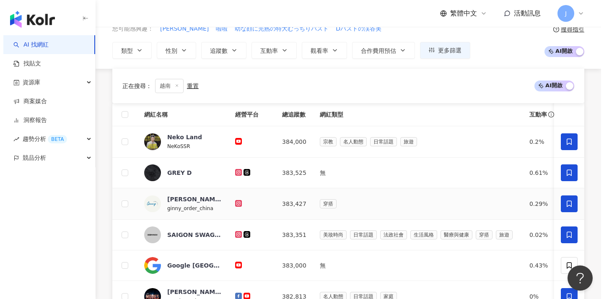
scroll to position [185, 0]
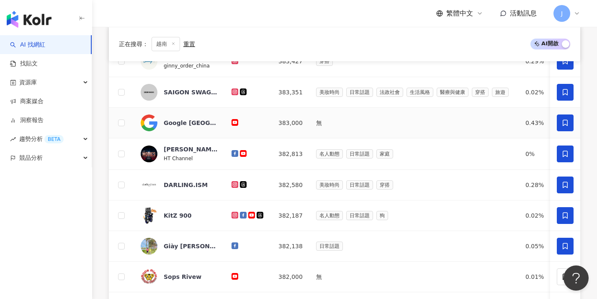
click at [563, 119] on icon at bounding box center [565, 122] width 5 height 6
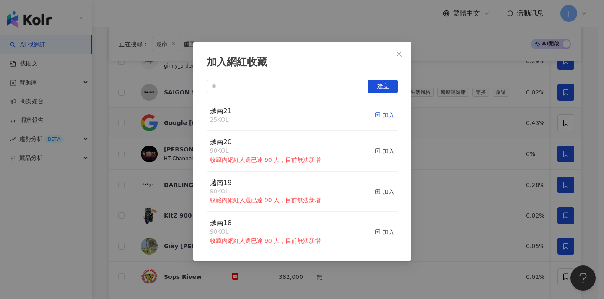
click at [384, 114] on div "加入" at bounding box center [384, 114] width 20 height 9
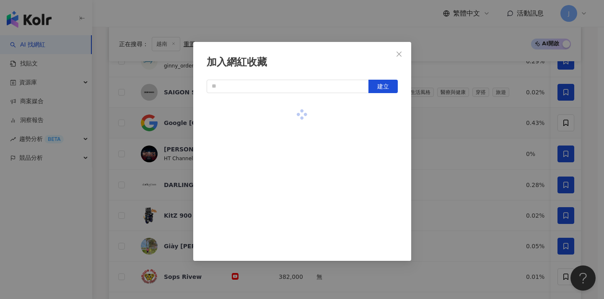
click at [468, 124] on div "加入網紅收藏 建立" at bounding box center [302, 149] width 604 height 299
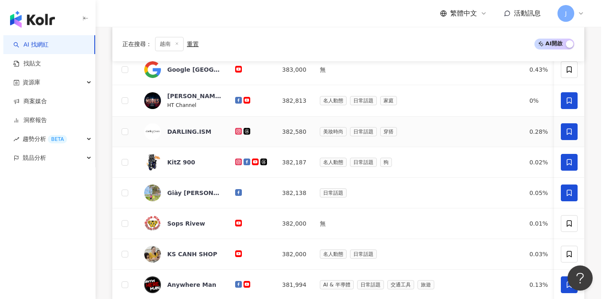
scroll to position [276, 0]
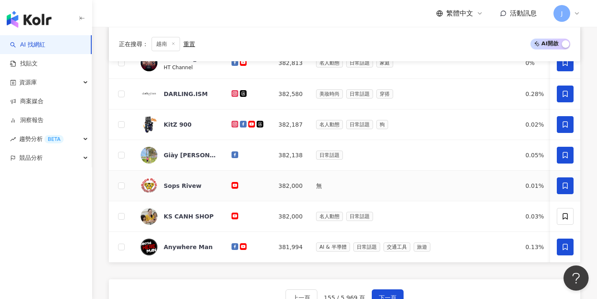
click at [559, 177] on span at bounding box center [565, 185] width 17 height 17
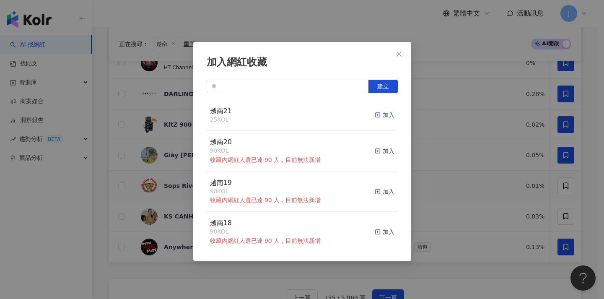
click at [374, 116] on div "加入" at bounding box center [384, 114] width 20 height 9
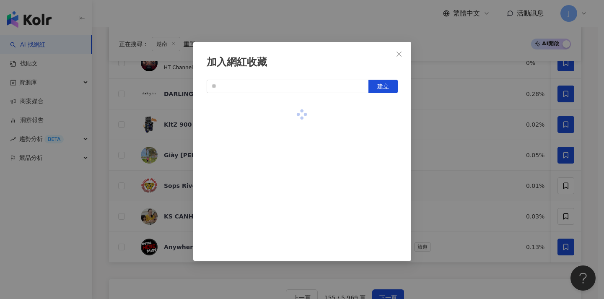
click at [463, 161] on div "加入網紅收藏 建立" at bounding box center [302, 149] width 604 height 299
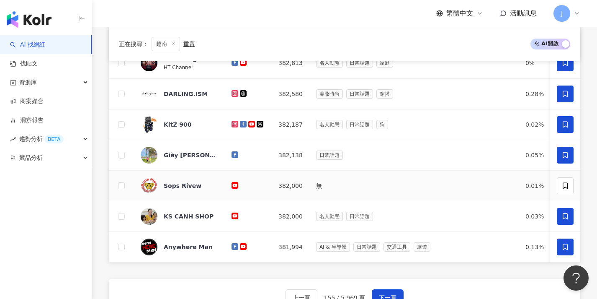
click at [567, 214] on icon at bounding box center [565, 216] width 5 height 6
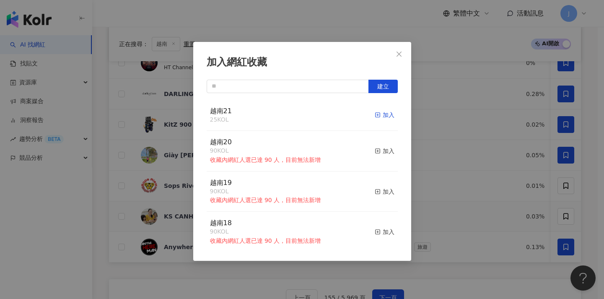
click at [383, 114] on div "加入" at bounding box center [384, 114] width 20 height 9
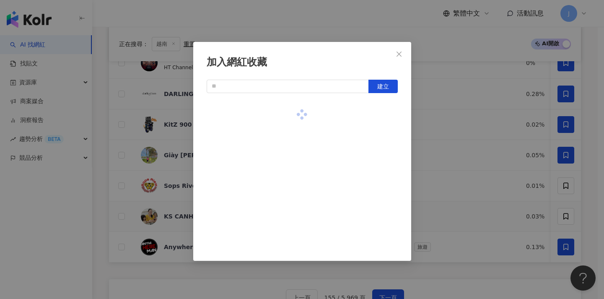
click at [435, 142] on div "加入網紅收藏 建立" at bounding box center [302, 149] width 604 height 299
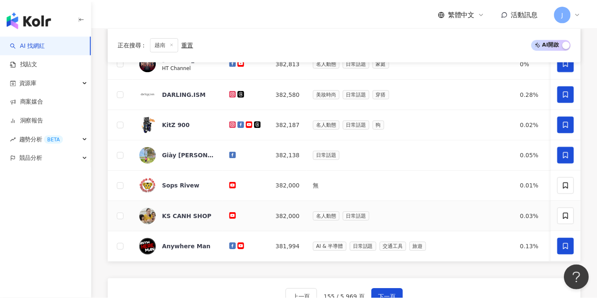
scroll to position [346, 0]
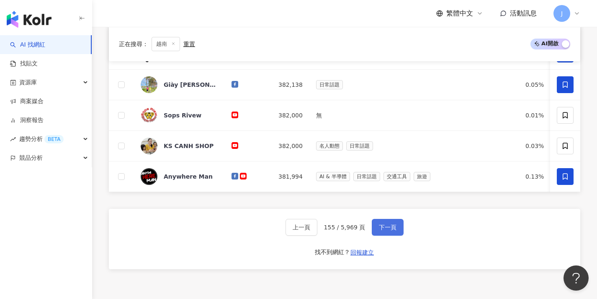
click at [389, 235] on button "下一頁" at bounding box center [388, 227] width 32 height 17
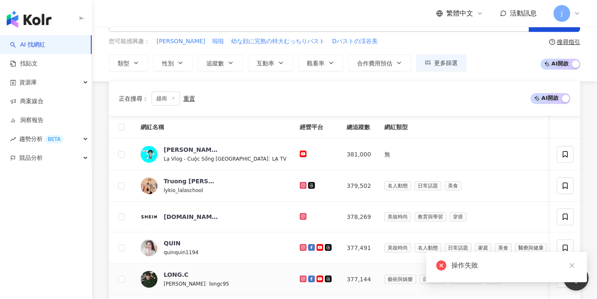
scroll to position [181, 0]
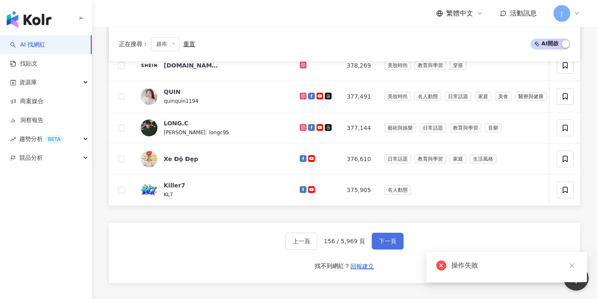
click at [394, 243] on span "下一頁" at bounding box center [388, 240] width 18 height 7
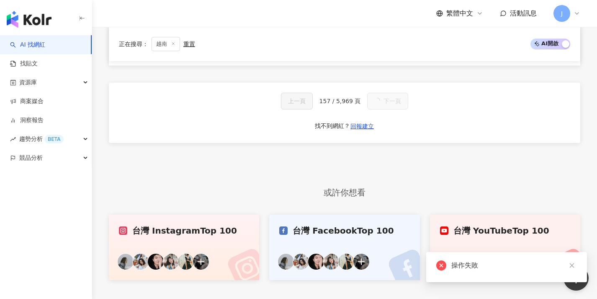
scroll to position [137, 0]
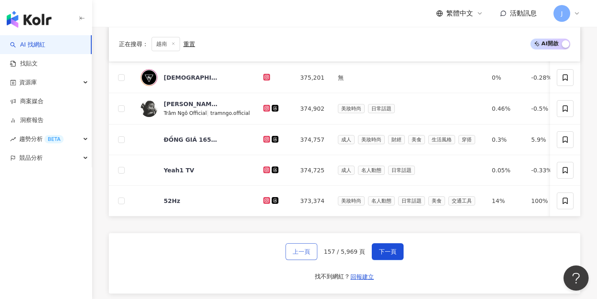
click at [304, 255] on span "上一頁" at bounding box center [302, 251] width 18 height 7
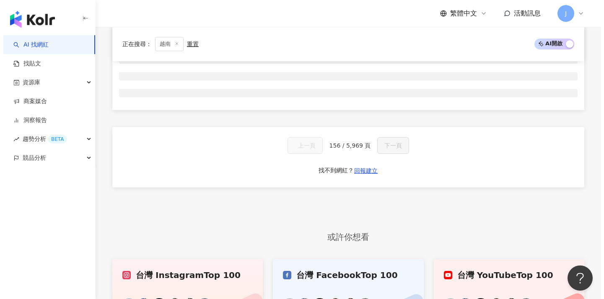
scroll to position [0, 0]
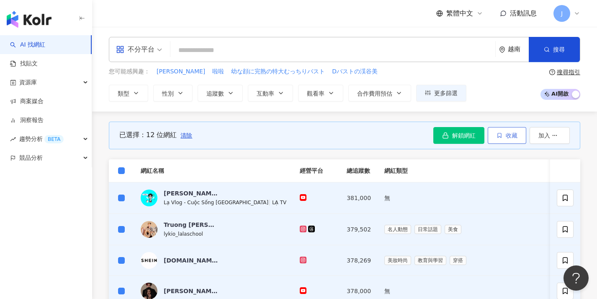
click at [503, 134] on button "收藏" at bounding box center [507, 135] width 39 height 17
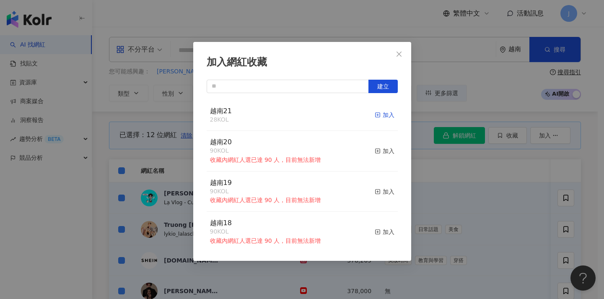
click at [374, 112] on div "加入" at bounding box center [384, 114] width 20 height 9
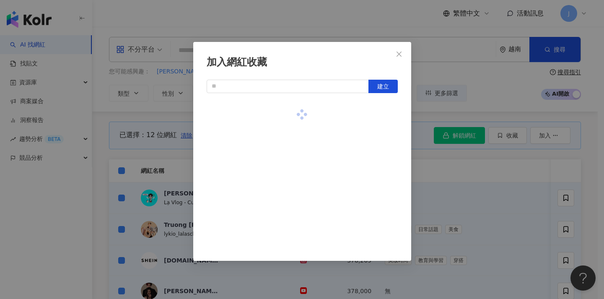
click at [456, 181] on div "加入網紅收藏 建立" at bounding box center [302, 149] width 604 height 299
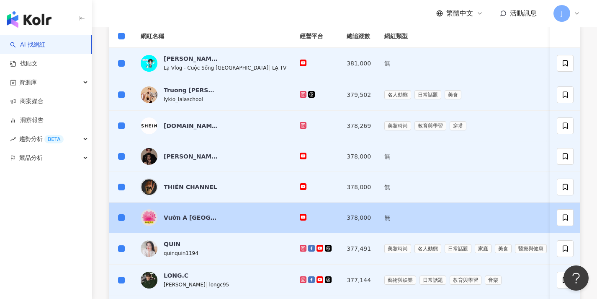
scroll to position [44, 0]
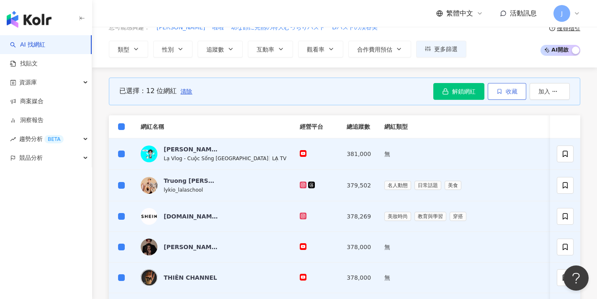
click at [513, 94] on span "收藏" at bounding box center [512, 91] width 12 height 7
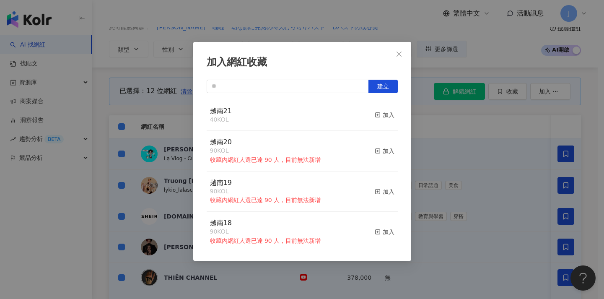
drag, startPoint x: 519, startPoint y: 148, endPoint x: 513, endPoint y: 157, distance: 10.9
click at [520, 148] on div "加入網紅收藏 建立 越南21 40 KOL 加入 越南20 90 KOL 收藏內網紅人選已達 90 人，目前無法新增 加入 越南19 90 KOL 收藏內網紅…" at bounding box center [302, 149] width 604 height 299
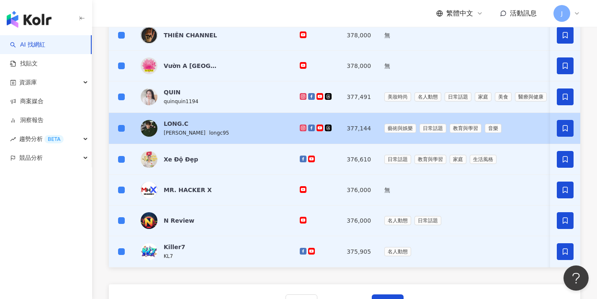
scroll to position [370, 0]
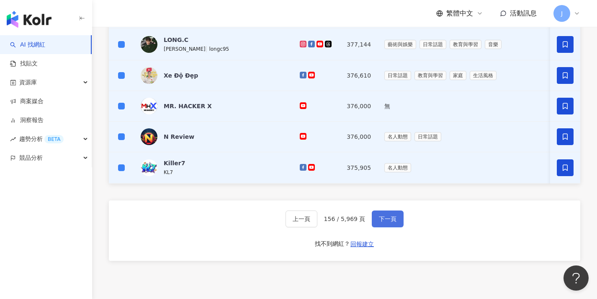
click at [393, 227] on button "下一頁" at bounding box center [388, 218] width 32 height 17
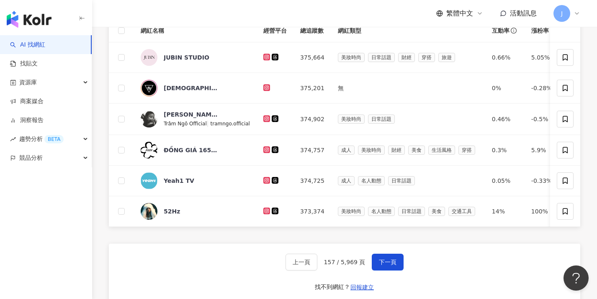
scroll to position [0, 0]
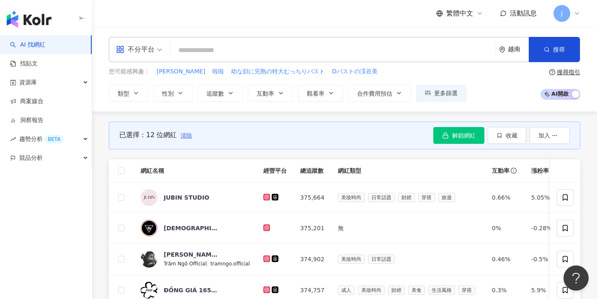
click at [183, 137] on span "清除" at bounding box center [187, 135] width 12 height 7
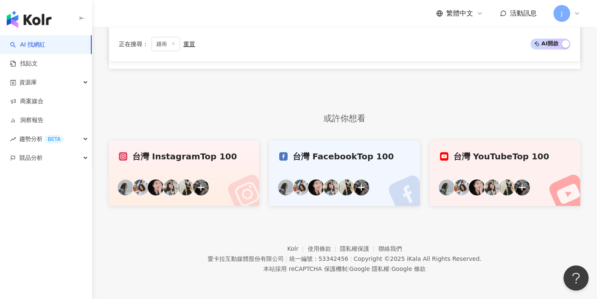
scroll to position [267, 0]
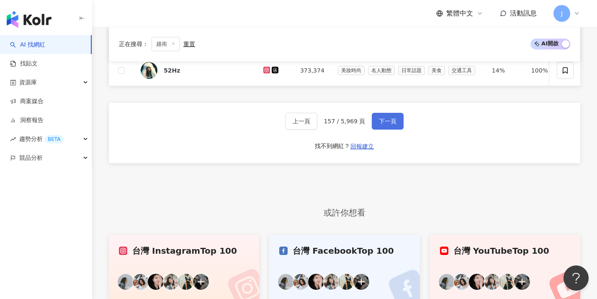
click at [397, 129] on button "下一頁" at bounding box center [388, 121] width 32 height 17
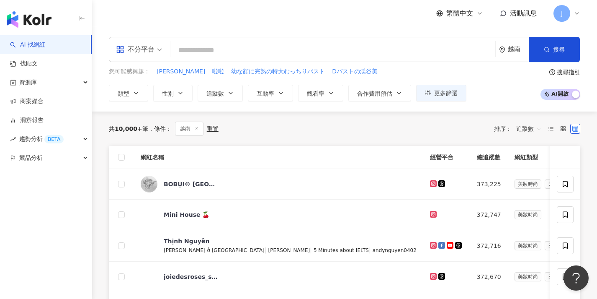
scroll to position [210, 0]
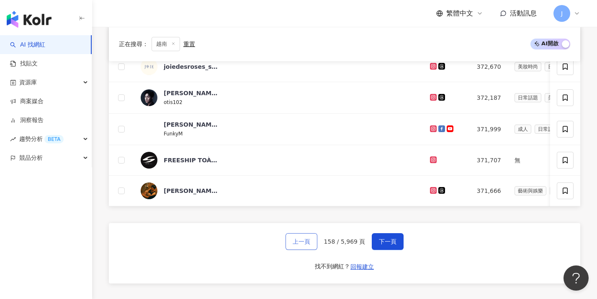
click at [300, 245] on span "上一頁" at bounding box center [302, 241] width 18 height 7
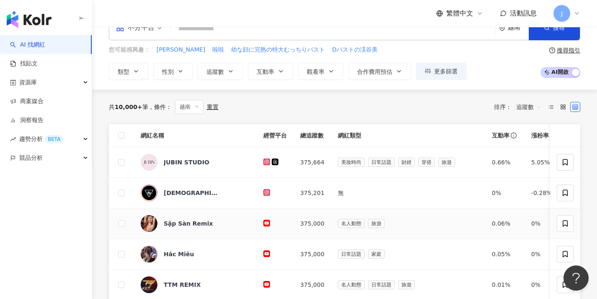
scroll to position [7, 0]
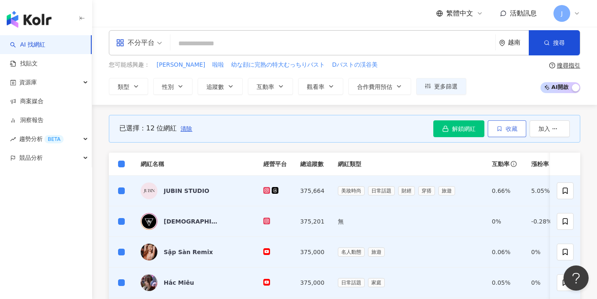
click at [497, 131] on span "button" at bounding box center [500, 128] width 6 height 7
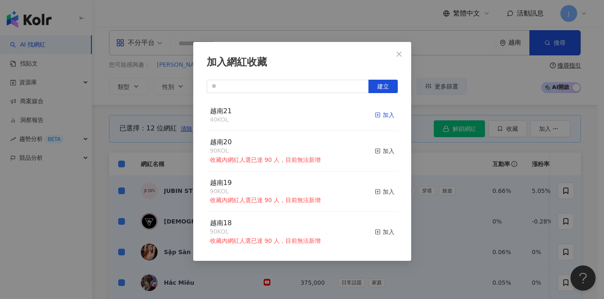
click at [374, 110] on div "加入" at bounding box center [384, 114] width 20 height 9
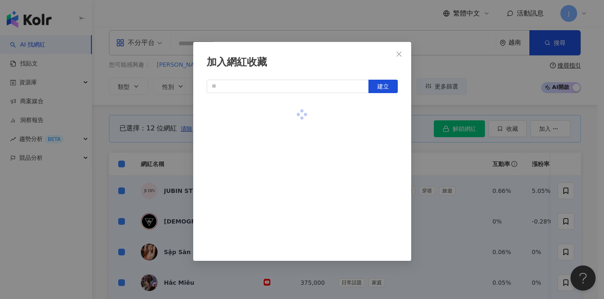
click at [454, 161] on div "加入網紅收藏 建立" at bounding box center [302, 149] width 604 height 299
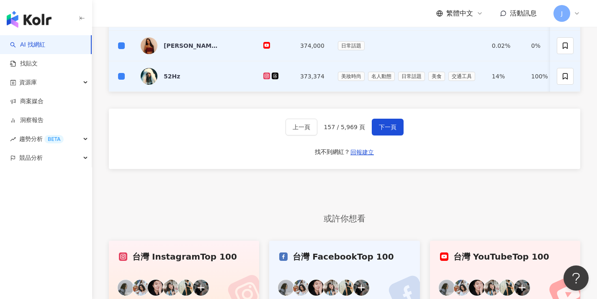
scroll to position [384, 0]
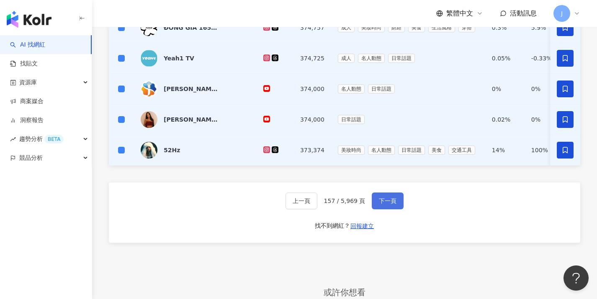
click at [398, 209] on button "下一頁" at bounding box center [388, 200] width 32 height 17
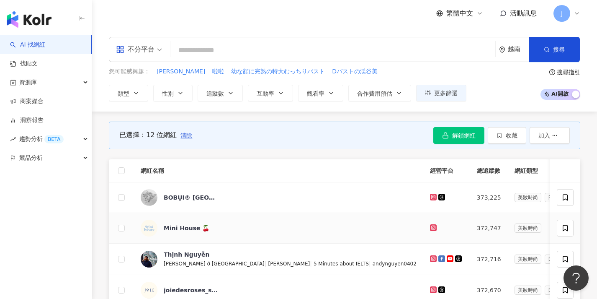
scroll to position [205, 0]
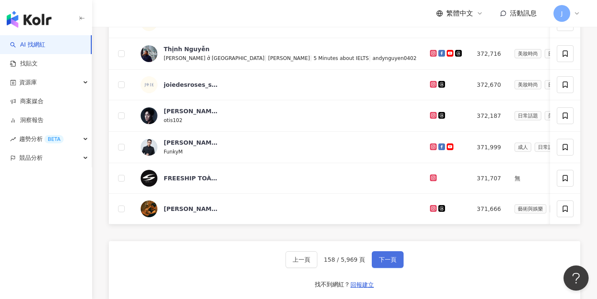
click at [384, 263] on span "下一頁" at bounding box center [388, 259] width 18 height 7
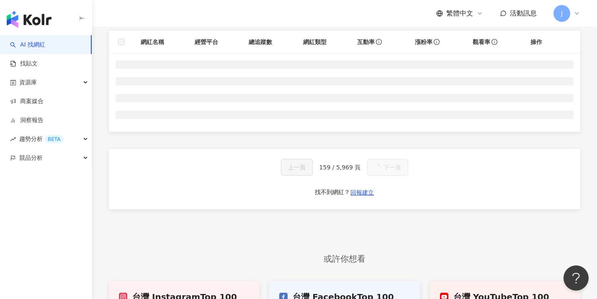
scroll to position [46, 0]
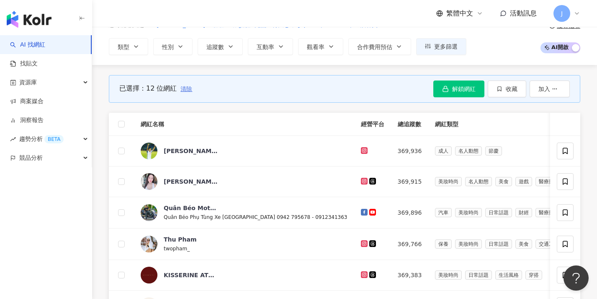
click at [186, 91] on span "清除" at bounding box center [187, 88] width 12 height 7
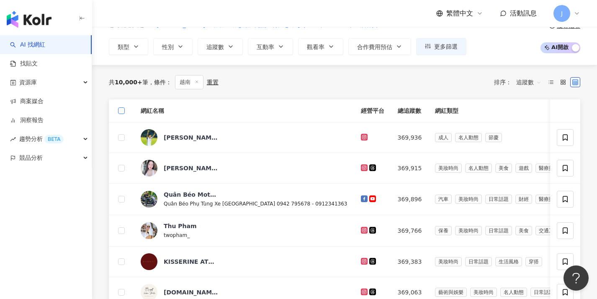
click at [124, 108] on span at bounding box center [121, 110] width 7 height 7
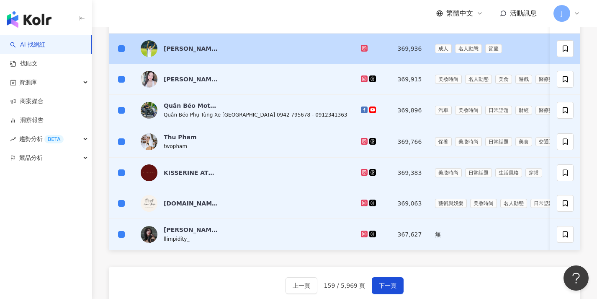
scroll to position [62, 0]
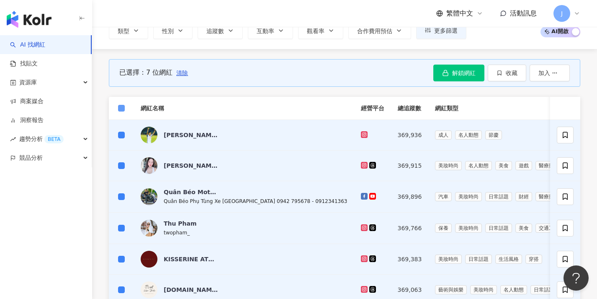
click at [122, 110] on span at bounding box center [121, 108] width 7 height 7
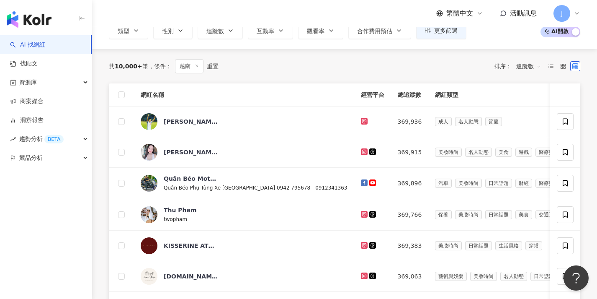
scroll to position [229, 0]
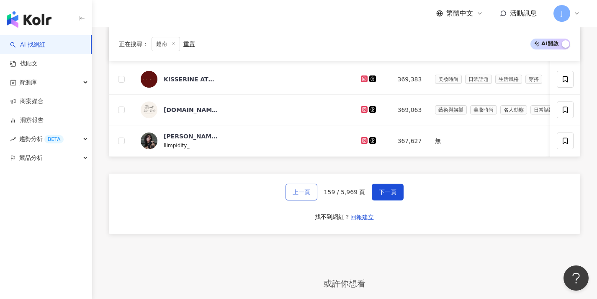
click at [308, 200] on button "上一頁" at bounding box center [302, 191] width 32 height 17
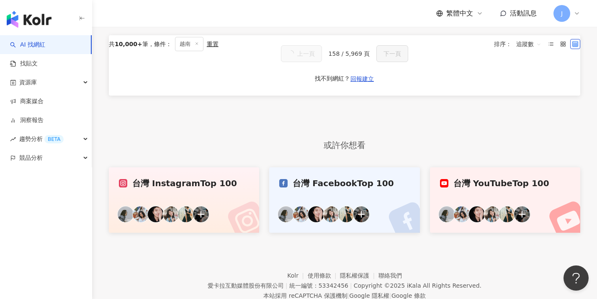
scroll to position [8, 0]
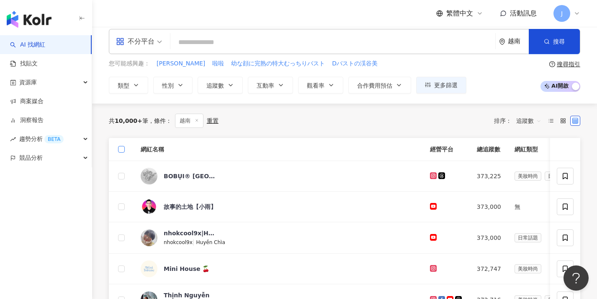
click at [124, 150] on span at bounding box center [121, 149] width 7 height 7
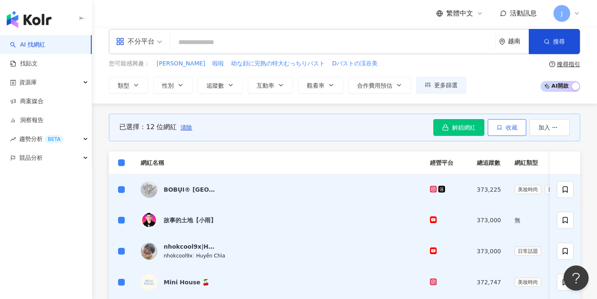
click at [509, 130] on button "收藏" at bounding box center [507, 127] width 39 height 17
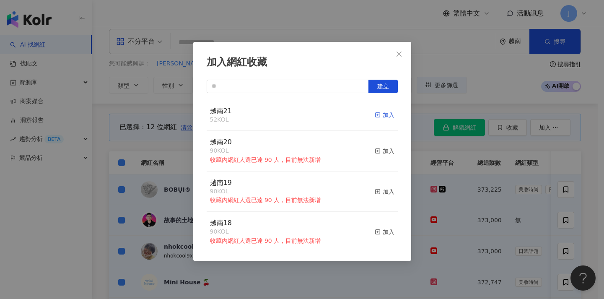
click at [374, 113] on icon "button" at bounding box center [377, 115] width 6 height 6
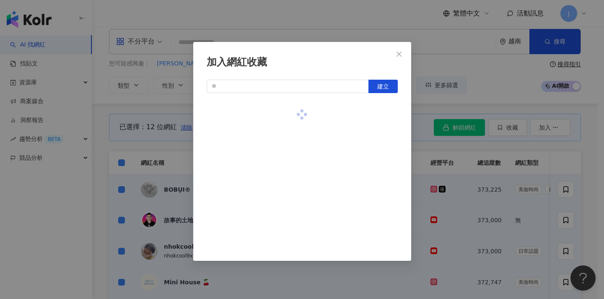
click at [436, 144] on div "加入網紅收藏 建立" at bounding box center [302, 149] width 604 height 299
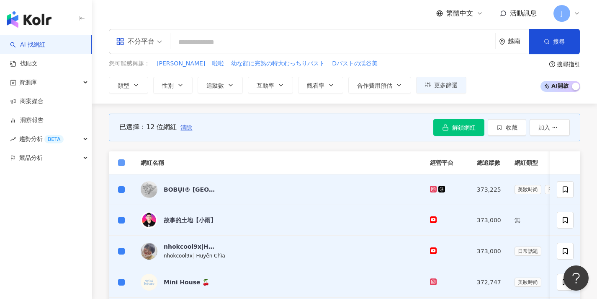
click at [121, 165] on span at bounding box center [121, 162] width 7 height 7
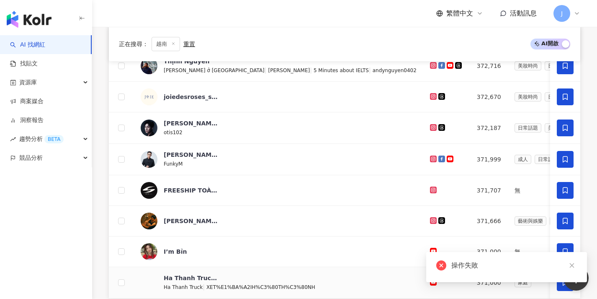
scroll to position [342, 0]
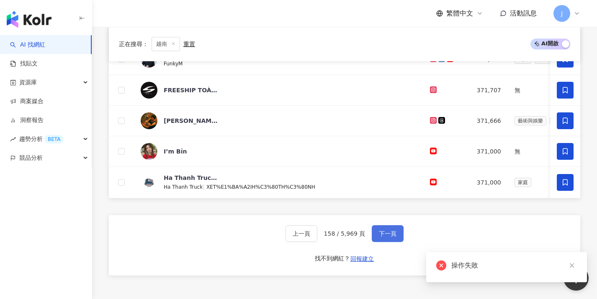
click at [385, 237] on span "下一頁" at bounding box center [388, 233] width 18 height 7
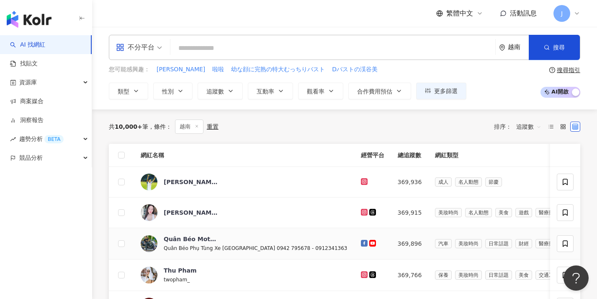
scroll to position [205, 0]
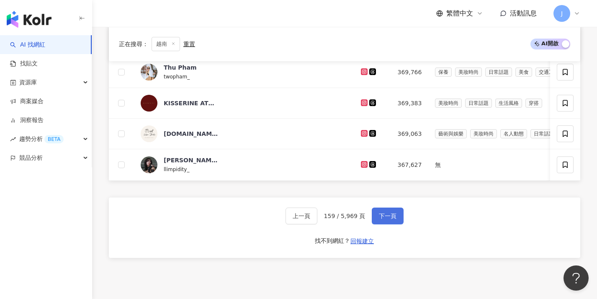
click at [390, 224] on button "下一頁" at bounding box center [388, 215] width 32 height 17
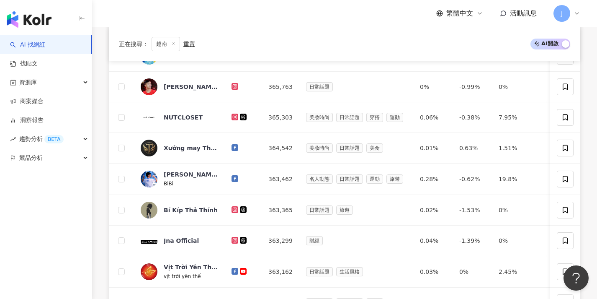
scroll to position [223, 0]
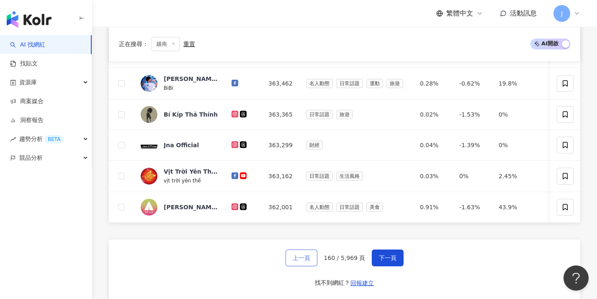
click at [317, 262] on button "上一頁" at bounding box center [302, 257] width 32 height 17
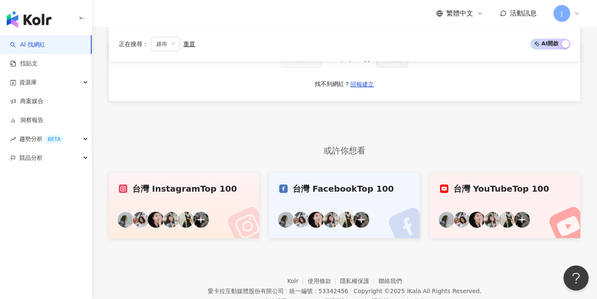
scroll to position [25, 0]
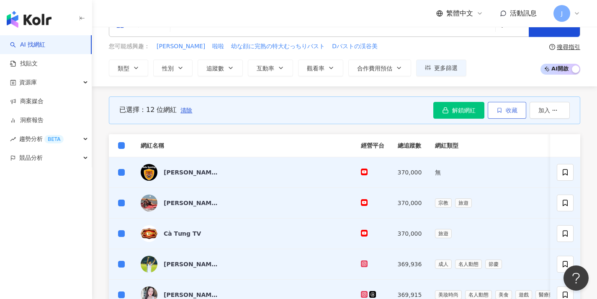
click at [506, 110] on span "收藏" at bounding box center [512, 110] width 12 height 7
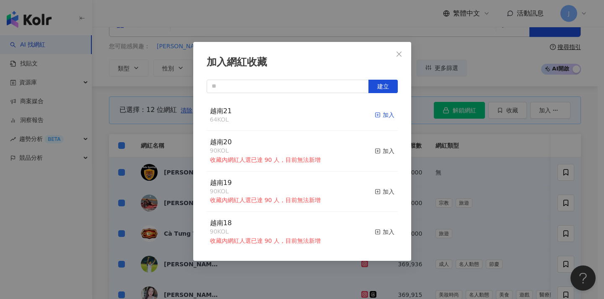
click at [387, 112] on div "加入" at bounding box center [384, 114] width 20 height 9
click at [447, 147] on div "加入網紅收藏 建立 越南21 76 KOL 加入 越南20 90 KOL 收藏內網紅人選已達 90 人，目前無法新增 加入 越南19 90 KOL 收藏內網紅…" at bounding box center [302, 149] width 604 height 299
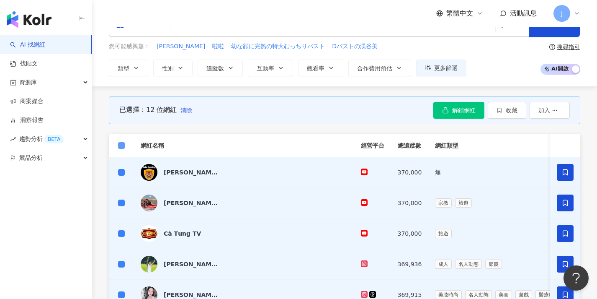
click at [123, 148] on label at bounding box center [121, 145] width 7 height 9
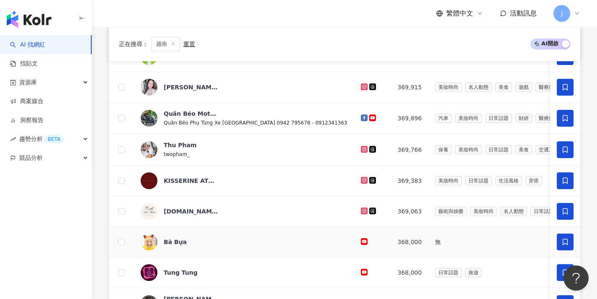
scroll to position [319, 0]
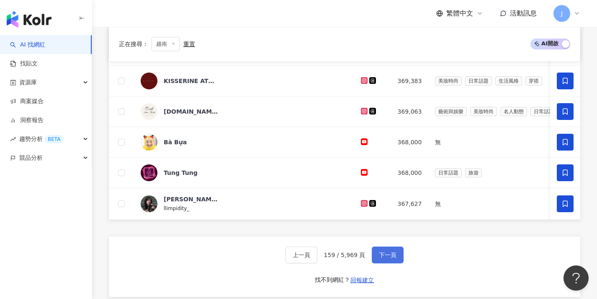
click at [386, 255] on button "下一頁" at bounding box center [388, 254] width 32 height 17
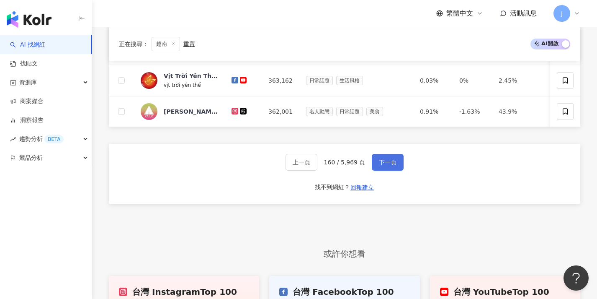
click at [391, 163] on button "下一頁" at bounding box center [388, 162] width 32 height 17
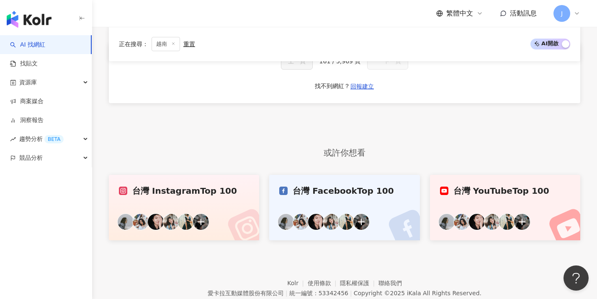
scroll to position [209, 0]
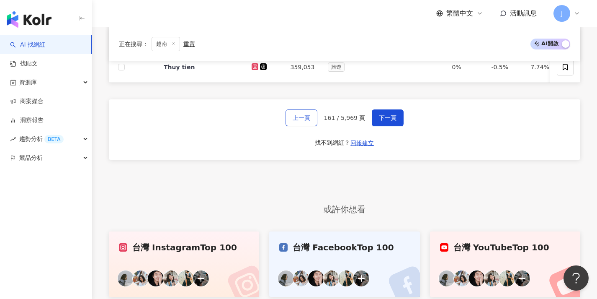
click at [314, 126] on button "上一頁" at bounding box center [302, 117] width 32 height 17
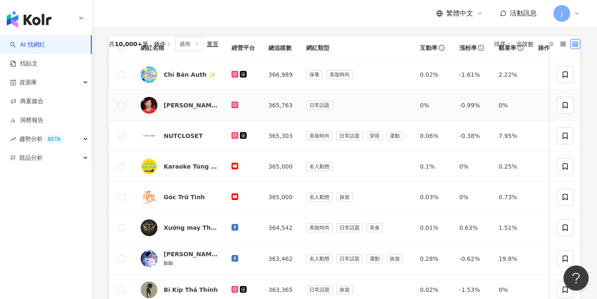
scroll to position [15, 0]
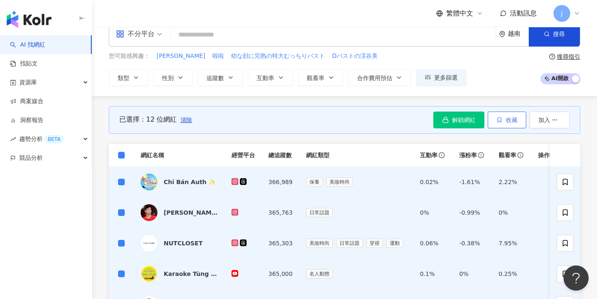
click at [500, 117] on icon "button" at bounding box center [500, 120] width 6 height 6
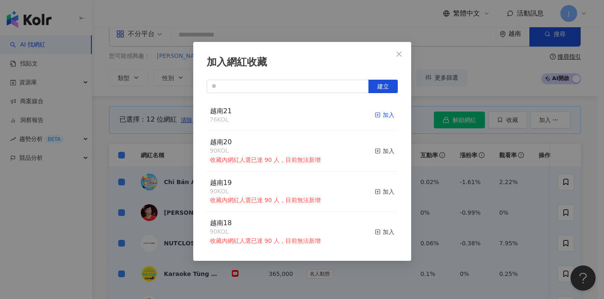
click at [379, 117] on div "加入" at bounding box center [384, 114] width 20 height 9
drag, startPoint x: 475, startPoint y: 170, endPoint x: 406, endPoint y: 169, distance: 68.3
click at [474, 170] on div "加入網紅收藏 建立 越南21 88 KOL 加入 越南20 90 KOL 收藏內網紅人選已達 90 人，目前無法新增 加入 越南19 90 KOL 收藏內網紅…" at bounding box center [302, 149] width 604 height 299
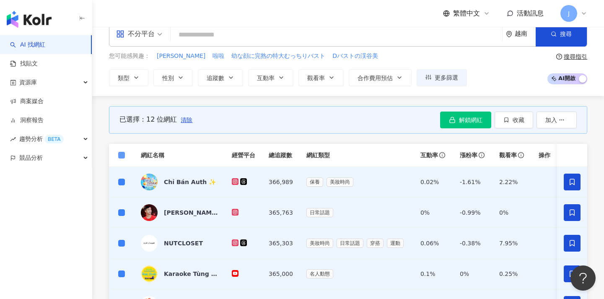
click at [122, 157] on span at bounding box center [121, 155] width 7 height 7
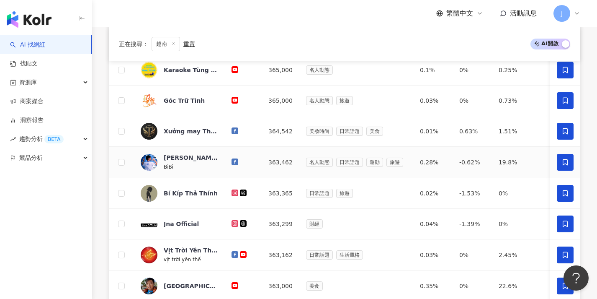
scroll to position [437, 0]
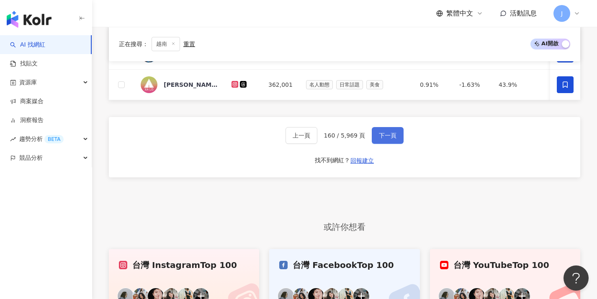
click at [393, 136] on button "下一頁" at bounding box center [388, 135] width 32 height 17
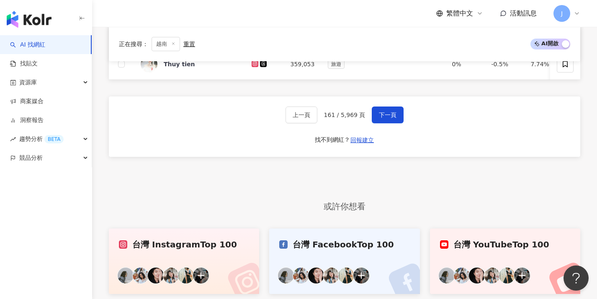
scroll to position [185, 0]
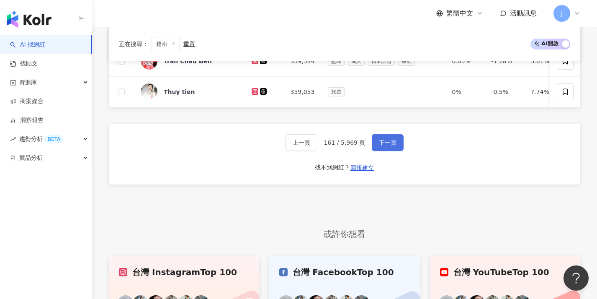
click at [392, 146] on span "下一頁" at bounding box center [388, 142] width 18 height 7
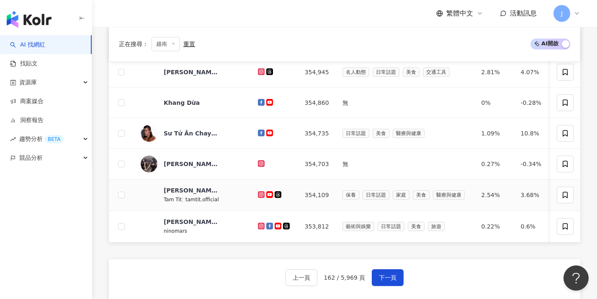
scroll to position [265, 0]
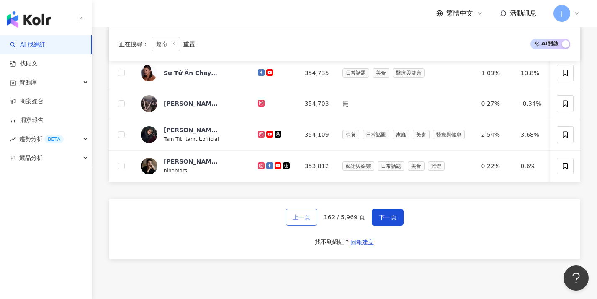
click at [307, 225] on button "上一頁" at bounding box center [302, 217] width 32 height 17
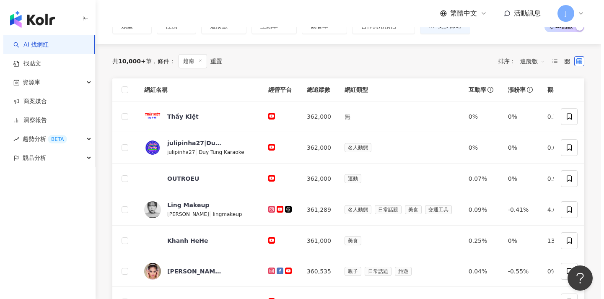
scroll to position [0, 0]
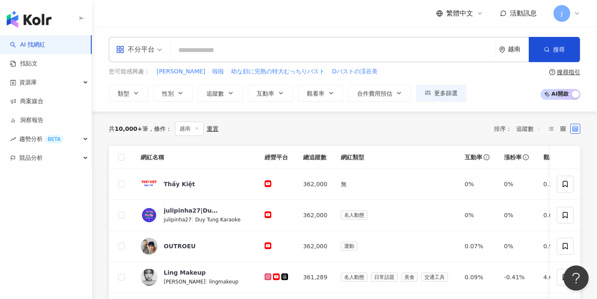
drag, startPoint x: 109, startPoint y: 158, endPoint x: 114, endPoint y: 159, distance: 5.5
click at [109, 159] on th at bounding box center [121, 157] width 25 height 23
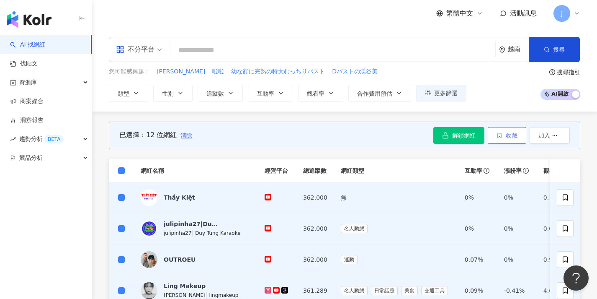
click at [497, 137] on icon "button" at bounding box center [500, 135] width 6 height 6
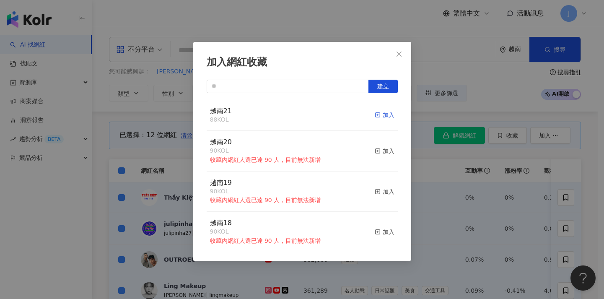
click at [374, 112] on icon "button" at bounding box center [377, 115] width 6 height 6
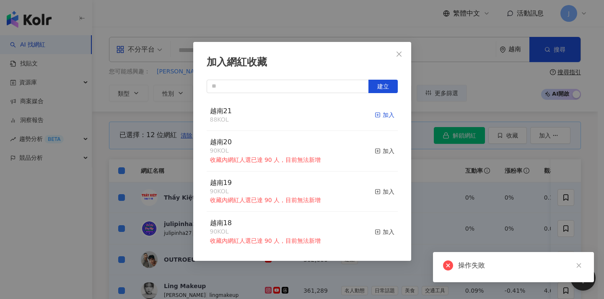
click at [375, 113] on div "加入" at bounding box center [384, 114] width 20 height 9
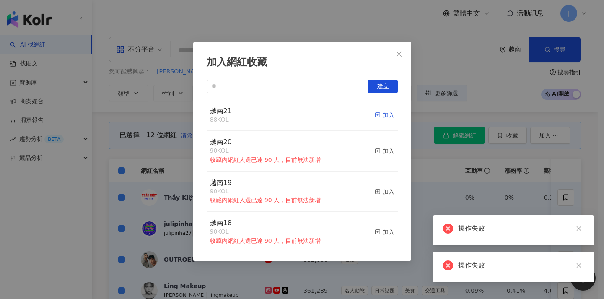
click at [380, 115] on div "加入" at bounding box center [384, 114] width 20 height 9
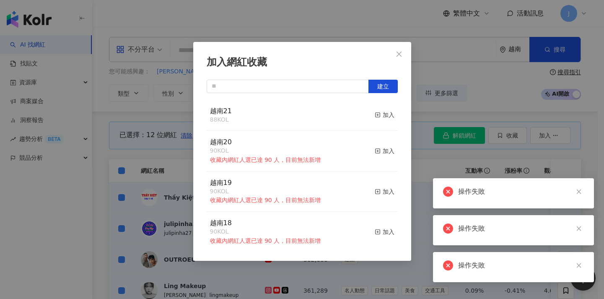
click at [413, 134] on div "加入網紅收藏 建立 越南21 88 KOL 加入 越南20 90 KOL 收藏內網紅人選已達 90 人，目前無法新增 加入 越南19 90 KOL 收藏內網紅…" at bounding box center [302, 149] width 604 height 299
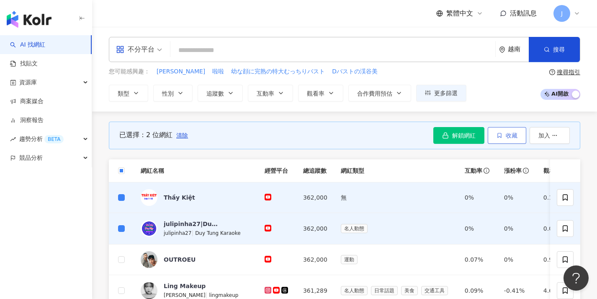
click at [508, 128] on button "收藏" at bounding box center [507, 135] width 39 height 17
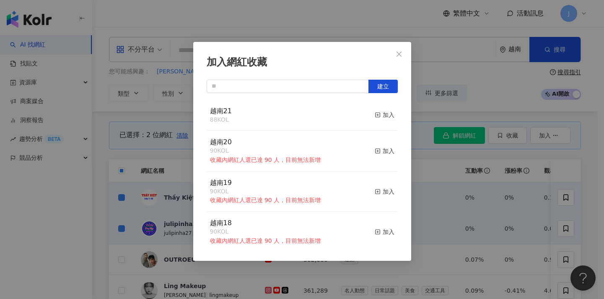
click at [377, 119] on button "加入" at bounding box center [384, 115] width 20 height 18
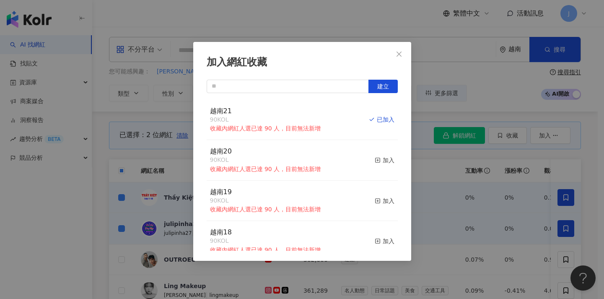
click at [439, 171] on div "加入網紅收藏 建立 越南21 90 KOL 收藏內網紅人選已達 90 人，目前無法新增 已加入 越南20 90 KOL 收藏內網紅人選已達 90 人，目前無法…" at bounding box center [302, 149] width 604 height 299
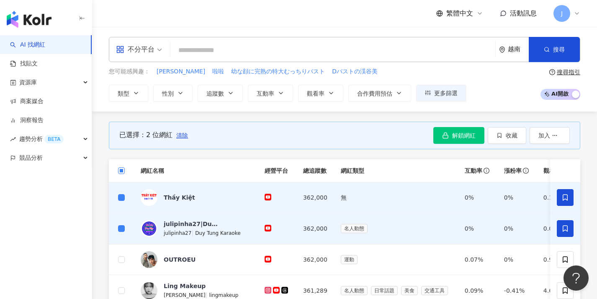
click at [123, 170] on span at bounding box center [121, 170] width 7 height 7
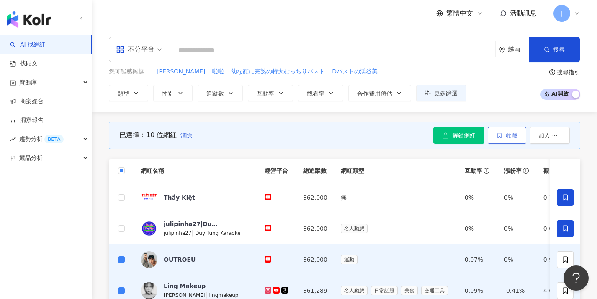
click at [509, 136] on span "收藏" at bounding box center [512, 135] width 12 height 7
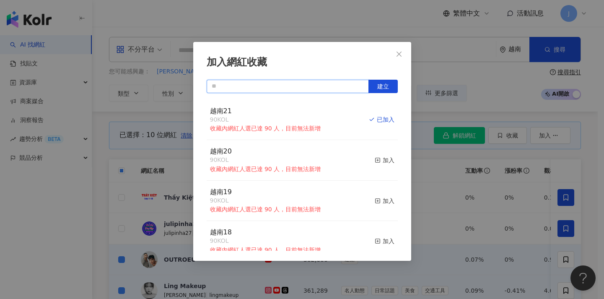
click at [265, 89] on input "text" at bounding box center [287, 86] width 162 height 13
paste input "****"
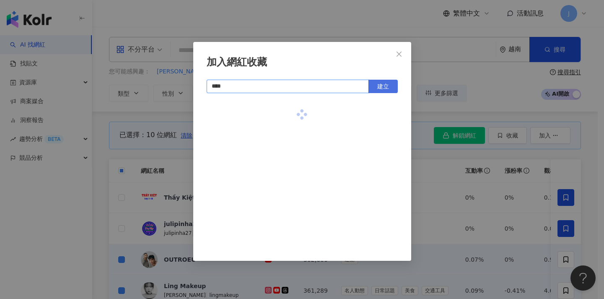
click at [380, 88] on span "建立" at bounding box center [383, 86] width 12 height 7
type input "****"
click at [463, 178] on div "加入網紅收藏 **** 建立 越南22 10 KOL 加入" at bounding box center [302, 149] width 604 height 299
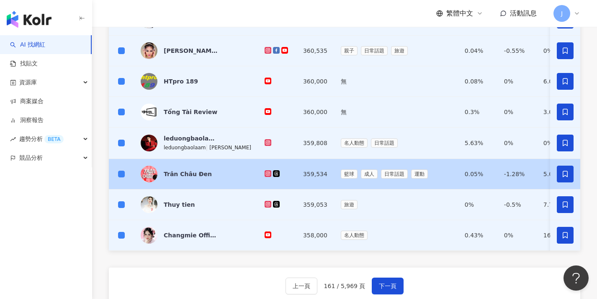
scroll to position [321, 0]
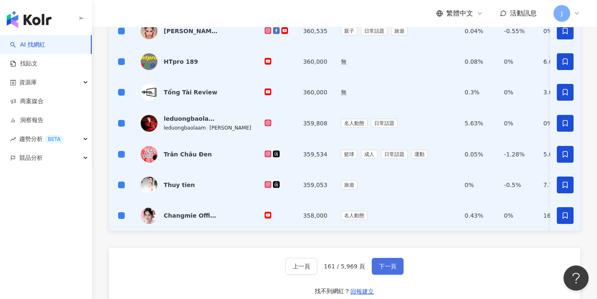
click at [390, 269] on span "下一頁" at bounding box center [388, 266] width 18 height 7
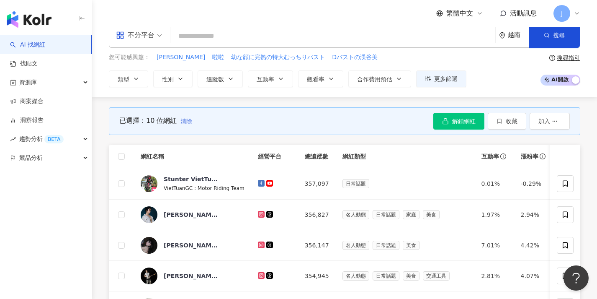
click at [186, 121] on span "清除" at bounding box center [187, 121] width 12 height 7
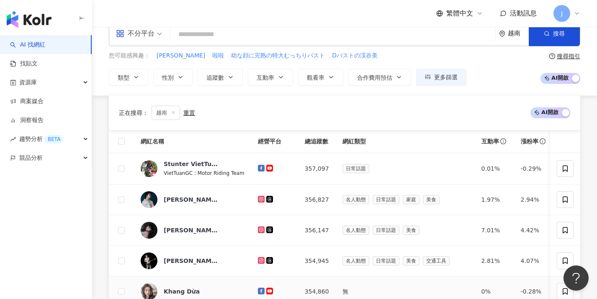
scroll to position [224, 0]
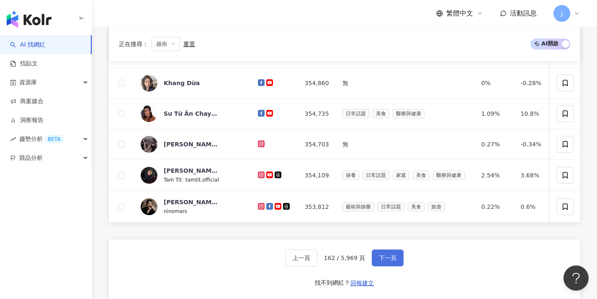
click at [386, 257] on button "下一頁" at bounding box center [388, 257] width 32 height 17
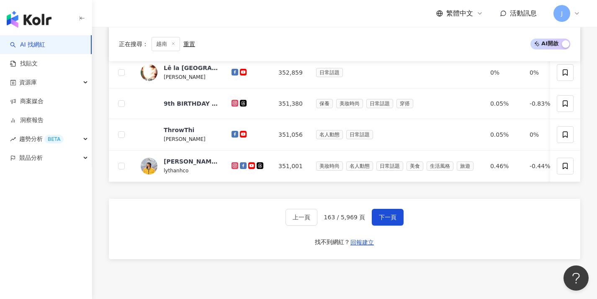
scroll to position [141, 0]
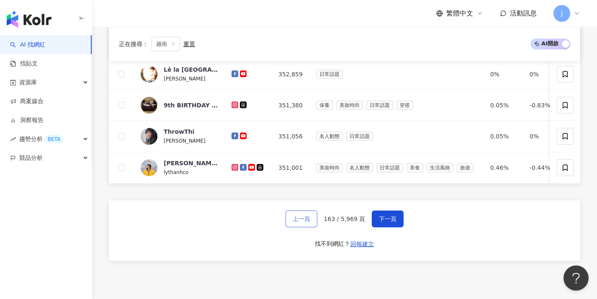
click at [304, 227] on button "上一頁" at bounding box center [302, 218] width 32 height 17
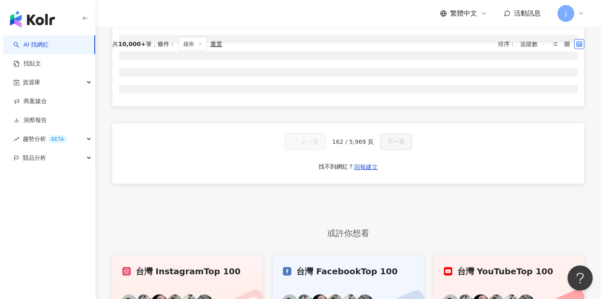
scroll to position [0, 0]
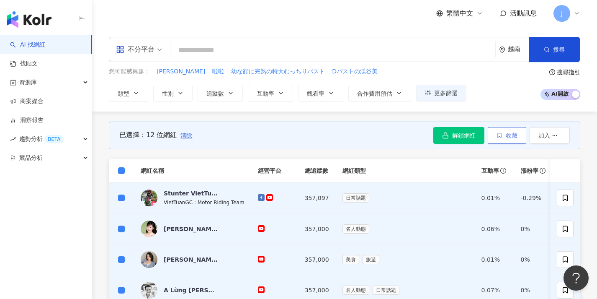
click at [516, 139] on button "收藏" at bounding box center [507, 135] width 39 height 17
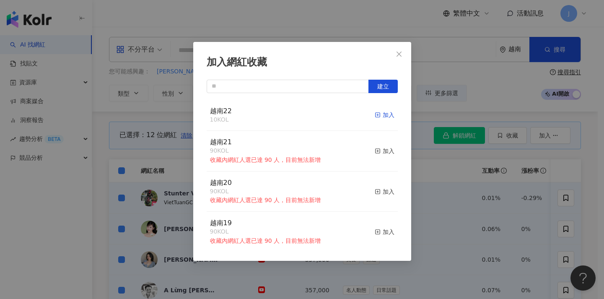
click at [374, 116] on div "加入" at bounding box center [384, 114] width 20 height 9
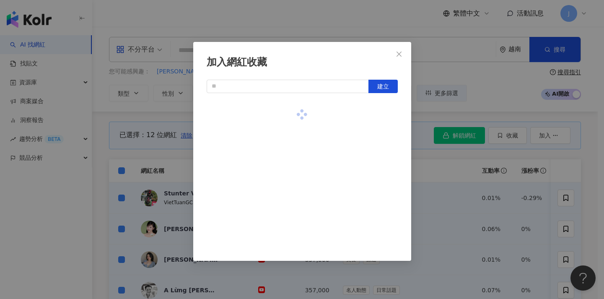
click at [424, 131] on div "加入網紅收藏 建立" at bounding box center [302, 149] width 604 height 299
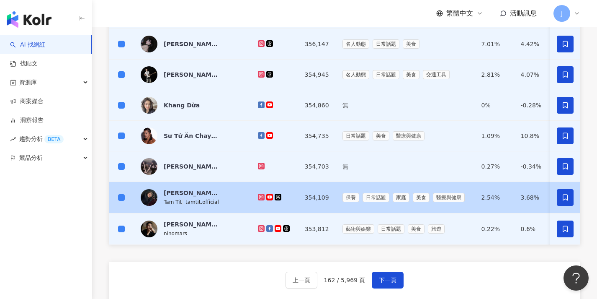
scroll to position [407, 0]
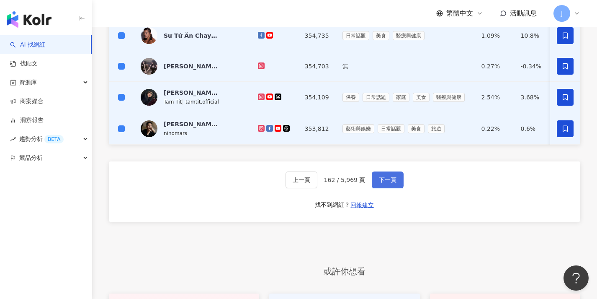
click at [395, 188] on button "下一頁" at bounding box center [388, 179] width 32 height 17
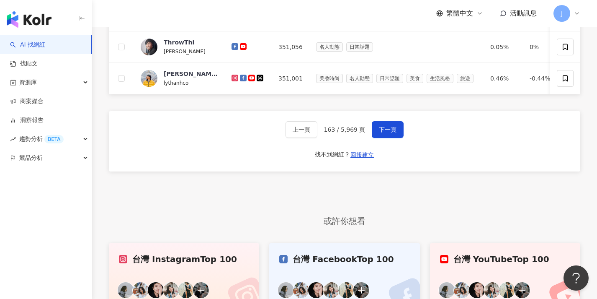
scroll to position [183, 0]
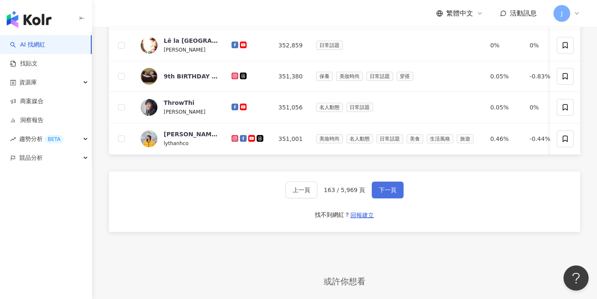
click at [388, 193] on span "下一頁" at bounding box center [388, 189] width 18 height 7
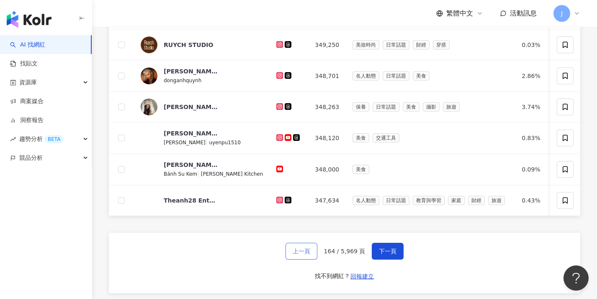
click at [305, 252] on button "上一頁" at bounding box center [302, 250] width 32 height 17
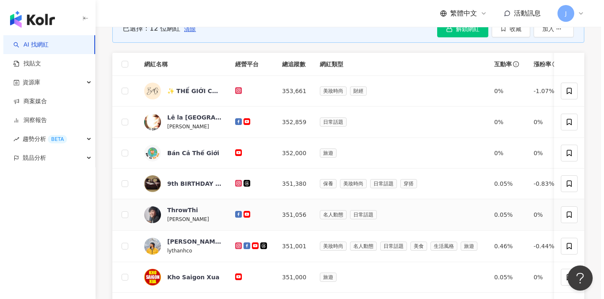
scroll to position [16, 0]
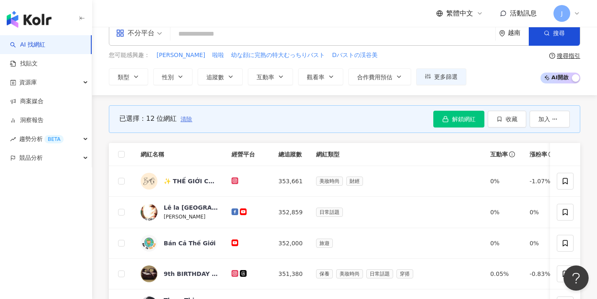
click at [183, 118] on span "清除" at bounding box center [187, 119] width 12 height 7
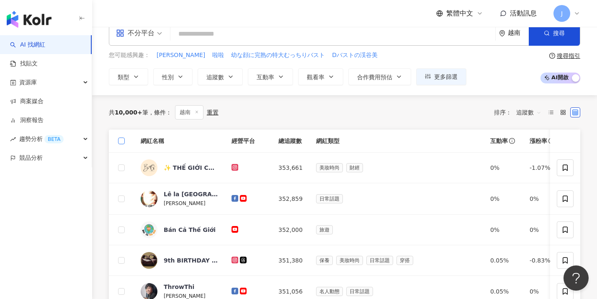
click at [123, 142] on span at bounding box center [121, 140] width 7 height 7
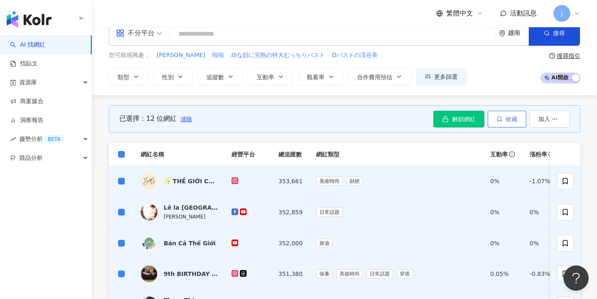
click at [506, 119] on span "收藏" at bounding box center [512, 119] width 12 height 7
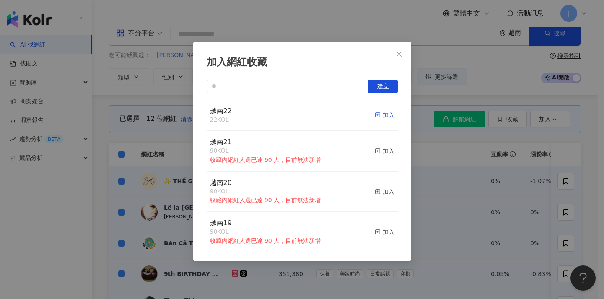
click at [384, 115] on div "加入" at bounding box center [384, 114] width 20 height 9
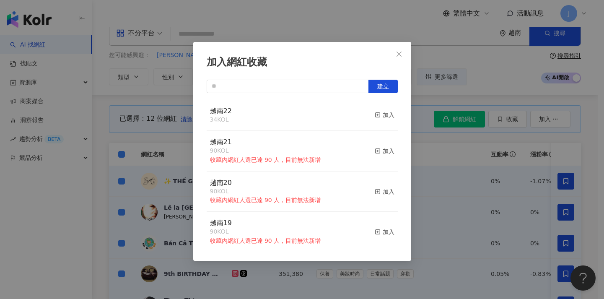
click at [462, 170] on div "加入網紅收藏 建立 越南22 34 KOL 加入 越南21 90 KOL 收藏內網紅人選已達 90 人，目前無法新增 加入 越南20 90 KOL 收藏內網紅…" at bounding box center [302, 149] width 604 height 299
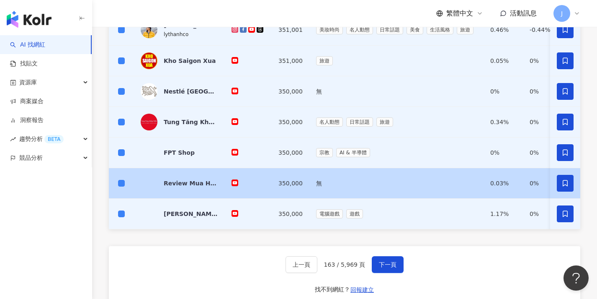
scroll to position [412, 0]
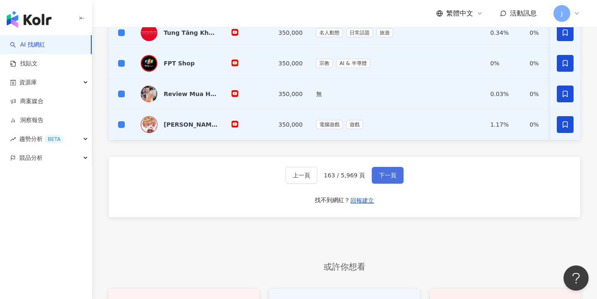
click at [399, 183] on button "下一頁" at bounding box center [388, 175] width 32 height 17
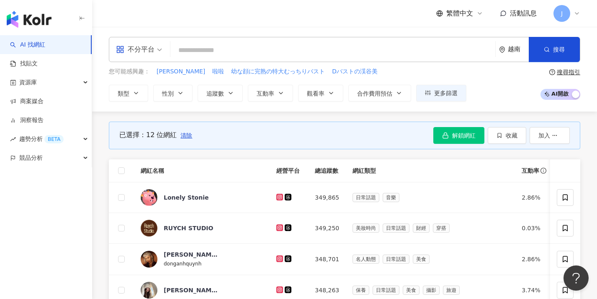
scroll to position [234, 0]
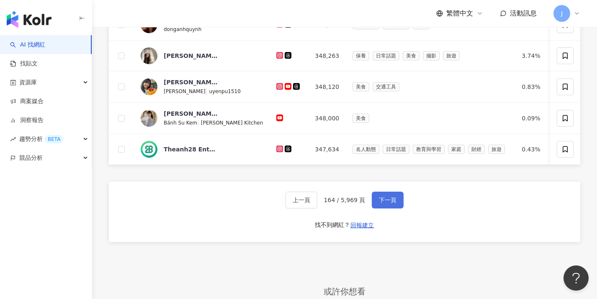
click at [402, 200] on button "下一頁" at bounding box center [388, 199] width 32 height 17
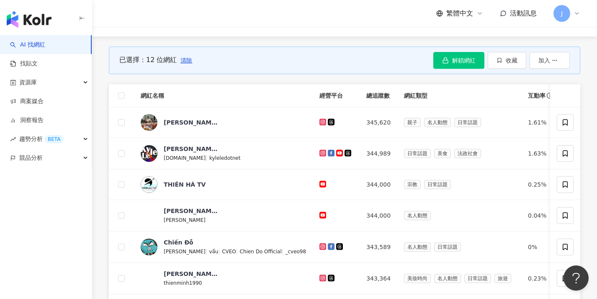
scroll to position [222, 0]
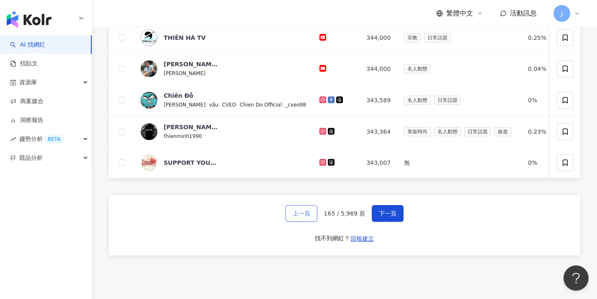
drag, startPoint x: 320, startPoint y: 216, endPoint x: 315, endPoint y: 217, distance: 5.5
click at [317, 217] on div "上一頁 165 / 5,969 頁 下一頁" at bounding box center [345, 213] width 119 height 17
click at [315, 217] on button "上一頁" at bounding box center [302, 213] width 32 height 17
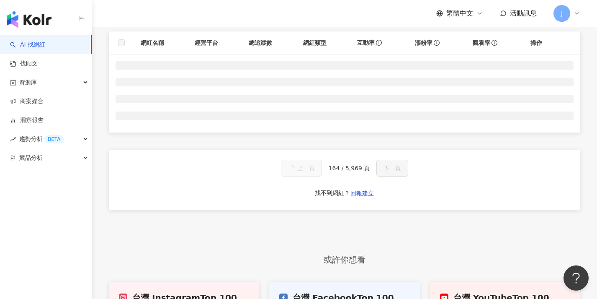
scroll to position [21, 0]
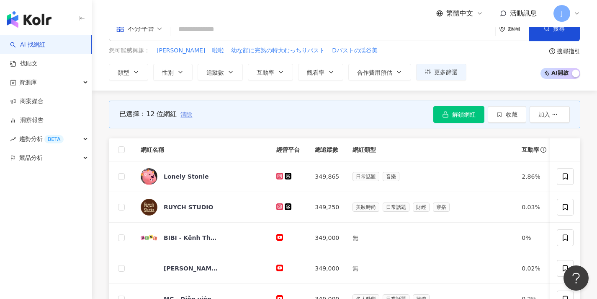
click at [187, 115] on span "清除" at bounding box center [187, 114] width 12 height 7
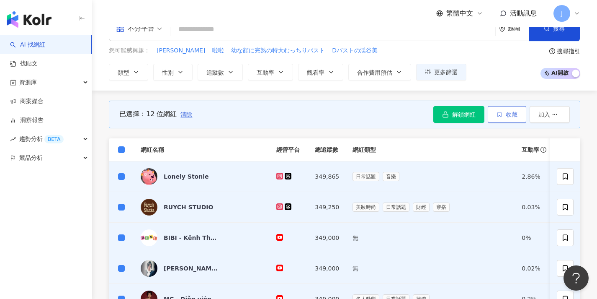
click at [517, 112] on span "收藏" at bounding box center [512, 114] width 12 height 7
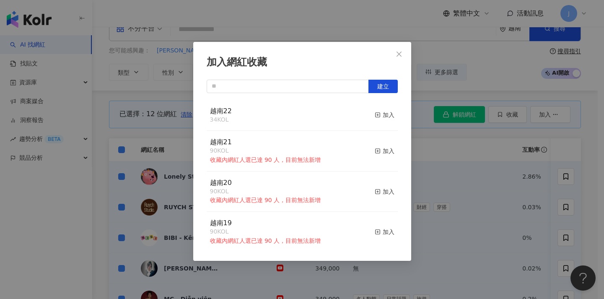
click at [388, 114] on div "越南22 34 KOL 加入" at bounding box center [301, 115] width 191 height 31
click at [383, 115] on div "加入" at bounding box center [384, 114] width 20 height 9
click at [452, 136] on div "加入網紅收藏 建立 越南22 46 KOL 加入 越南21 90 KOL 收藏內網紅人選已達 90 人，目前無法新增 加入 越南20 90 KOL 收藏內網紅…" at bounding box center [302, 149] width 604 height 299
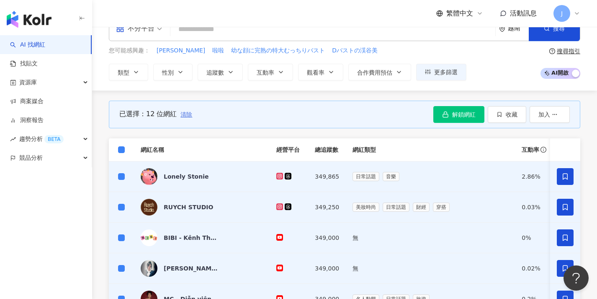
click at [183, 116] on span "清除" at bounding box center [187, 114] width 12 height 7
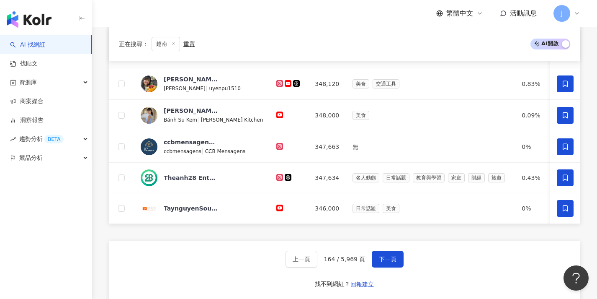
scroll to position [418, 0]
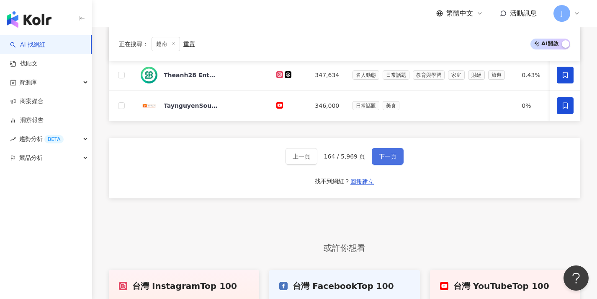
click at [381, 160] on span "下一頁" at bounding box center [388, 156] width 18 height 7
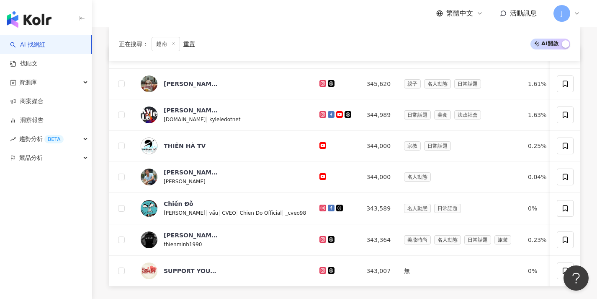
scroll to position [189, 0]
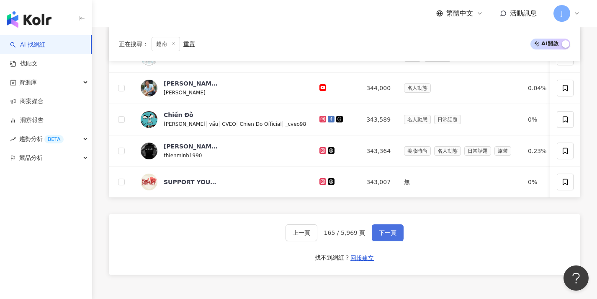
click at [392, 236] on span "下一頁" at bounding box center [388, 232] width 18 height 7
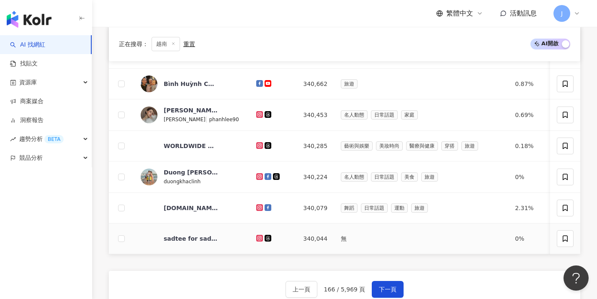
scroll to position [273, 0]
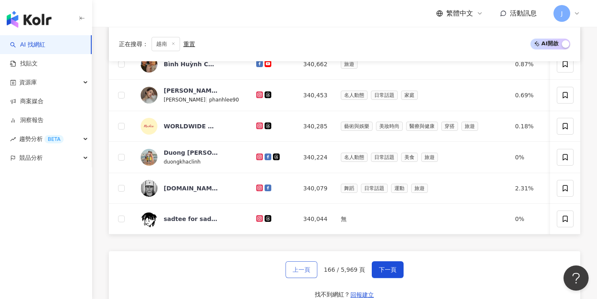
click at [307, 271] on button "上一頁" at bounding box center [302, 269] width 32 height 17
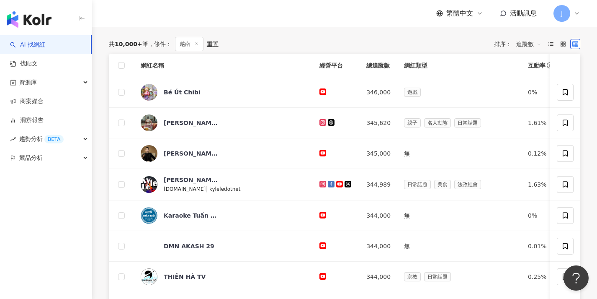
scroll to position [12, 0]
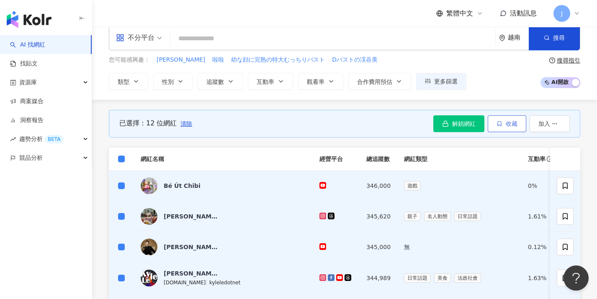
click at [519, 124] on button "收藏" at bounding box center [507, 123] width 39 height 17
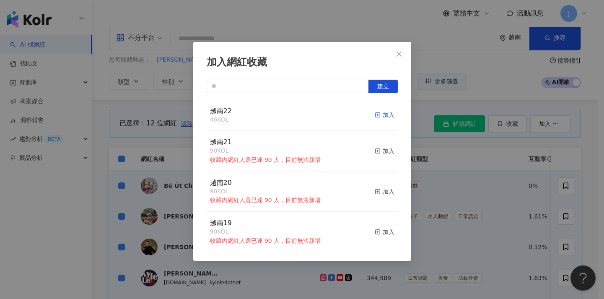
click at [378, 113] on div "加入" at bounding box center [384, 114] width 20 height 9
click at [444, 193] on div "加入網紅收藏 建立 越南22 58 KOL 加入 越南21 90 KOL 收藏內網紅人選已達 90 人，目前無法新增 加入 越南20 90 KOL 收藏內網紅…" at bounding box center [302, 149] width 604 height 299
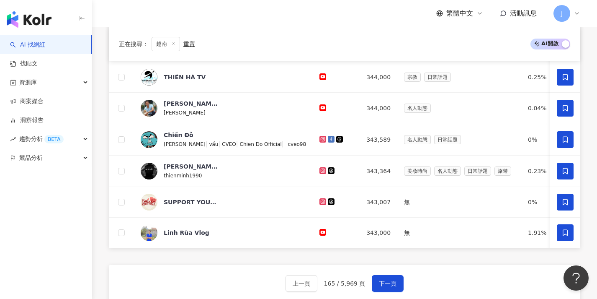
scroll to position [402, 0]
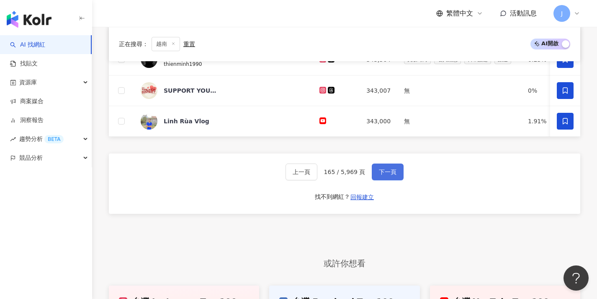
click at [391, 175] on span "下一頁" at bounding box center [388, 171] width 18 height 7
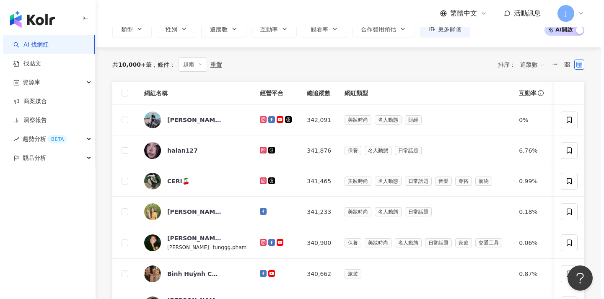
scroll to position [0, 0]
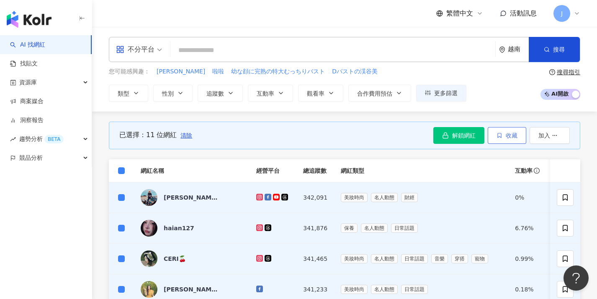
click at [515, 134] on span "收藏" at bounding box center [512, 135] width 12 height 7
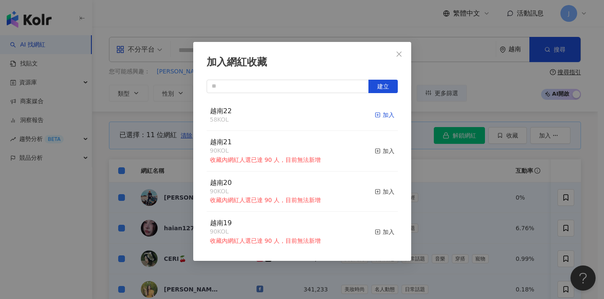
click at [382, 116] on div "加入" at bounding box center [384, 114] width 20 height 9
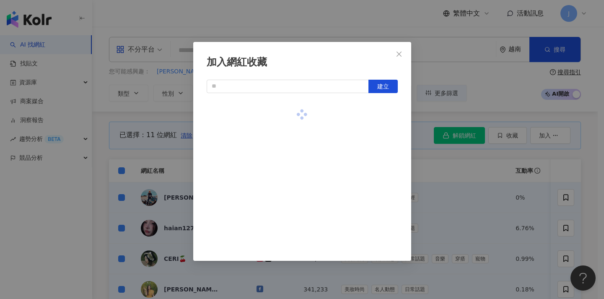
click at [451, 167] on div "加入網紅收藏 建立" at bounding box center [302, 149] width 604 height 299
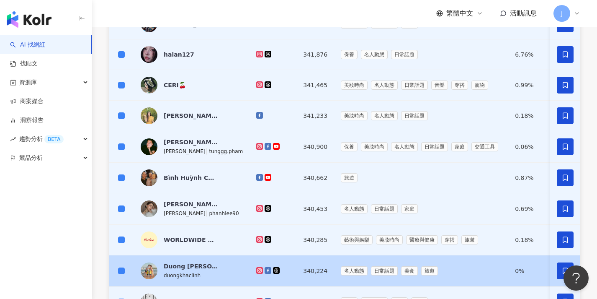
scroll to position [353, 0]
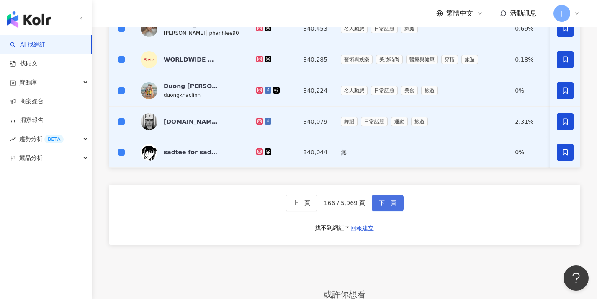
click at [380, 206] on span "下一頁" at bounding box center [388, 202] width 18 height 7
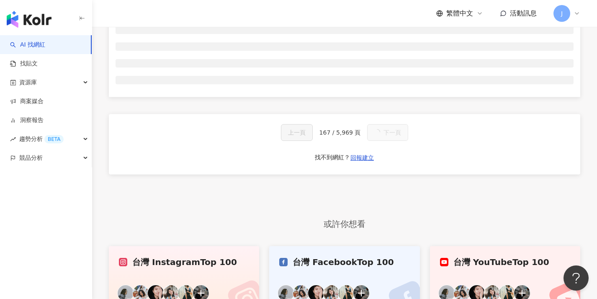
scroll to position [52, 0]
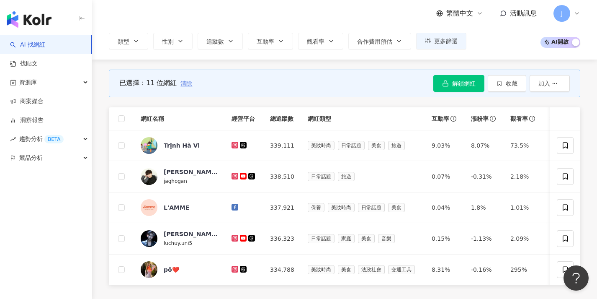
click at [186, 83] on span "清除" at bounding box center [187, 83] width 12 height 7
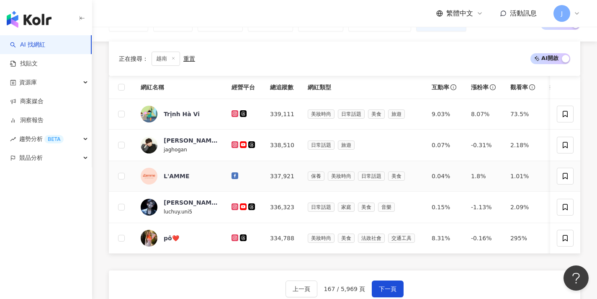
scroll to position [135, 0]
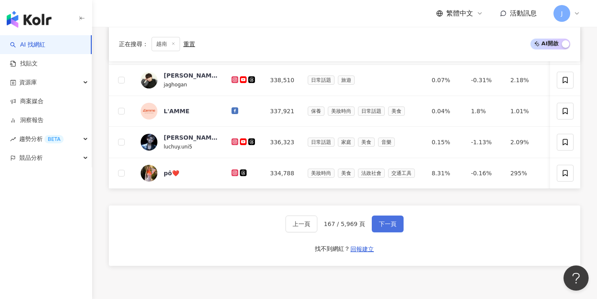
click at [397, 232] on button "下一頁" at bounding box center [388, 223] width 32 height 17
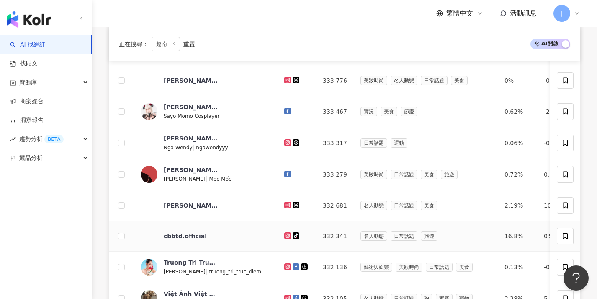
scroll to position [296, 0]
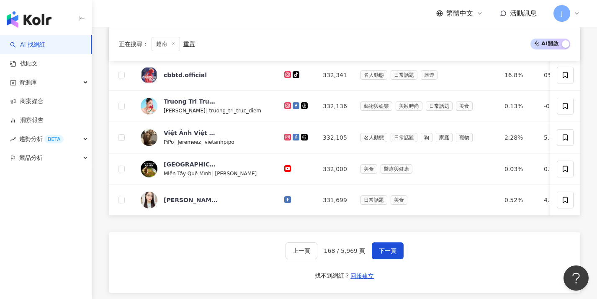
drag, startPoint x: 289, startPoint y: 254, endPoint x: 307, endPoint y: 240, distance: 23.0
click at [307, 240] on div "上一頁 168 / 5,969 頁 下一頁 找不到網紅？ 回報建立" at bounding box center [345, 262] width 472 height 60
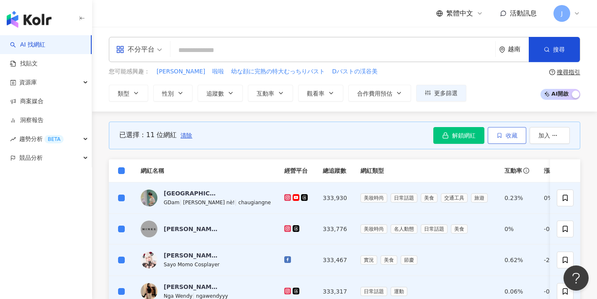
click at [498, 132] on span "button" at bounding box center [500, 135] width 6 height 7
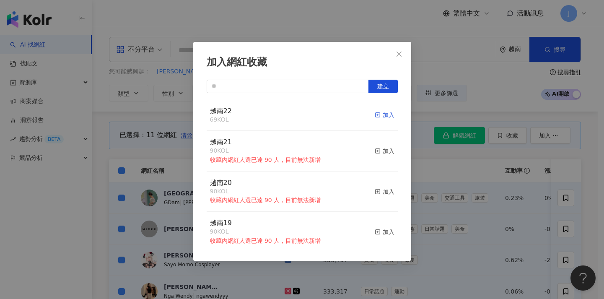
click at [384, 115] on div "加入" at bounding box center [384, 114] width 20 height 9
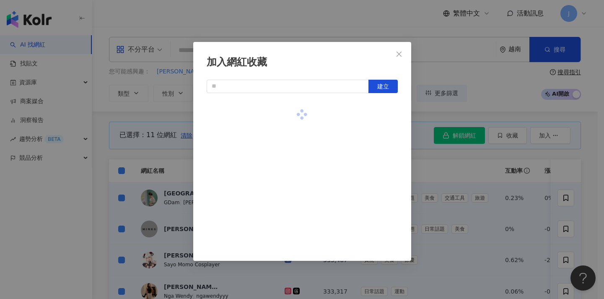
click at [442, 156] on div "加入網紅收藏 建立" at bounding box center [302, 149] width 604 height 299
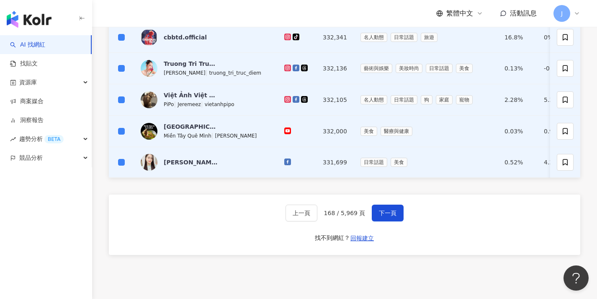
scroll to position [356, 0]
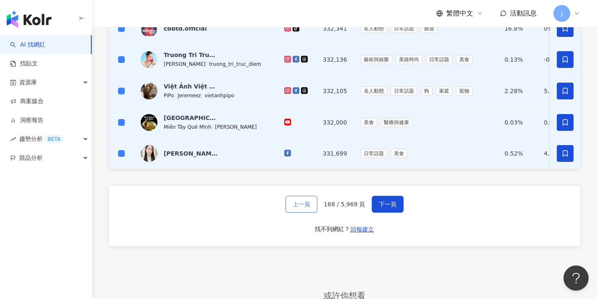
click at [310, 207] on span "上一頁" at bounding box center [302, 204] width 18 height 7
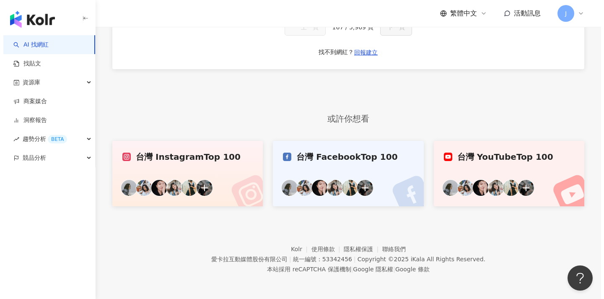
scroll to position [0, 0]
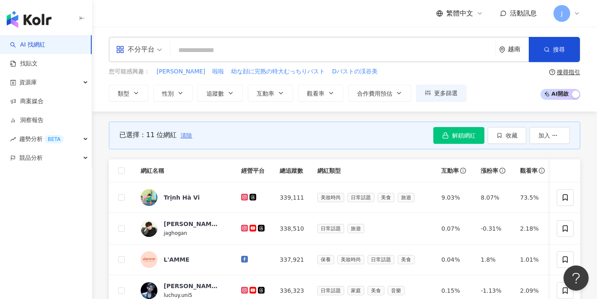
click at [183, 135] on span "清除" at bounding box center [187, 135] width 12 height 7
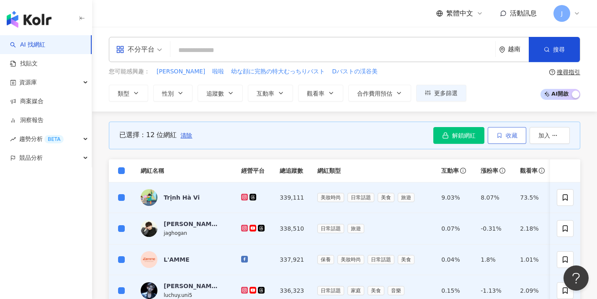
click at [514, 139] on button "收藏" at bounding box center [507, 135] width 39 height 17
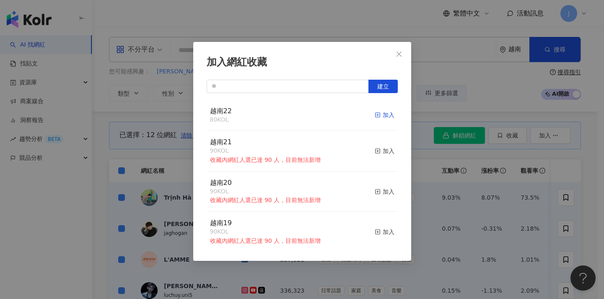
click at [374, 115] on div "加入" at bounding box center [384, 114] width 20 height 9
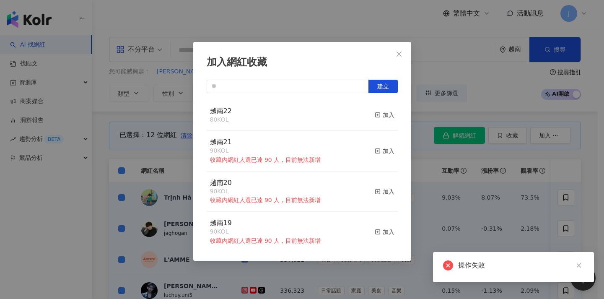
click at [431, 157] on div "加入網紅收藏 建立 越南22 80 KOL 加入 越南21 90 KOL 收藏內網紅人選已達 90 人，目前無法新增 加入 越南20 90 KOL 收藏內網紅…" at bounding box center [302, 149] width 604 height 299
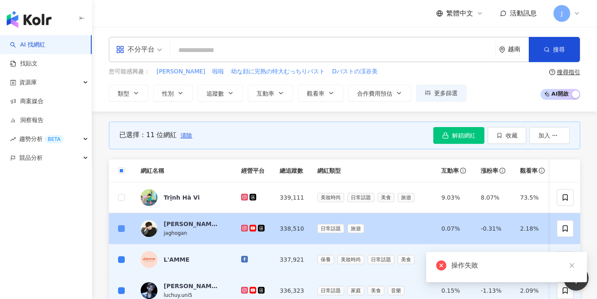
click at [120, 224] on label at bounding box center [121, 228] width 7 height 9
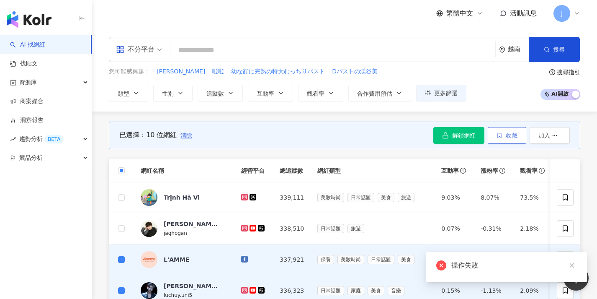
click at [515, 138] on span "收藏" at bounding box center [512, 135] width 12 height 7
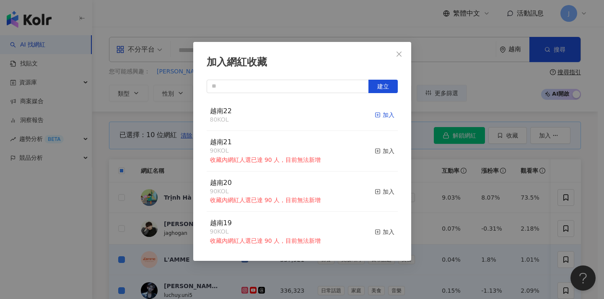
click at [378, 115] on div "加入" at bounding box center [384, 114] width 20 height 9
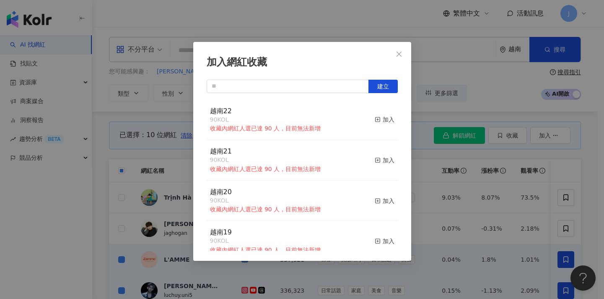
click at [448, 170] on div "加入網紅收藏 建立 越南22 90 KOL 收藏內網紅人選已達 90 人，目前無法新增 加入 越南21 90 KOL 收藏內網紅人選已達 90 人，目前無法新…" at bounding box center [302, 149] width 604 height 299
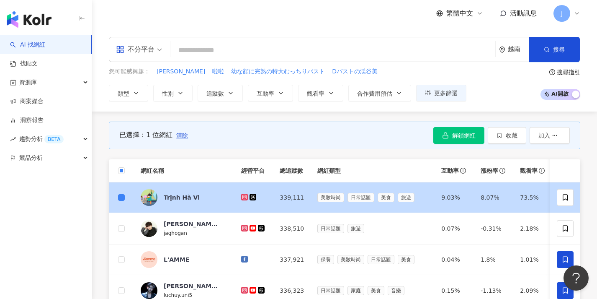
click at [124, 214] on td at bounding box center [121, 228] width 25 height 31
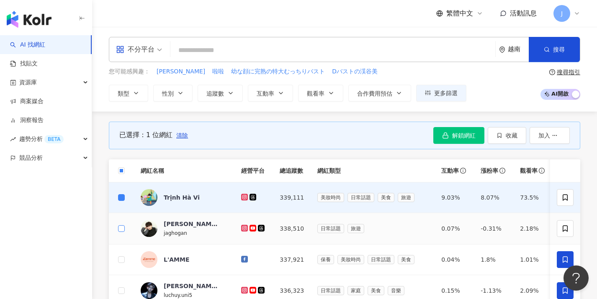
click at [123, 226] on span at bounding box center [121, 228] width 7 height 7
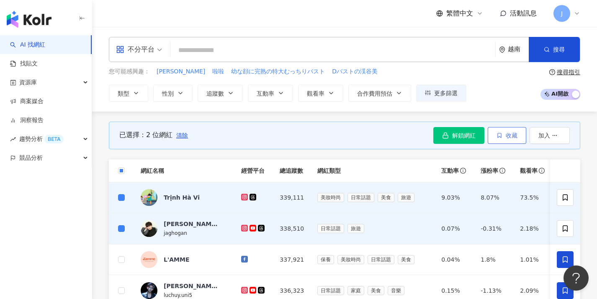
click at [511, 140] on button "收藏" at bounding box center [507, 135] width 39 height 17
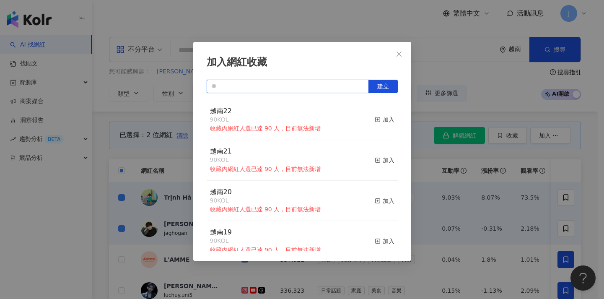
click at [307, 87] on input "text" at bounding box center [287, 86] width 162 height 13
paste input "****"
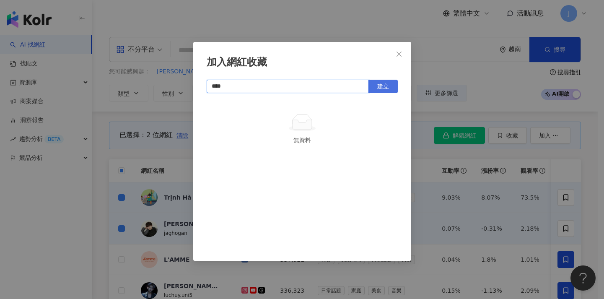
click at [379, 90] on button "建立" at bounding box center [382, 86] width 29 height 13
type input "****"
click at [450, 182] on div "加入網紅收藏 **** 建立 越南23 2 KOL 加入" at bounding box center [302, 149] width 604 height 299
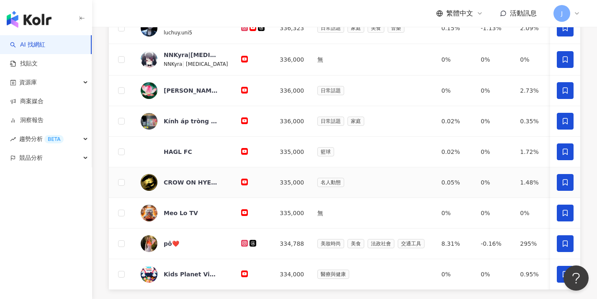
scroll to position [462, 0]
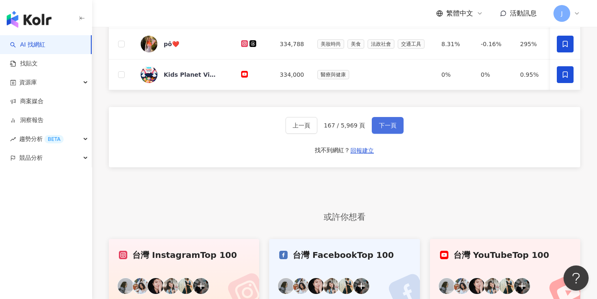
click at [394, 134] on button "下一頁" at bounding box center [388, 125] width 32 height 17
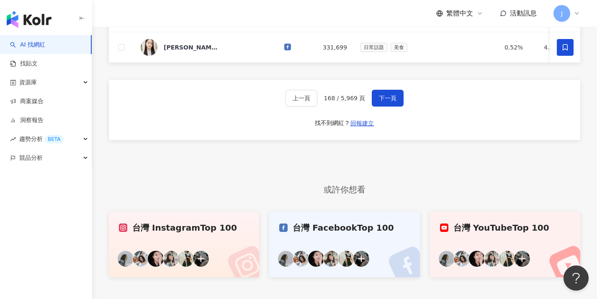
scroll to position [292, 0]
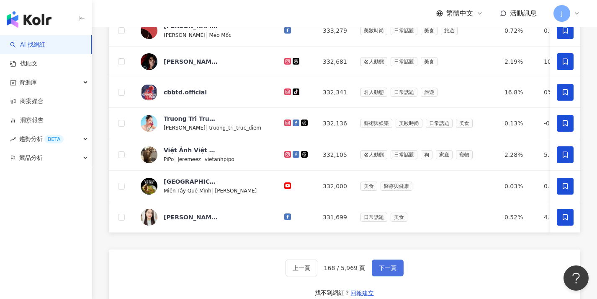
click at [375, 276] on button "下一頁" at bounding box center [388, 267] width 32 height 17
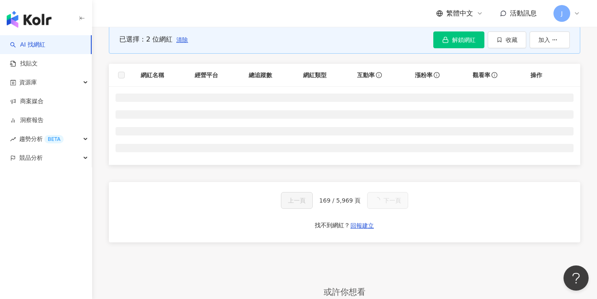
scroll to position [86, 0]
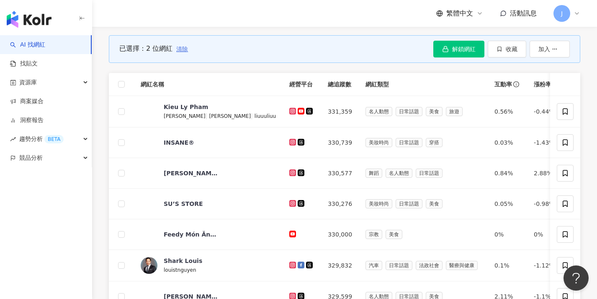
click at [182, 46] on span "清除" at bounding box center [182, 49] width 12 height 7
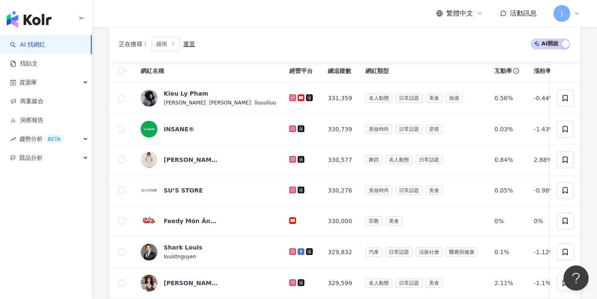
click at [123, 72] on span at bounding box center [121, 70] width 7 height 7
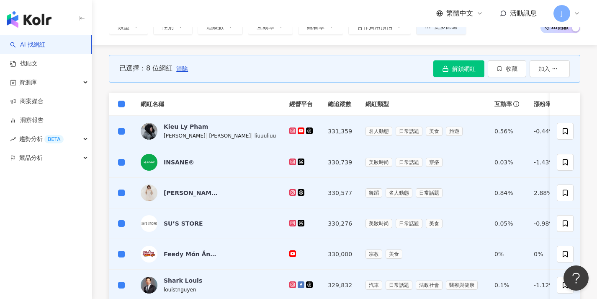
scroll to position [15, 0]
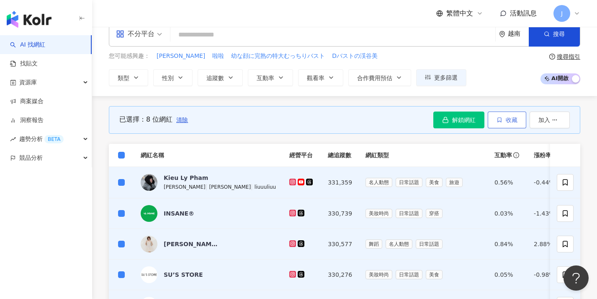
click at [498, 119] on icon "button" at bounding box center [500, 120] width 6 height 6
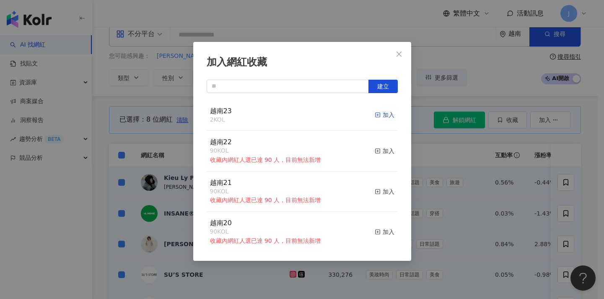
click at [374, 112] on div "加入" at bounding box center [384, 114] width 20 height 9
click at [449, 162] on div "加入網紅收藏 建立 越南23 10 KOL 加入 越南22 90 KOL 收藏內網紅人選已達 90 人，目前無法新增 加入 越南21 90 KOL 收藏內網紅…" at bounding box center [302, 149] width 604 height 299
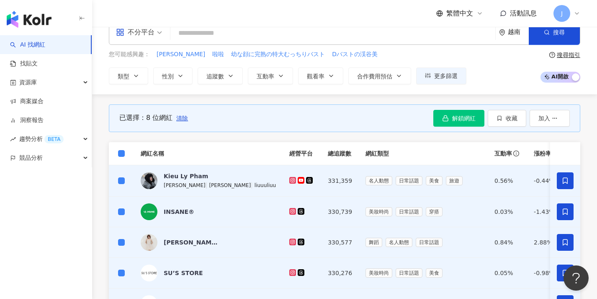
scroll to position [227, 0]
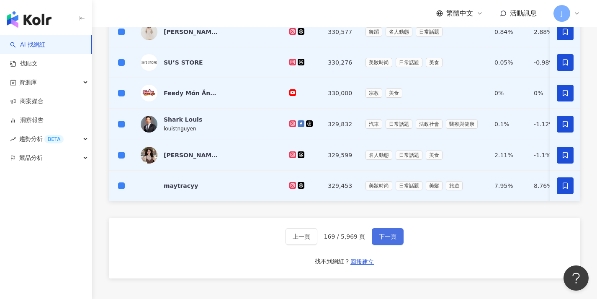
click at [384, 240] on span "下一頁" at bounding box center [388, 236] width 18 height 7
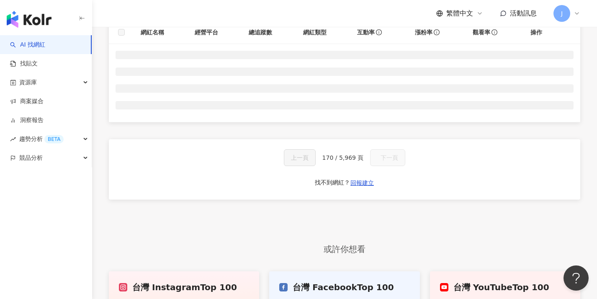
scroll to position [0, 0]
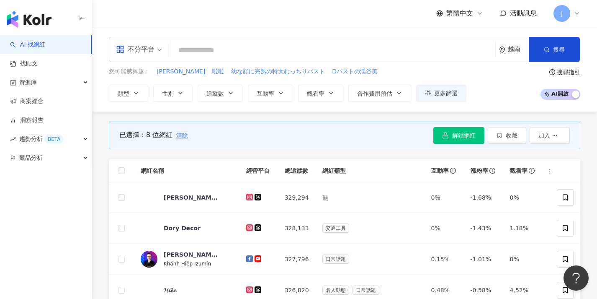
click at [182, 133] on span "清除" at bounding box center [182, 135] width 12 height 7
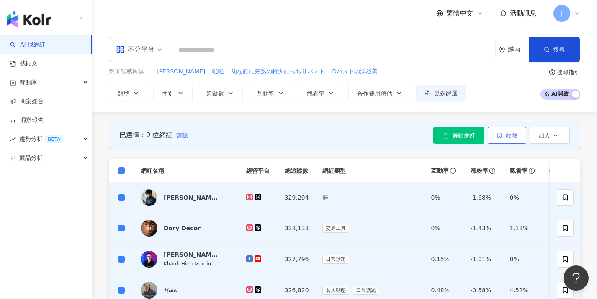
click at [516, 134] on span "收藏" at bounding box center [512, 135] width 12 height 7
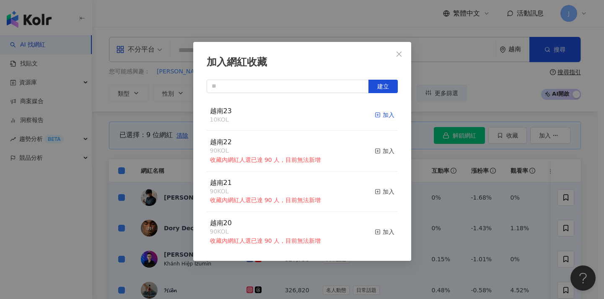
click at [380, 116] on div "加入" at bounding box center [384, 114] width 20 height 9
drag, startPoint x: 430, startPoint y: 193, endPoint x: 407, endPoint y: 192, distance: 23.0
click at [430, 193] on div "加入網紅收藏 建立 越南23 19 KOL 加入 越南22 90 KOL 收藏內網紅人選已達 90 人，目前無法新增 加入 越南21 90 KOL 收藏內網紅…" at bounding box center [302, 149] width 604 height 299
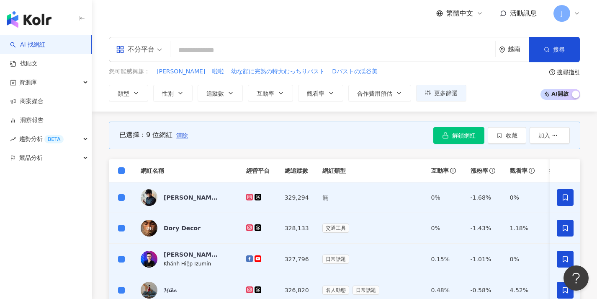
drag, startPoint x: 185, startPoint y: 134, endPoint x: 275, endPoint y: 179, distance: 100.2
click at [185, 134] on span "清除" at bounding box center [182, 135] width 12 height 7
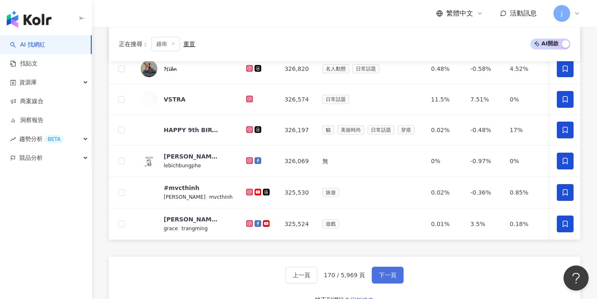
scroll to position [344, 0]
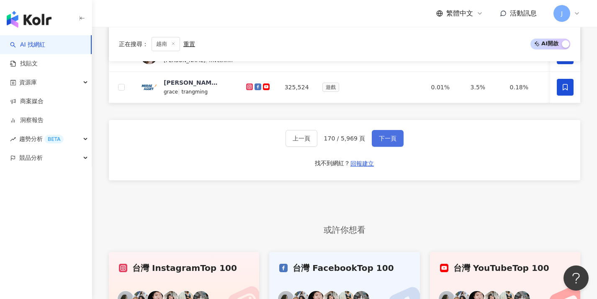
click at [380, 142] on span "下一頁" at bounding box center [388, 138] width 18 height 7
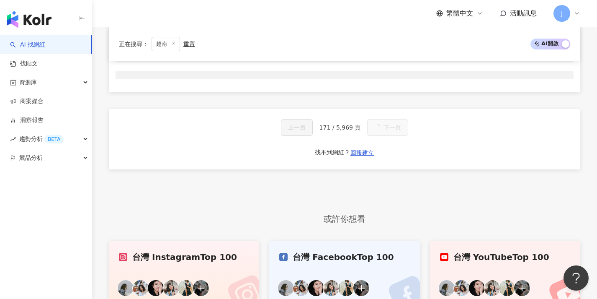
scroll to position [39, 0]
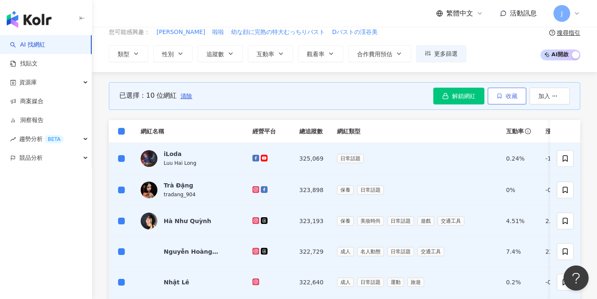
click at [515, 95] on span "收藏" at bounding box center [512, 96] width 12 height 7
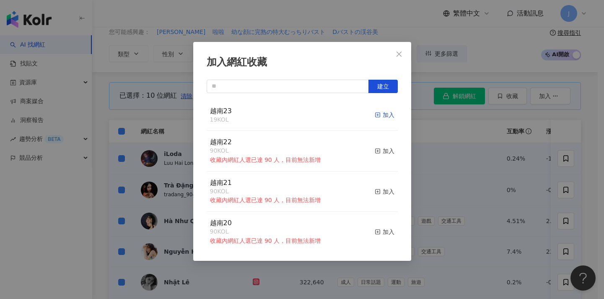
click at [384, 117] on div "加入" at bounding box center [384, 114] width 20 height 9
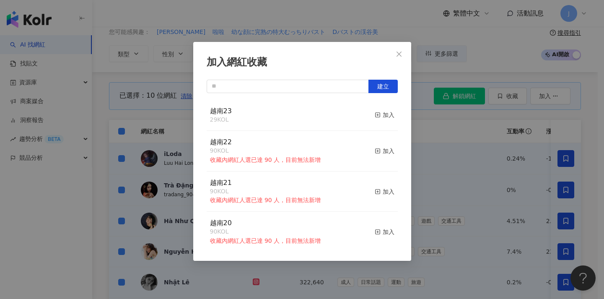
click at [459, 161] on div "加入網紅收藏 建立 越南23 29 KOL 加入 越南22 90 KOL 收藏內網紅人選已達 90 人，目前無法新增 加入 越南21 90 KOL 收藏內網紅…" at bounding box center [302, 149] width 604 height 299
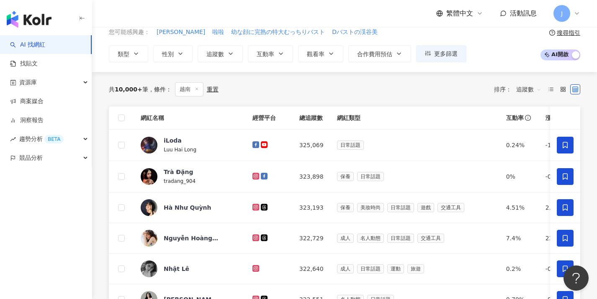
scroll to position [405, 0]
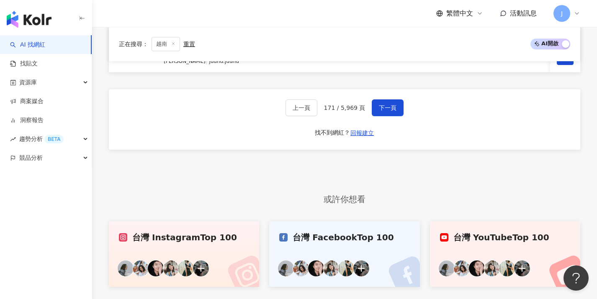
click at [389, 124] on div "上一頁 171 / 5,969 頁 下一頁 找不到網紅？ 回報建立" at bounding box center [345, 119] width 472 height 60
click at [395, 111] on span "下一頁" at bounding box center [388, 107] width 18 height 7
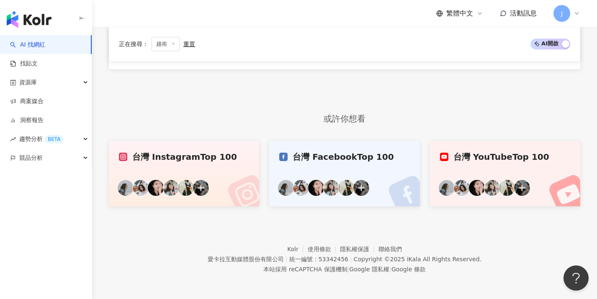
scroll to position [46, 0]
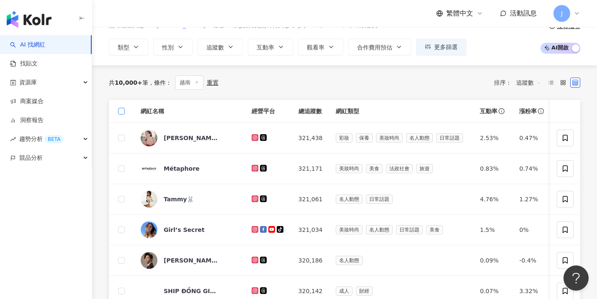
click at [123, 112] on span at bounding box center [121, 111] width 7 height 7
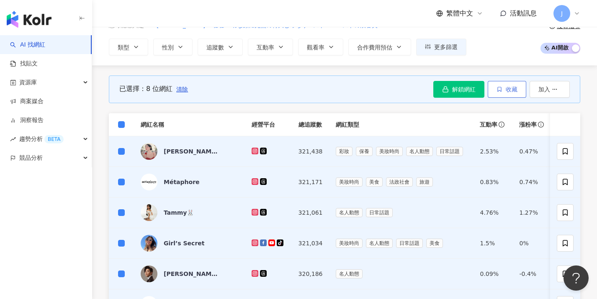
click at [505, 95] on button "收藏" at bounding box center [507, 89] width 39 height 17
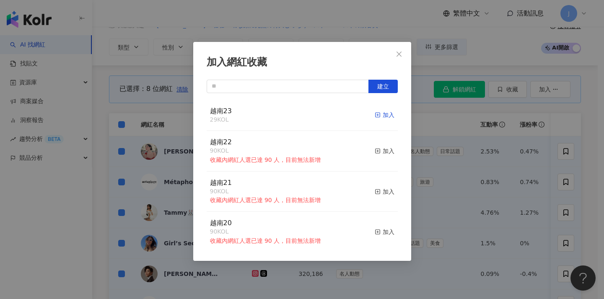
click at [379, 116] on div "加入" at bounding box center [384, 114] width 20 height 9
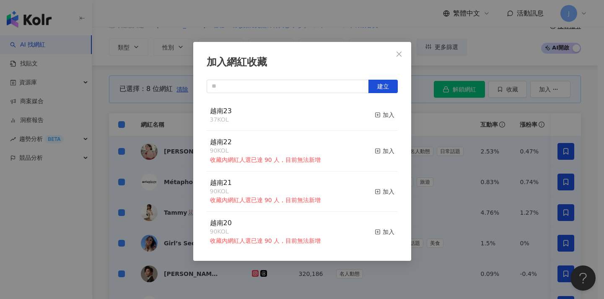
drag, startPoint x: 428, startPoint y: 126, endPoint x: 379, endPoint y: 132, distance: 49.3
click at [428, 127] on div "加入網紅收藏 建立 越南23 37 KOL 加入 越南22 90 KOL 收藏內網紅人選已達 90 人，目前無法新增 加入 越南21 90 KOL 收藏內網紅…" at bounding box center [302, 149] width 604 height 299
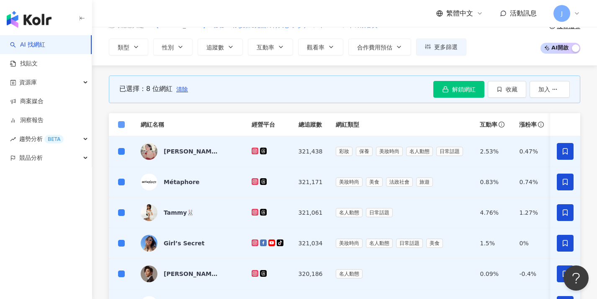
click at [124, 126] on span at bounding box center [121, 124] width 7 height 7
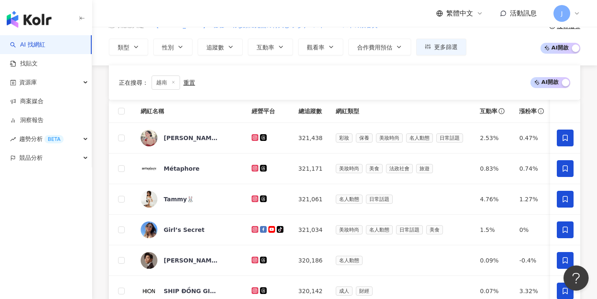
scroll to position [293, 0]
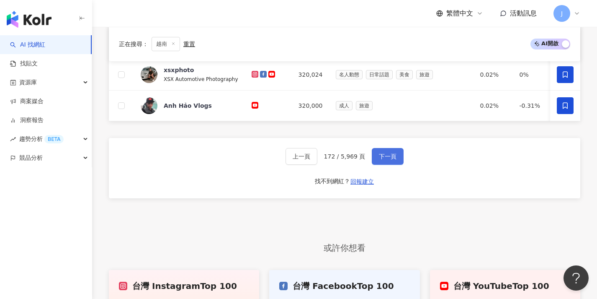
click at [381, 160] on span "下一頁" at bounding box center [388, 156] width 18 height 7
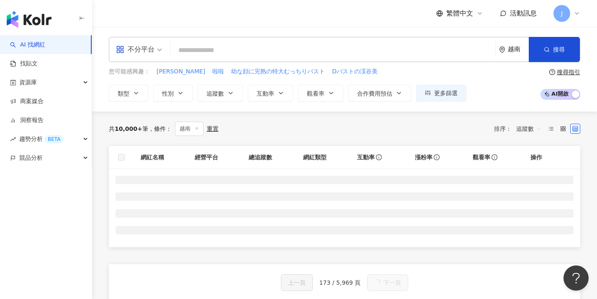
scroll to position [16, 0]
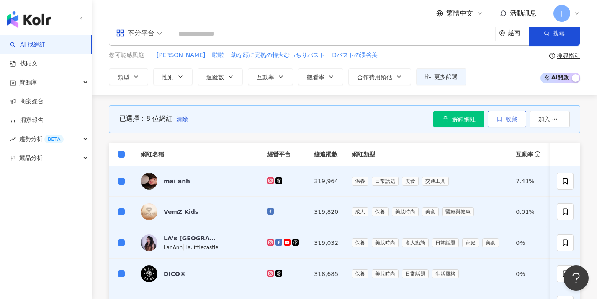
click at [521, 124] on button "收藏" at bounding box center [507, 119] width 39 height 17
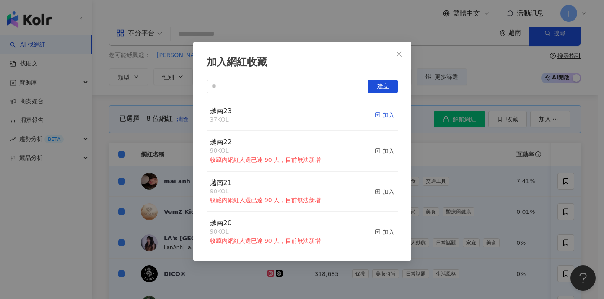
click at [382, 118] on div "加入" at bounding box center [384, 114] width 20 height 9
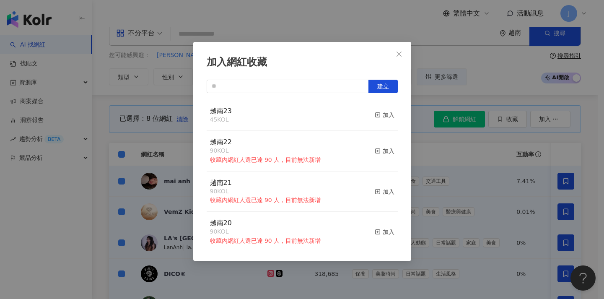
click at [431, 150] on div "加入網紅收藏 建立 越南23 45 KOL 加入 越南22 90 KOL 收藏內網紅人選已達 90 人，目前無法新增 加入 越南21 90 KOL 收藏內網紅…" at bounding box center [302, 149] width 604 height 299
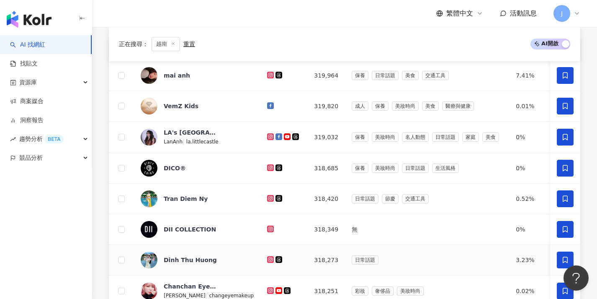
scroll to position [207, 0]
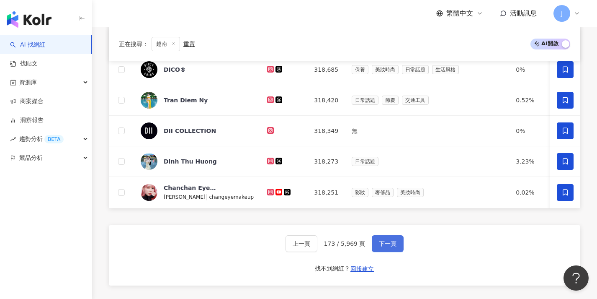
click at [384, 247] on span "下一頁" at bounding box center [388, 243] width 18 height 7
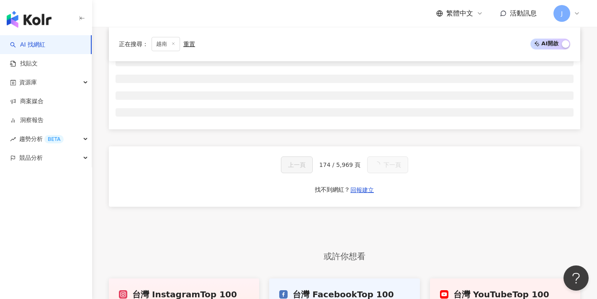
scroll to position [0, 0]
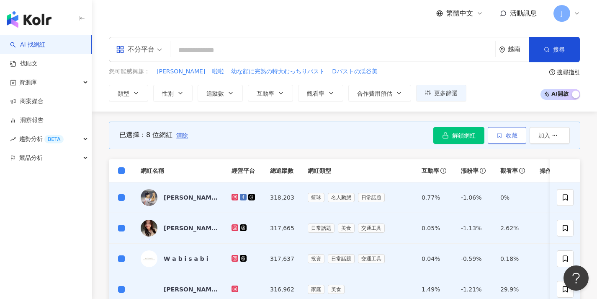
click at [506, 132] on span "收藏" at bounding box center [512, 135] width 12 height 7
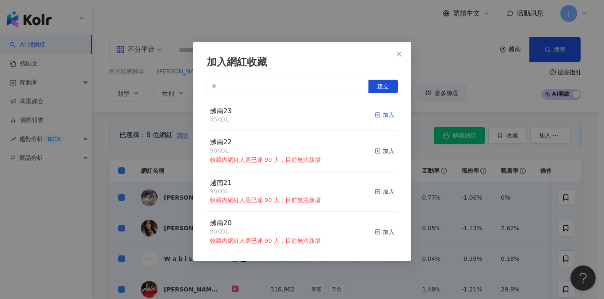
click at [377, 111] on div "加入" at bounding box center [384, 114] width 20 height 9
click at [415, 157] on div "加入網紅收藏 建立 越南23 53 KOL 加入 越南22 90 KOL 收藏內網紅人選已達 90 人，目前無法新增 加入 越南21 90 KOL 收藏內網紅…" at bounding box center [302, 149] width 604 height 299
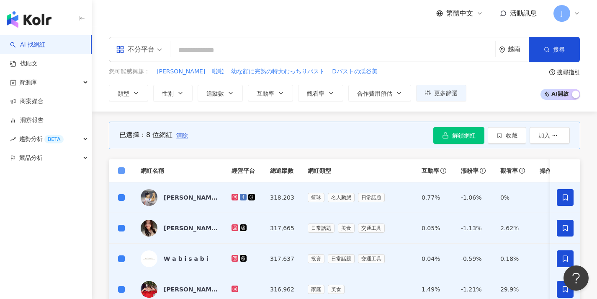
click at [121, 172] on span at bounding box center [121, 170] width 7 height 7
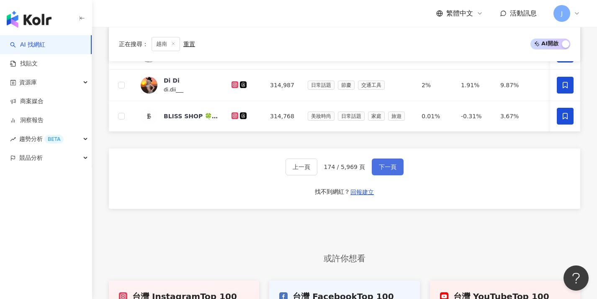
click at [386, 170] on span "下一頁" at bounding box center [388, 166] width 18 height 7
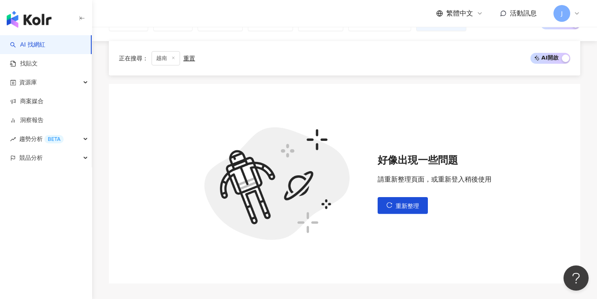
scroll to position [126, 0]
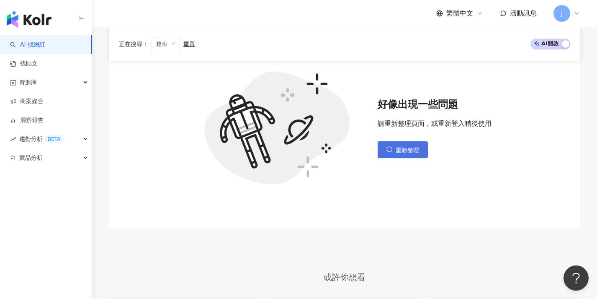
click at [402, 152] on span "重新整理" at bounding box center [407, 150] width 23 height 7
click at [400, 153] on button "重新整理" at bounding box center [403, 149] width 50 height 17
click at [397, 147] on span "重新整理" at bounding box center [407, 150] width 23 height 7
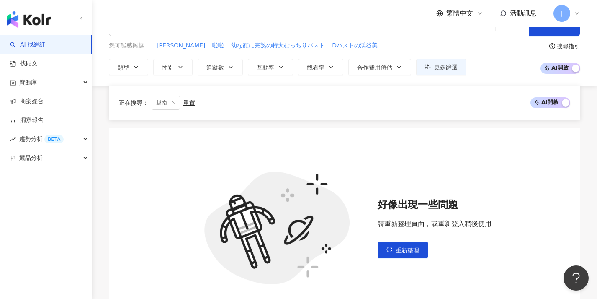
scroll to position [0, 0]
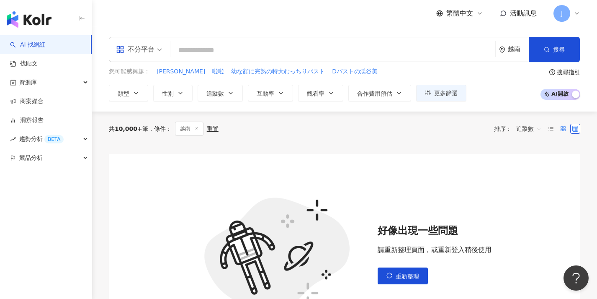
click at [565, 131] on icon at bounding box center [563, 129] width 6 height 6
click at [575, 127] on icon at bounding box center [576, 129] width 6 height 6
click at [551, 130] on line at bounding box center [551, 130] width 3 height 0
click at [562, 127] on icon at bounding box center [563, 129] width 6 height 6
click at [574, 126] on icon at bounding box center [576, 129] width 6 height 6
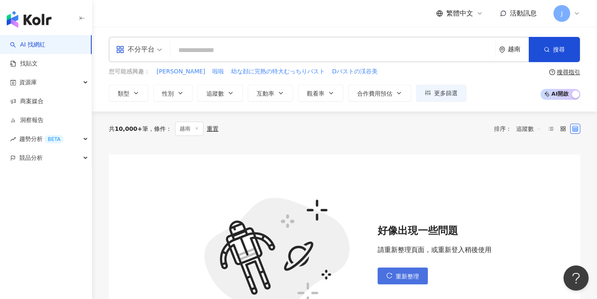
click at [413, 273] on span "重新整理" at bounding box center [407, 276] width 23 height 7
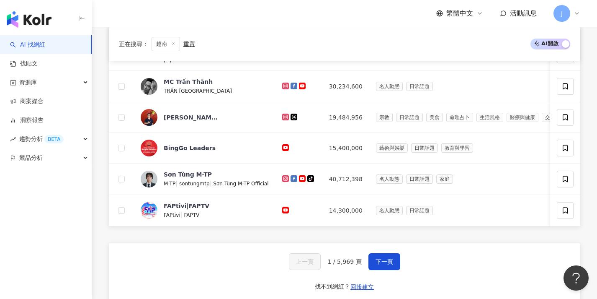
scroll to position [412, 0]
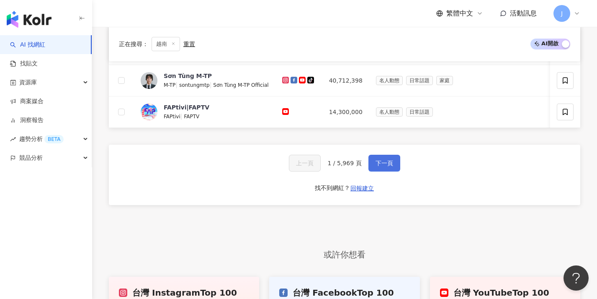
click at [387, 166] on span "下一頁" at bounding box center [385, 163] width 18 height 7
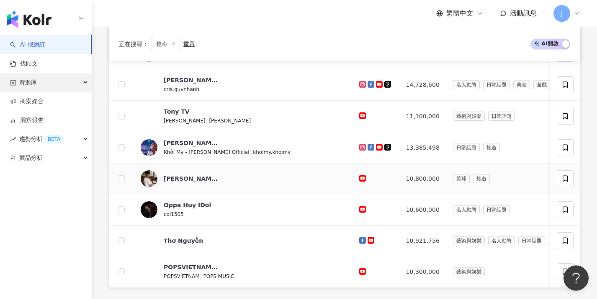
scroll to position [80, 0]
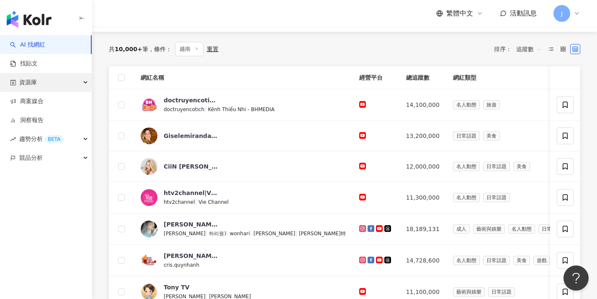
click at [75, 82] on div "資源庫" at bounding box center [46, 82] width 92 height 19
click at [82, 85] on div "資源庫" at bounding box center [46, 82] width 92 height 19
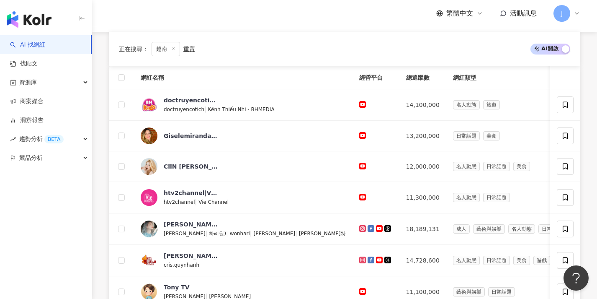
scroll to position [305, 0]
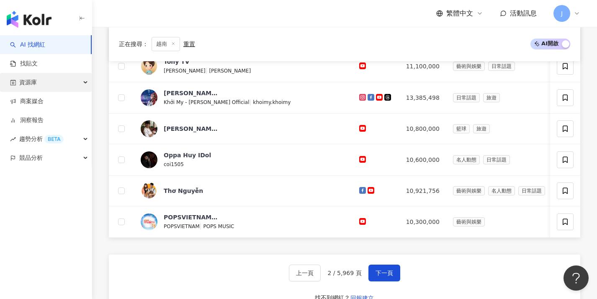
click at [79, 83] on div "資源庫" at bounding box center [46, 82] width 92 height 19
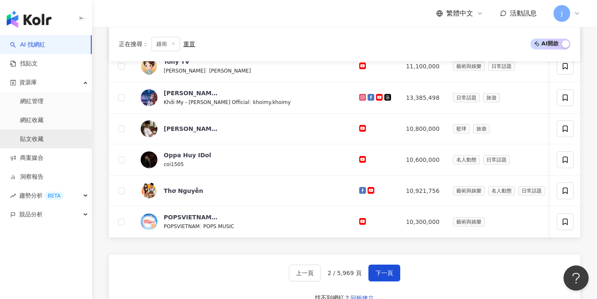
click at [44, 135] on link "貼文收藏" at bounding box center [31, 139] width 23 height 8
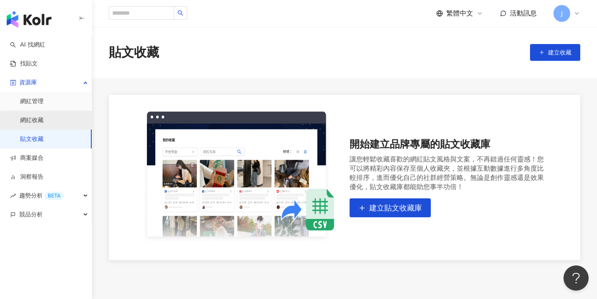
click at [44, 121] on link "網紅收藏" at bounding box center [31, 120] width 23 height 8
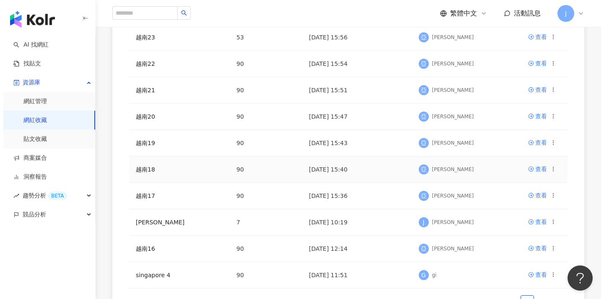
scroll to position [168, 0]
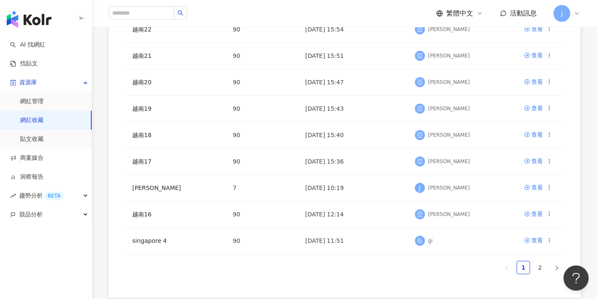
click at [343, 270] on ul "1 2" at bounding box center [345, 266] width 438 height 13
click at [348, 272] on ul "1 2" at bounding box center [345, 266] width 438 height 13
click at [550, 162] on icon at bounding box center [550, 161] width 6 height 6
click at [530, 199] on div "匯出收藏" at bounding box center [528, 194] width 35 height 9
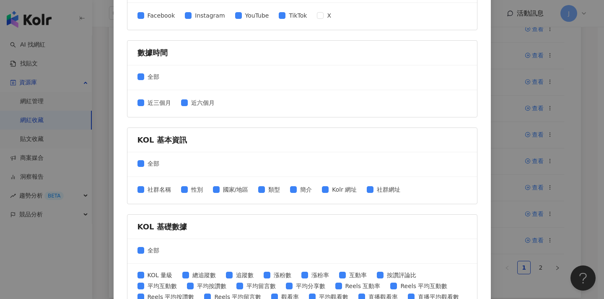
scroll to position [118, 0]
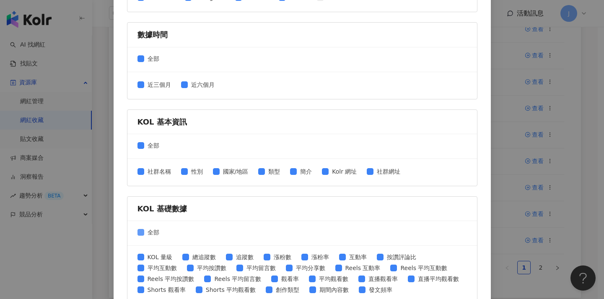
click at [144, 233] on span "全部" at bounding box center [153, 231] width 18 height 9
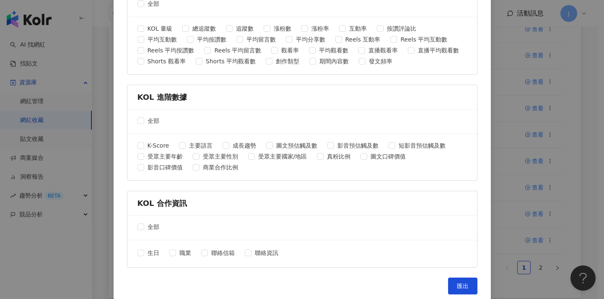
scroll to position [351, 0]
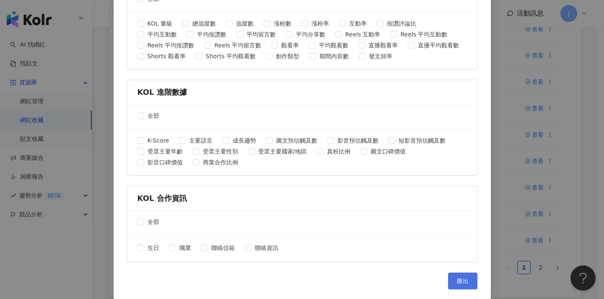
click at [451, 282] on button "匯出" at bounding box center [462, 280] width 29 height 17
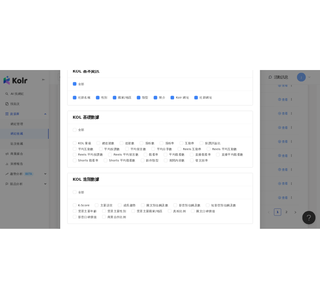
scroll to position [0, 0]
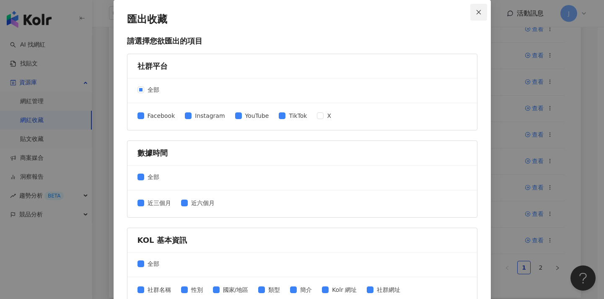
click at [481, 15] on button "Close" at bounding box center [478, 12] width 17 height 17
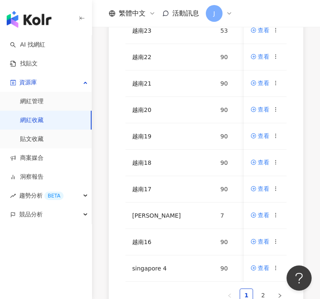
click at [47, 242] on div "AI 找網紅 找貼文 資源庫 網紅管理 網紅收藏 貼文收藏 商案媒合 洞察報告 趨勢分析 BETA 競品分析" at bounding box center [46, 166] width 92 height 263
